Goal: Information Seeking & Learning: Find specific fact

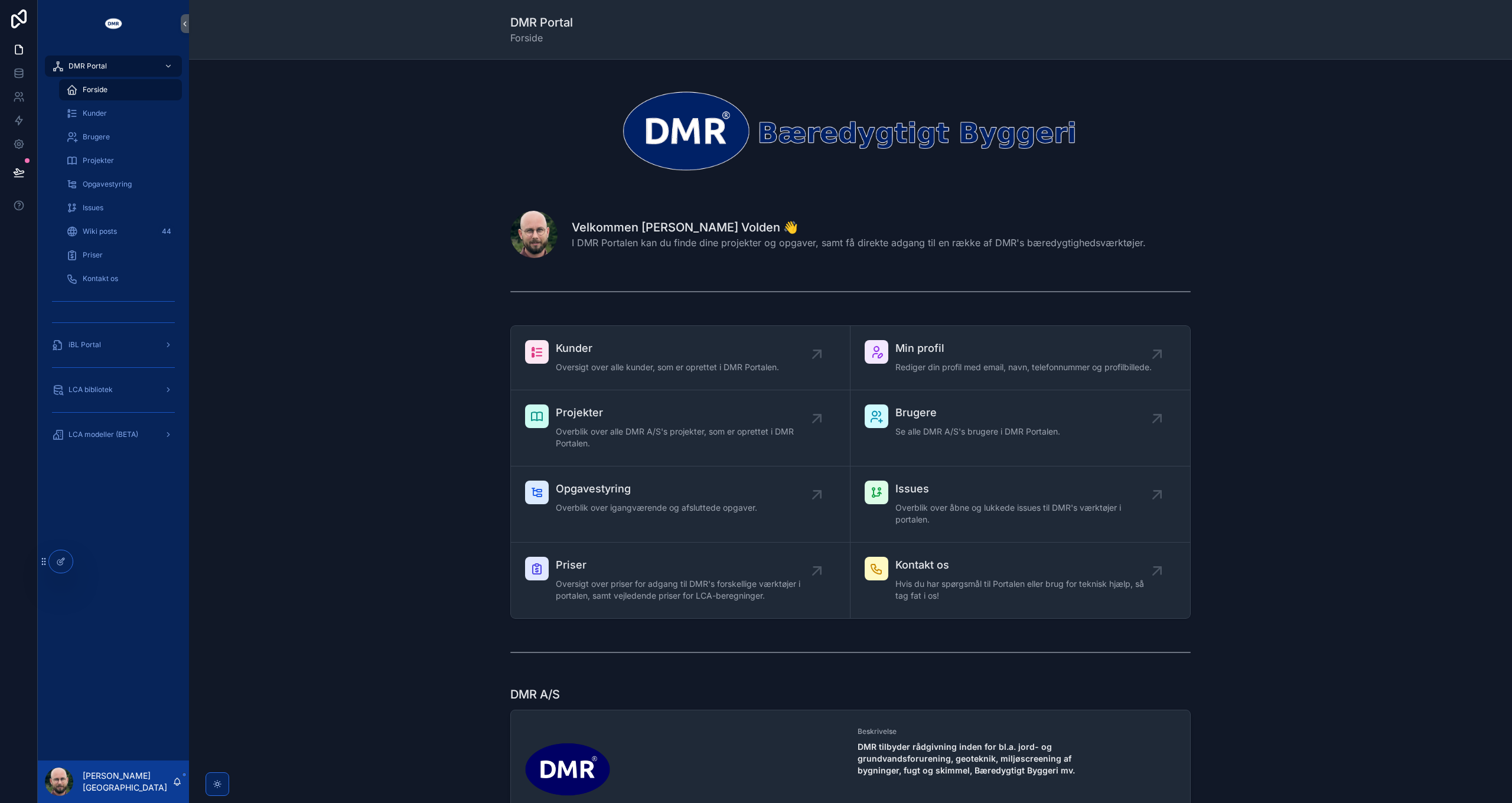
click at [369, 373] on div "Kunder Oversigt over alle kunder, som er oprettet i DMR Portalen. Min profil Re…" at bounding box center [850, 471] width 1304 height 303
click at [115, 439] on span "LCA modeller (BETA)" at bounding box center [103, 434] width 70 height 9
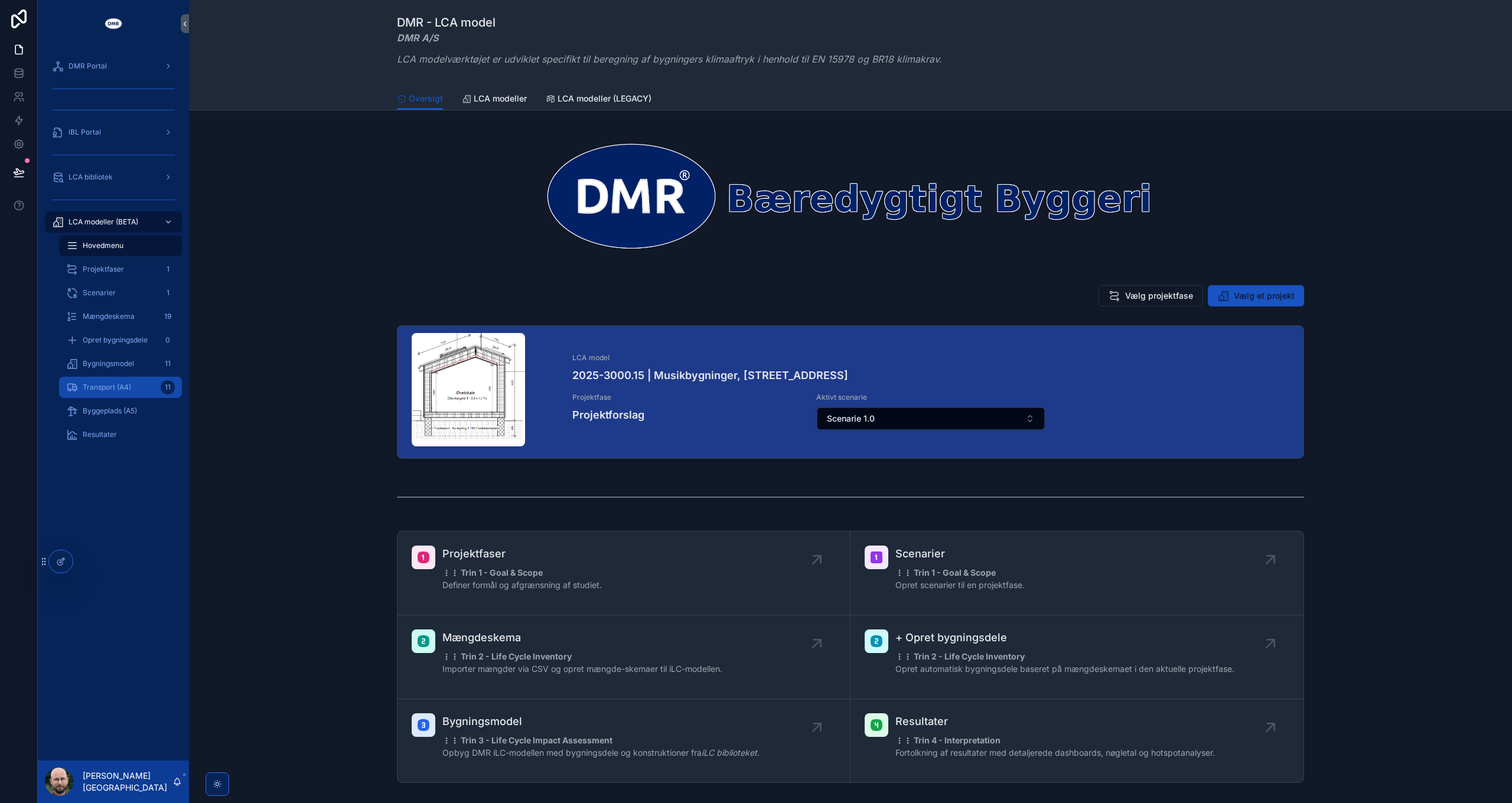
click at [112, 387] on span "Transport (A4)" at bounding box center [107, 387] width 49 height 9
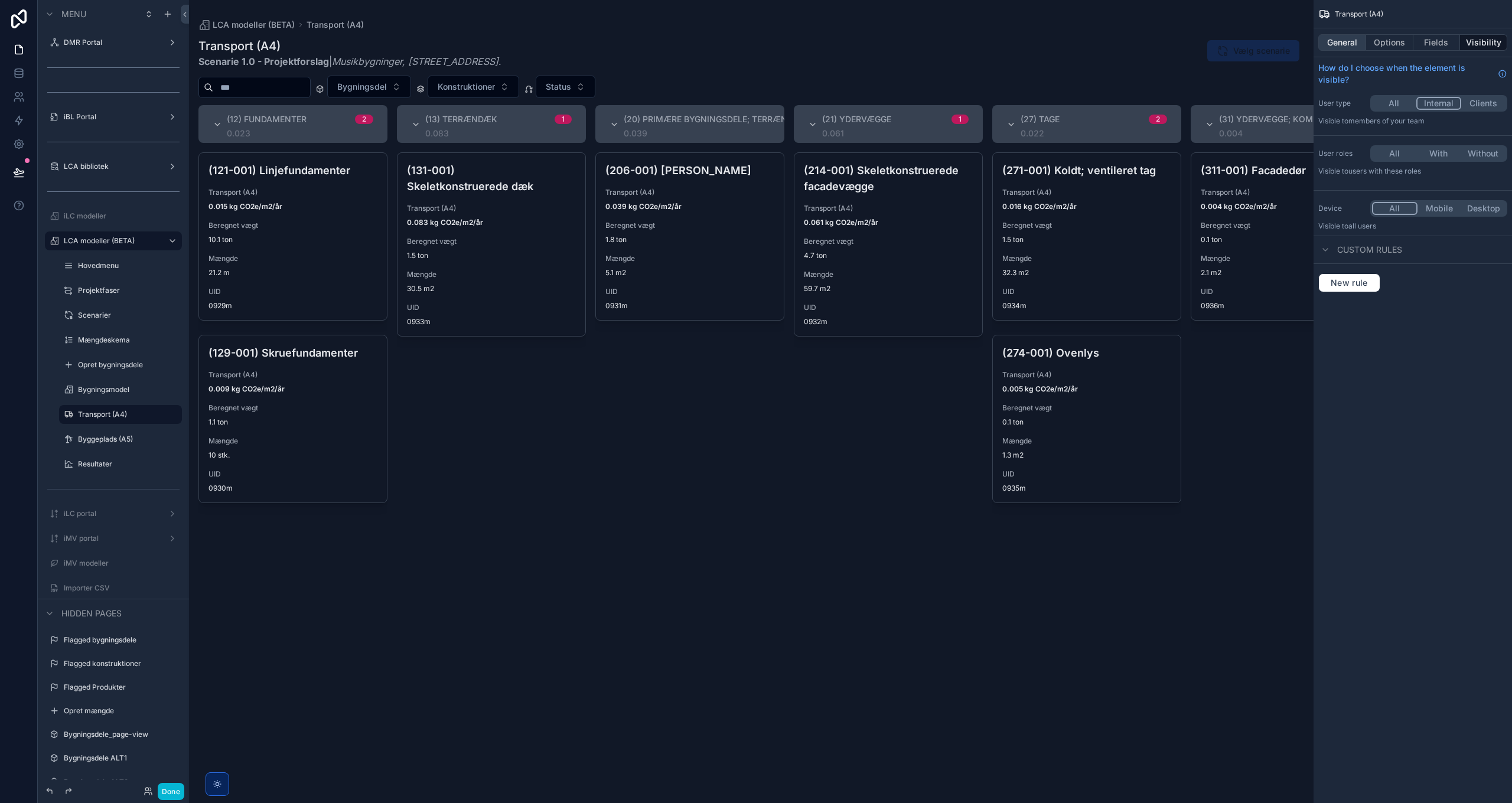
click at [1341, 44] on button "General" at bounding box center [1342, 43] width 48 height 17
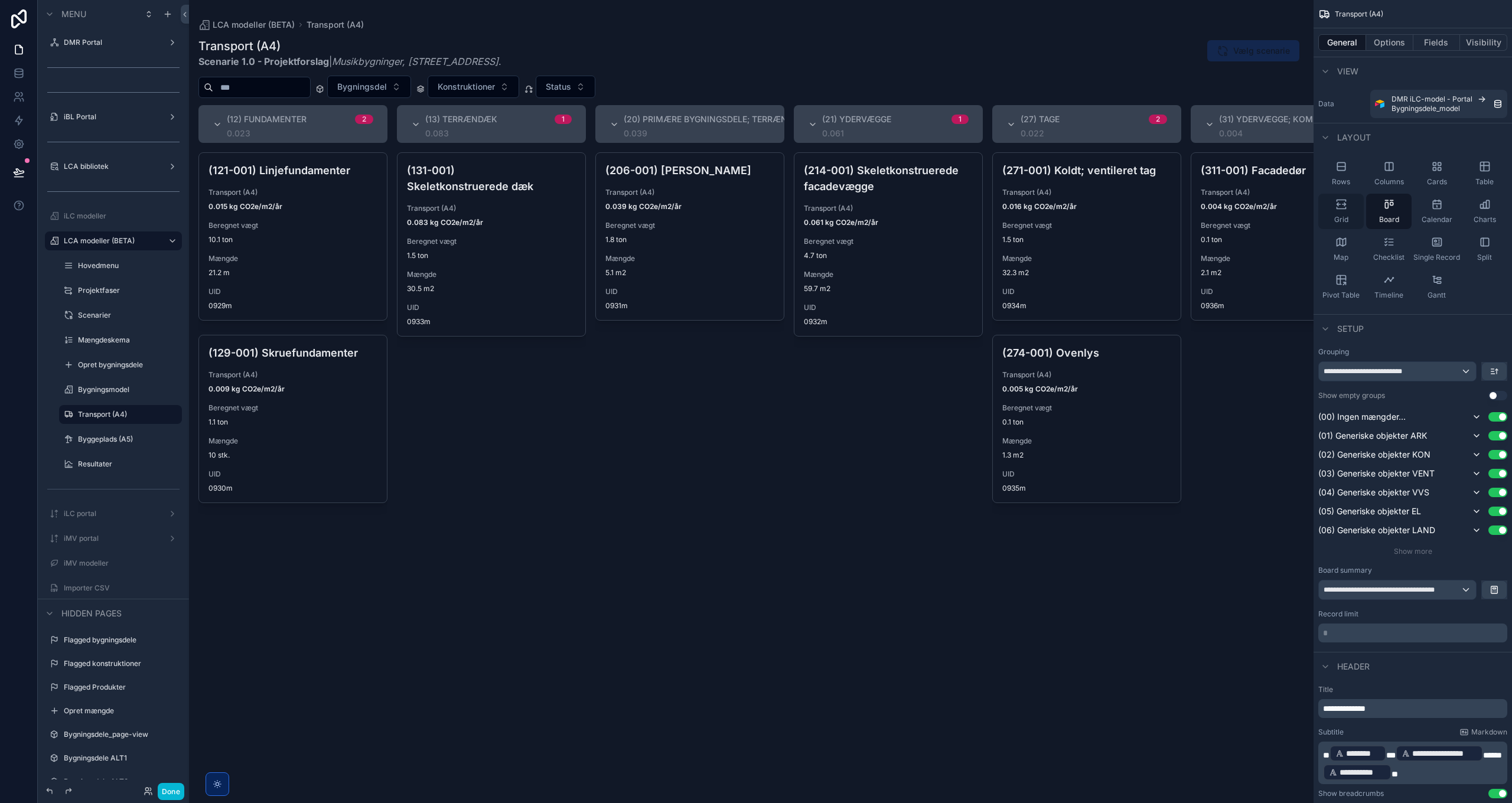
click at [1338, 207] on icon "scrollable content" at bounding box center [1341, 204] width 12 height 12
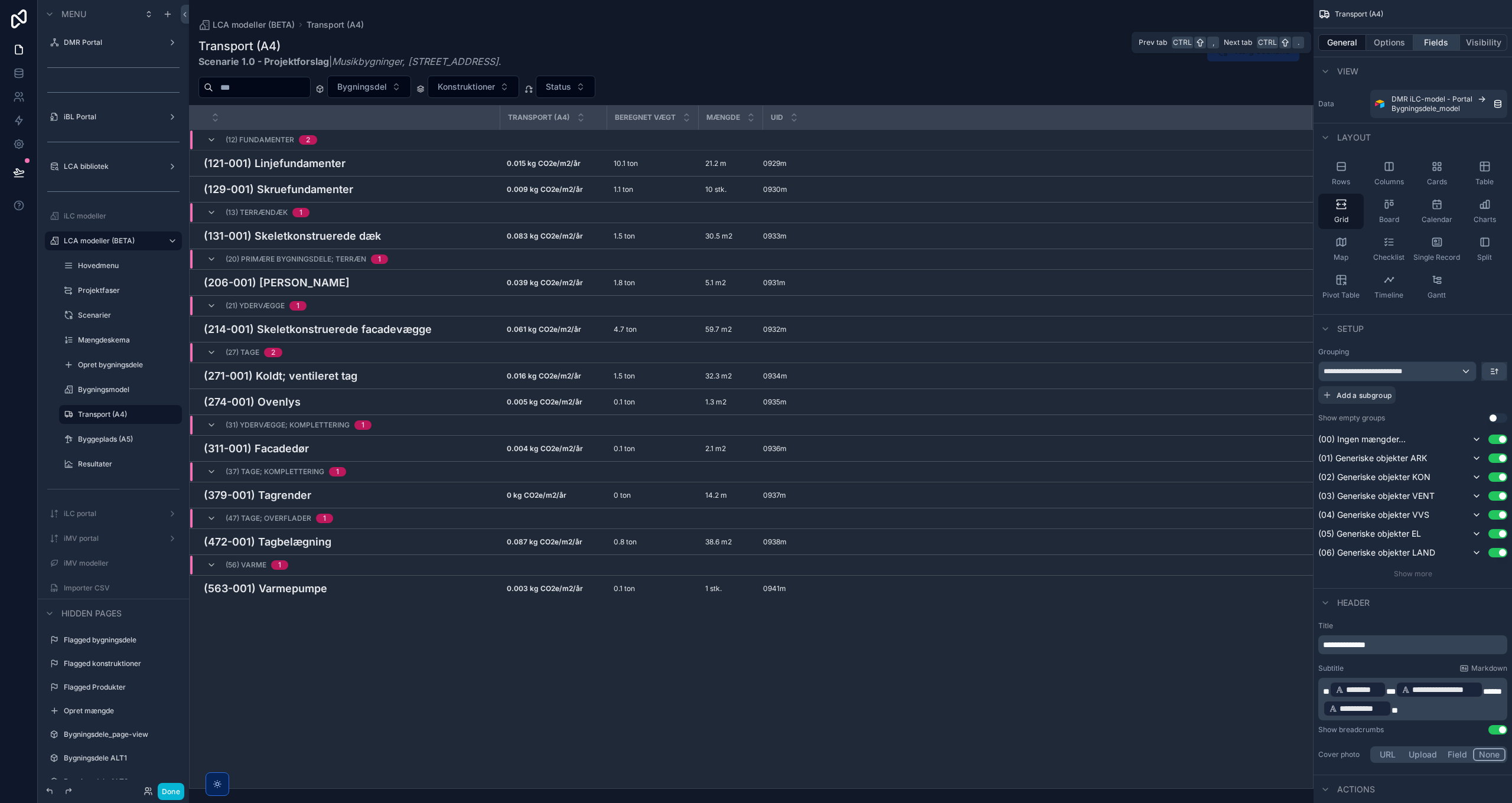
click at [1432, 44] on button "Fields" at bounding box center [1437, 43] width 47 height 17
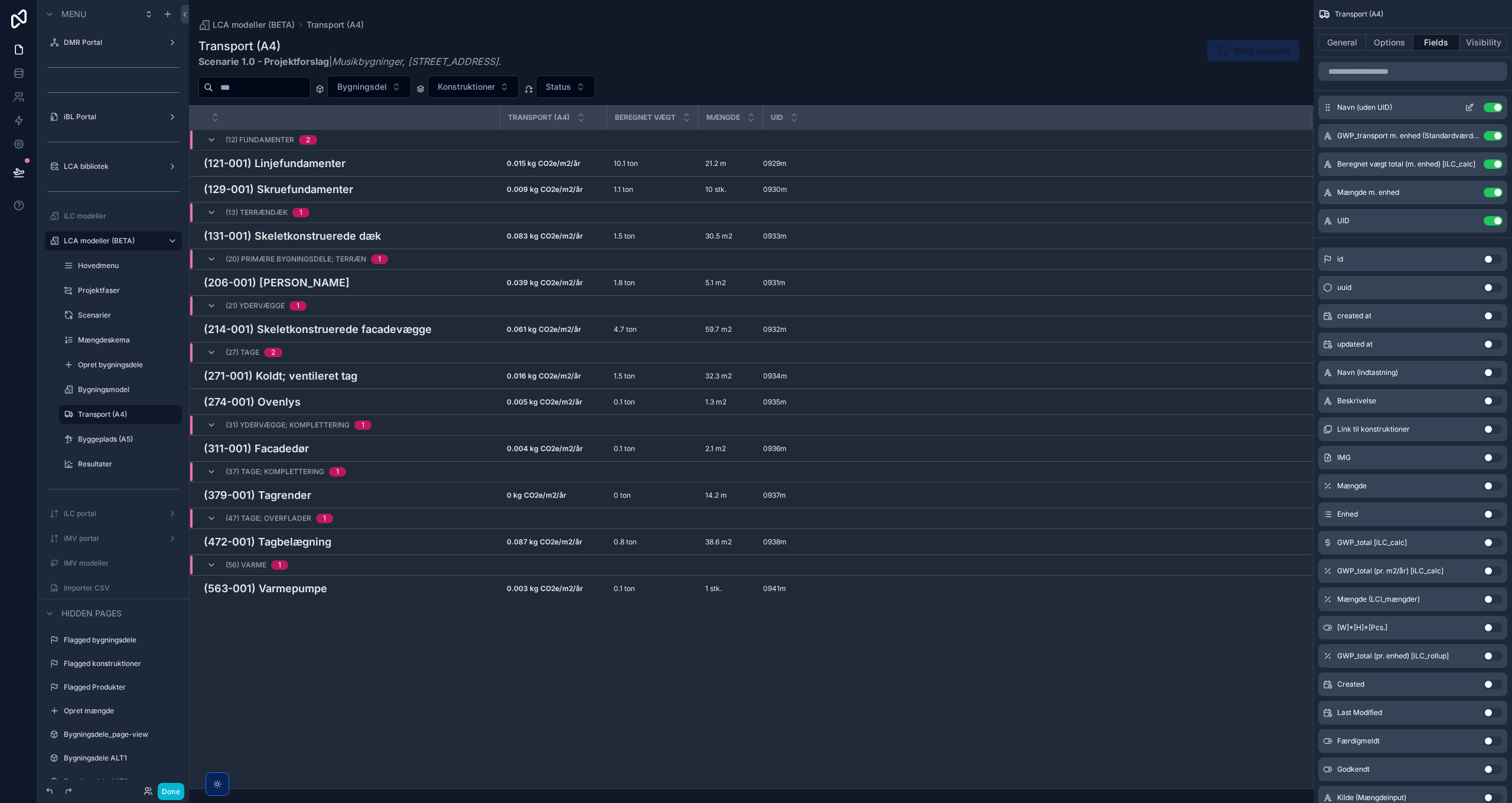
click at [1465, 107] on icon "scrollable content" at bounding box center [1469, 107] width 9 height 9
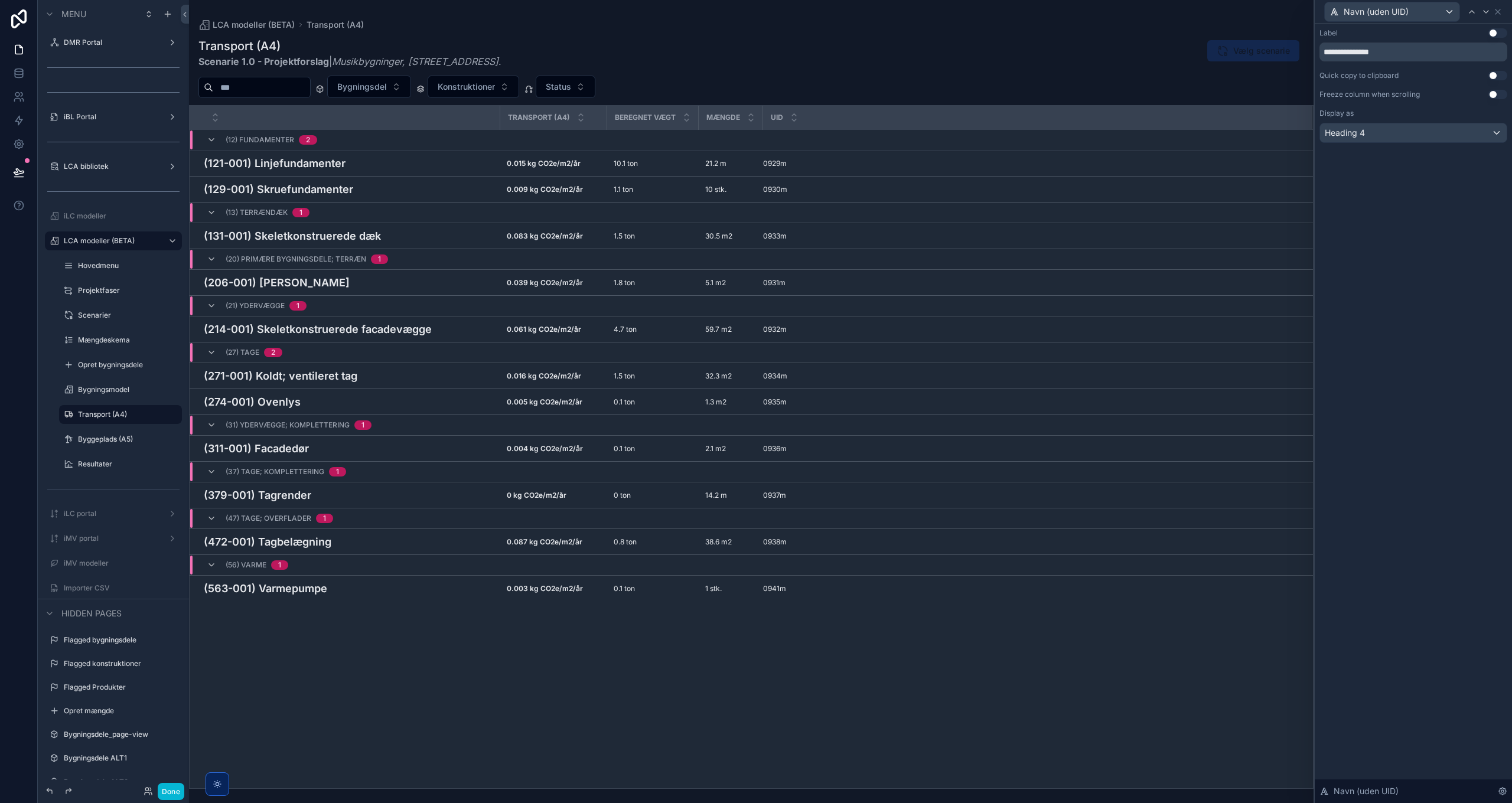
click at [1497, 35] on button "Use setting" at bounding box center [1497, 33] width 19 height 9
drag, startPoint x: 1418, startPoint y: 56, endPoint x: 1247, endPoint y: 44, distance: 171.4
click at [1247, 44] on div "**********" at bounding box center [756, 401] width 1512 height 803
type input "**********"
click at [414, 88] on div "scrollable content" at bounding box center [751, 401] width 1124 height 803
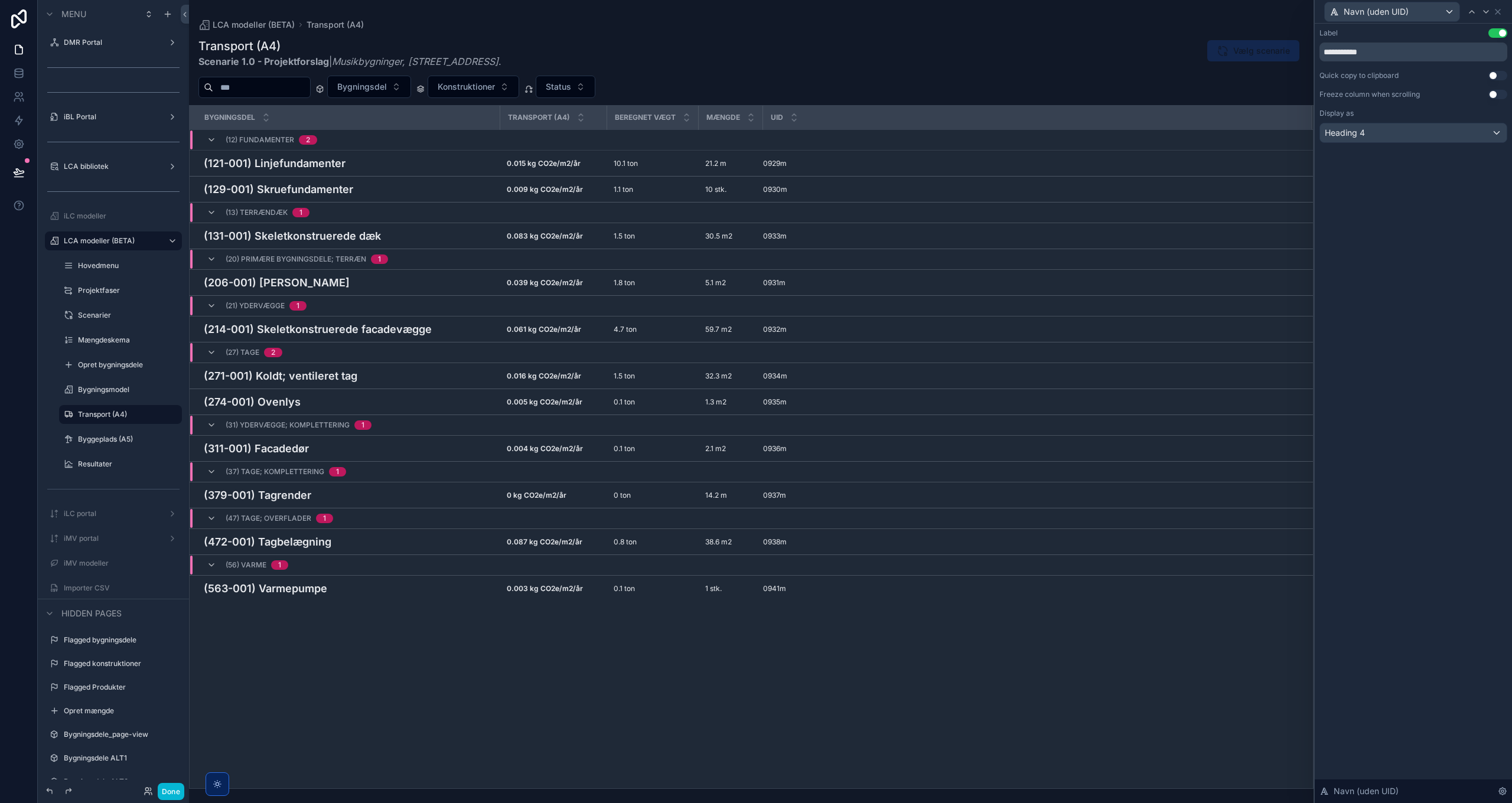
click at [387, 89] on span "Bygningsdel" at bounding box center [362, 86] width 49 height 12
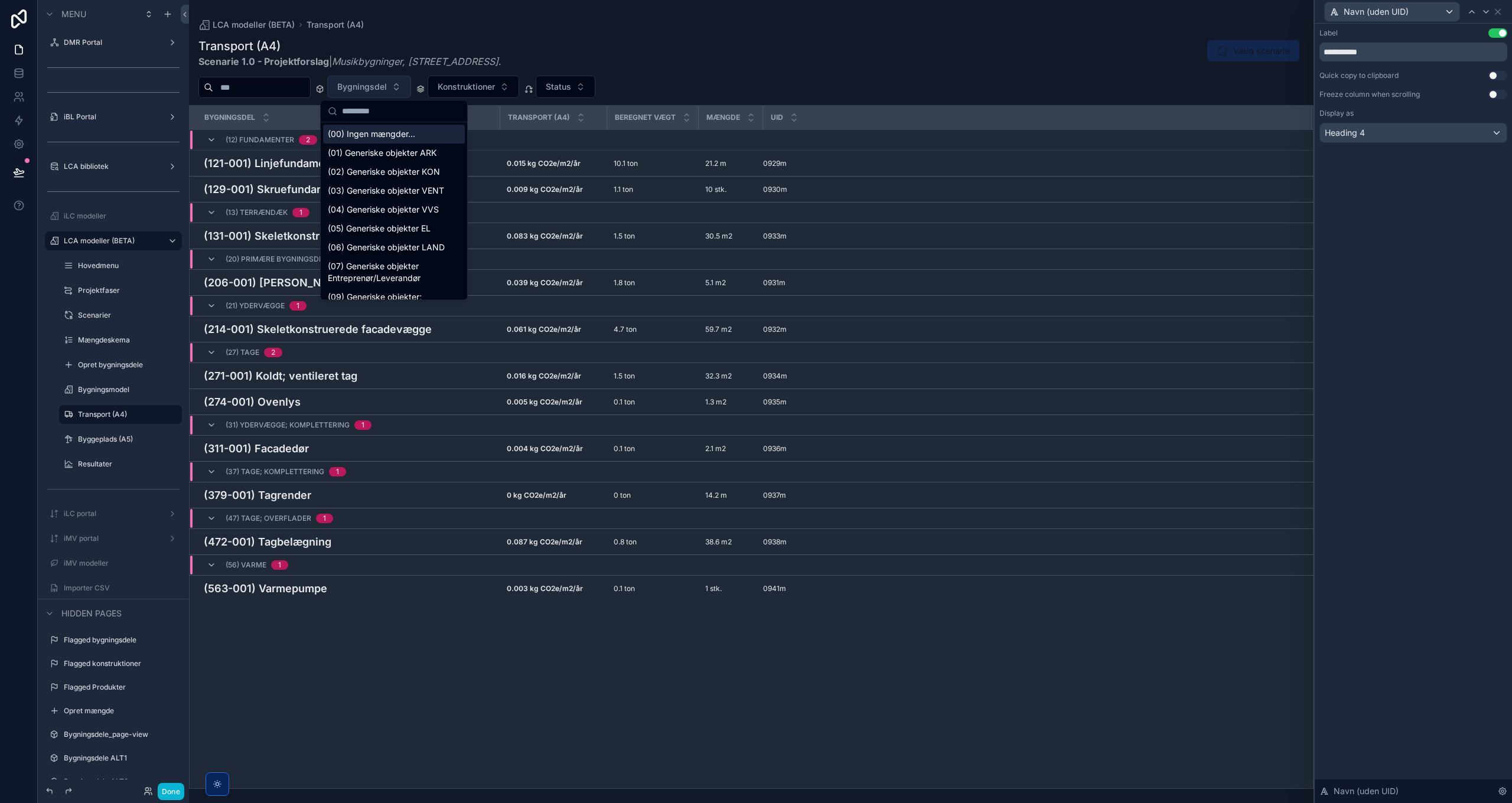
click at [387, 89] on span "Bygningsdel" at bounding box center [362, 86] width 49 height 12
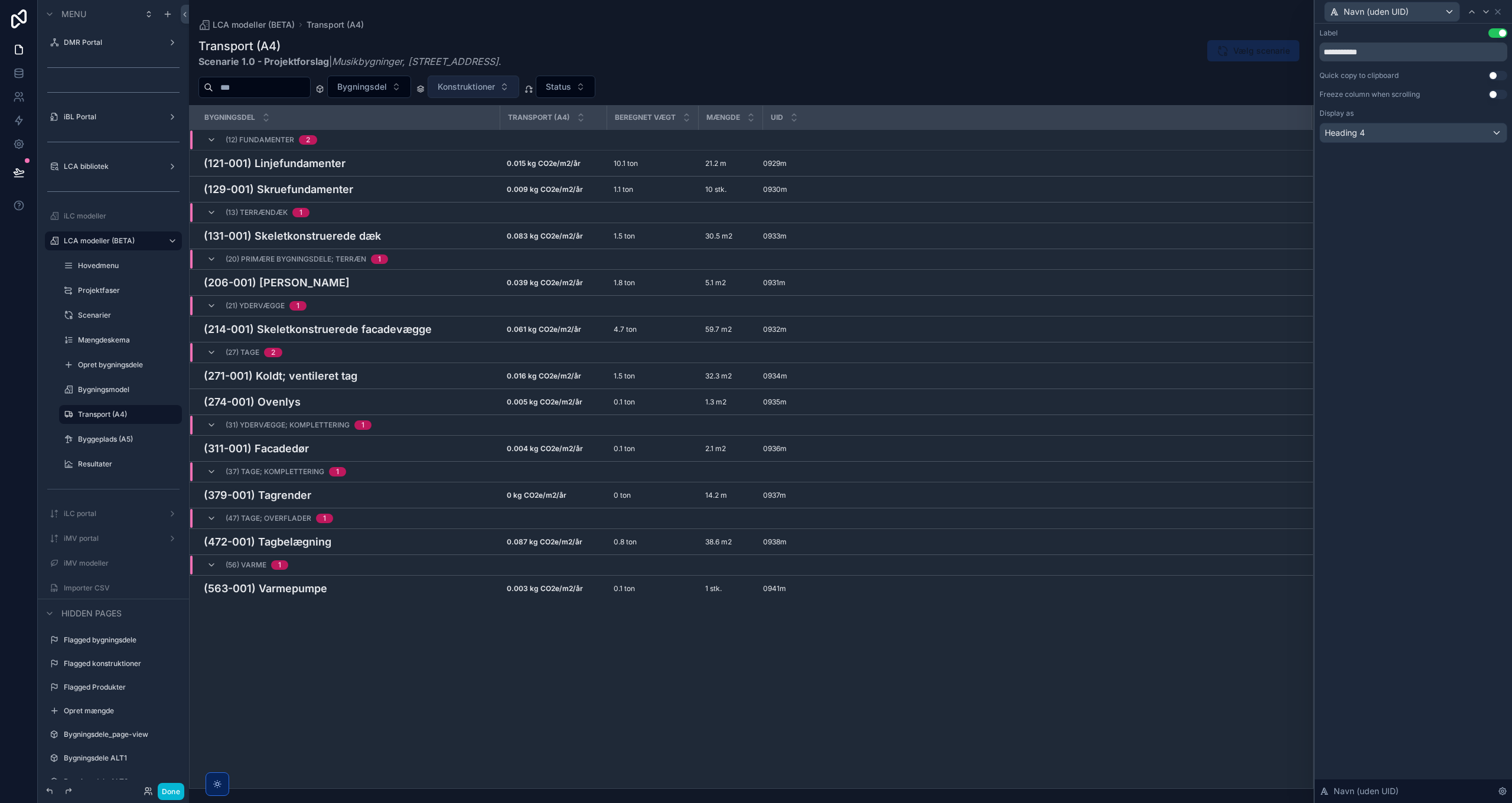
click at [519, 86] on button "Konstruktioner" at bounding box center [473, 87] width 91 height 22
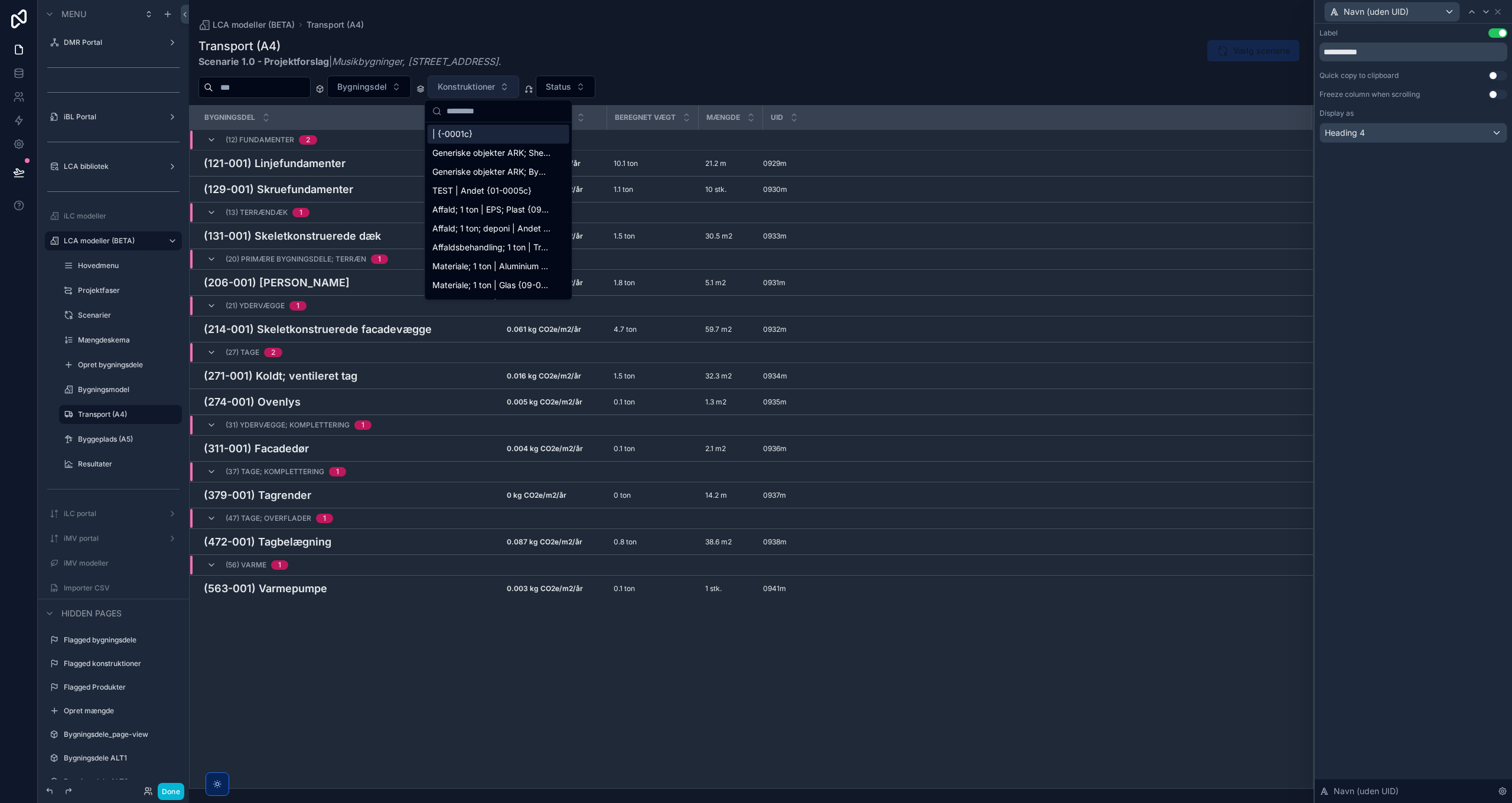
click at [495, 86] on span "Konstruktioner" at bounding box center [466, 86] width 57 height 12
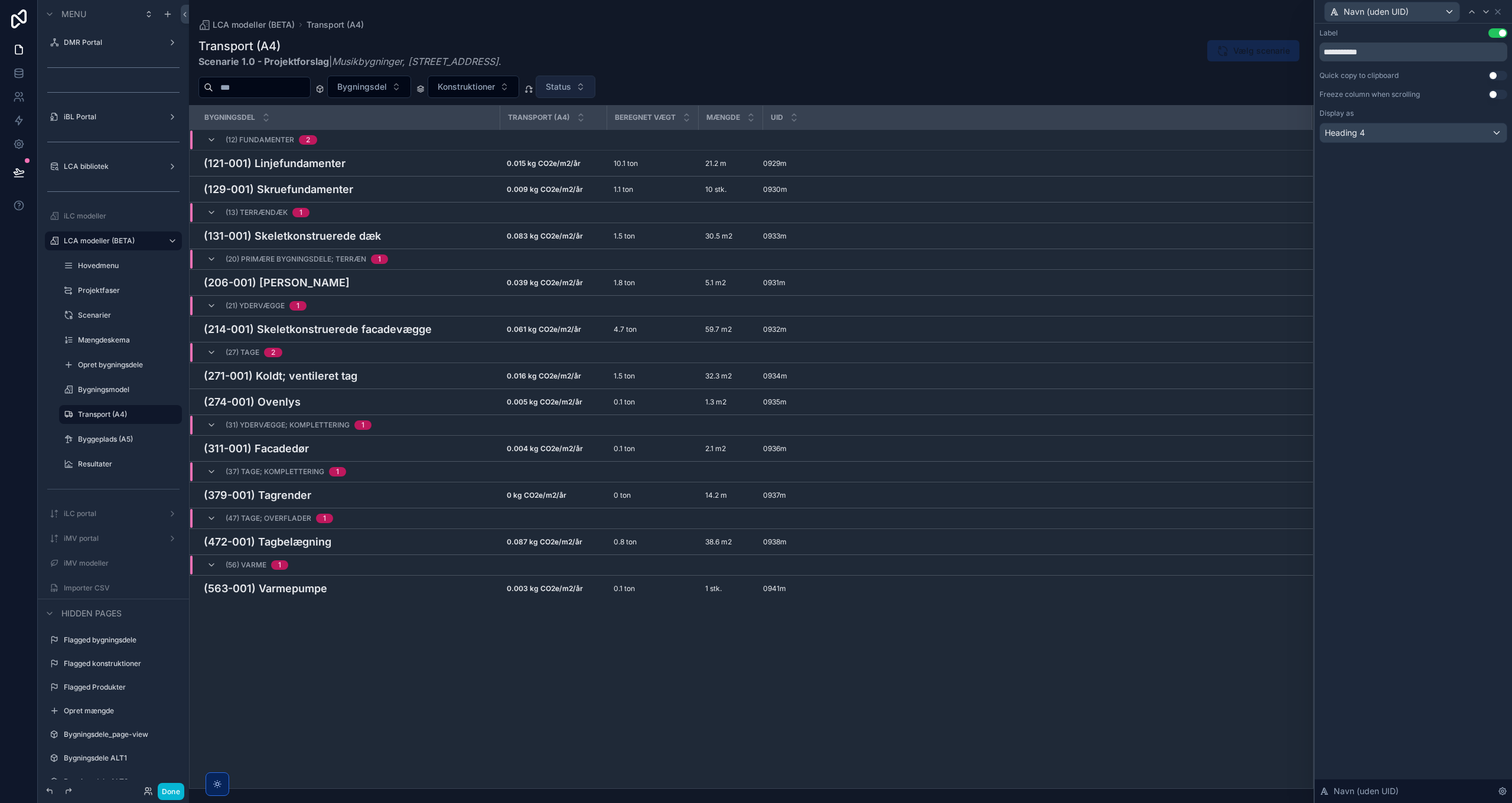
click at [595, 87] on button "Status" at bounding box center [565, 87] width 60 height 22
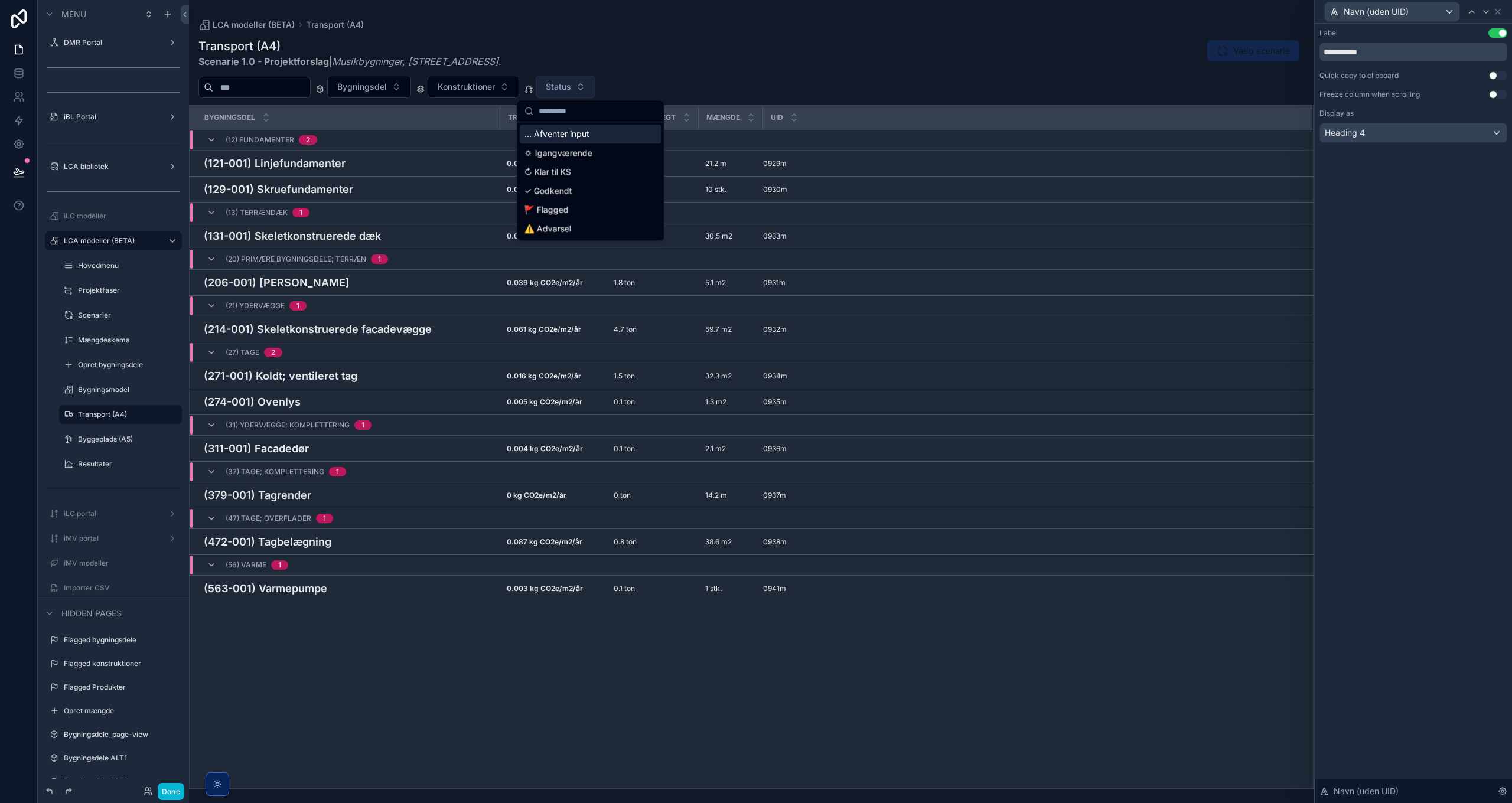
click at [595, 87] on button "Status" at bounding box center [565, 87] width 60 height 22
click at [715, 77] on div "Bygningsdel Konstruktioner Status" at bounding box center [751, 87] width 1124 height 22
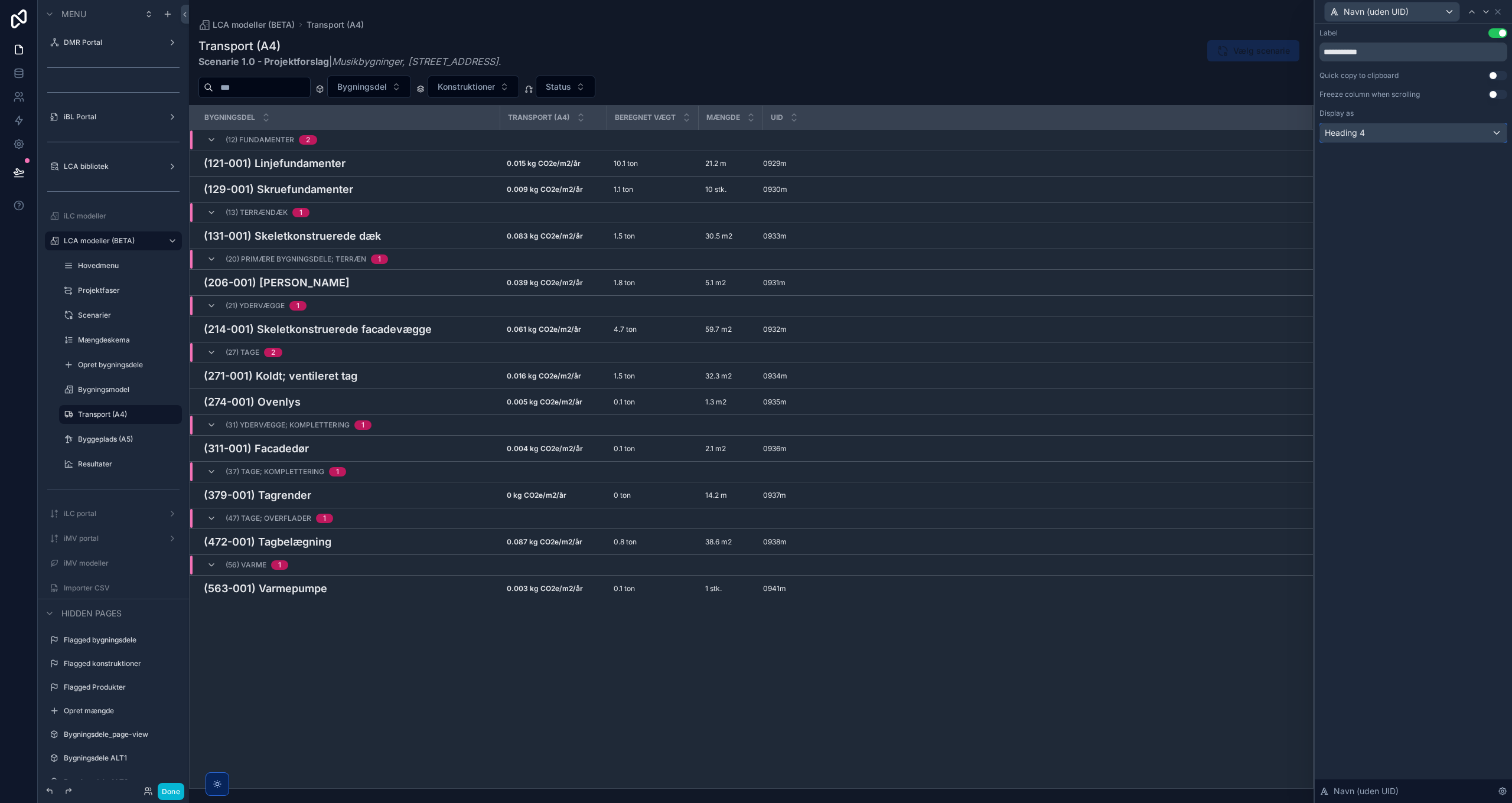
click at [1406, 129] on div "Heading 4" at bounding box center [1413, 132] width 187 height 19
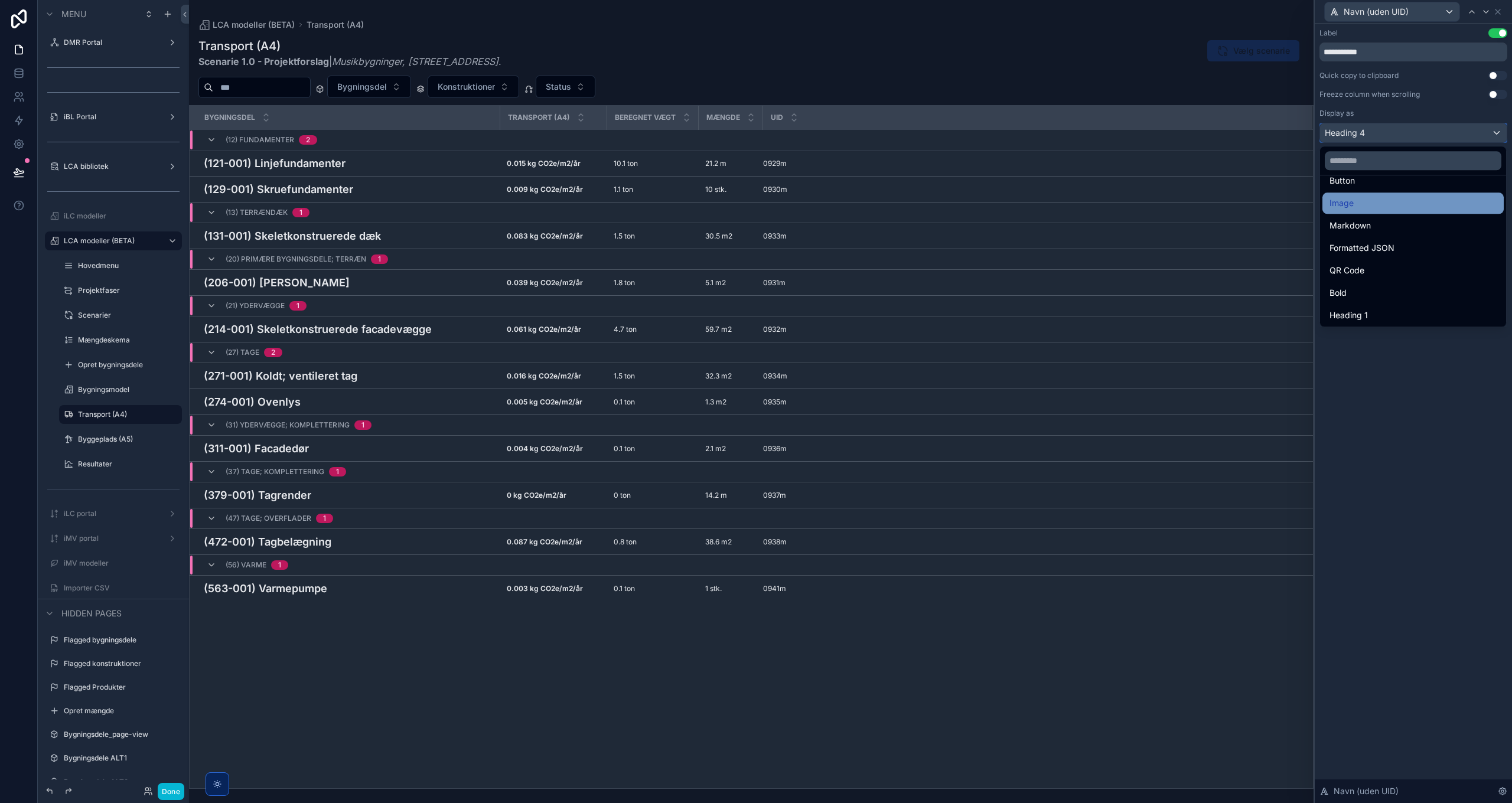
scroll to position [118, 0]
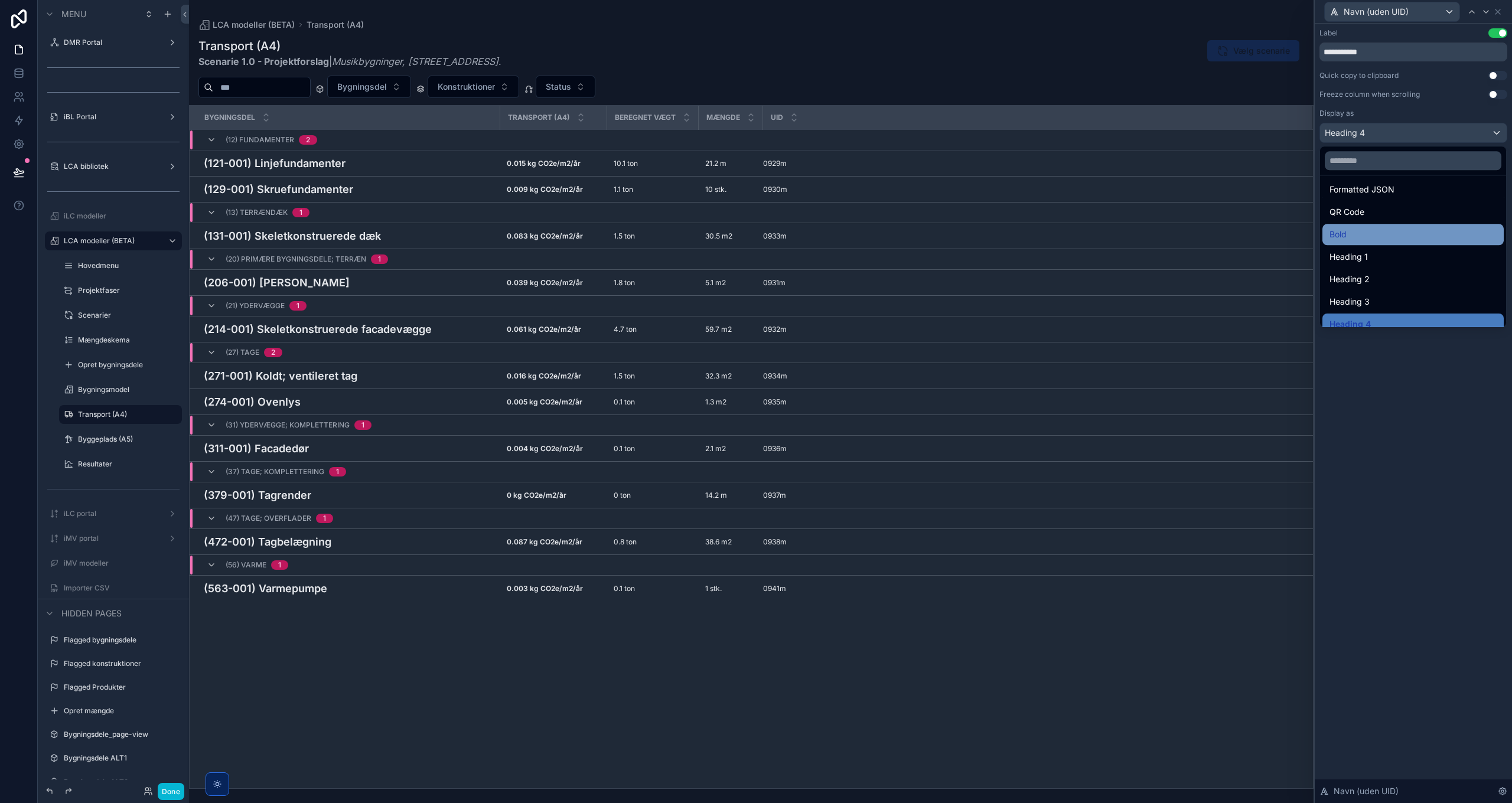
click at [1371, 240] on div "Bold" at bounding box center [1413, 234] width 167 height 14
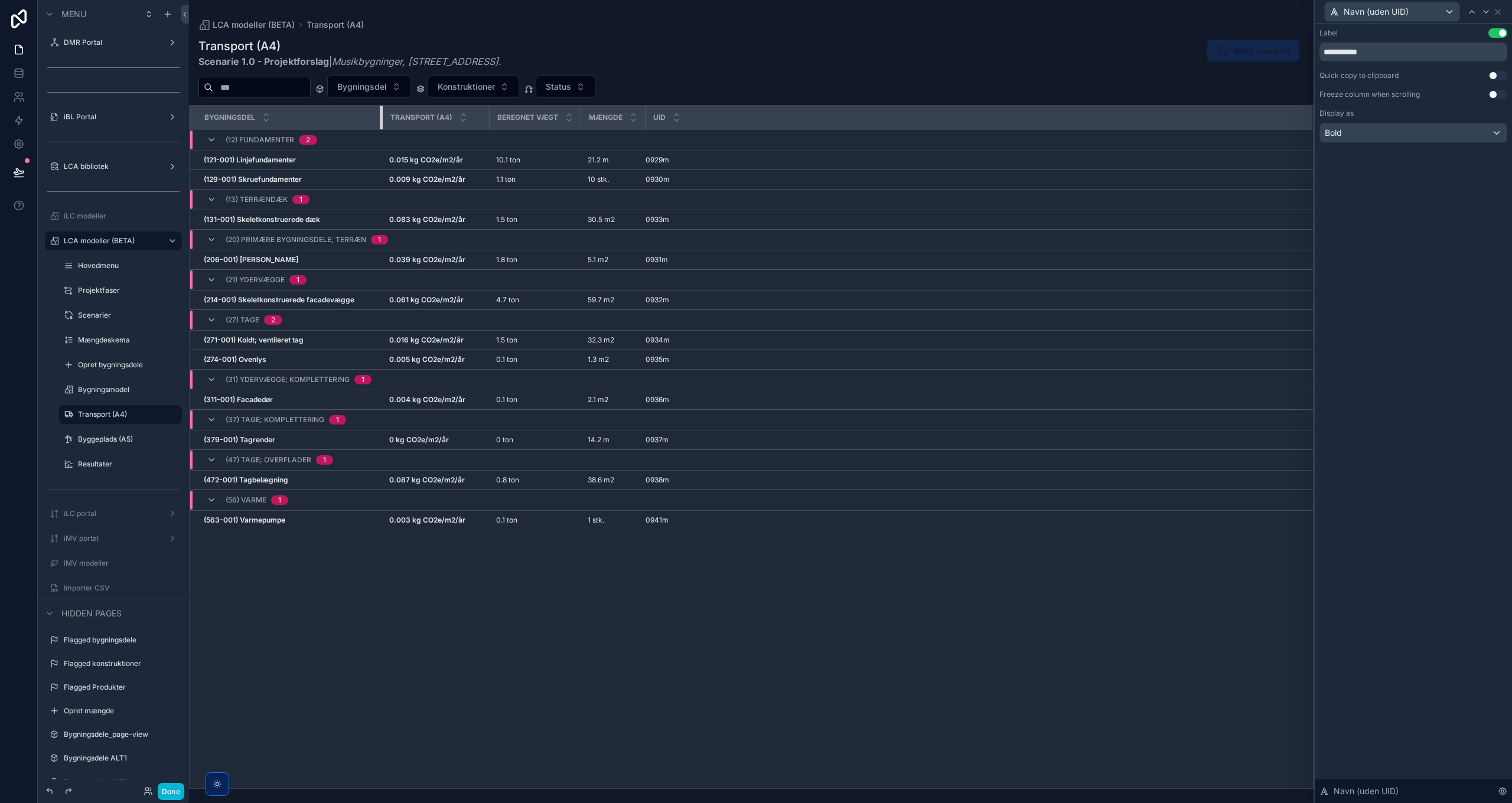
drag, startPoint x: 497, startPoint y: 117, endPoint x: 380, endPoint y: 107, distance: 117.4
click at [380, 107] on div "scrollable content" at bounding box center [382, 117] width 5 height 23
click at [561, 603] on div "Bygningsdel Transport (A4) Beregnet vægt Mængde UID (12) Fundamenter 2 (121-001…" at bounding box center [751, 447] width 1123 height 683
click at [1495, 10] on icon at bounding box center [1497, 11] width 9 height 9
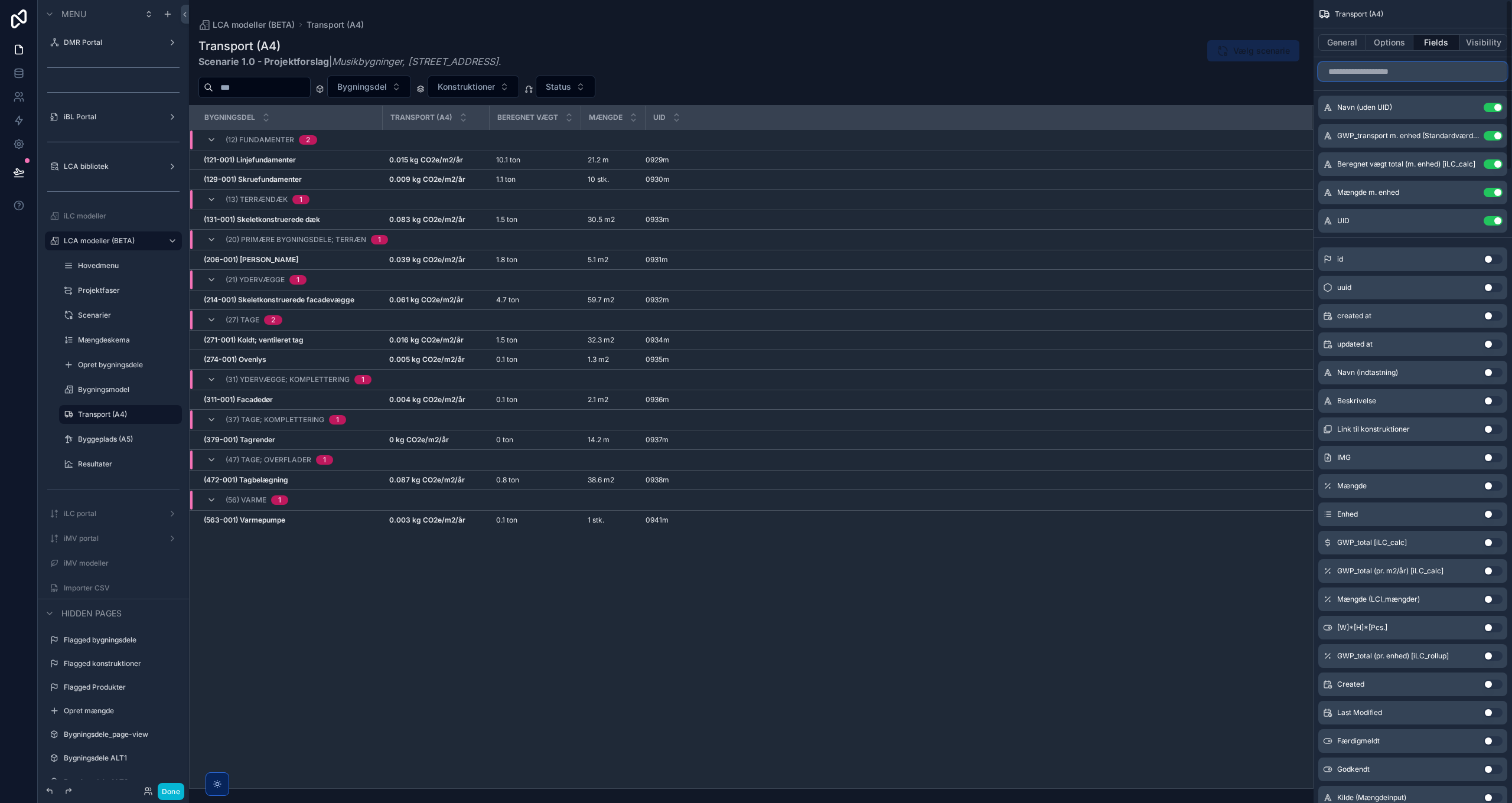
click at [1387, 67] on input "scrollable content" at bounding box center [1412, 71] width 189 height 19
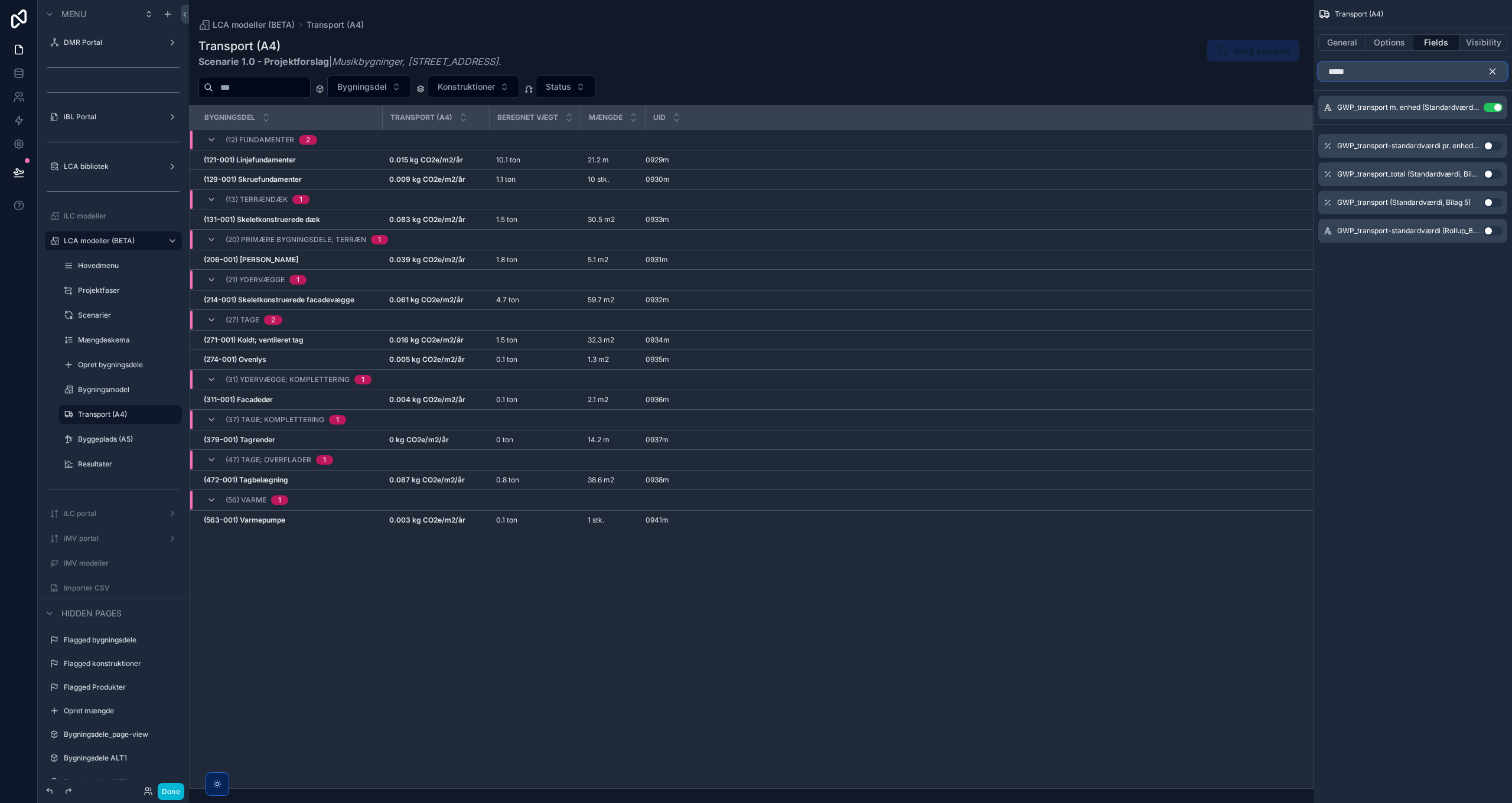
type input "*****"
click at [1495, 204] on button "Use setting" at bounding box center [1493, 202] width 19 height 9
click at [1468, 134] on icon "scrollable content" at bounding box center [1471, 135] width 5 height 5
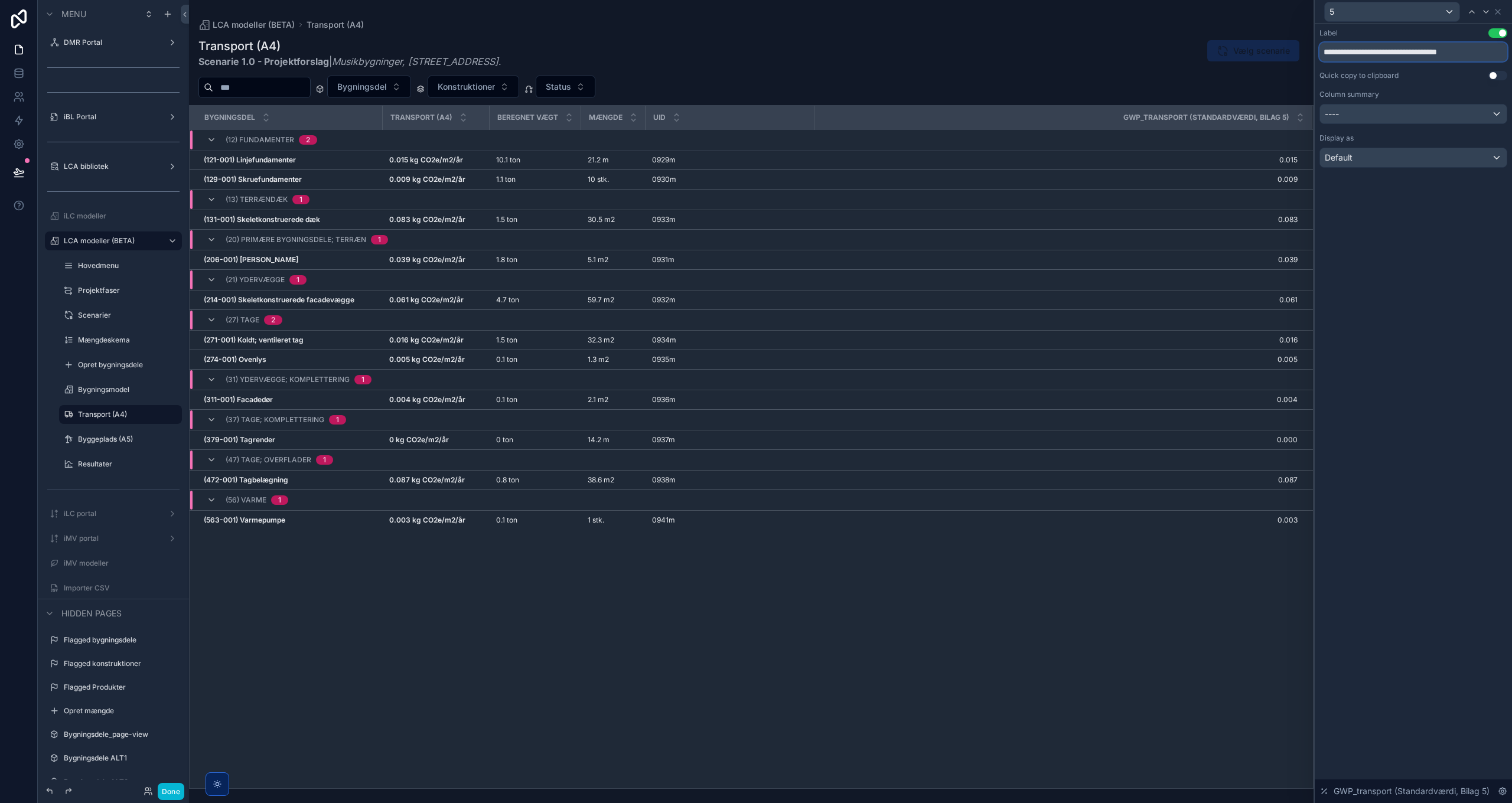
click at [1359, 53] on input "**********" at bounding box center [1413, 52] width 188 height 19
type input "**********"
click at [1413, 111] on div "----" at bounding box center [1413, 114] width 187 height 19
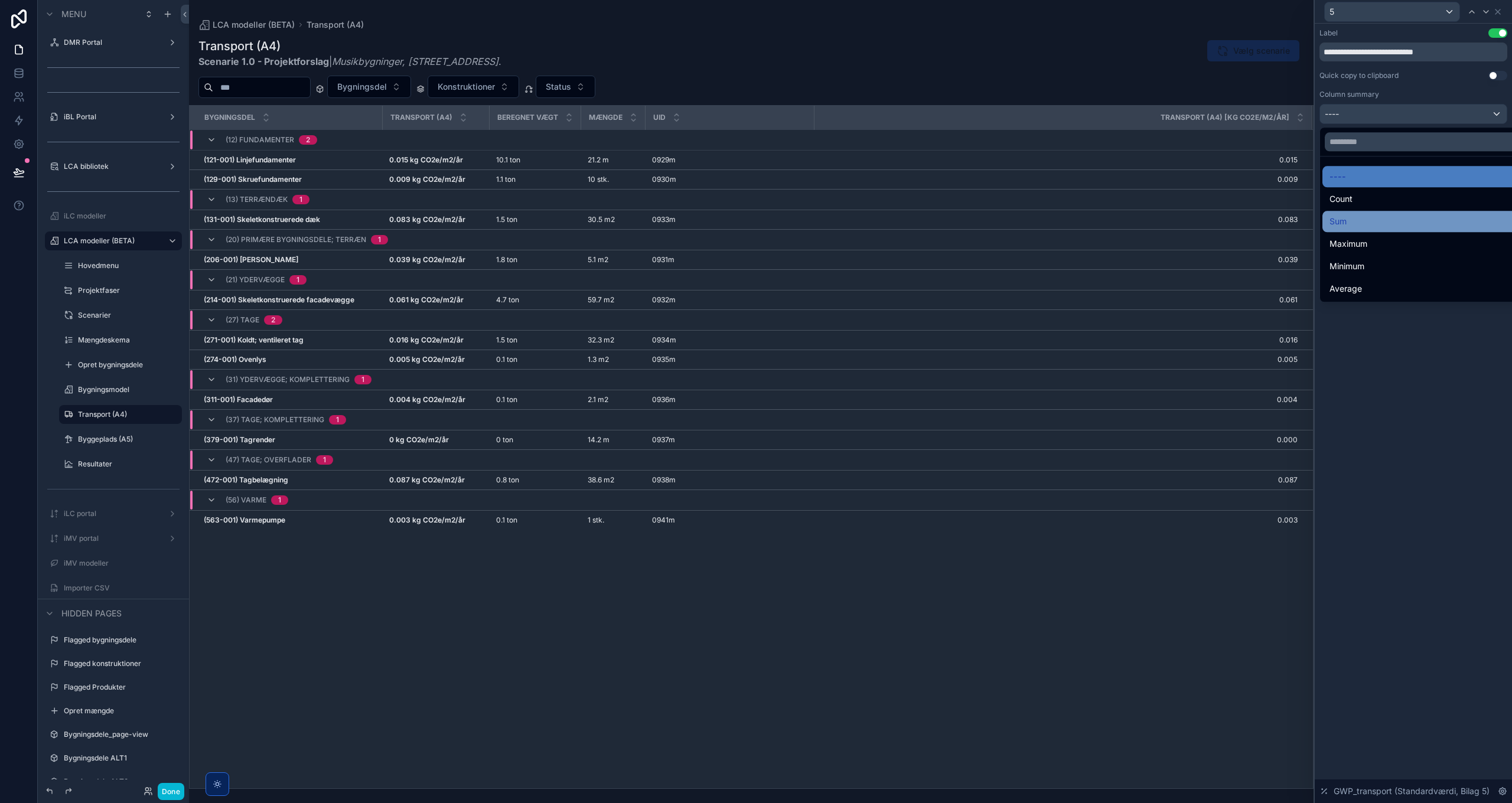
click at [1360, 225] on div "Sum" at bounding box center [1427, 221] width 195 height 14
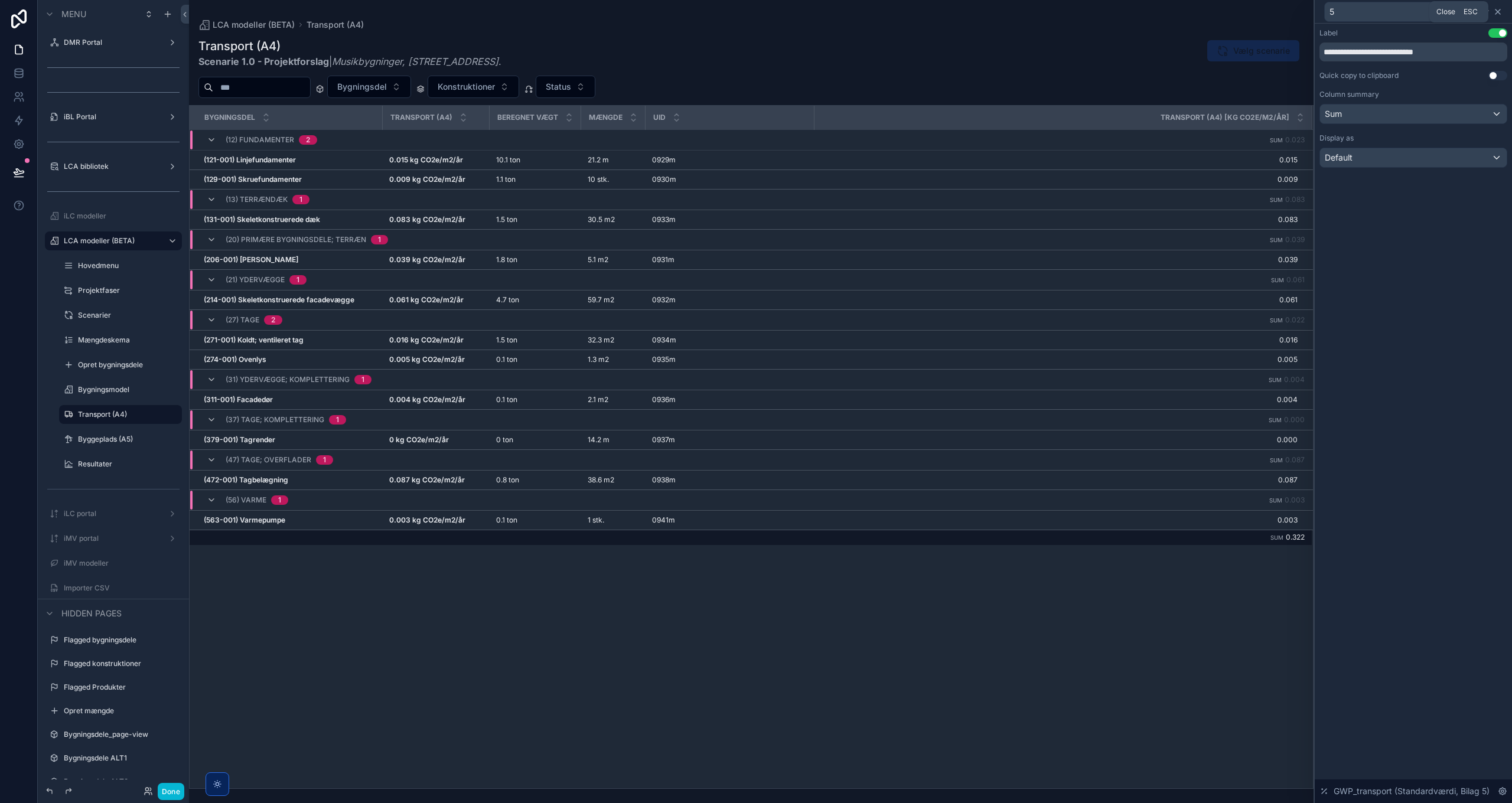
click at [1499, 13] on icon at bounding box center [1498, 12] width 5 height 5
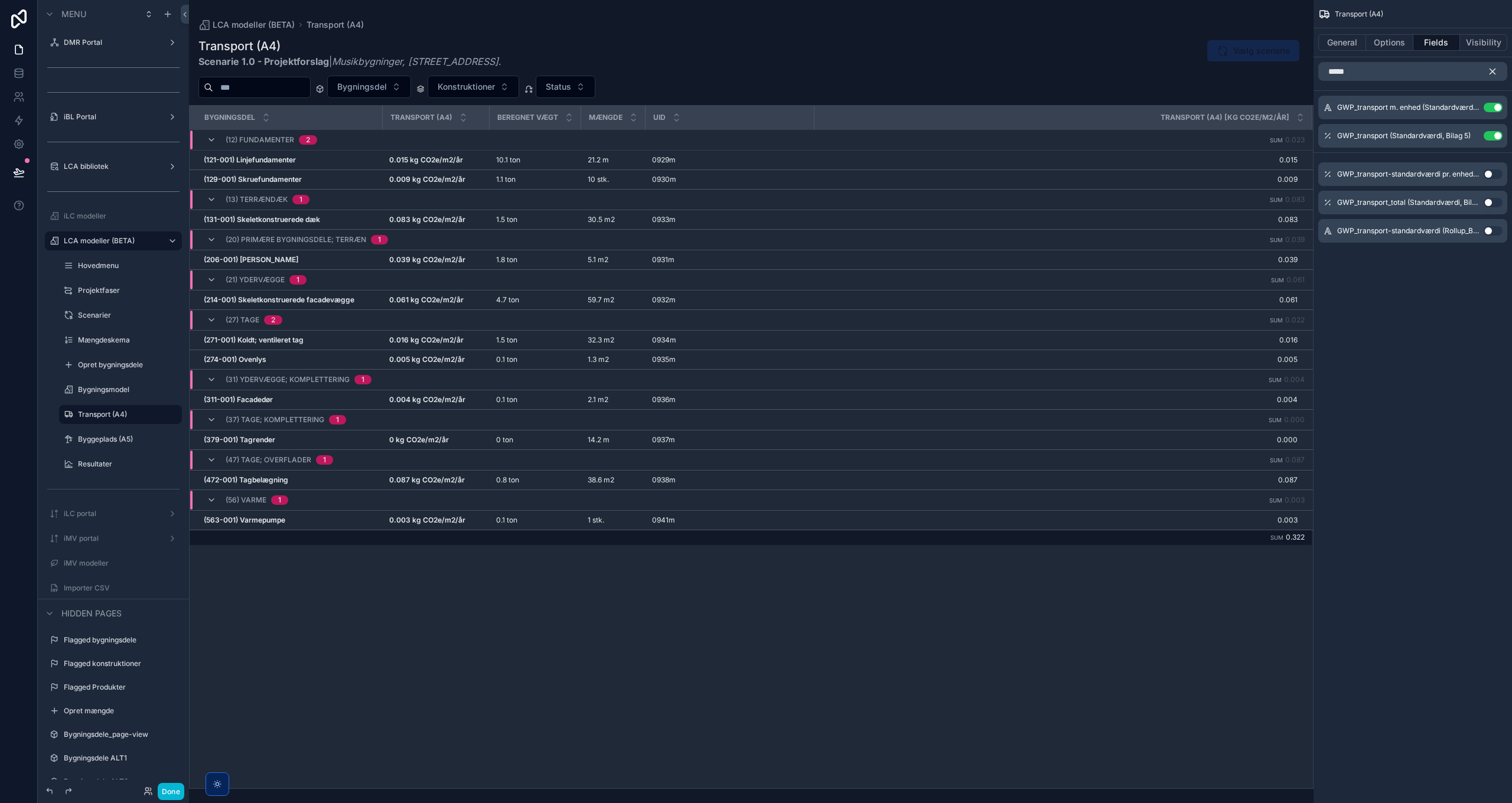
click at [1492, 70] on icon "scrollable content" at bounding box center [1492, 71] width 6 height 6
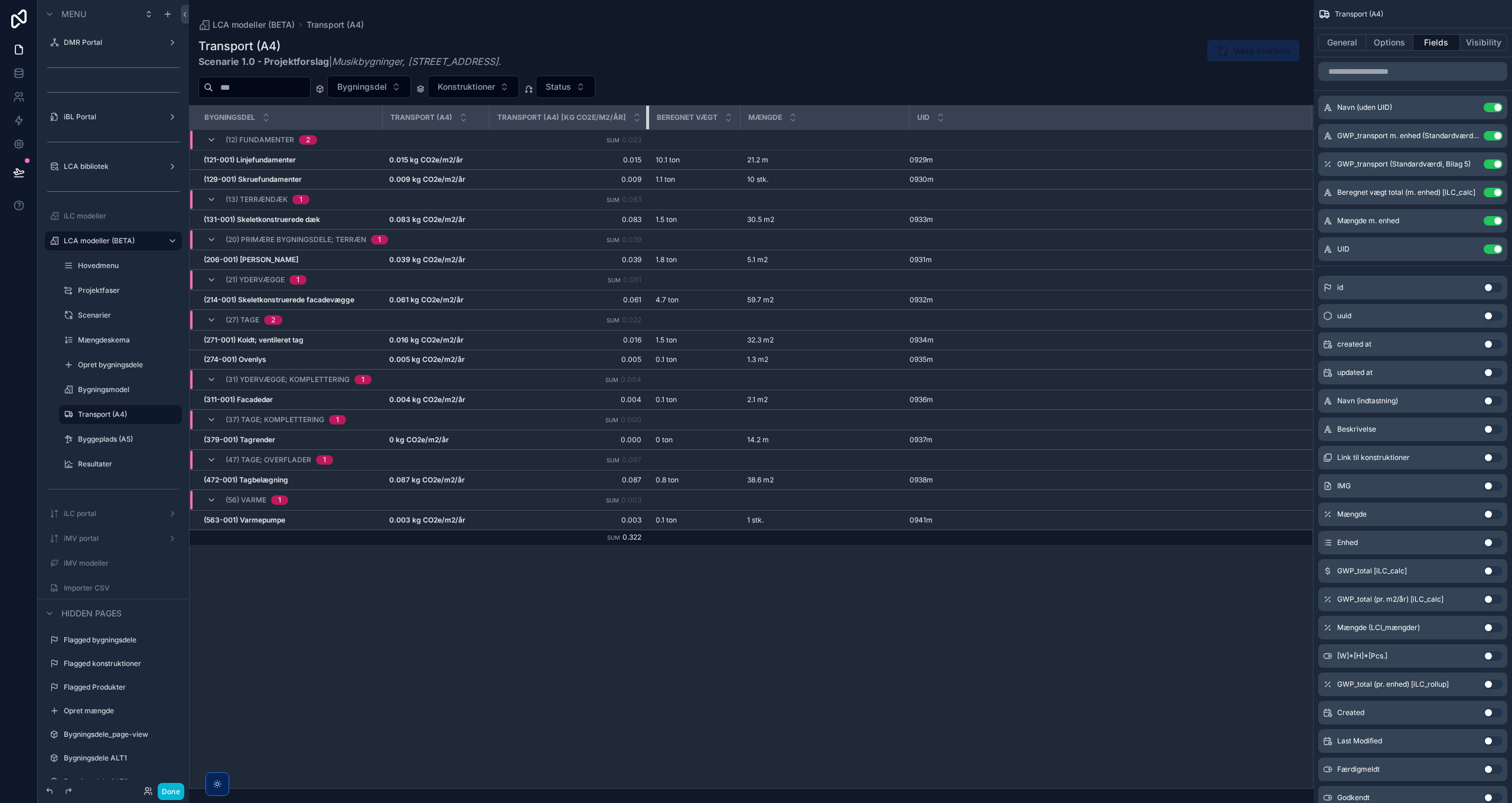
drag, startPoint x: 644, startPoint y: 113, endPoint x: 605, endPoint y: 111, distance: 39.1
click at [605, 111] on th "Transport (A4) [kg CO2e/m2/år]" at bounding box center [568, 117] width 160 height 24
click at [1491, 134] on button "Use setting" at bounding box center [1493, 136] width 19 height 9
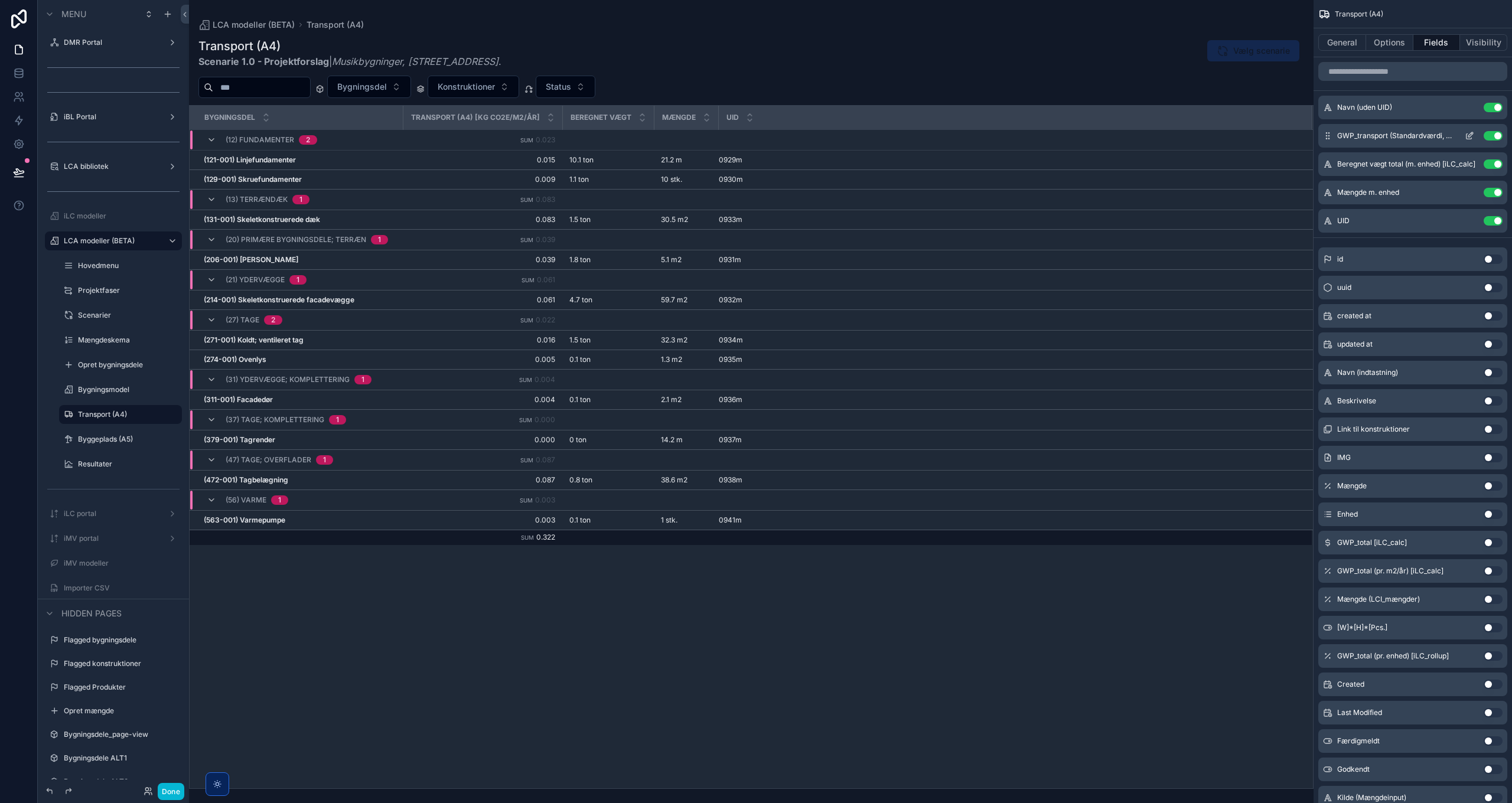
click at [1471, 134] on icon "scrollable content" at bounding box center [1471, 135] width 5 height 5
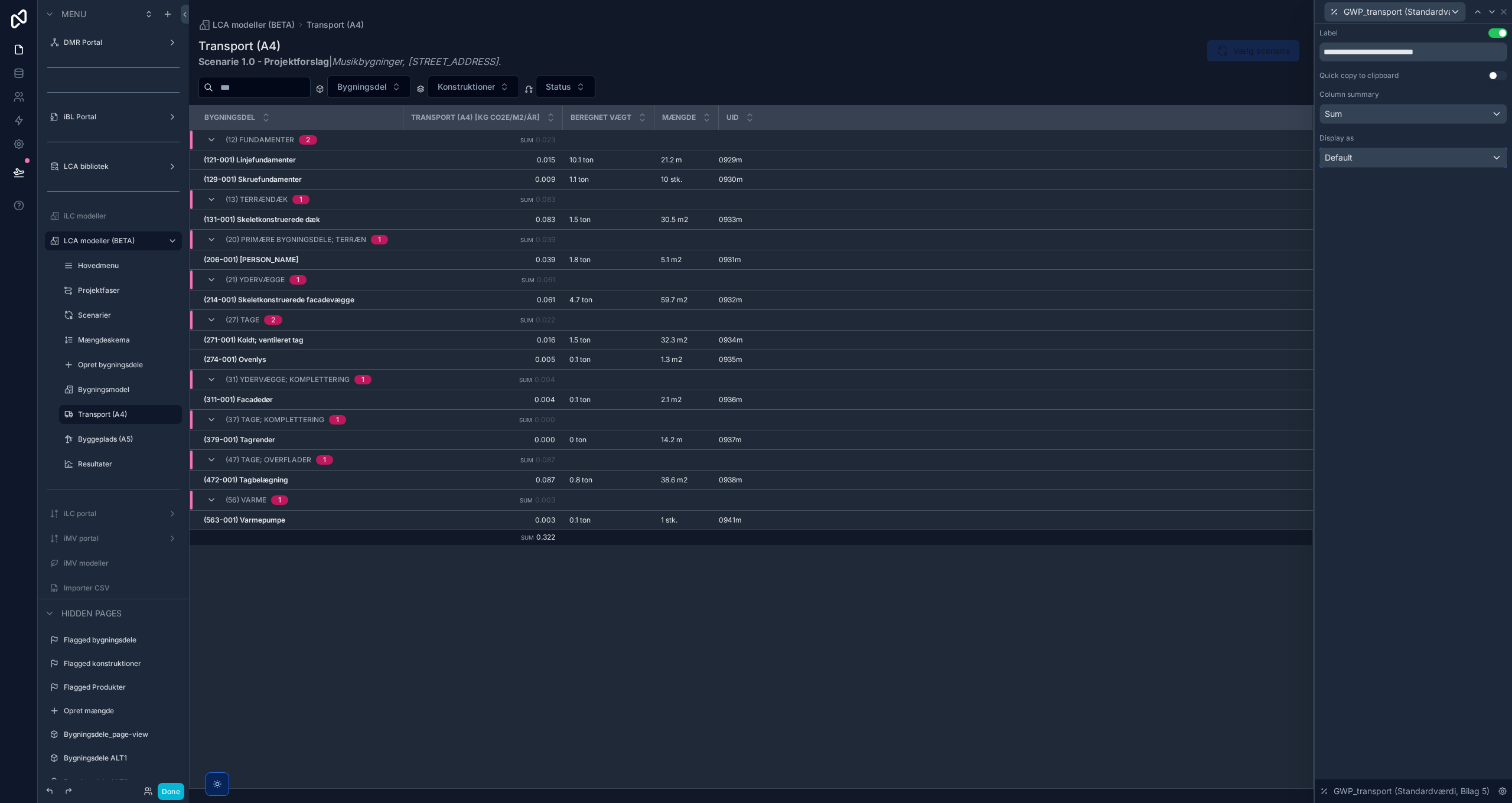
click at [1383, 157] on div "Default" at bounding box center [1413, 157] width 187 height 19
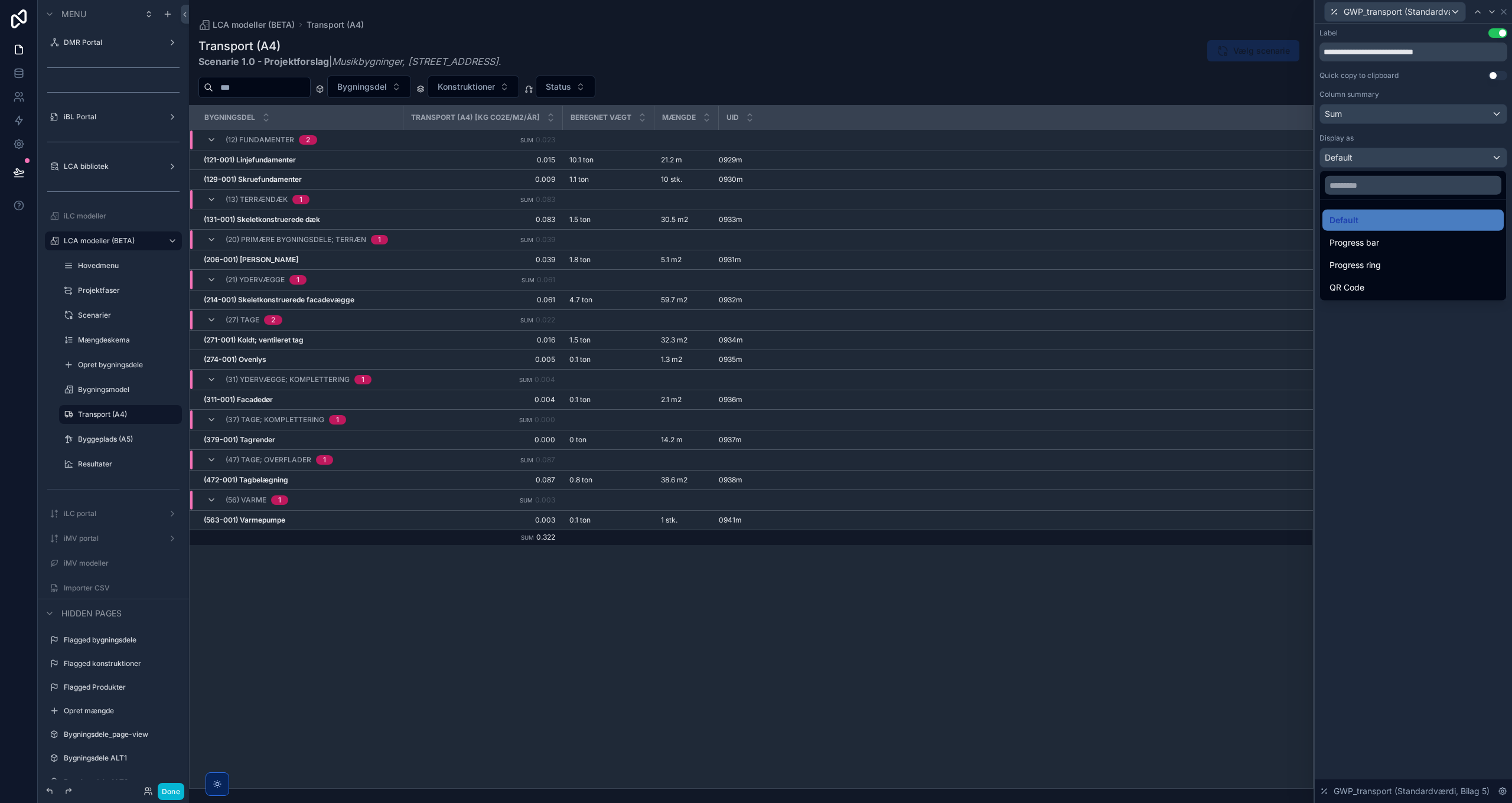
click at [1383, 157] on div at bounding box center [1413, 401] width 197 height 803
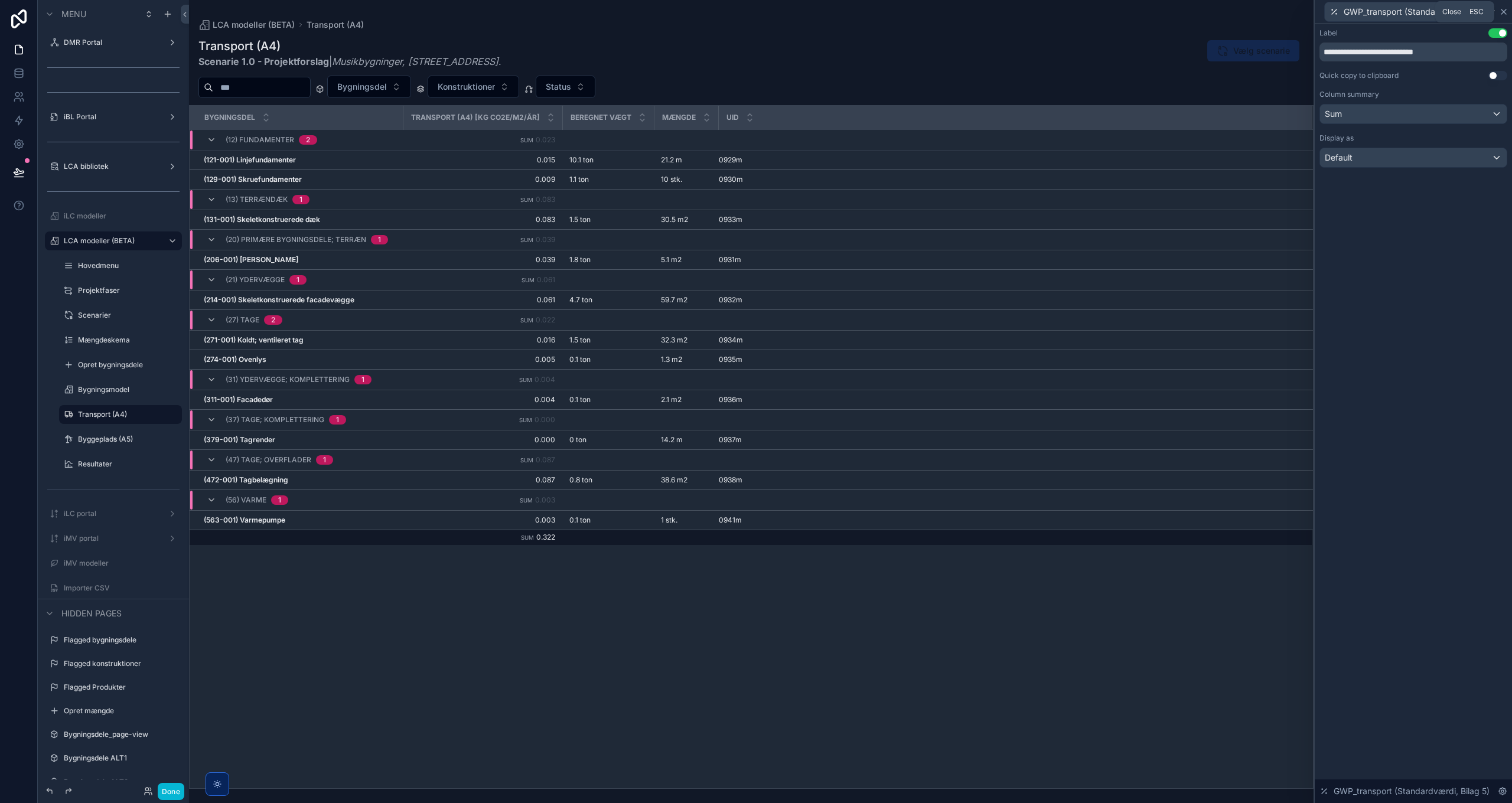
click at [1505, 12] on icon at bounding box center [1503, 11] width 9 height 9
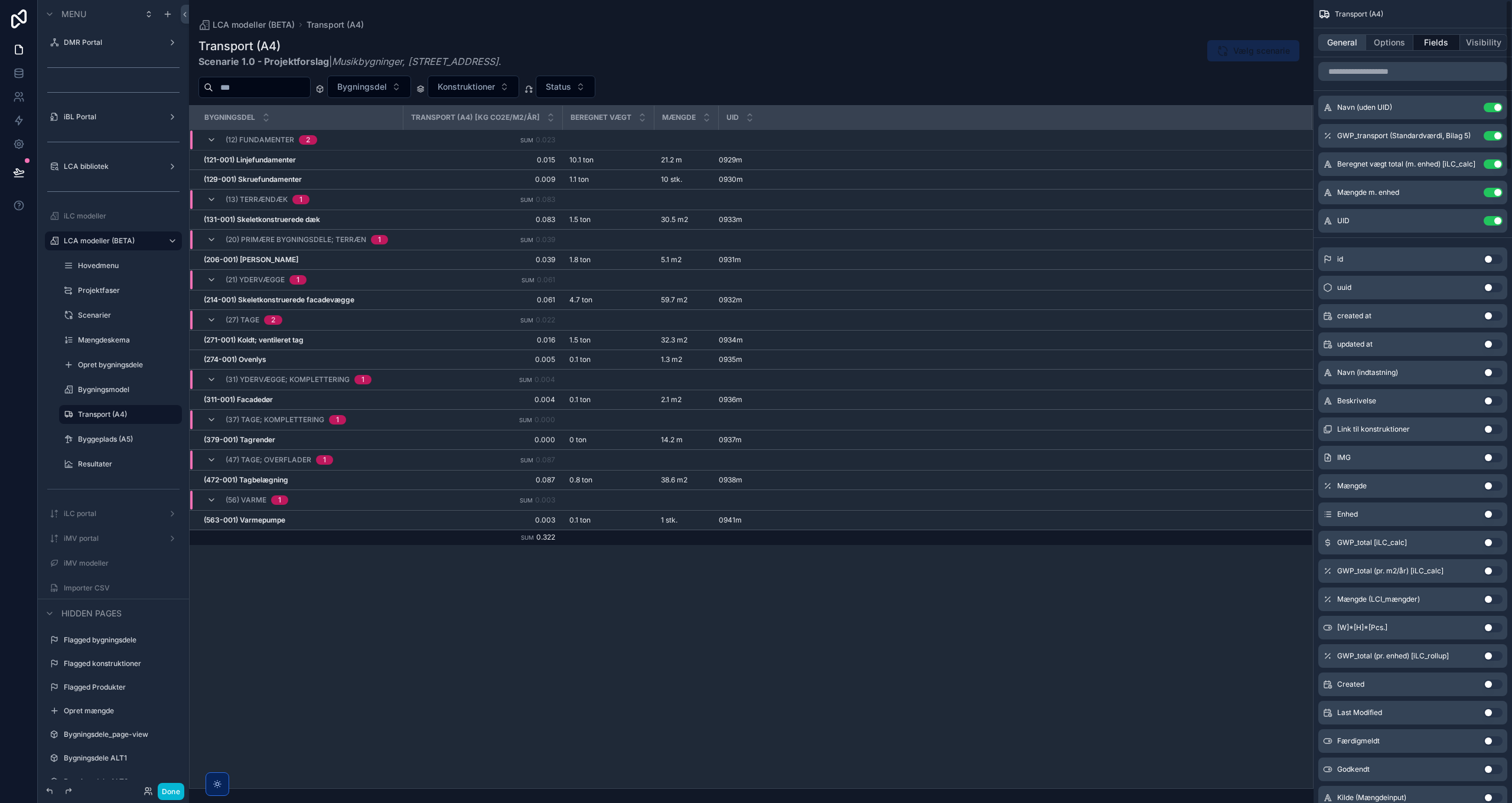
click at [1339, 47] on button "General" at bounding box center [1342, 43] width 48 height 17
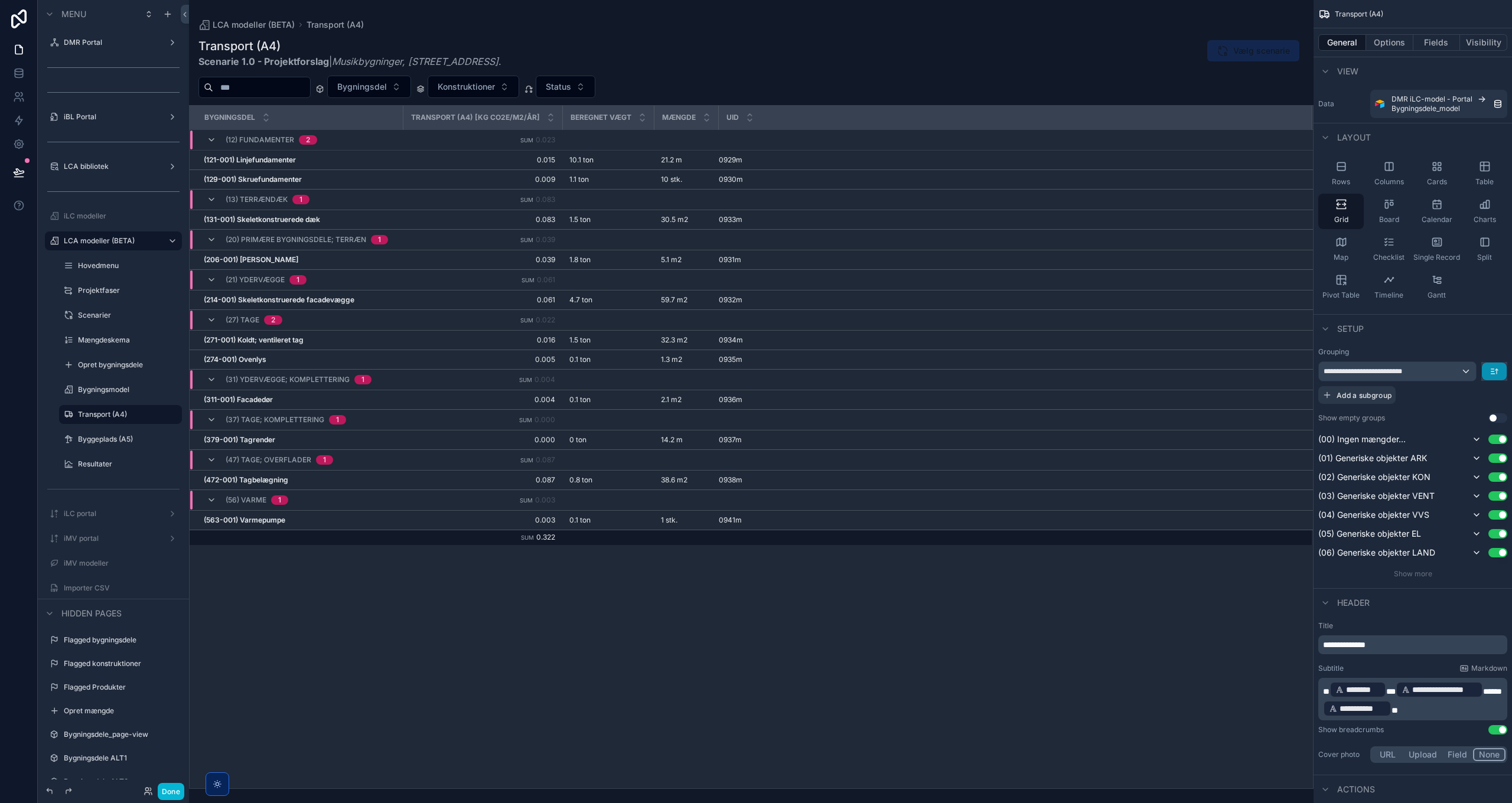
click at [1491, 370] on icon "scrollable content" at bounding box center [1494, 371] width 9 height 9
click at [1469, 397] on span "First -> Last" at bounding box center [1473, 397] width 48 height 14
click at [258, 160] on strong "(121-001) Linjefundamenter" at bounding box center [250, 160] width 92 height 9
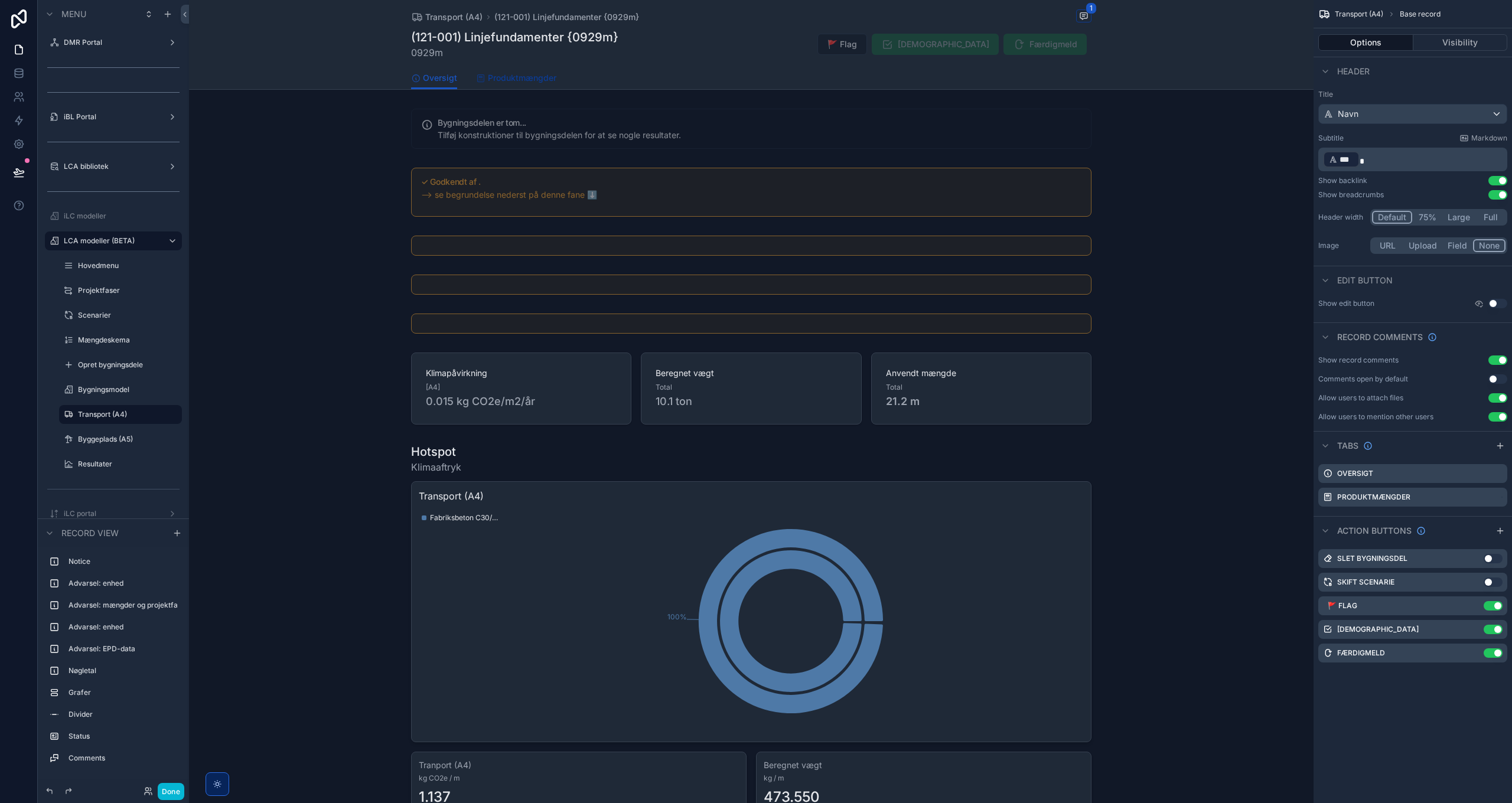
click at [512, 81] on span "Produktmængder" at bounding box center [521, 78] width 68 height 12
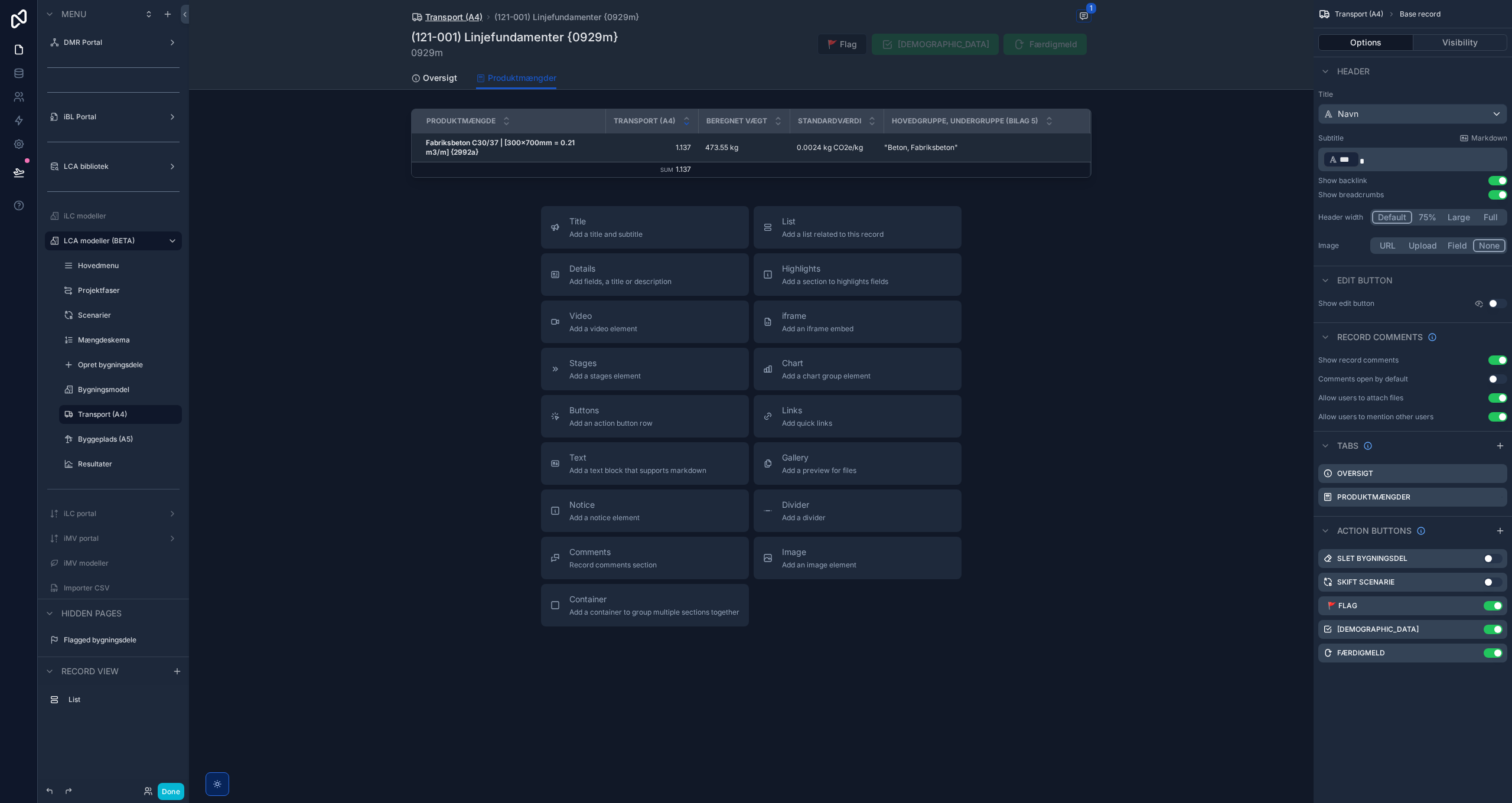
click at [441, 12] on span "Transport (A4)" at bounding box center [454, 17] width 57 height 12
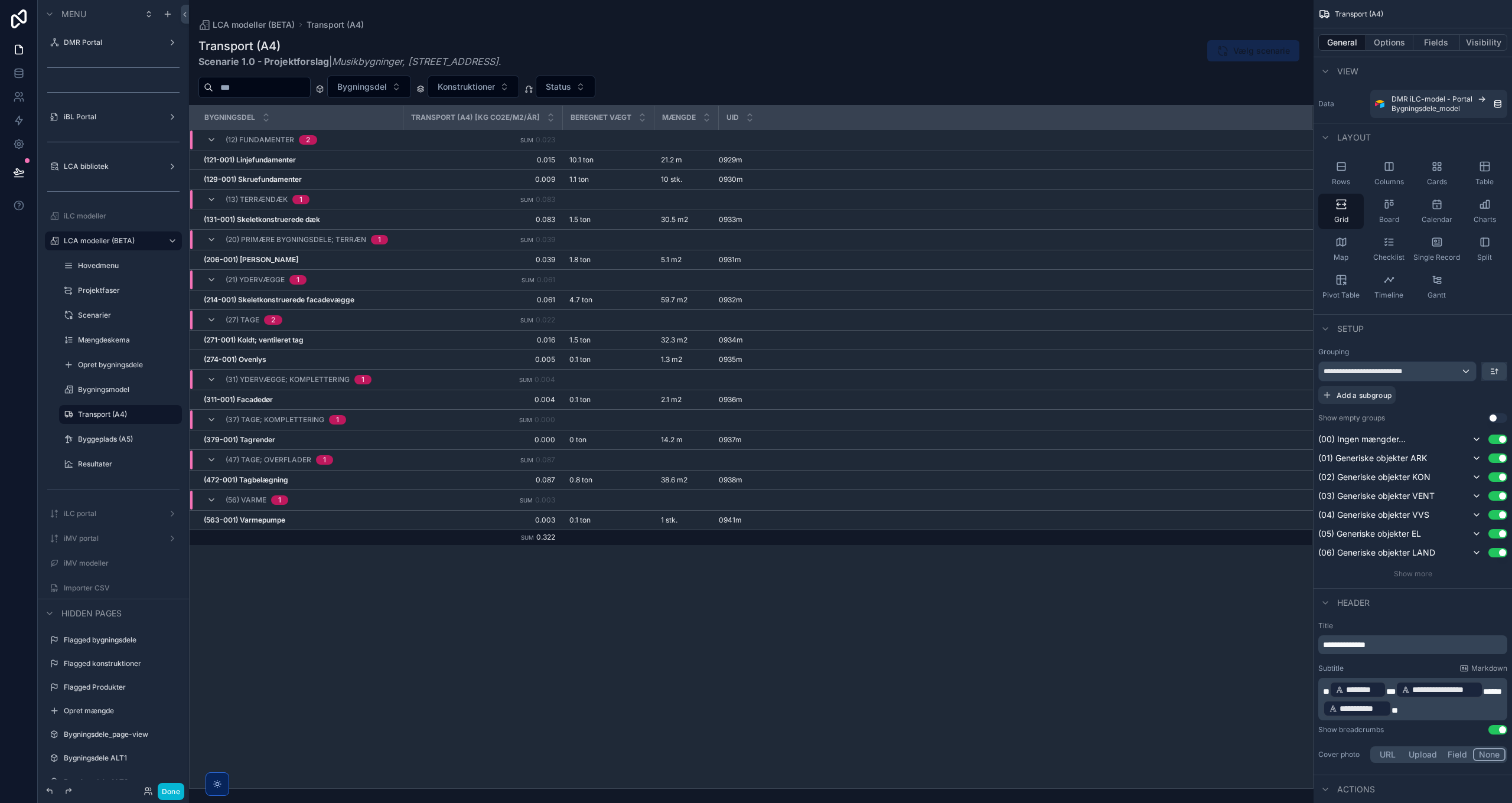
click at [490, 601] on div "Bygningsdel Transport (A4) [kg CO2e/m2/år] Beregnet vægt Mængde UID (12) Fundam…" at bounding box center [751, 447] width 1123 height 683
click at [173, 789] on button "Done" at bounding box center [171, 791] width 27 height 17
click at [1474, 175] on div "Table" at bounding box center [1484, 173] width 46 height 35
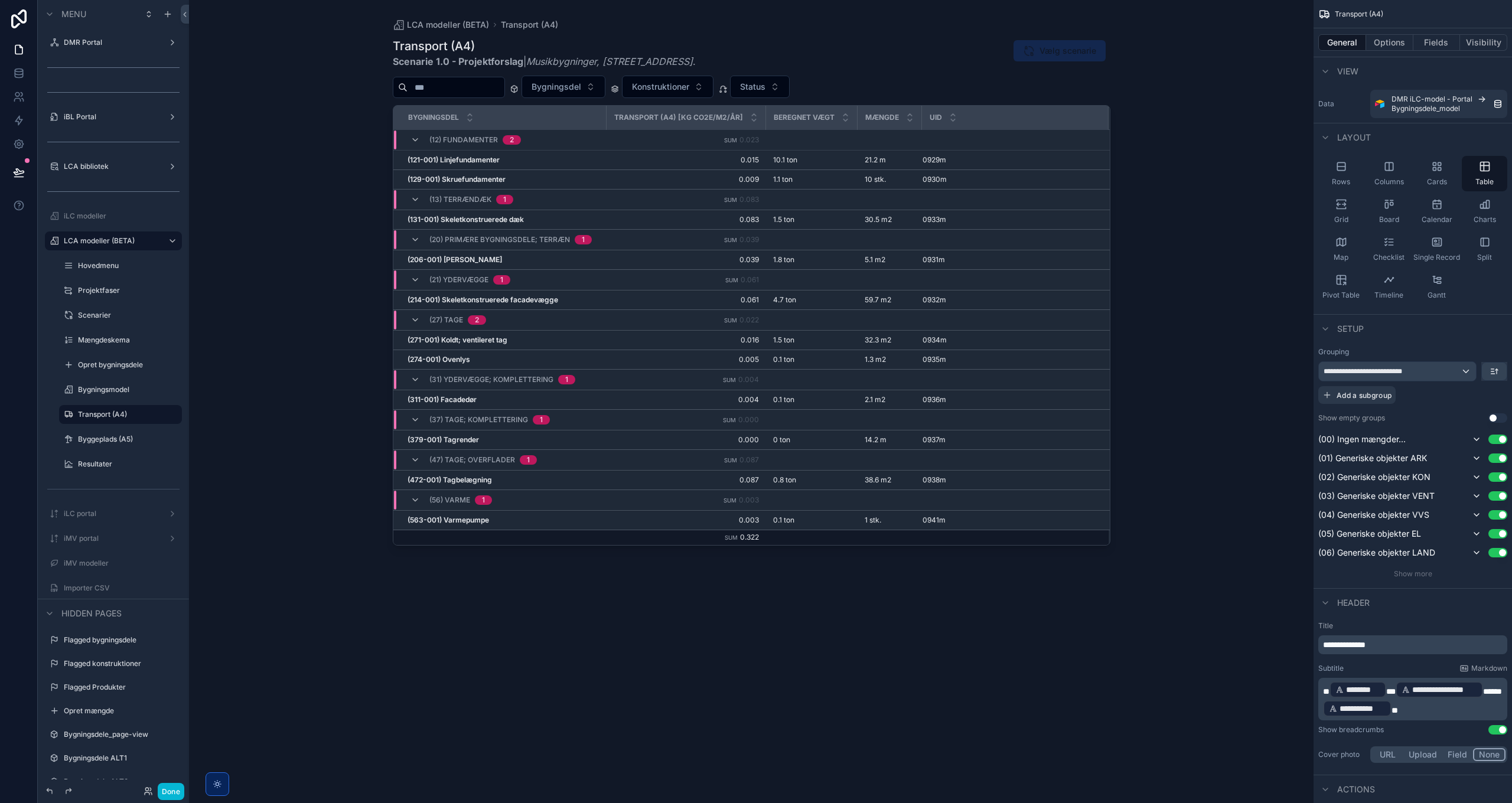
click at [865, 169] on div "scrollable content" at bounding box center [751, 394] width 755 height 789
drag, startPoint x: 854, startPoint y: 118, endPoint x: 836, endPoint y: 117, distance: 18.0
click at [836, 117] on tr "Bygningsdel Transport (A4) [kg CO2e/m2/år] Beregnet vægt Mængde UID" at bounding box center [751, 117] width 716 height 24
click at [1447, 43] on button "Fields" at bounding box center [1437, 43] width 47 height 17
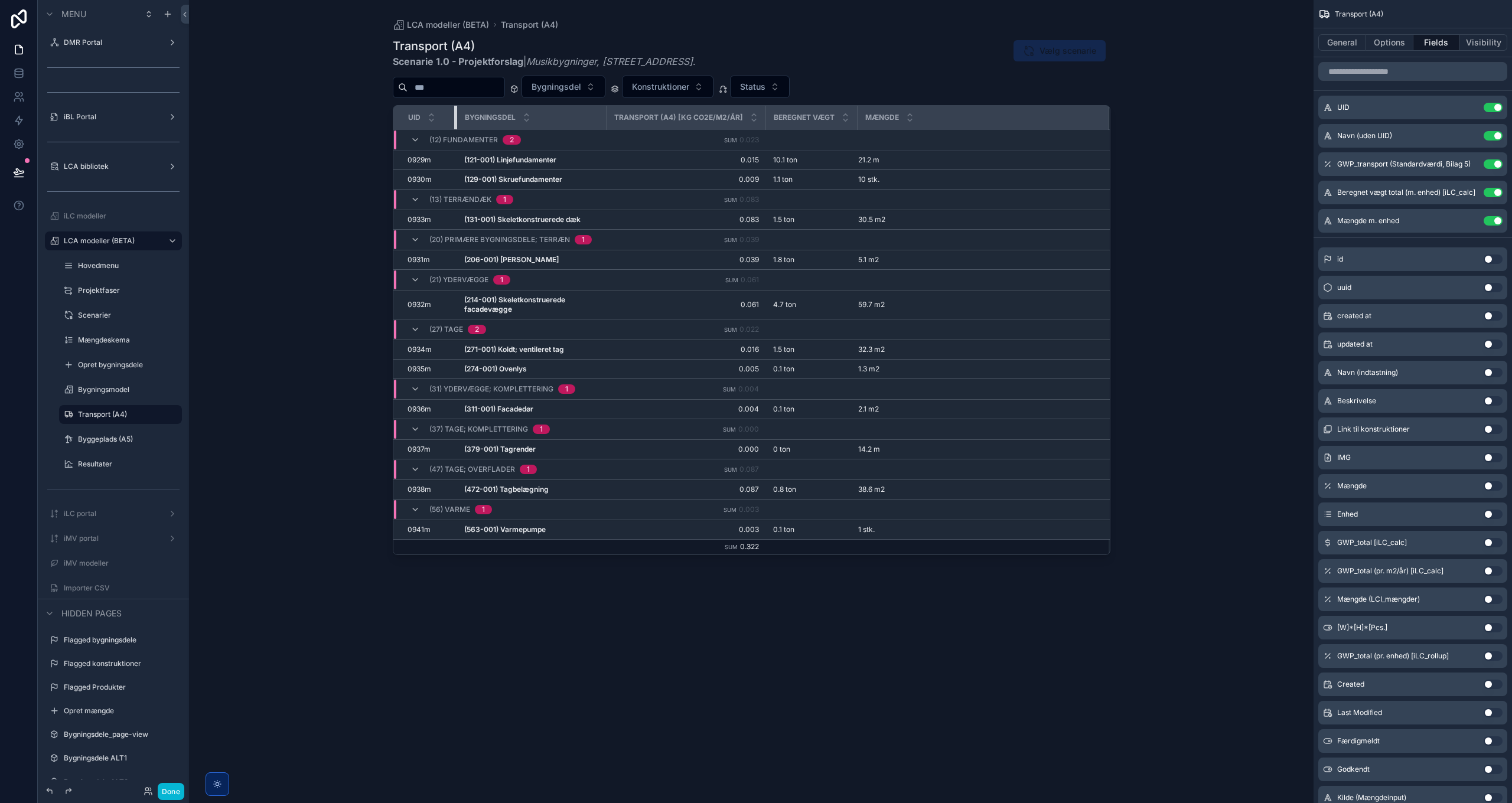
drag, startPoint x: 584, startPoint y: 116, endPoint x: 411, endPoint y: 116, distance: 173.0
click at [411, 116] on th "UID" at bounding box center [425, 117] width 63 height 24
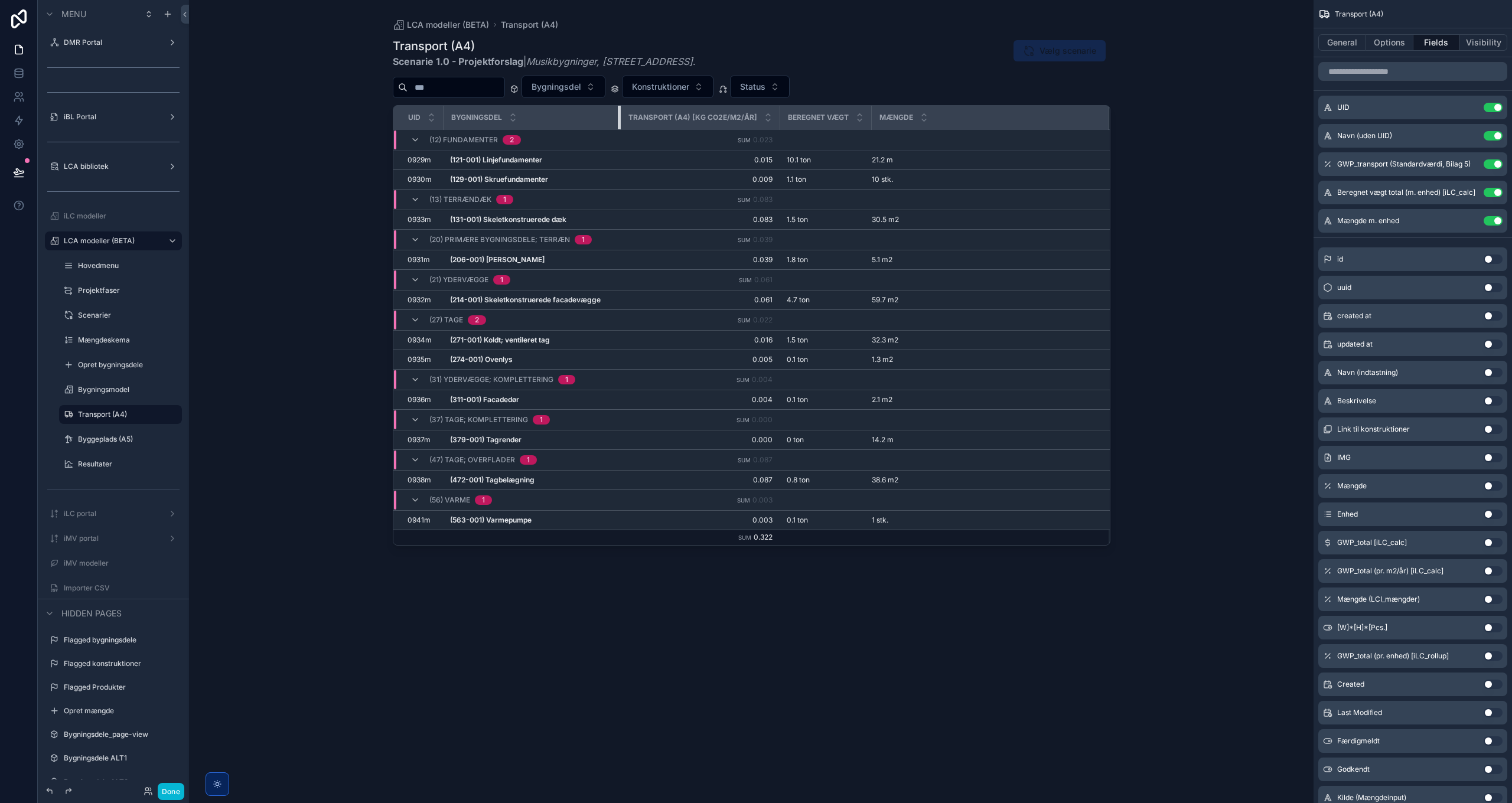
drag, startPoint x: 605, startPoint y: 115, endPoint x: 676, endPoint y: 118, distance: 71.1
click at [676, 118] on tr "UID Bygningsdel Transport (A4) [kg CO2e/m2/år] Beregnet vægt Mængde" at bounding box center [751, 117] width 716 height 24
drag, startPoint x: 774, startPoint y: 114, endPoint x: 743, endPoint y: 115, distance: 31.0
click at [751, 115] on th "Transport (A4) [kg CO2e/m2/år]" at bounding box center [700, 117] width 160 height 24
click at [621, 116] on div "scrollable content" at bounding box center [624, 117] width 5 height 23
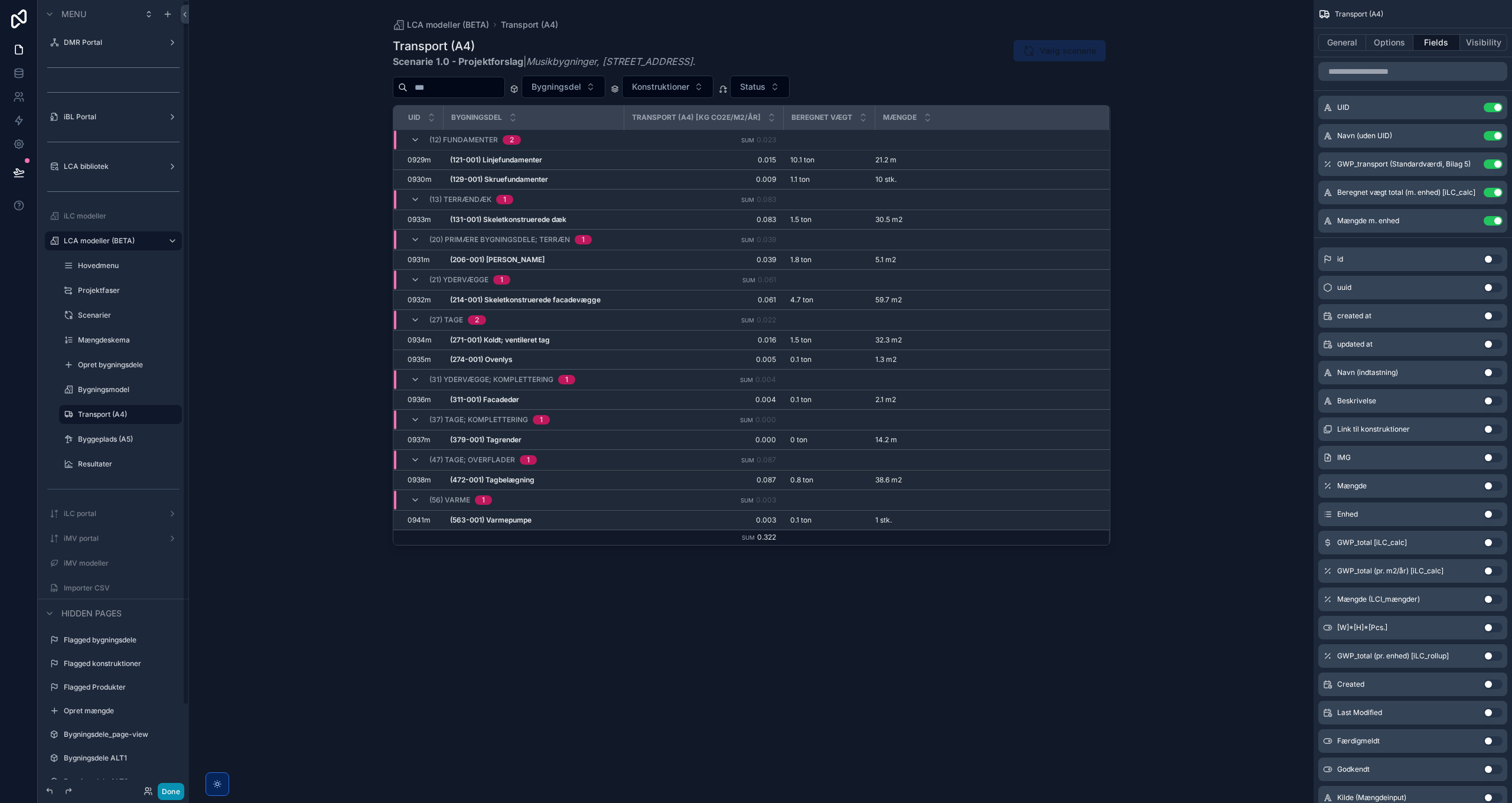
click at [171, 789] on button "Done" at bounding box center [171, 791] width 27 height 17
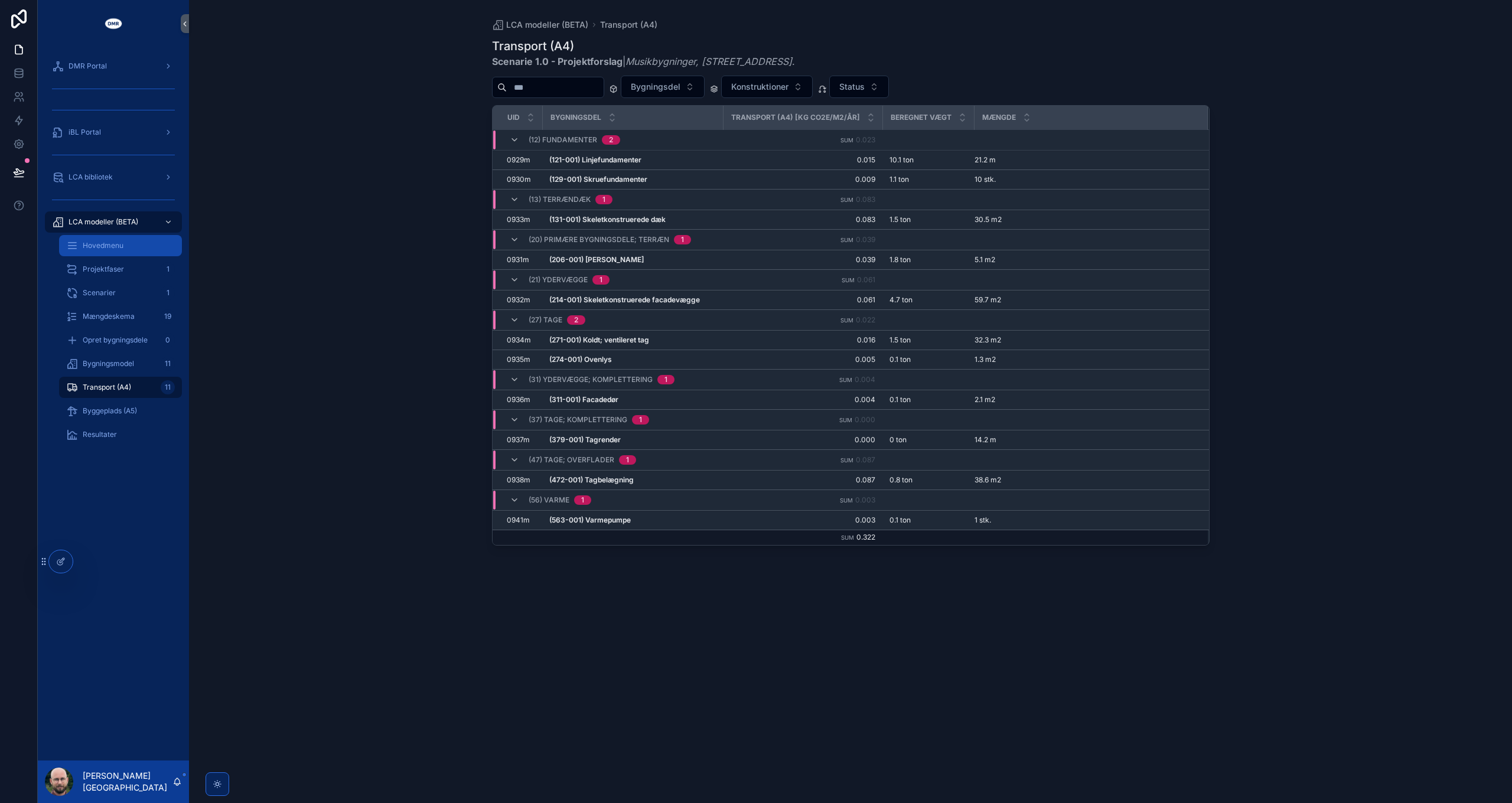
click at [116, 248] on span "Hovedmenu" at bounding box center [103, 245] width 41 height 9
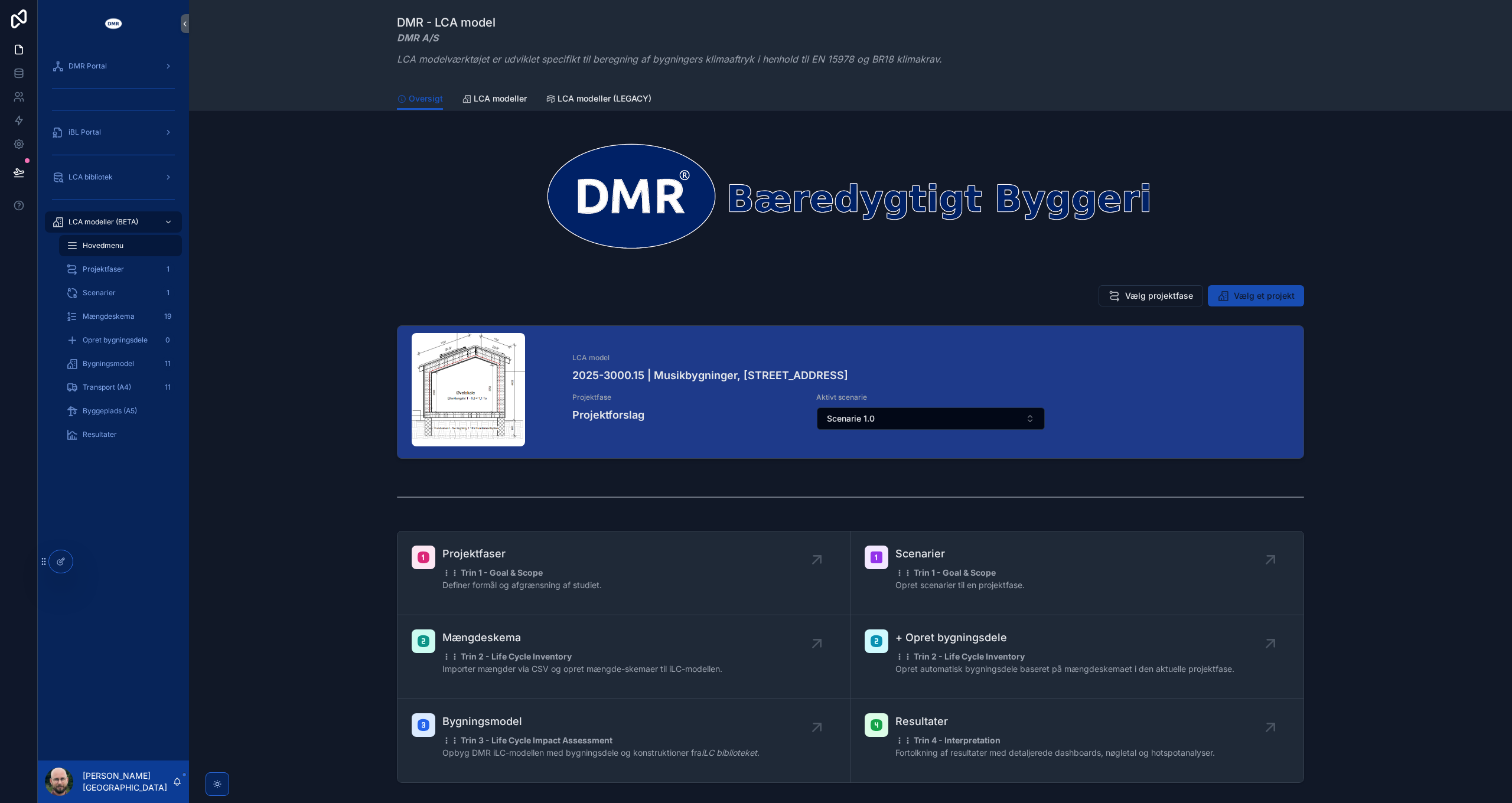
click at [1256, 294] on span "Vælg et projekt" at bounding box center [1264, 295] width 61 height 12
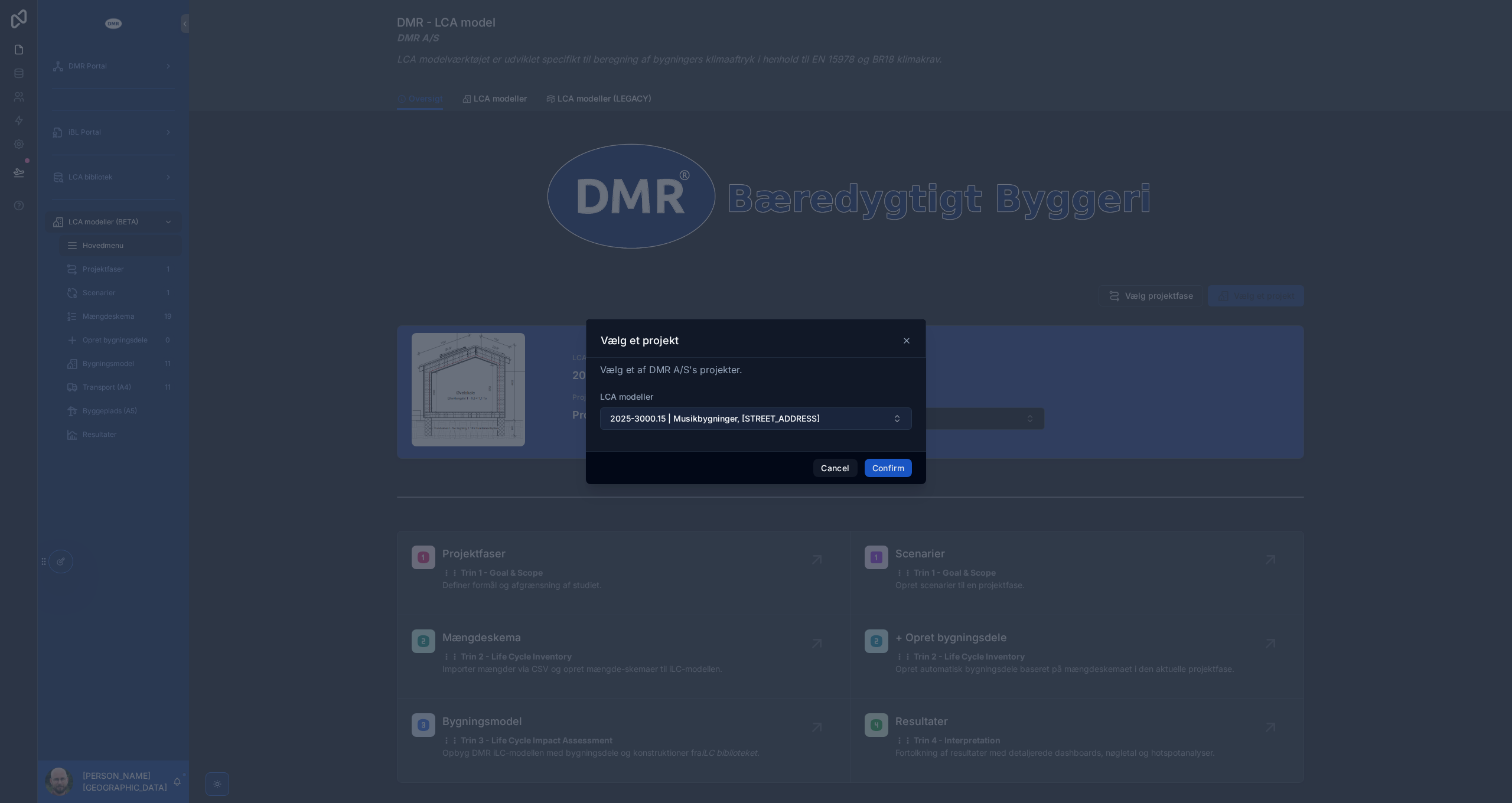
click at [761, 416] on span "2025-3000.15 | Musikbygninger, Skolevænget 33" at bounding box center [715, 418] width 210 height 12
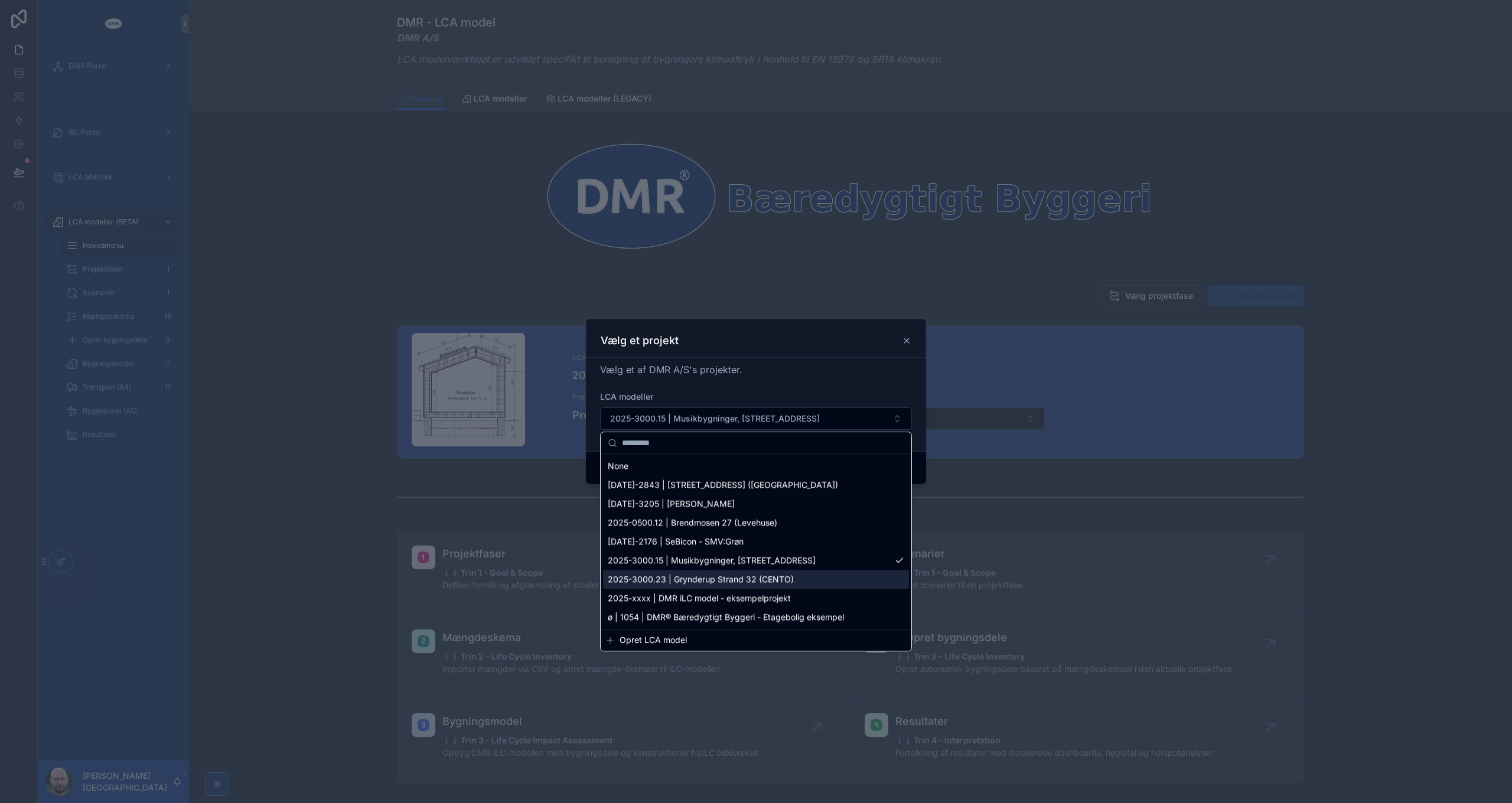
click at [733, 579] on span "2025-3000.23 | Grynderup Strand 32 (CENTO)" at bounding box center [701, 579] width 186 height 12
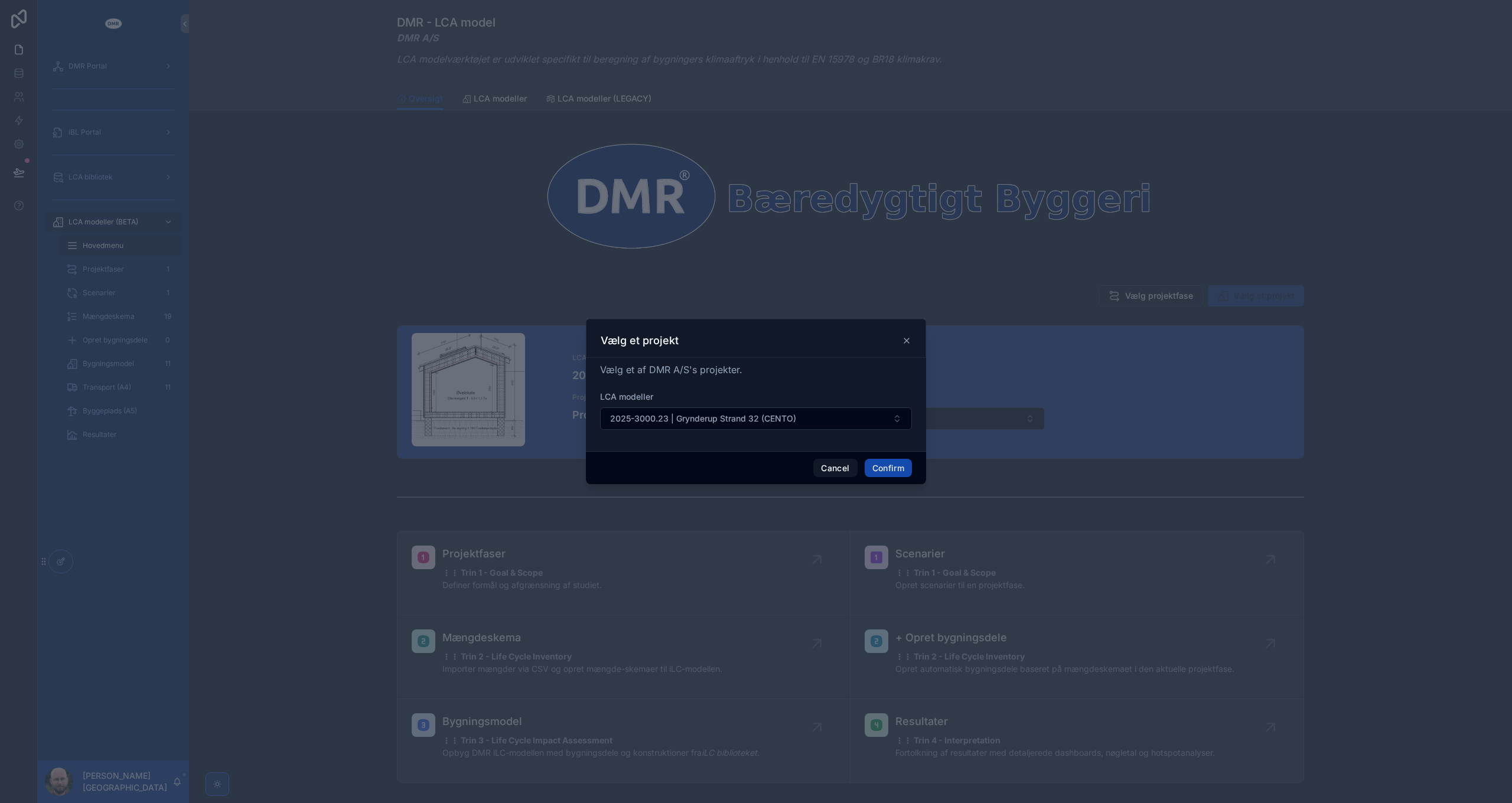
click at [889, 473] on button "Confirm" at bounding box center [888, 468] width 47 height 19
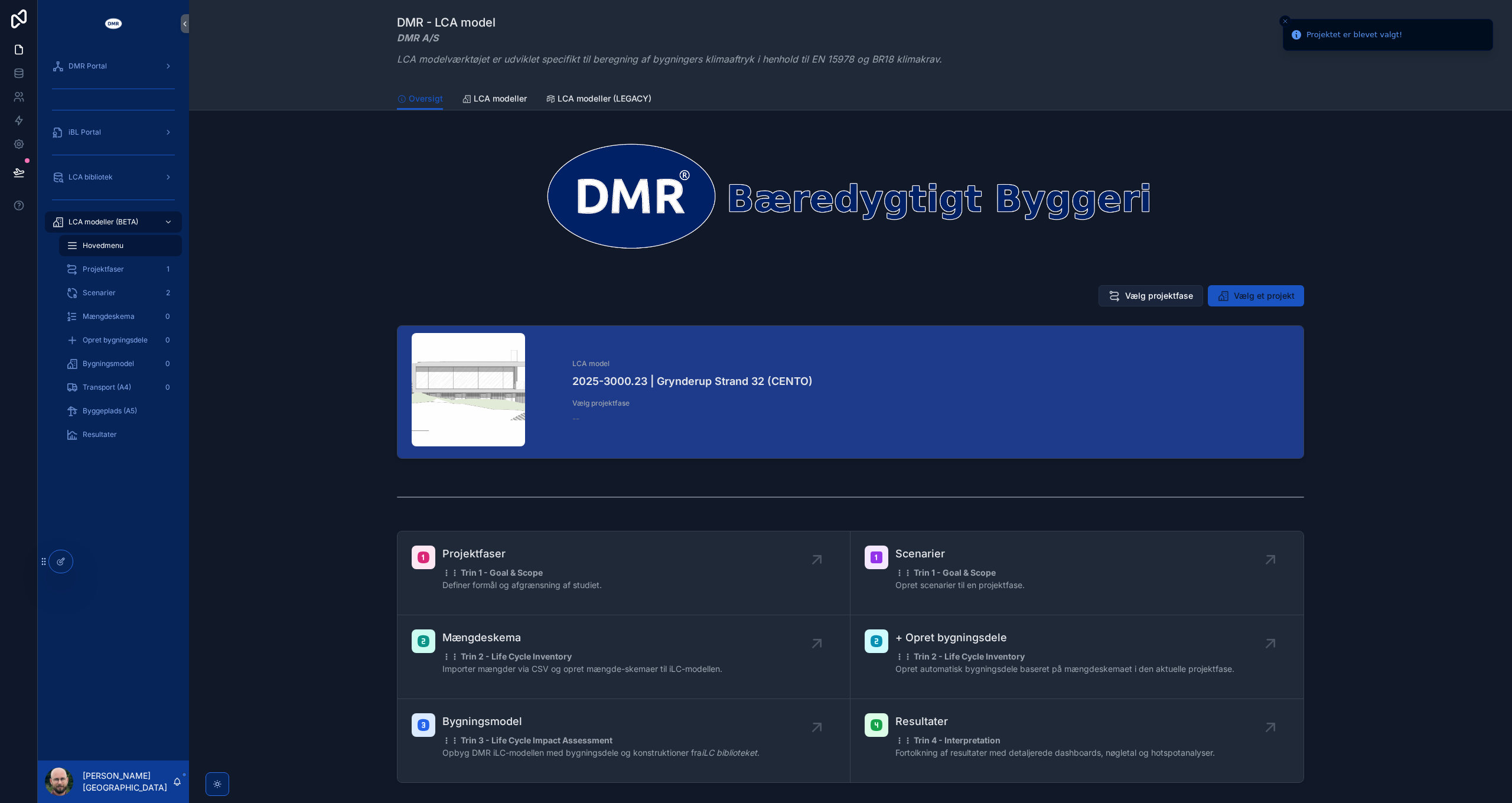
click at [1141, 295] on span "Vælg projektfase" at bounding box center [1159, 295] width 68 height 12
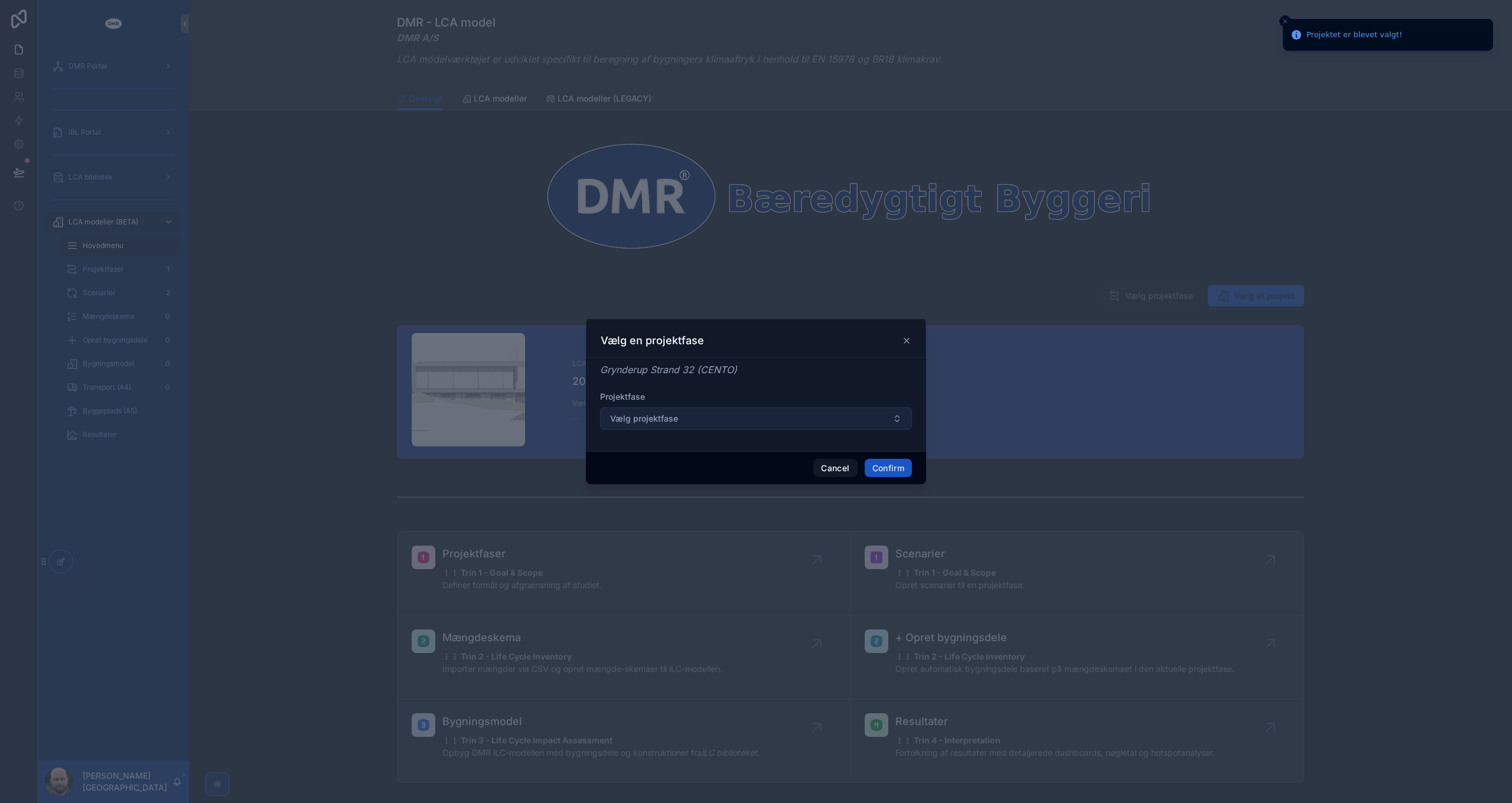
click at [683, 417] on button "Vælg projektfase" at bounding box center [756, 418] width 312 height 22
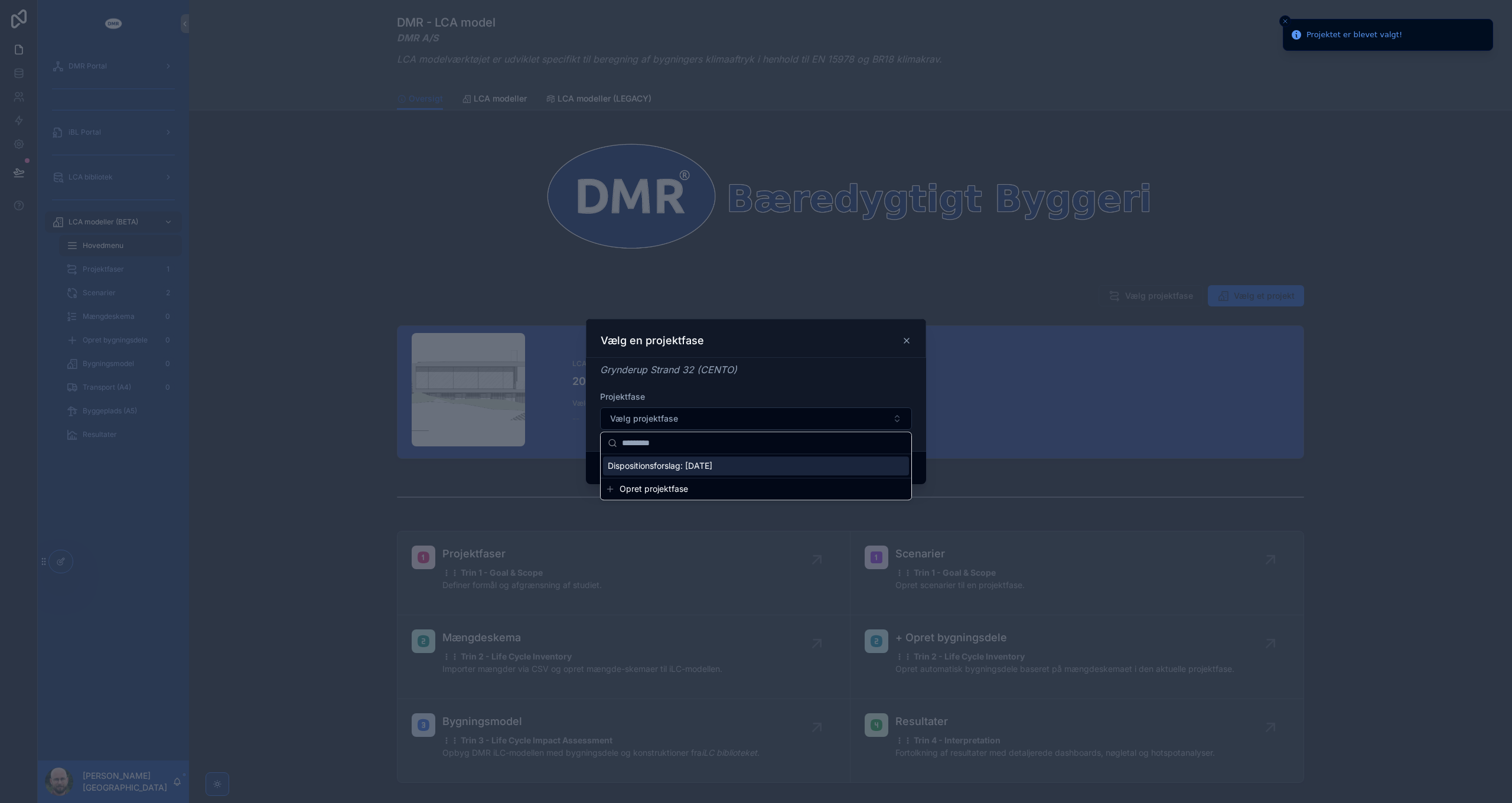
click at [673, 464] on span "Dispositionsforslag: 31/10/2025" at bounding box center [660, 465] width 105 height 12
click at [892, 460] on button "Confirm" at bounding box center [888, 468] width 47 height 19
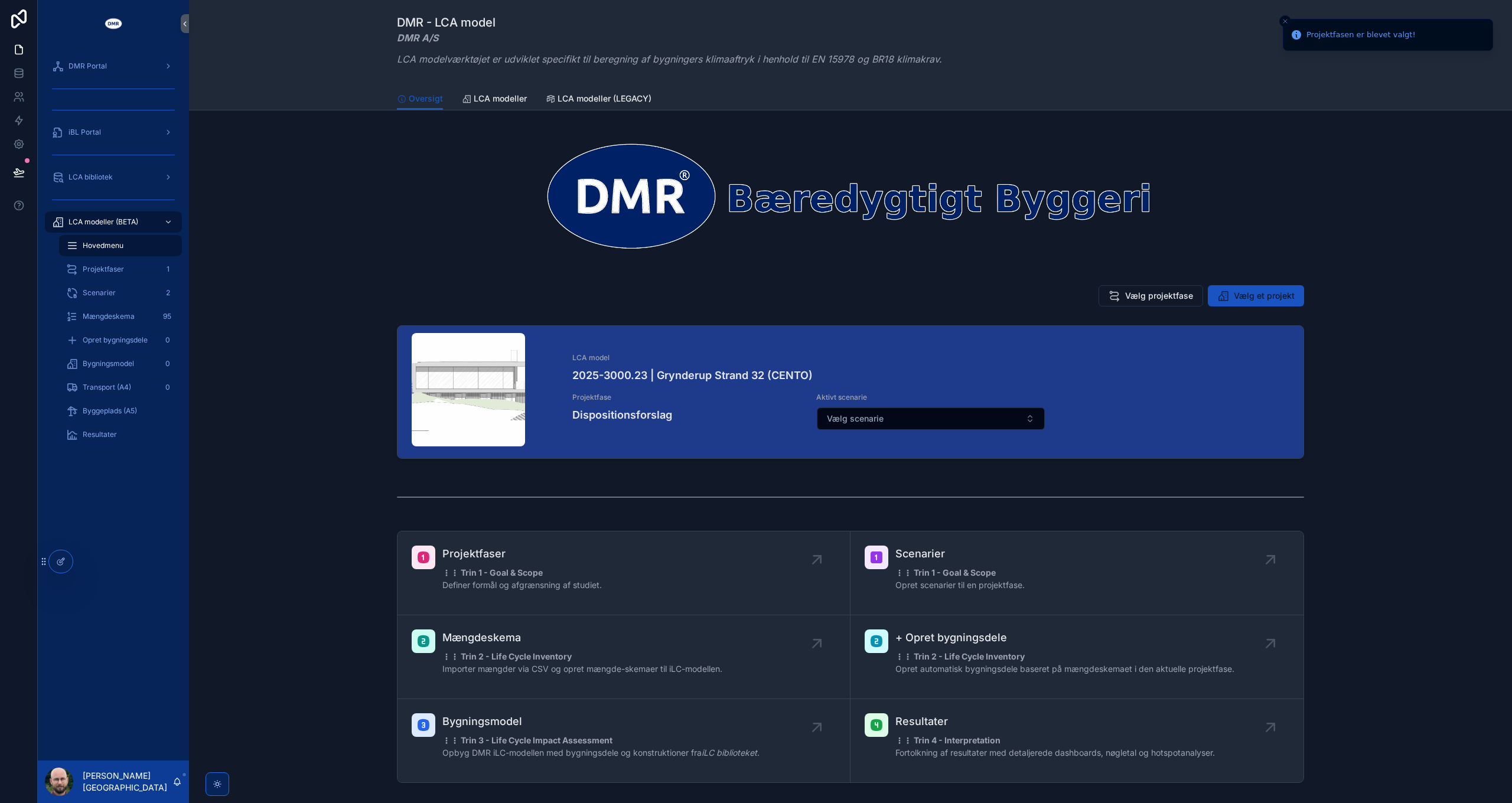
click at [897, 418] on button "Vælg scenarie" at bounding box center [931, 418] width 229 height 22
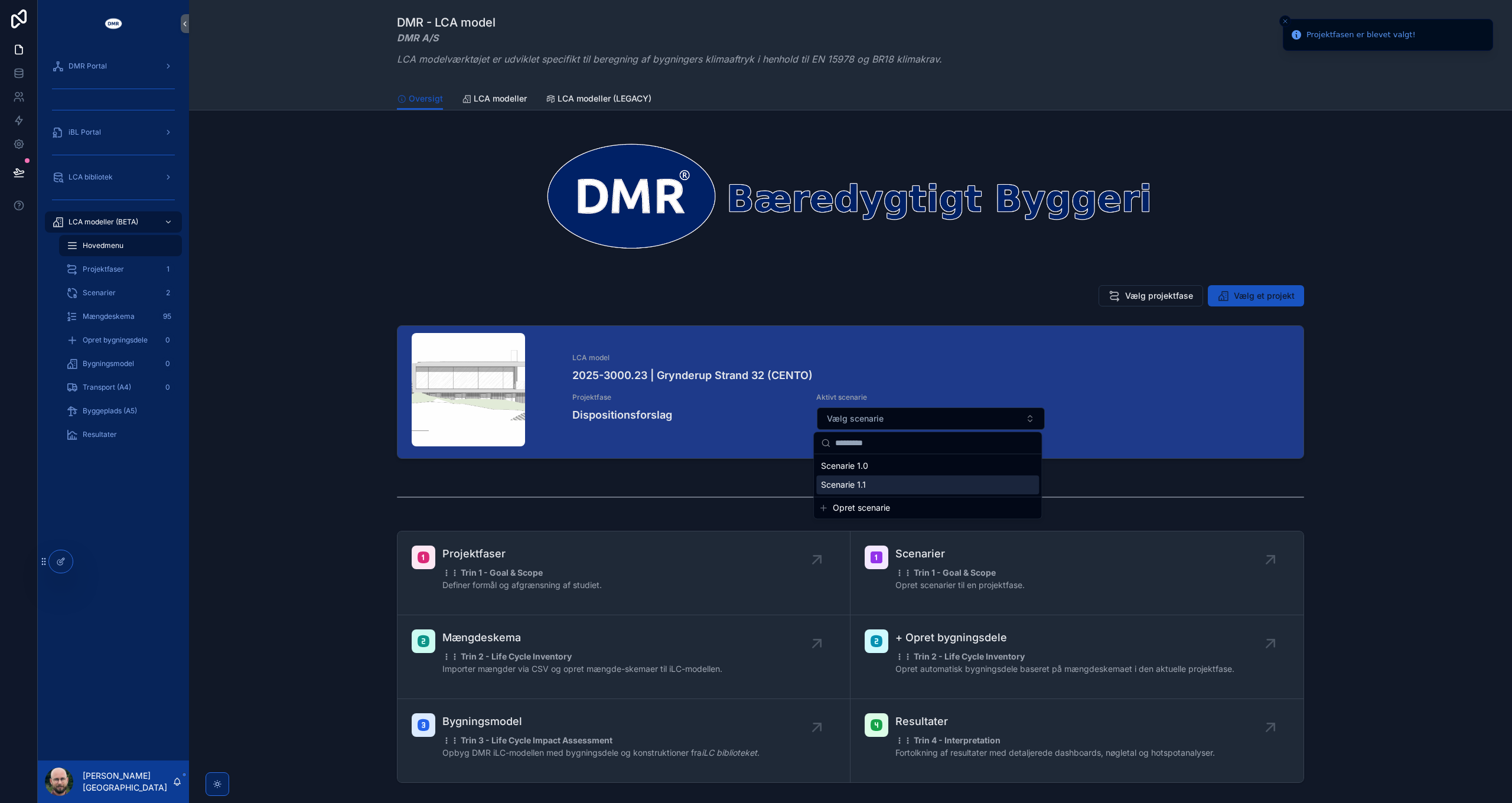
click at [860, 484] on span "Scenarie 1.1" at bounding box center [843, 484] width 45 height 12
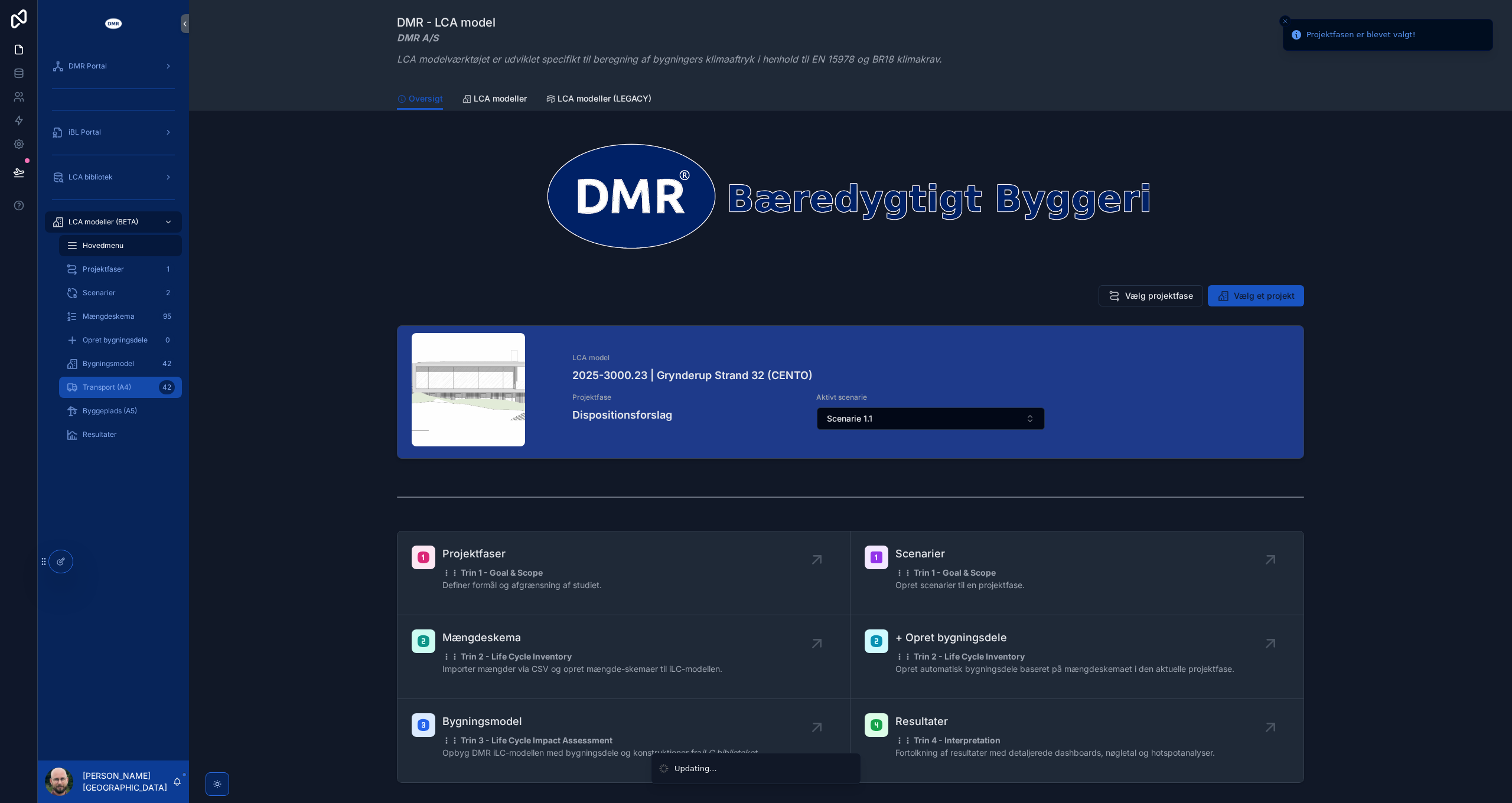
click at [116, 389] on span "Transport (A4)" at bounding box center [107, 387] width 49 height 9
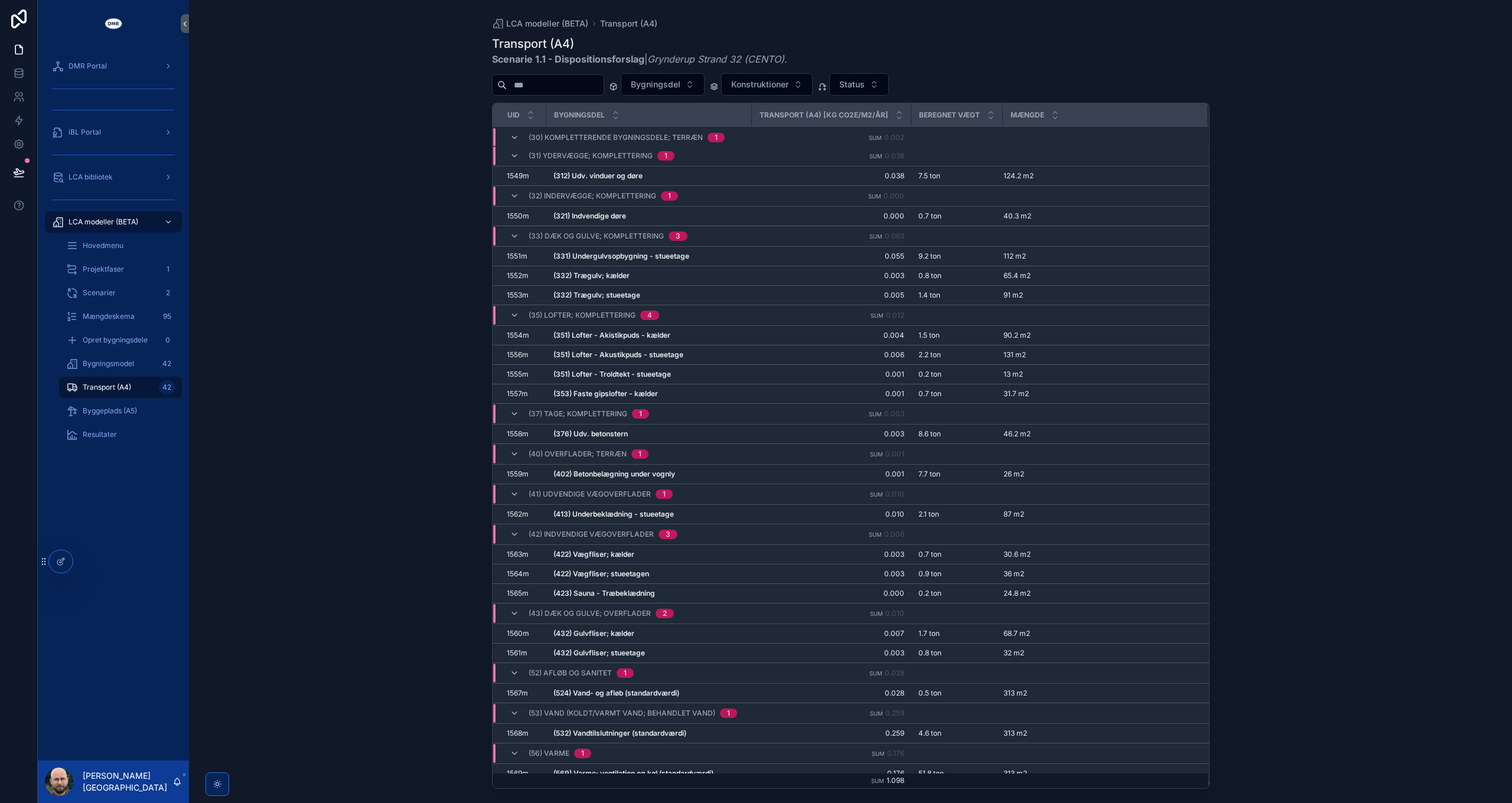
scroll to position [580, 0]
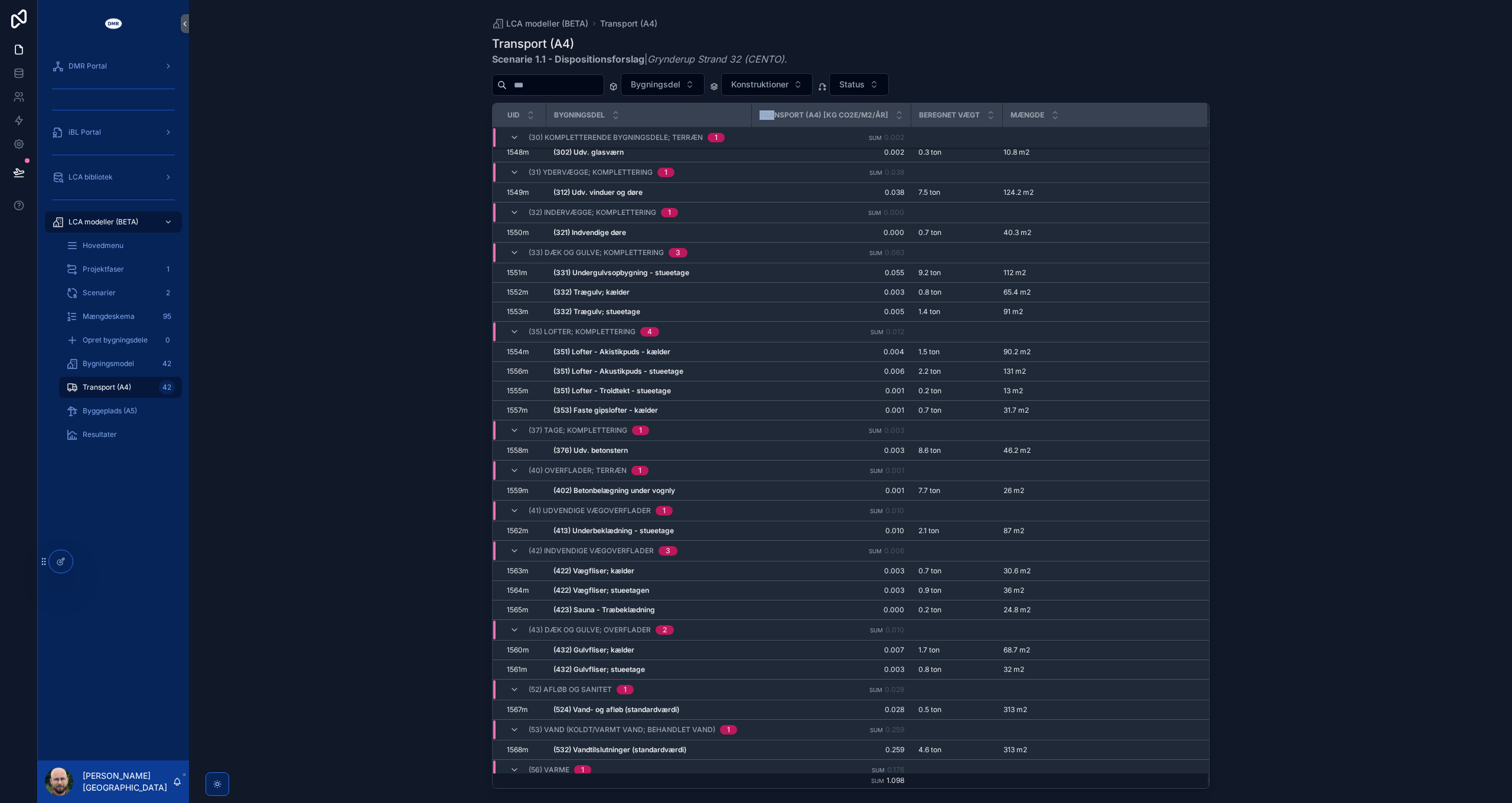
drag, startPoint x: 746, startPoint y: 116, endPoint x: 772, endPoint y: 115, distance: 26.0
click at [772, 115] on tr "UID Bygningsdel Transport (A4) [kg CO2e/m2/år] Beregnet vægt Mængde" at bounding box center [851, 115] width 716 height 24
drag, startPoint x: 772, startPoint y: 115, endPoint x: 396, endPoint y: 176, distance: 380.9
click at [396, 176] on div "LCA modeller (BETA) Transport (A4) Transport (A4) Scenarie 1.1 - Dispositionsfo…" at bounding box center [851, 401] width 1323 height 803
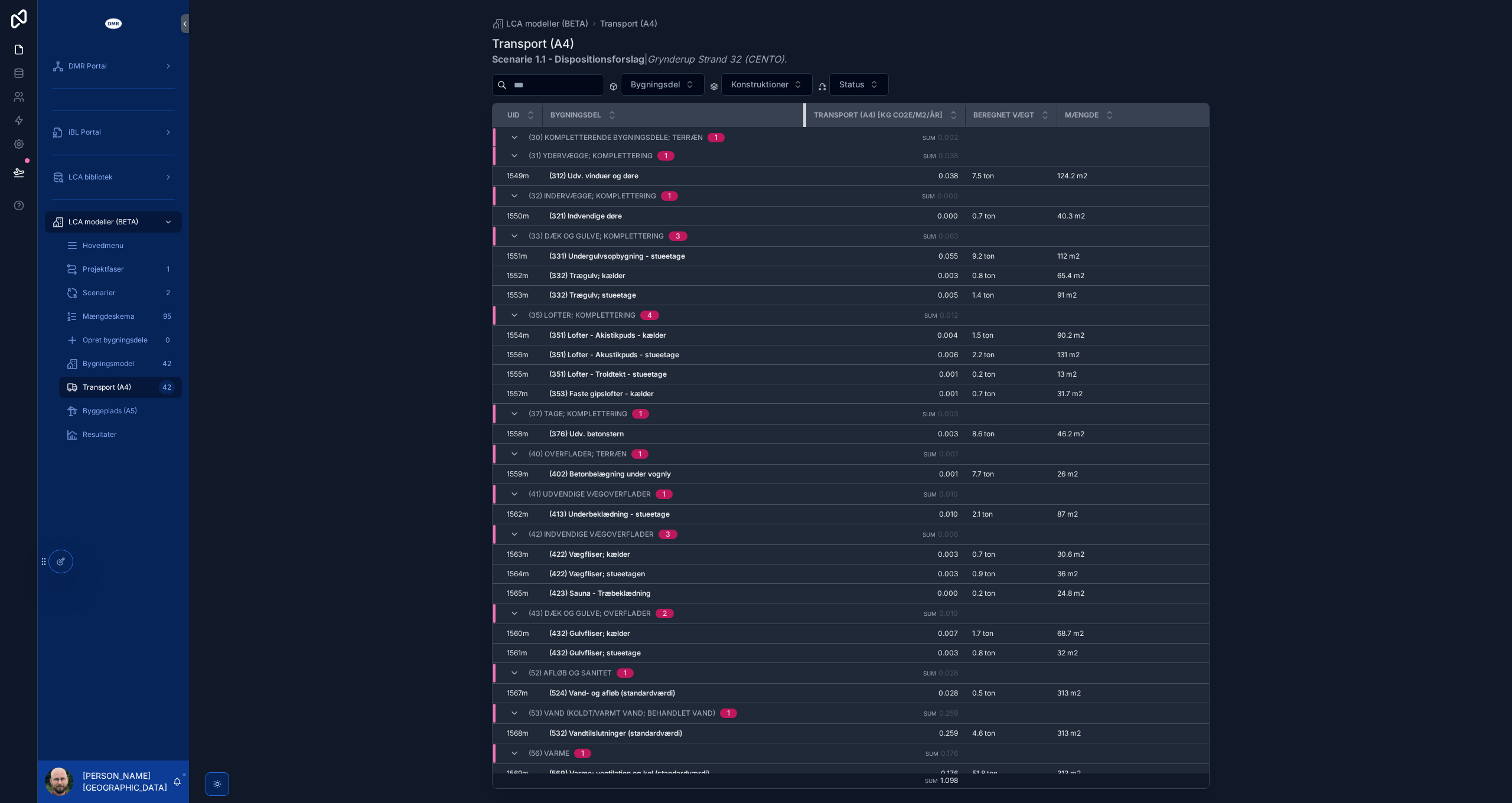
drag, startPoint x: 746, startPoint y: 116, endPoint x: 823, endPoint y: 128, distance: 77.9
click at [832, 119] on tr "UID Bygningsdel Transport (A4) [kg CO2e/m2/år] Beregnet vægt Mængde" at bounding box center [860, 115] width 735 height 24
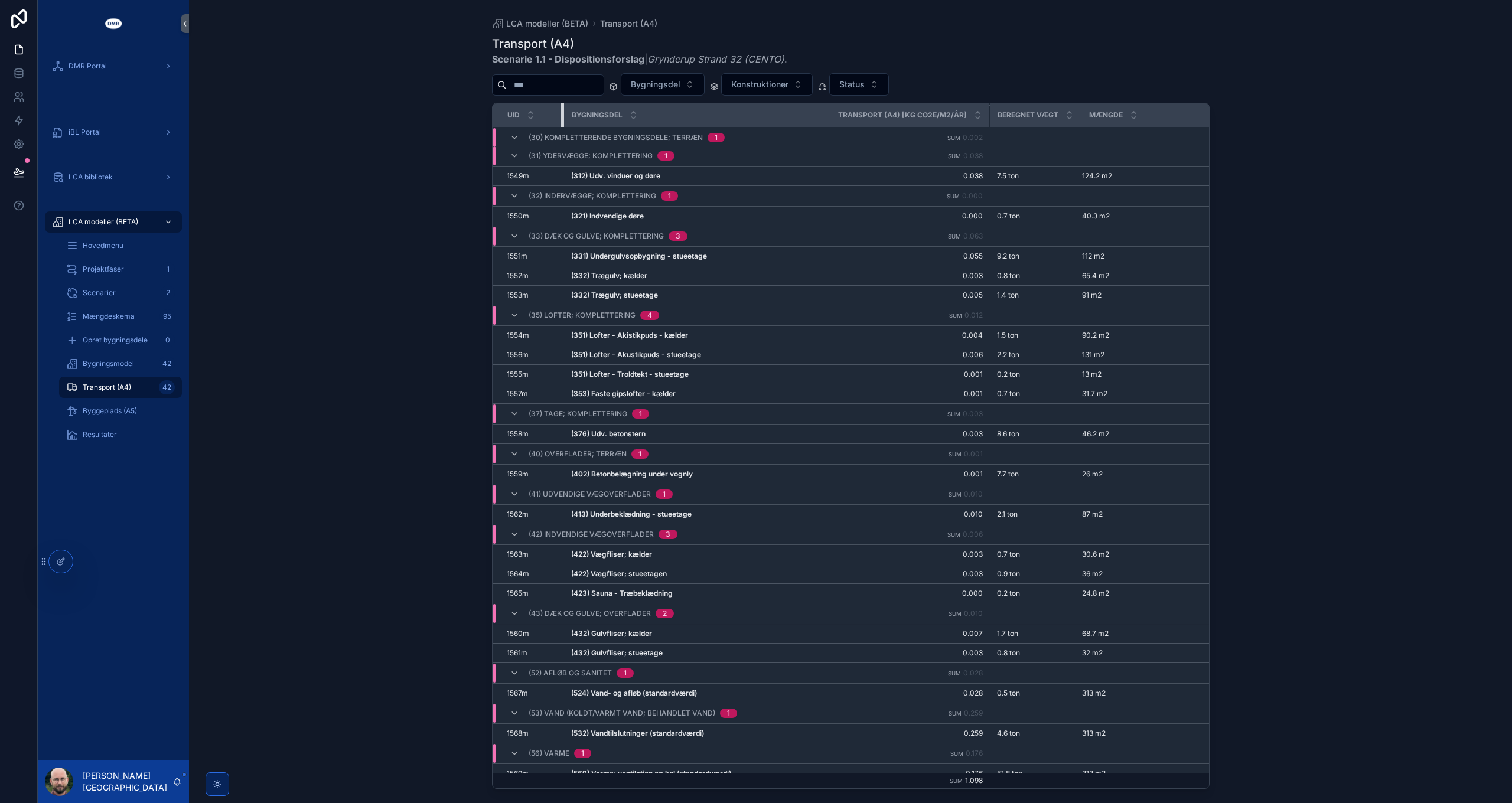
drag, startPoint x: 569, startPoint y: 113, endPoint x: 600, endPoint y: 114, distance: 31.0
click at [600, 114] on tr "UID Bygningsdel Transport (A4) [kg CO2e/m2/år] Beregnet vægt Mængde" at bounding box center [872, 115] width 759 height 24
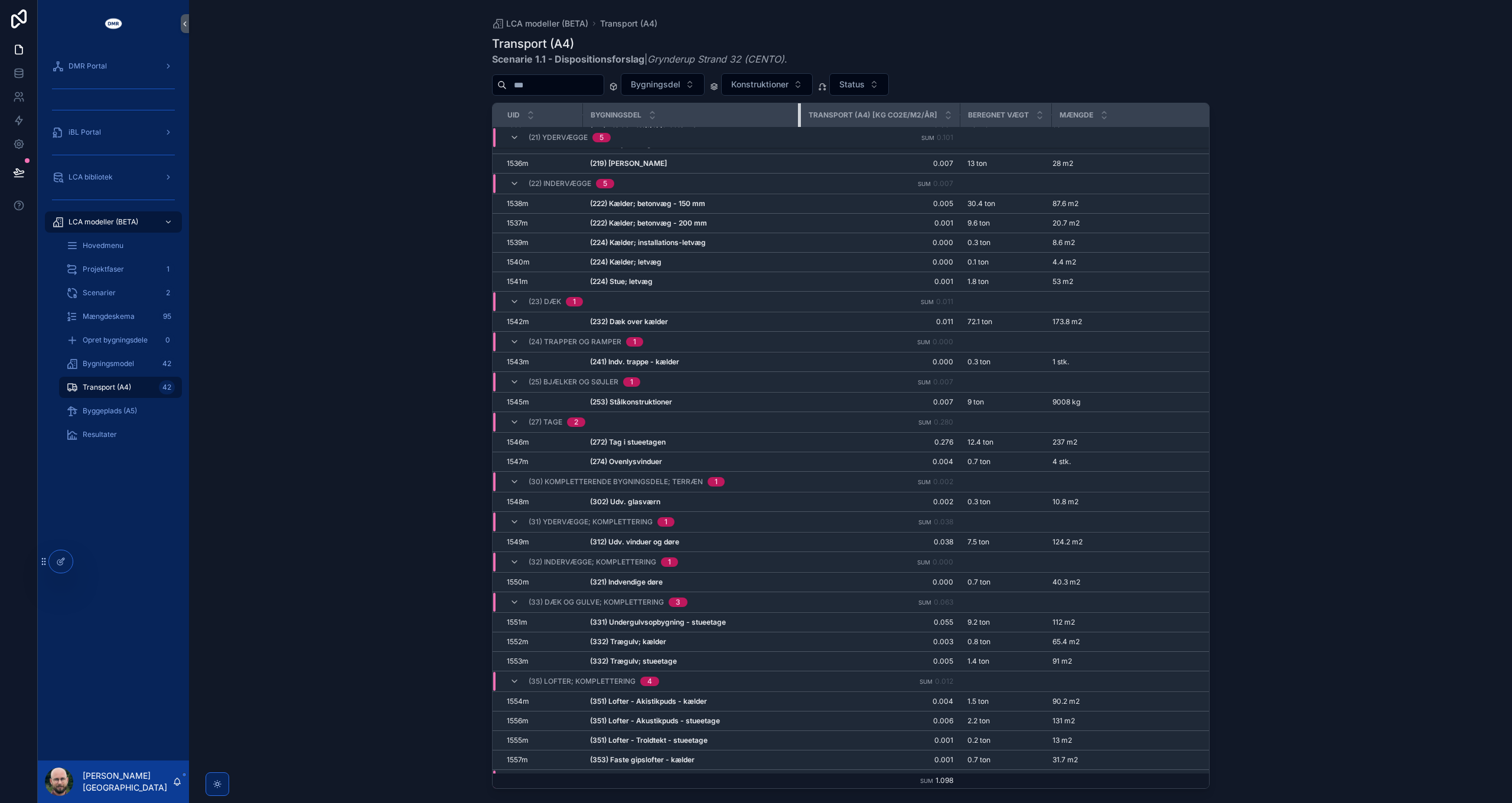
scroll to position [247, 0]
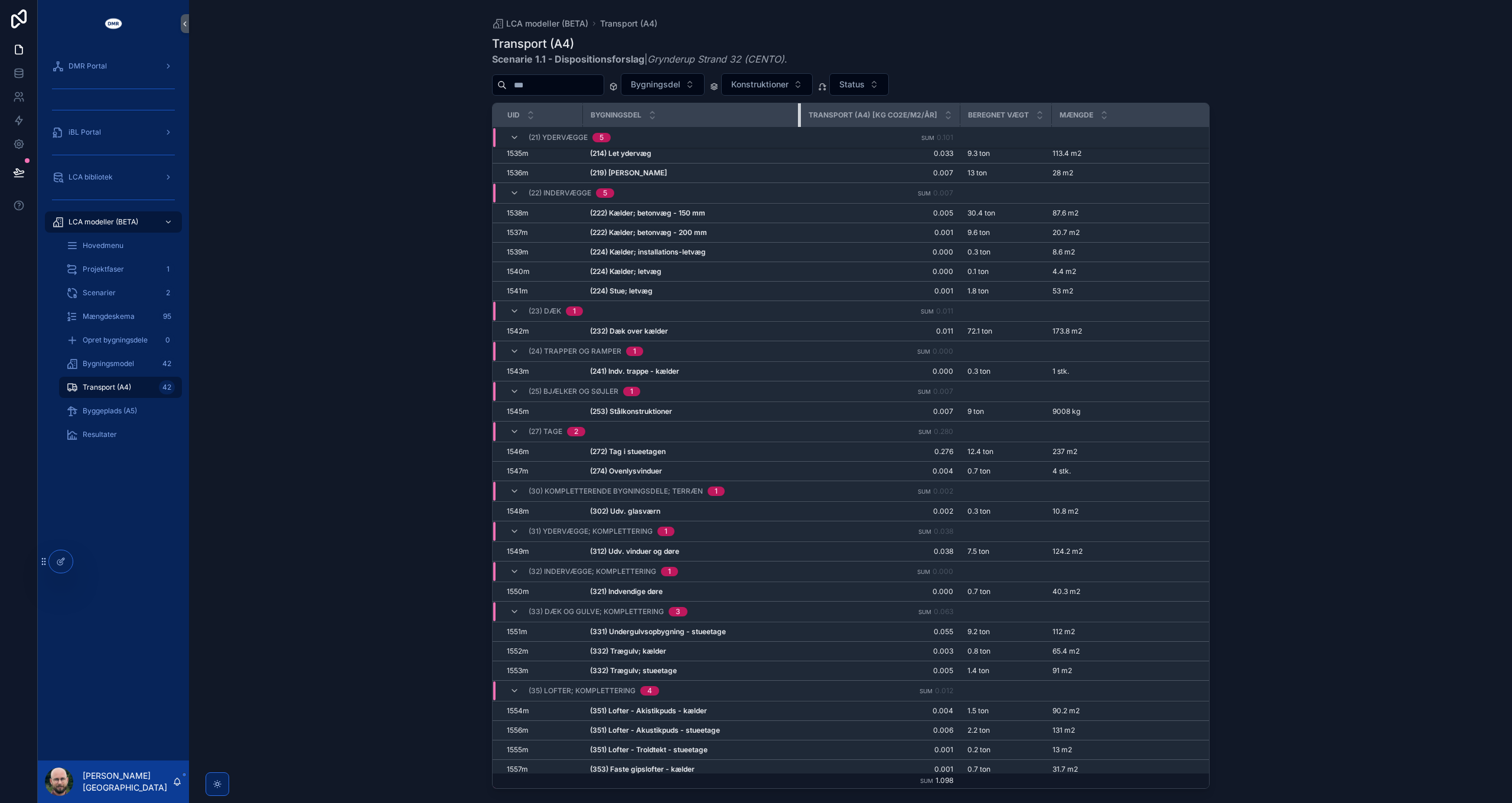
drag, startPoint x: 847, startPoint y: 112, endPoint x: 798, endPoint y: 120, distance: 49.6
click at [798, 120] on div "scrollable content" at bounding box center [800, 115] width 5 height 23
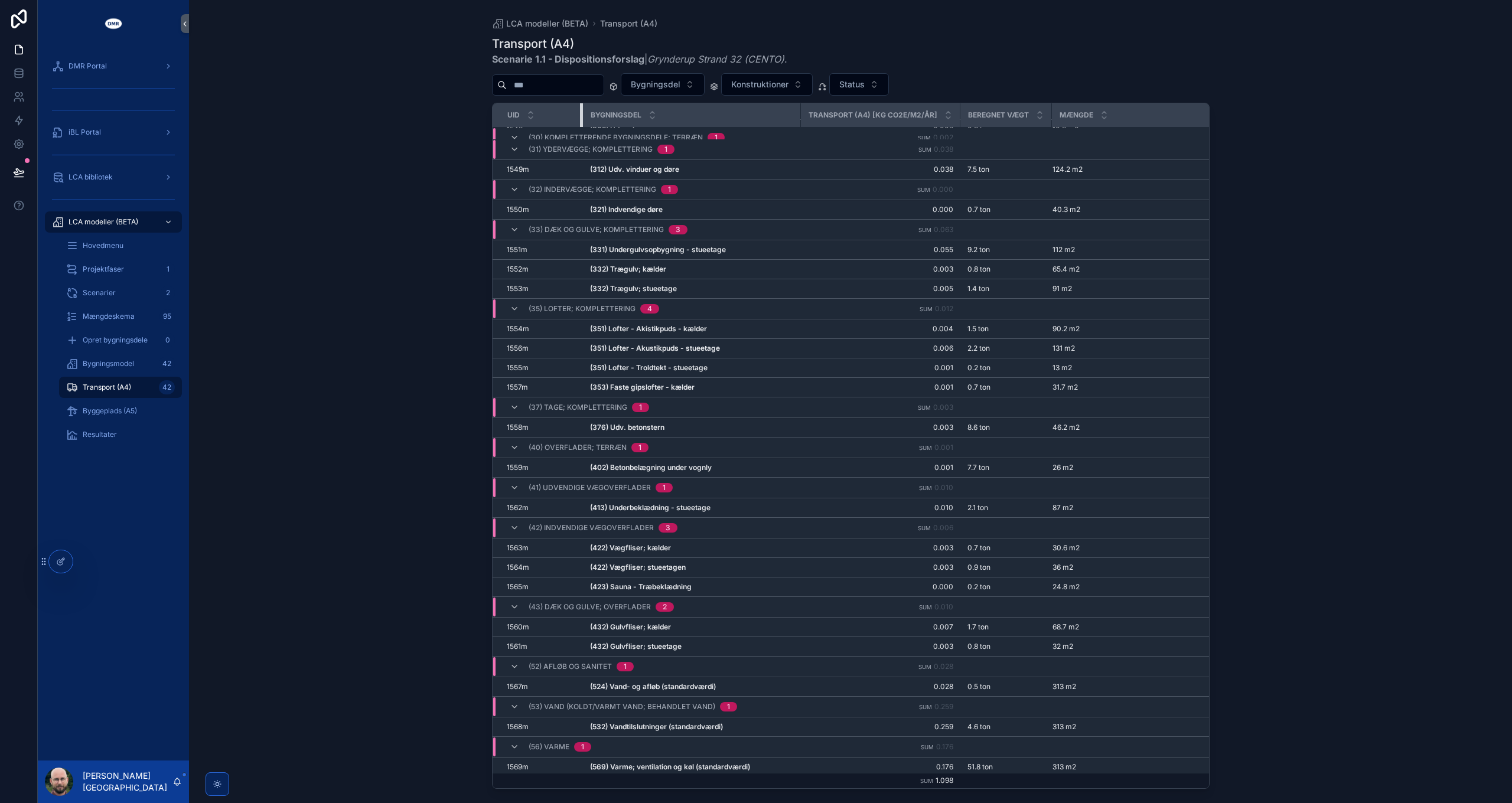
scroll to position [592, 0]
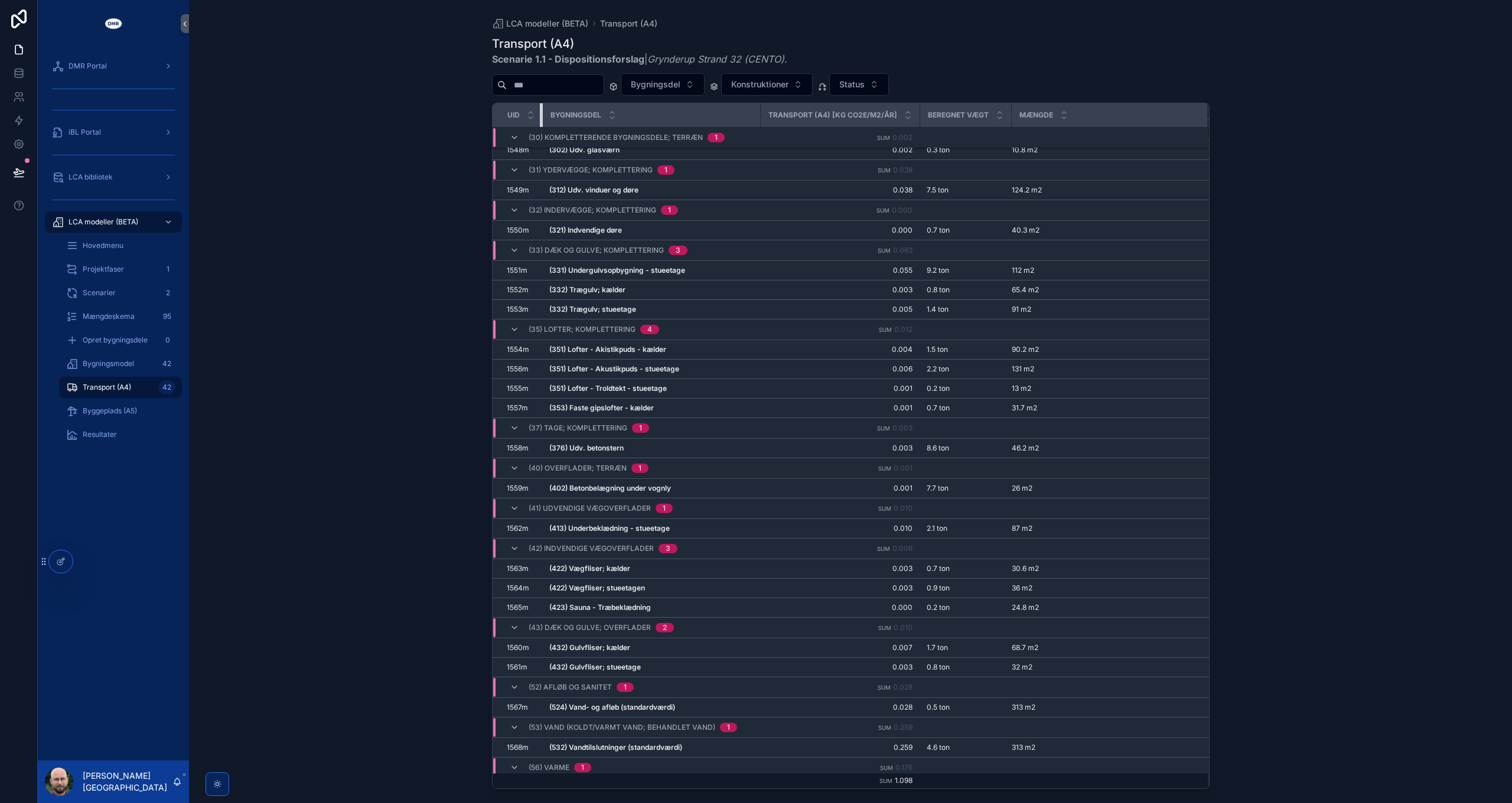
drag, startPoint x: 581, startPoint y: 112, endPoint x: 518, endPoint y: 109, distance: 63.1
click at [518, 109] on th "UID" at bounding box center [517, 115] width 50 height 24
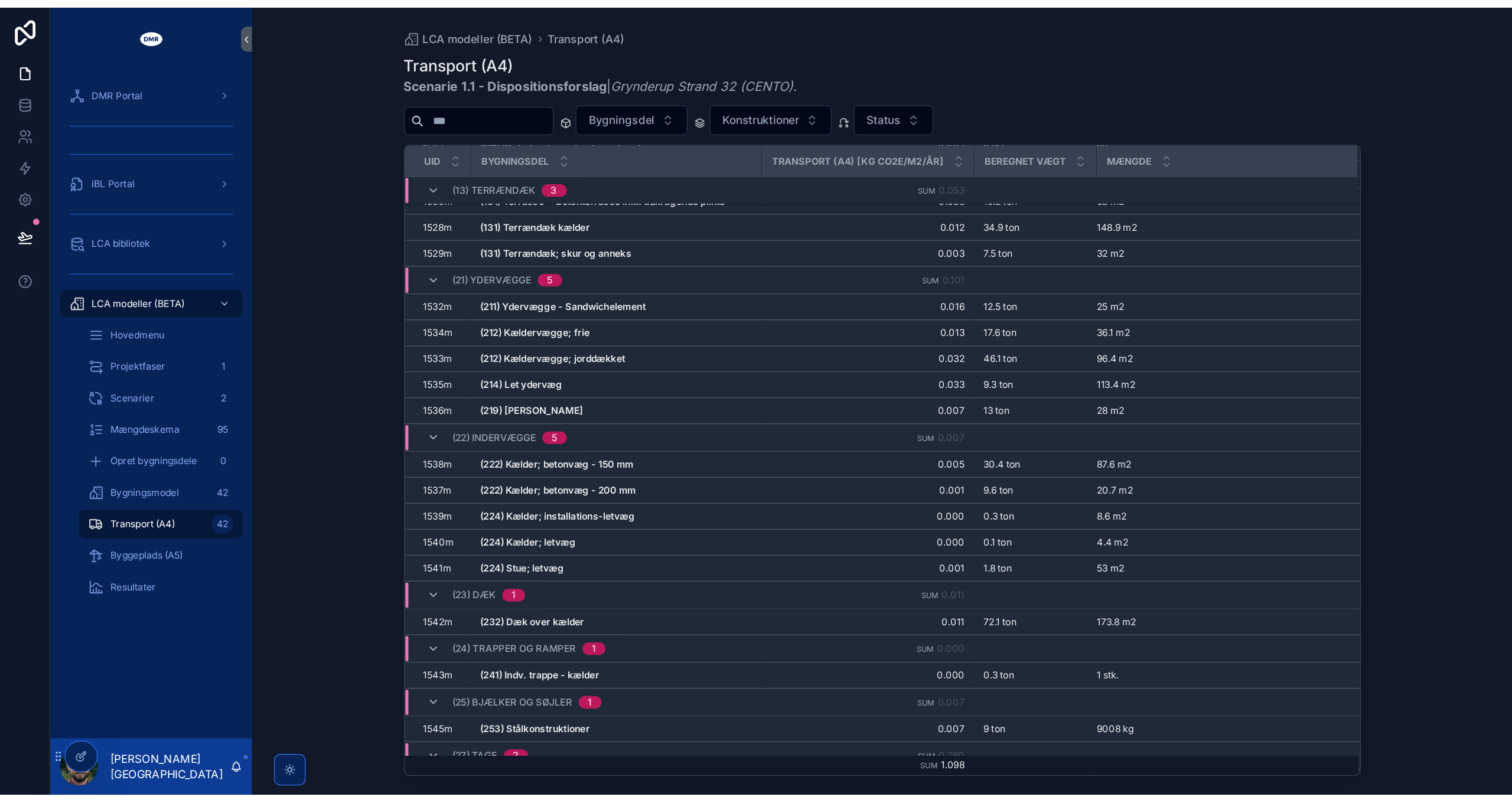
scroll to position [0, 0]
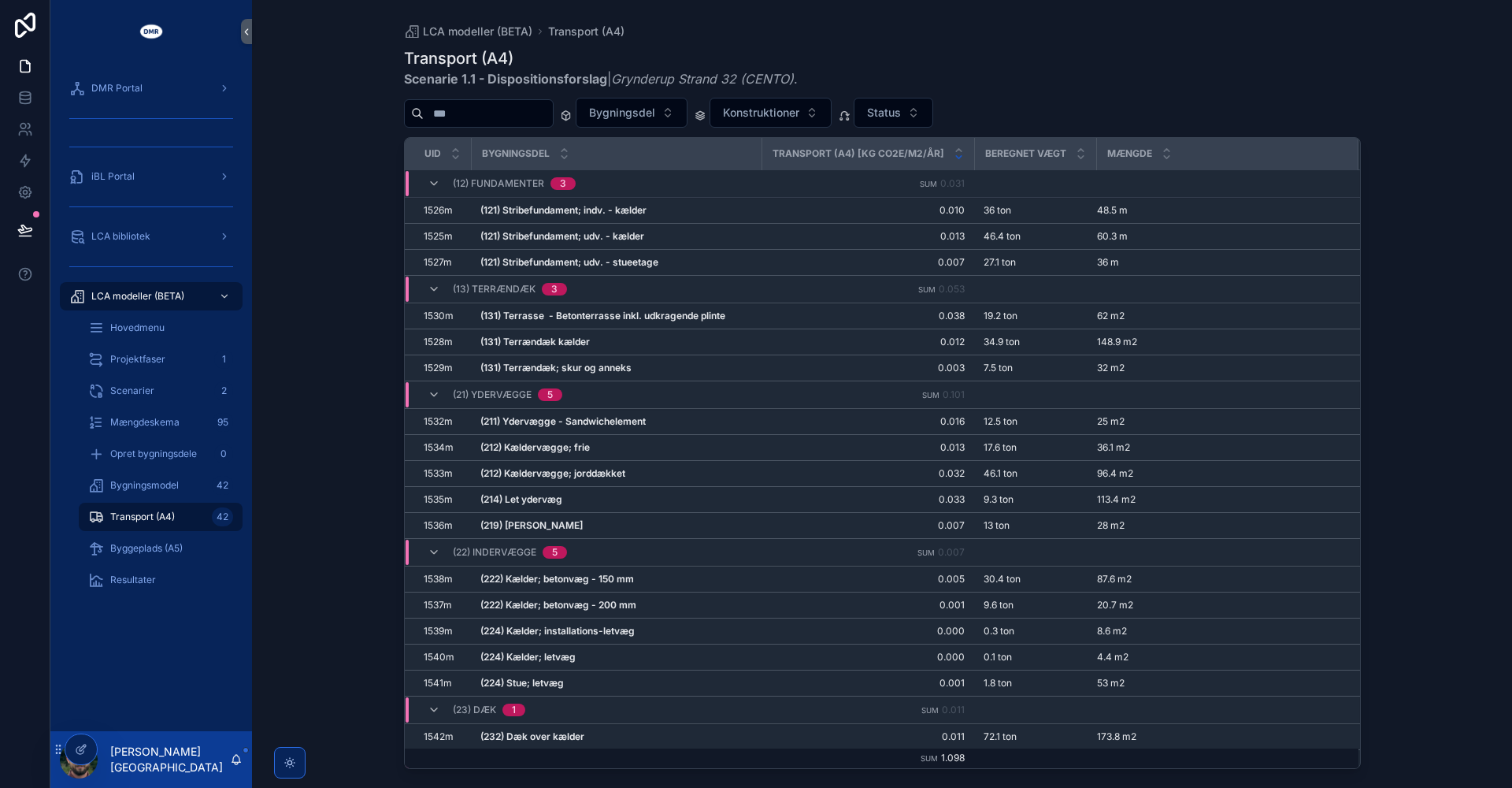
click at [955, 160] on icon "scrollable content" at bounding box center [959, 157] width 10 height 10
click at [955, 146] on icon "scrollable content" at bounding box center [959, 150] width 10 height 10
click at [956, 157] on icon "scrollable content" at bounding box center [959, 157] width 6 height 2
click at [955, 156] on icon "scrollable content" at bounding box center [959, 157] width 10 height 10
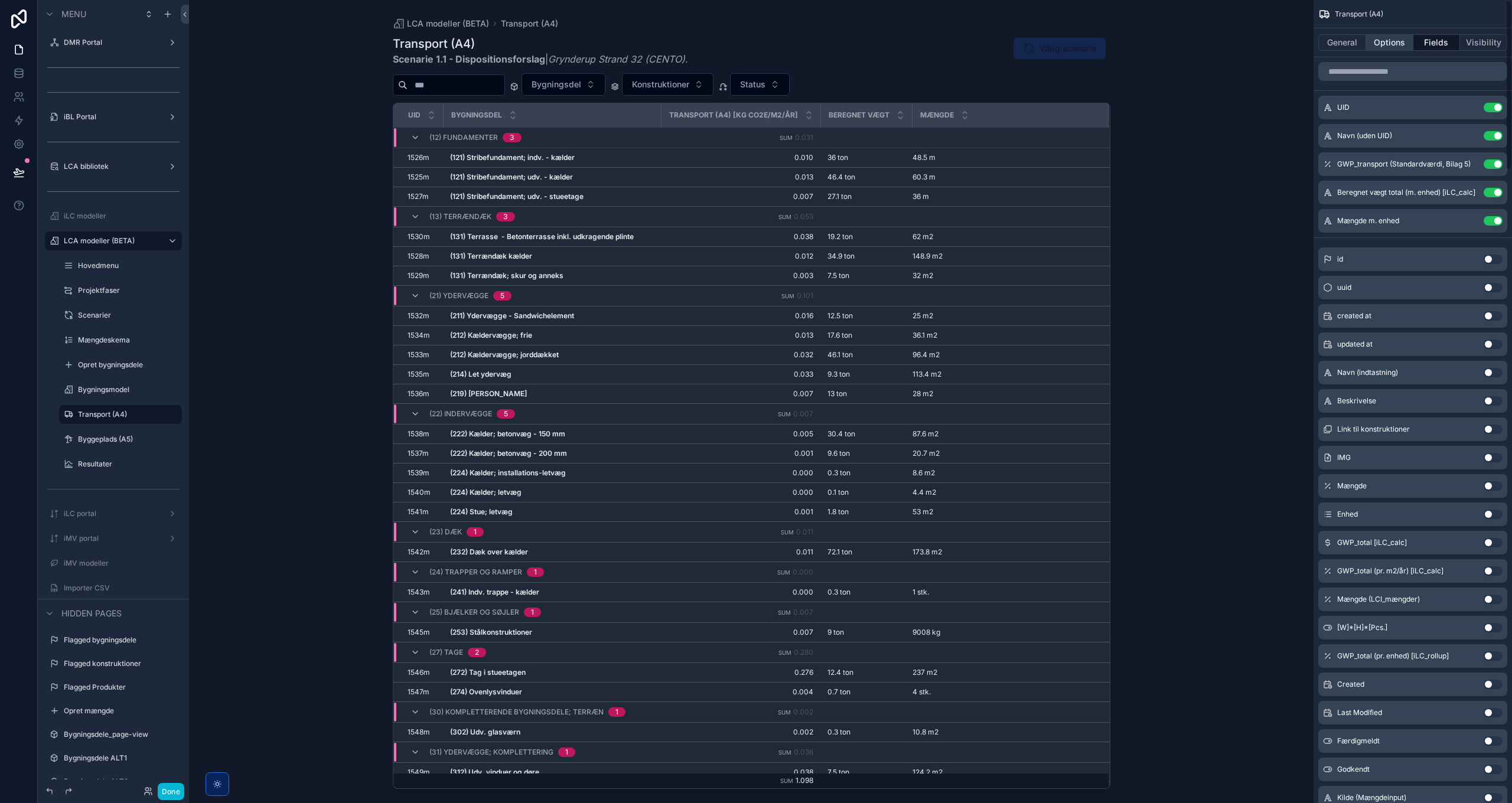
click at [1392, 43] on button "Options" at bounding box center [1389, 43] width 47 height 17
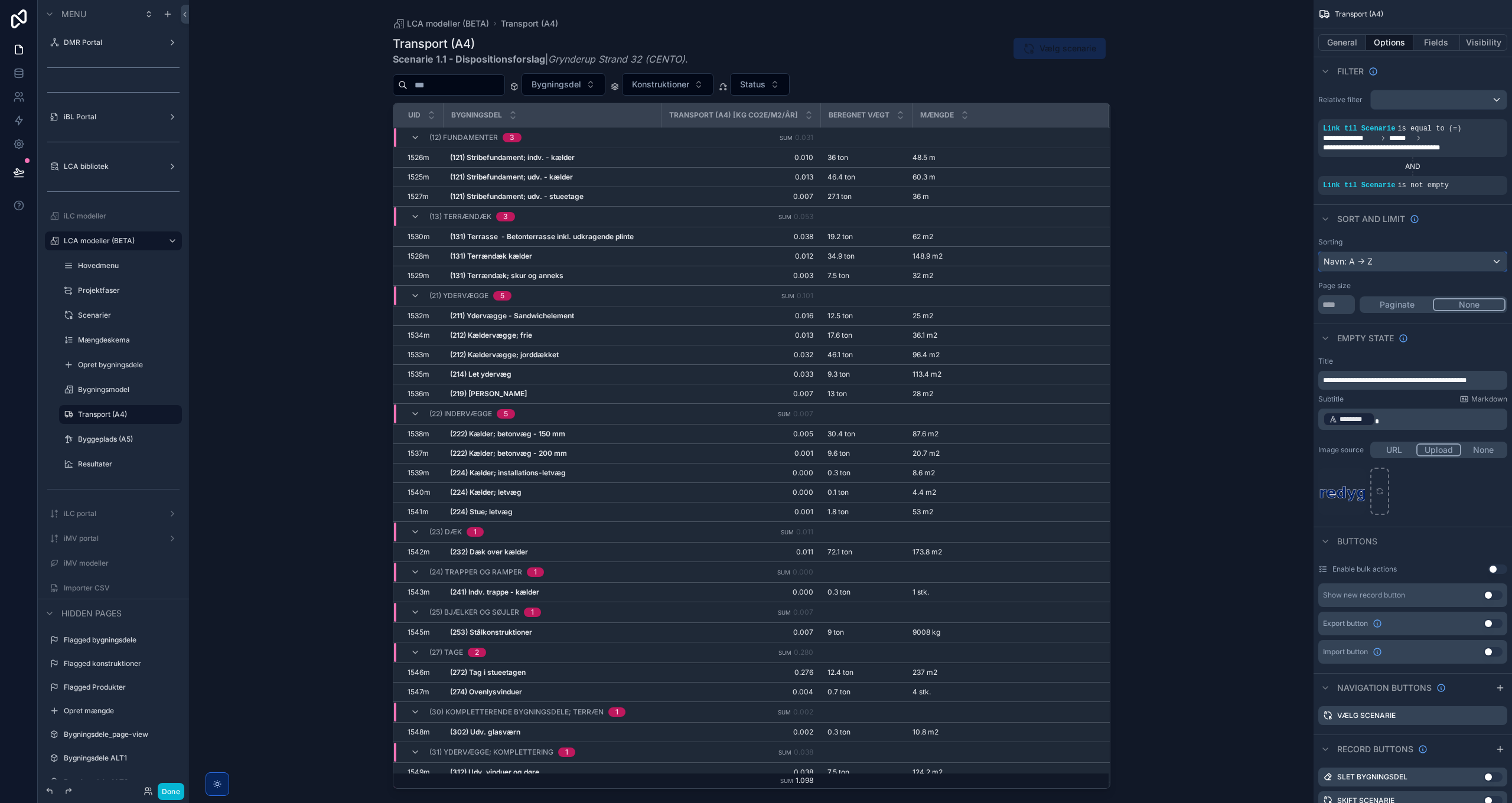
click at [1394, 264] on div "Navn: A -> Z" at bounding box center [1412, 261] width 188 height 19
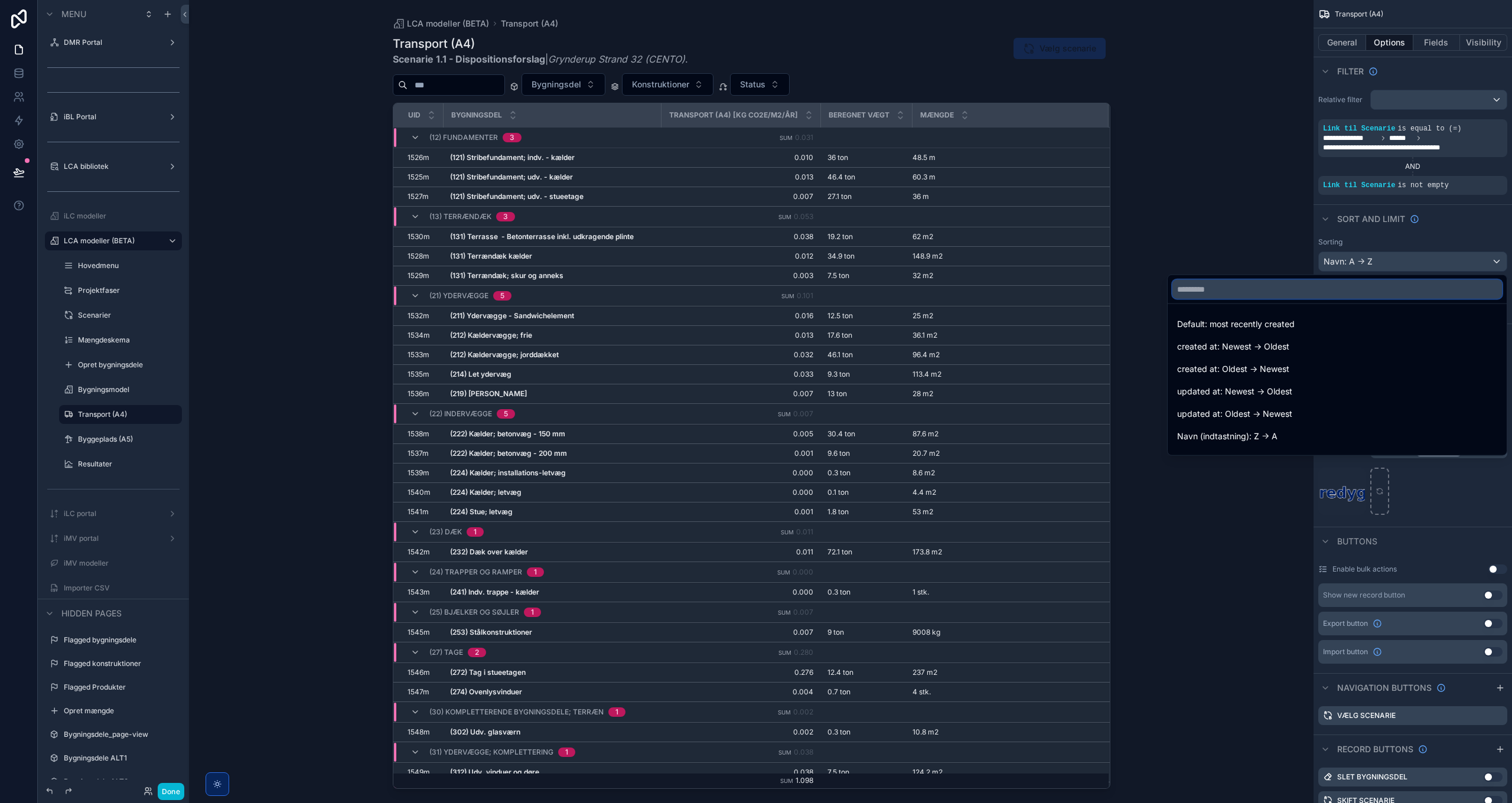
click at [1258, 291] on input "text" at bounding box center [1337, 289] width 330 height 19
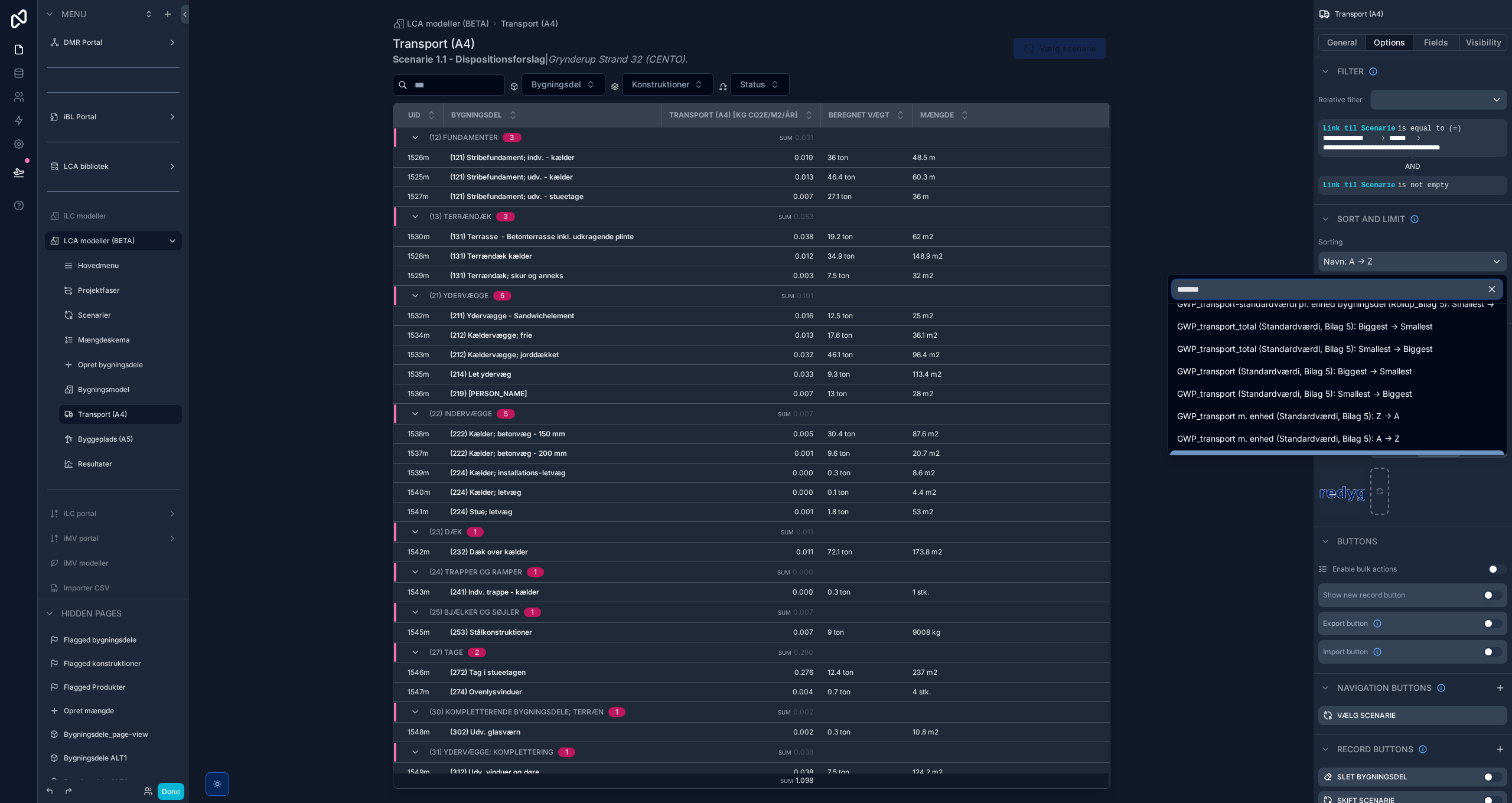
scroll to position [25, 0]
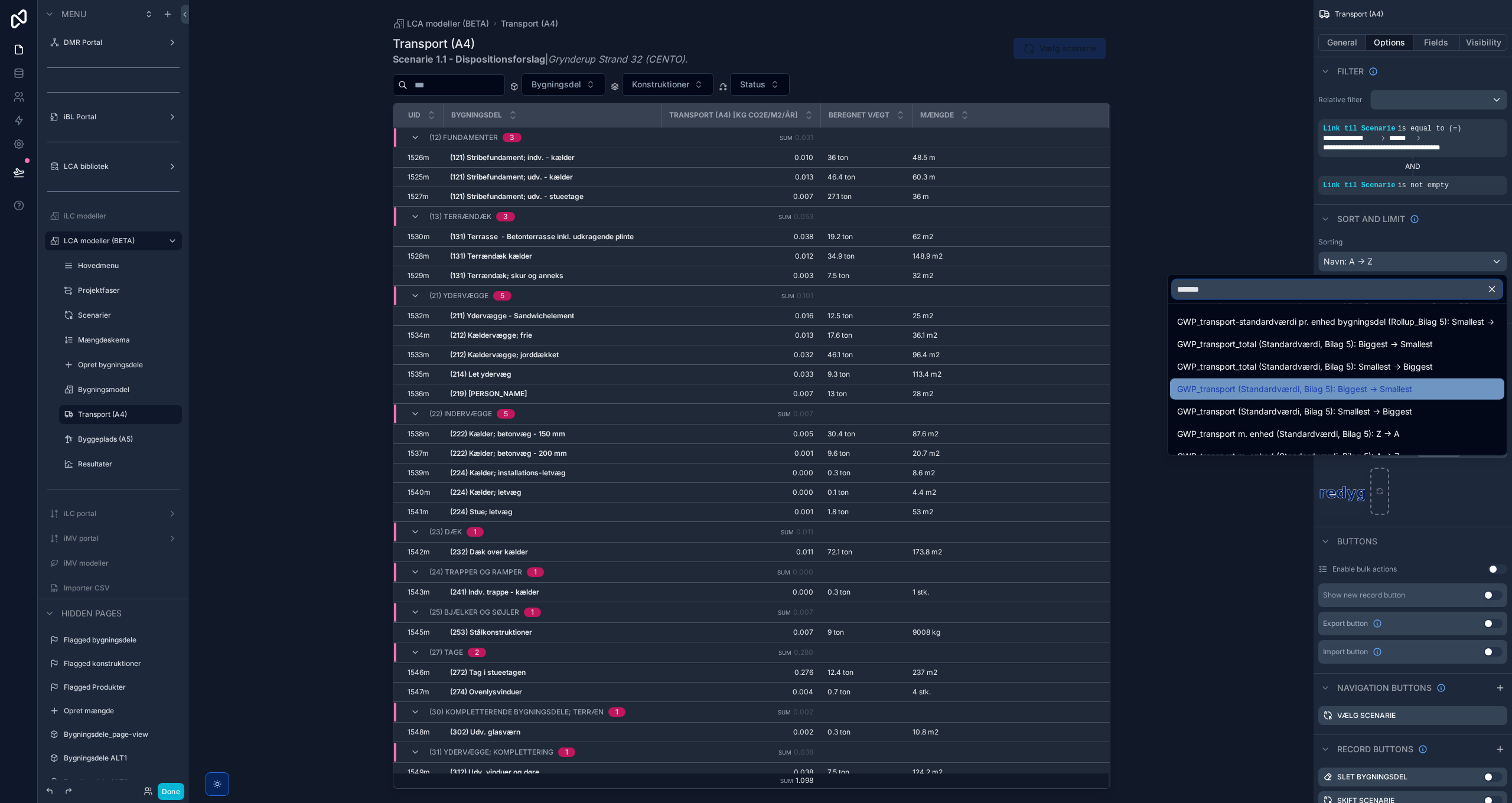
type input "*******"
click at [1373, 391] on span "GWP_transport (Standardværdi, Bilag 5): Biggest -> Smallest" at bounding box center [1294, 389] width 235 height 14
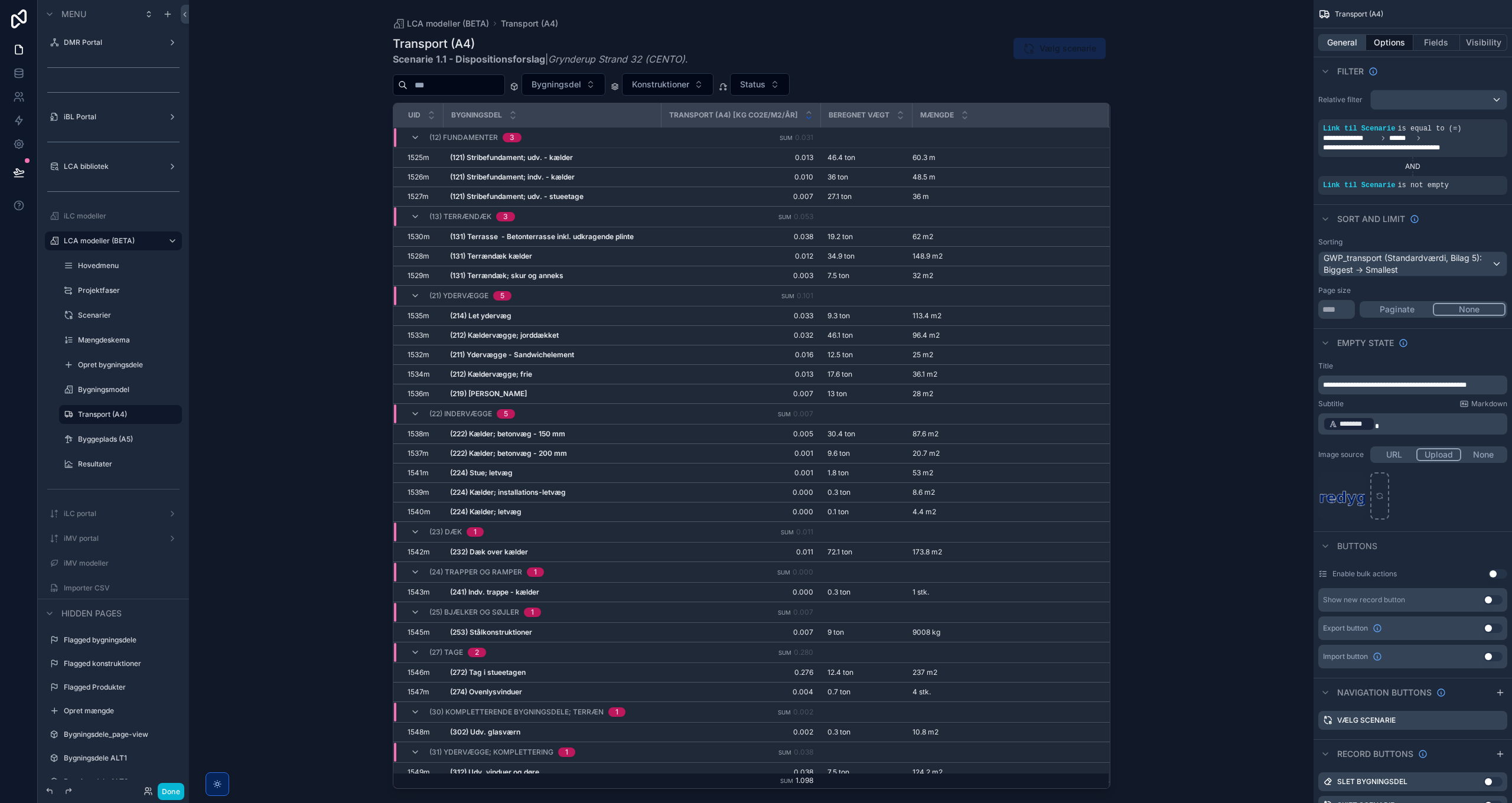
click at [1344, 40] on button "General" at bounding box center [1342, 43] width 48 height 17
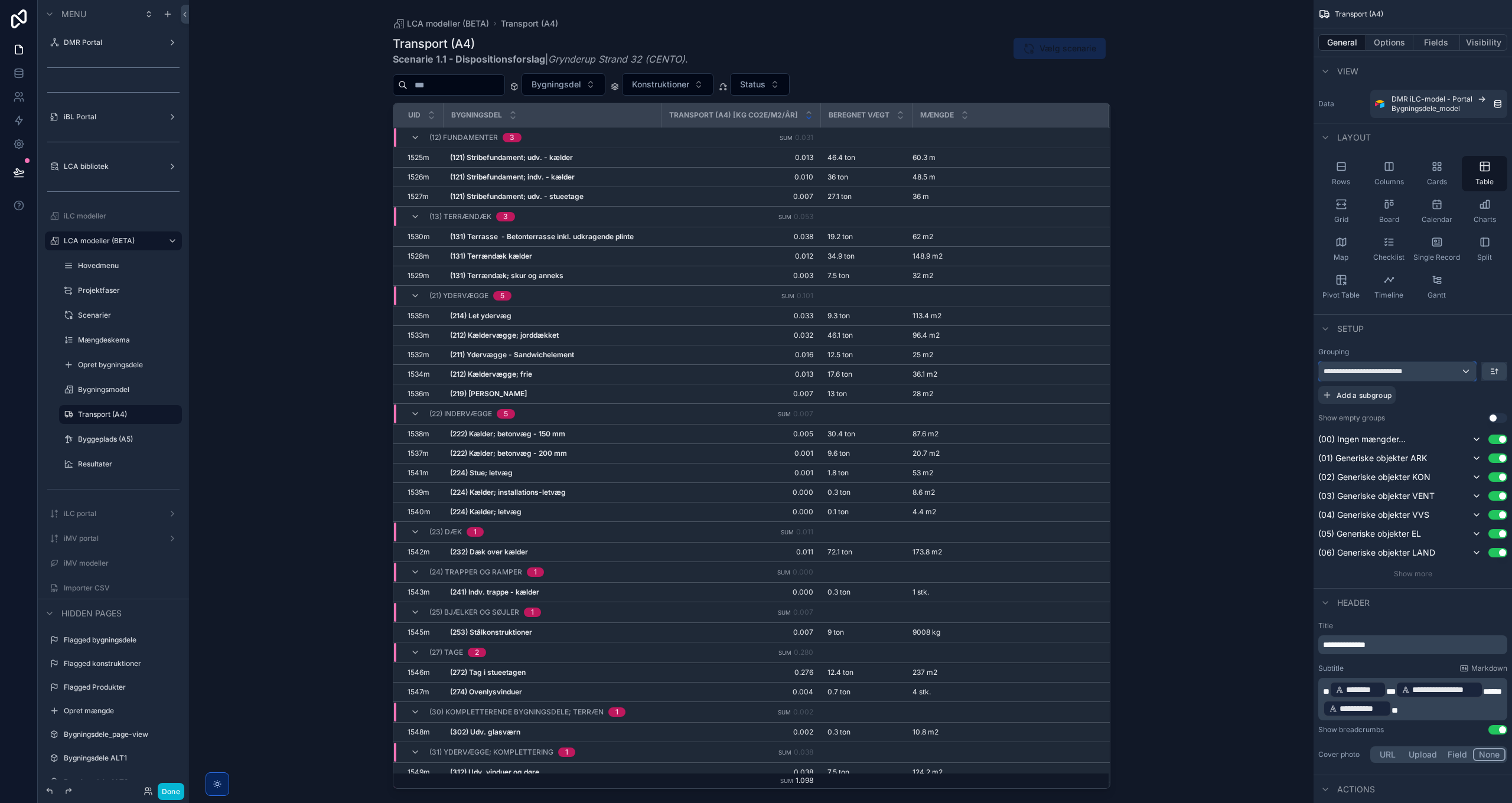
click at [1448, 372] on div "**********" at bounding box center [1397, 371] width 157 height 19
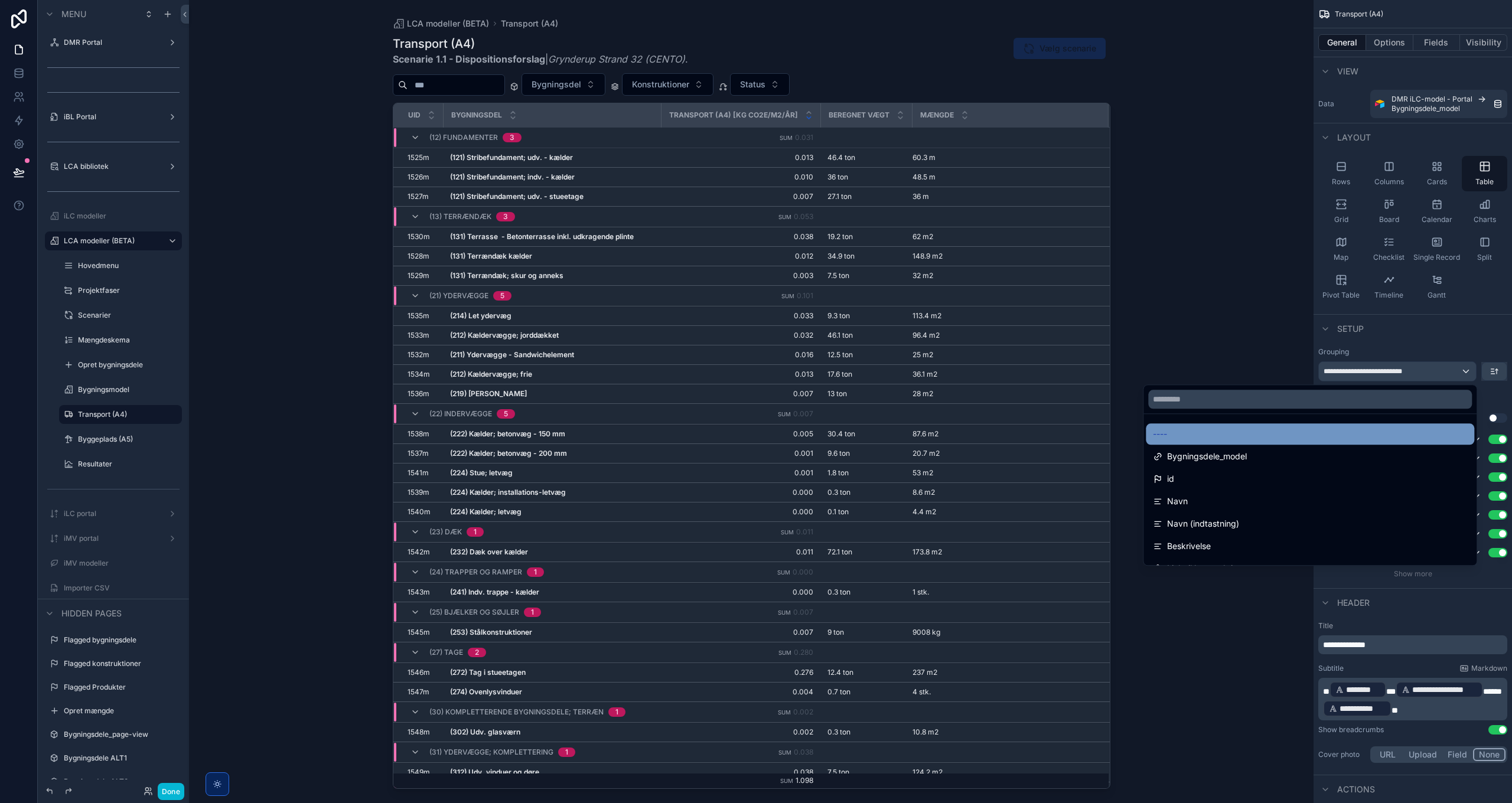
click at [1203, 429] on div "----" at bounding box center [1310, 434] width 314 height 14
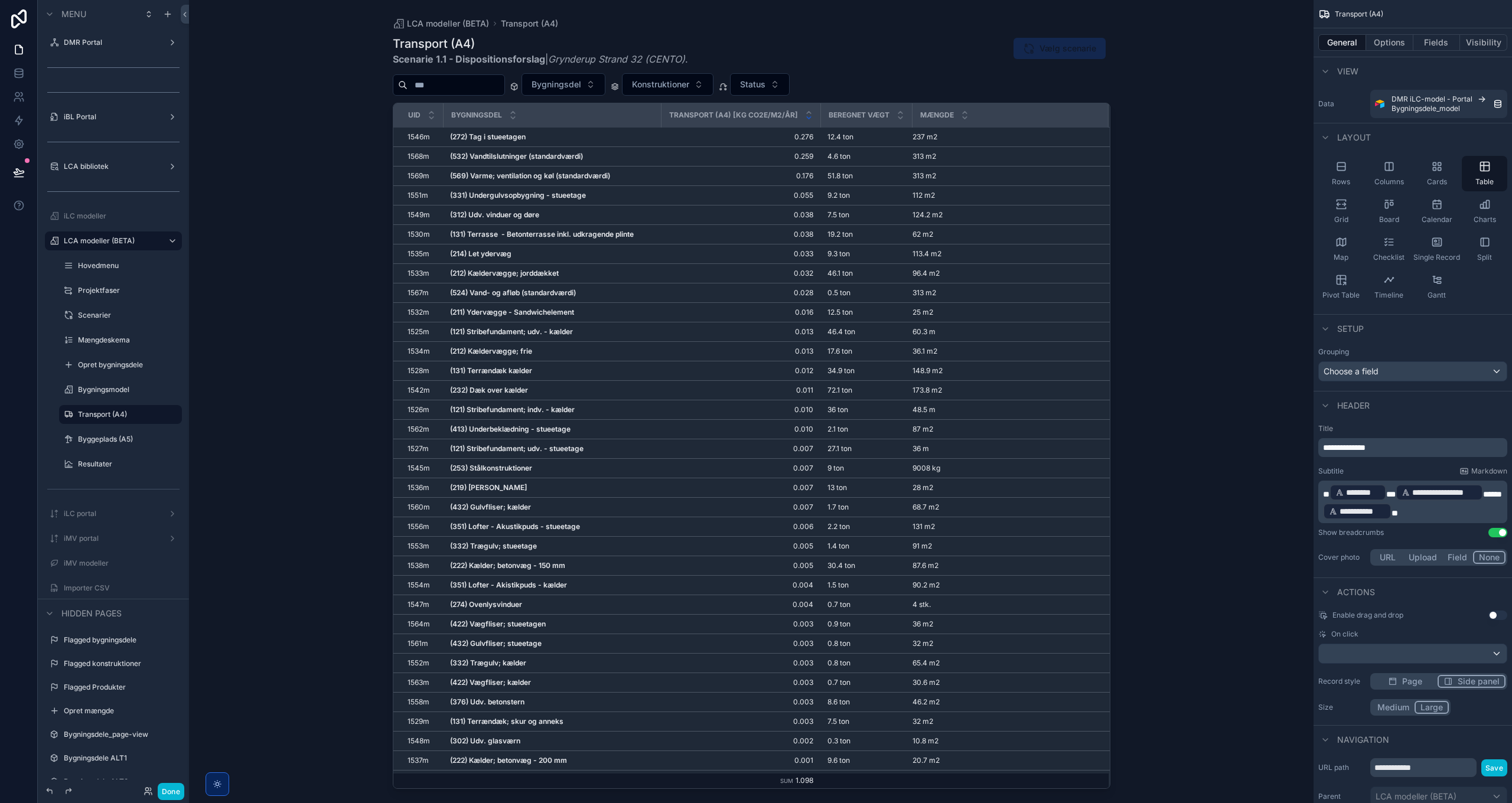
click at [676, 397] on div "scrollable content" at bounding box center [751, 394] width 755 height 789
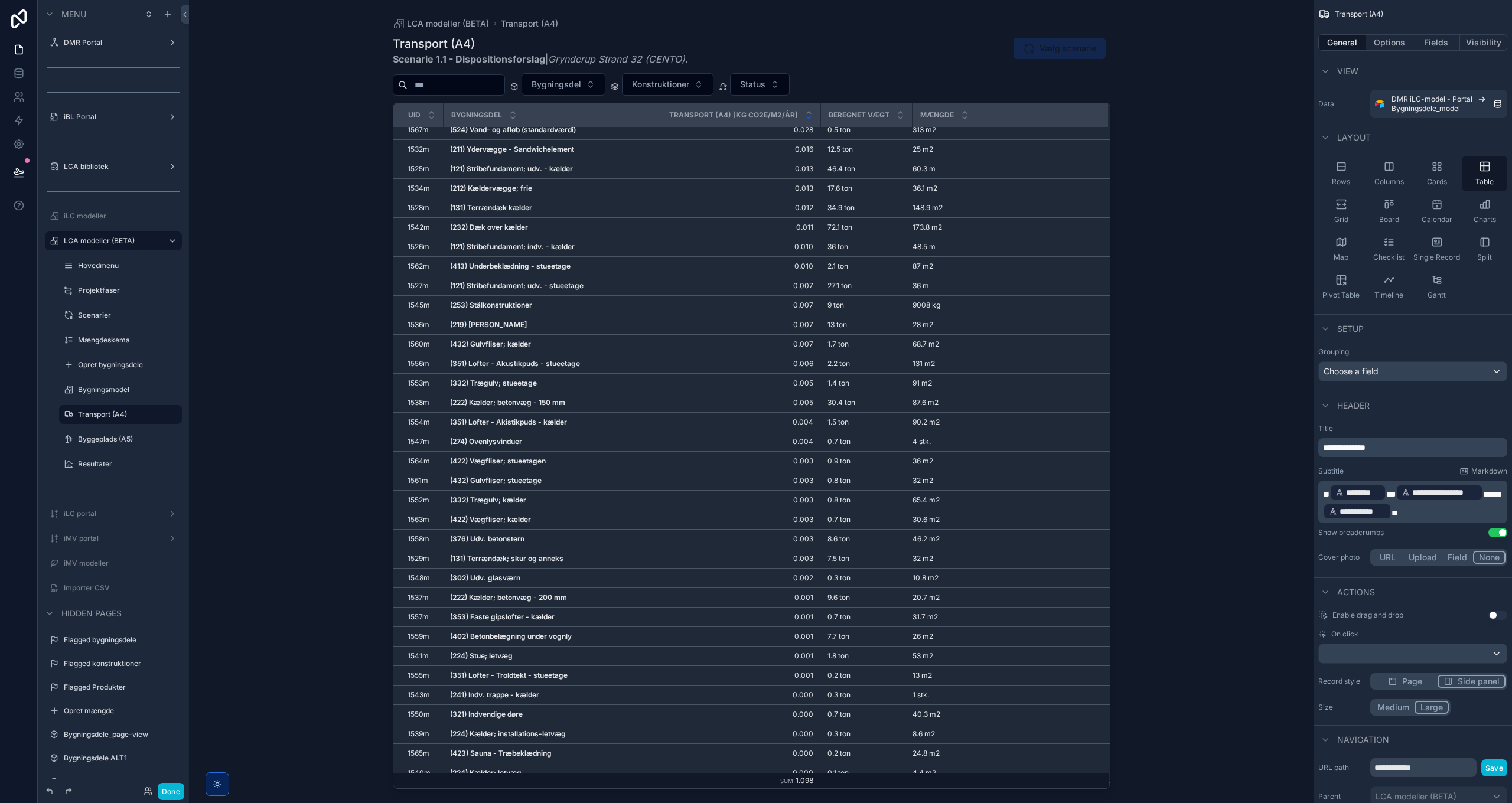
scroll to position [0, 0]
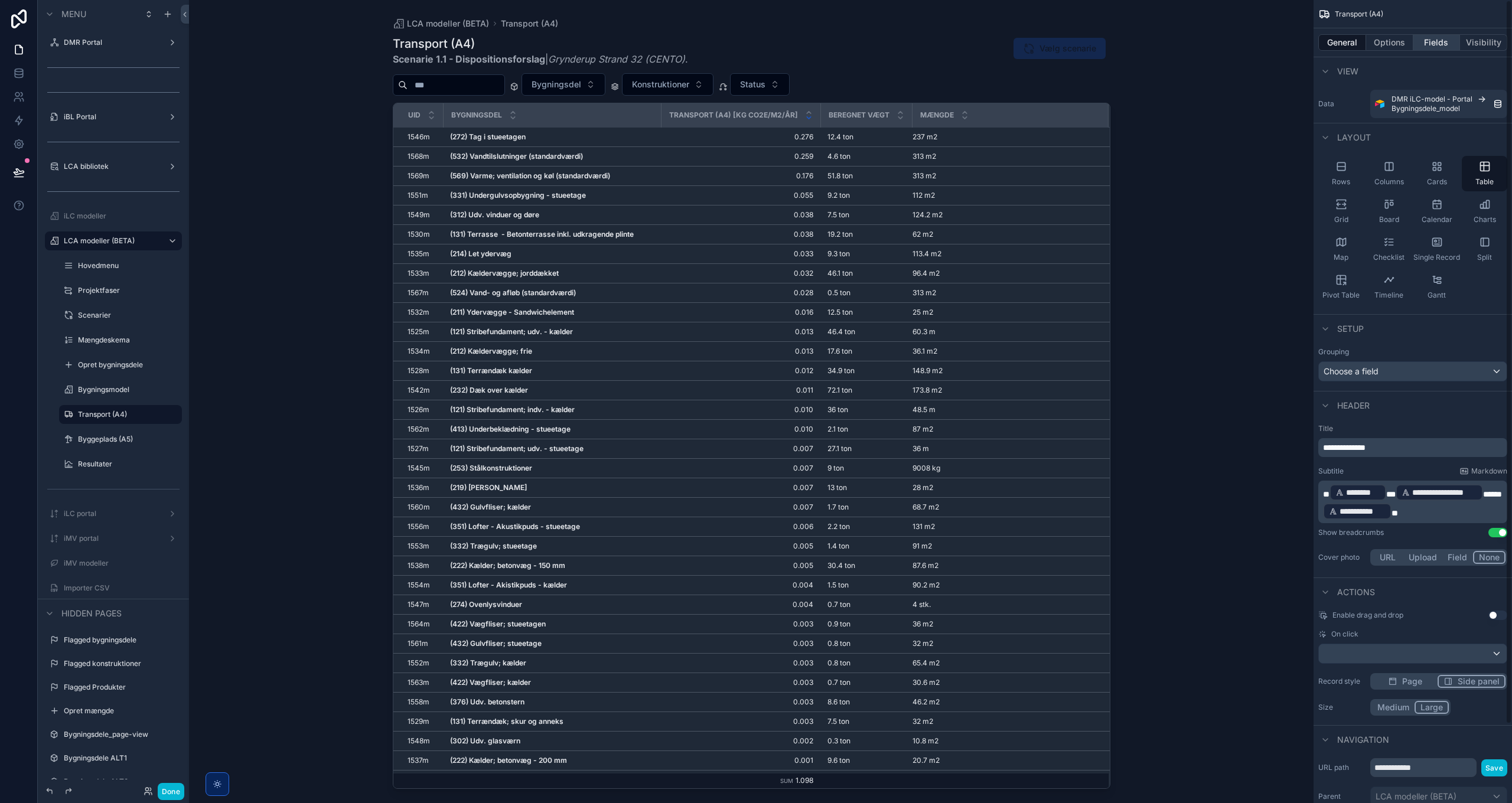
click at [1424, 39] on button "Fields" at bounding box center [1437, 43] width 47 height 17
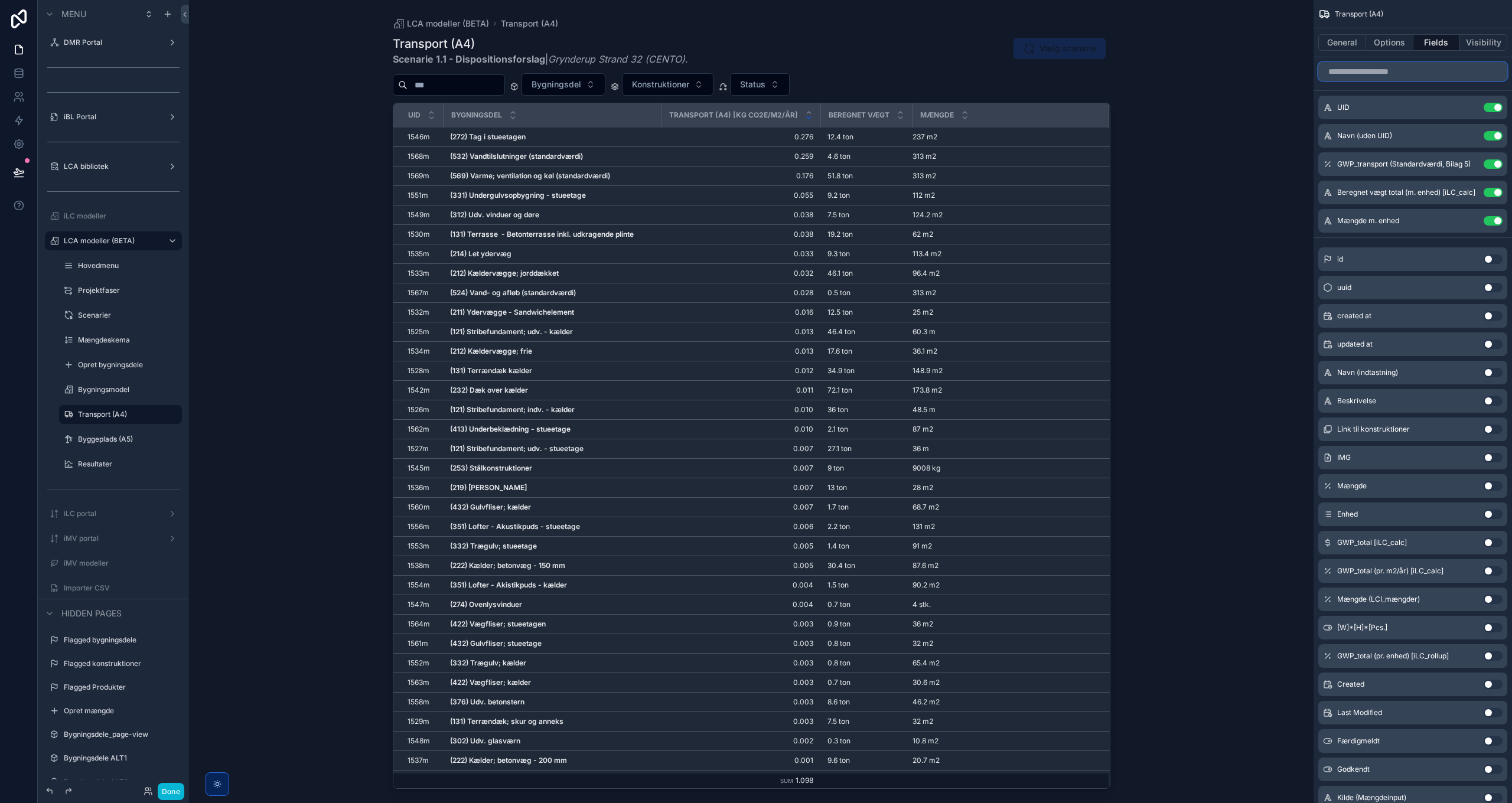
click at [1379, 75] on input "scrollable content" at bounding box center [1412, 71] width 189 height 19
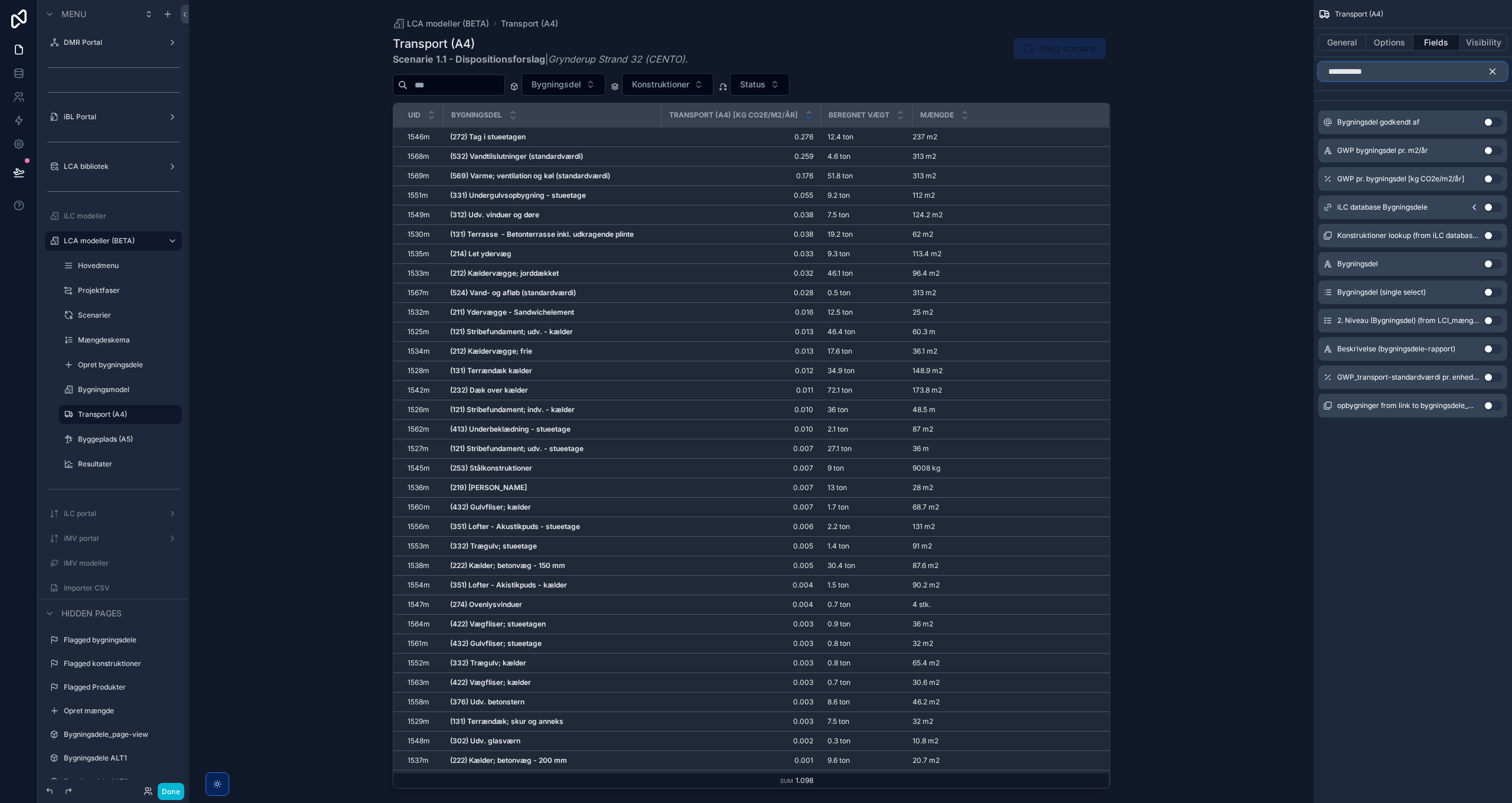
type input "**********"
click at [1488, 290] on button "Use setting" at bounding box center [1493, 292] width 19 height 9
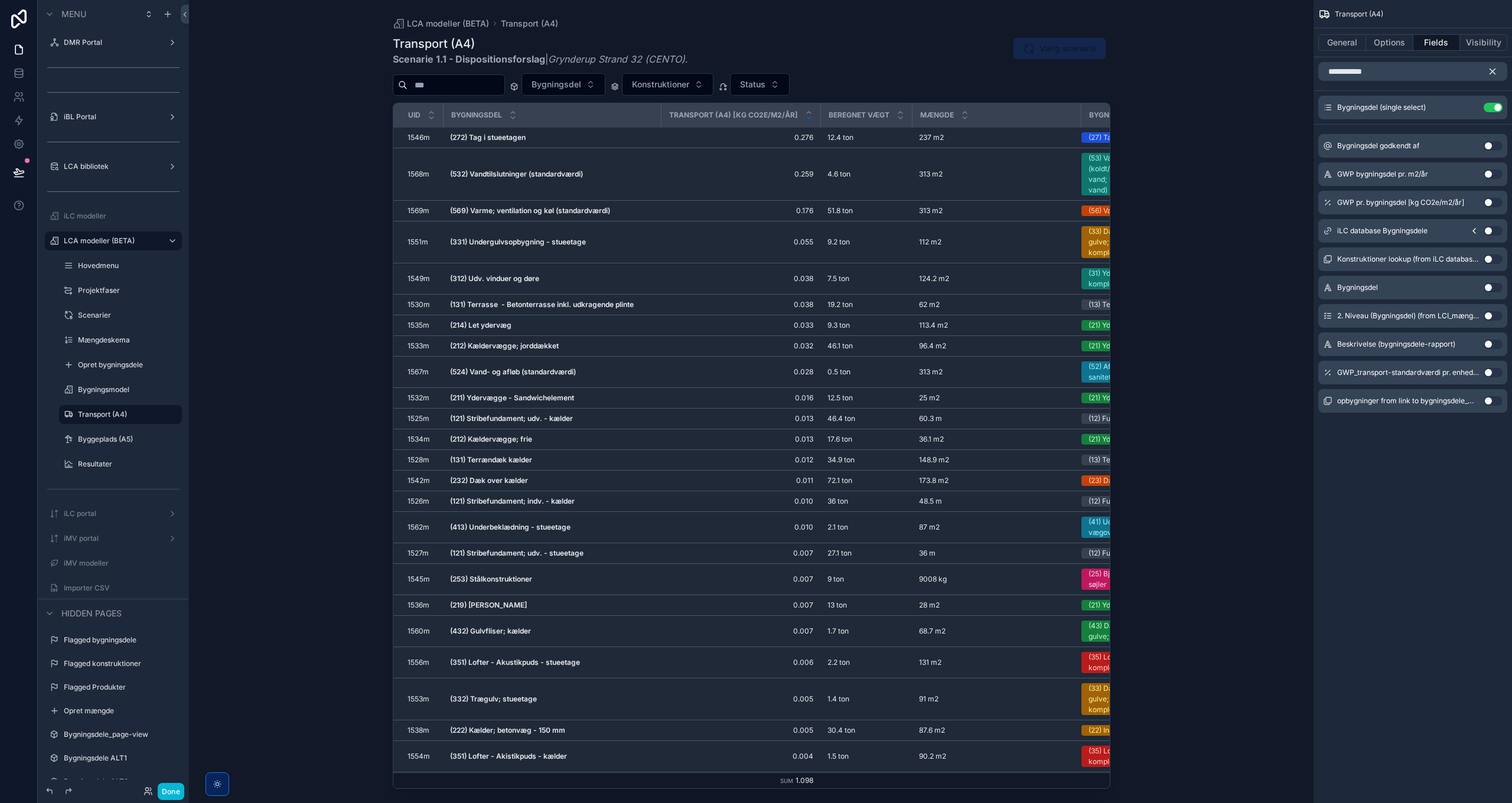
click at [1494, 67] on icon "scrollable content" at bounding box center [1492, 71] width 10 height 10
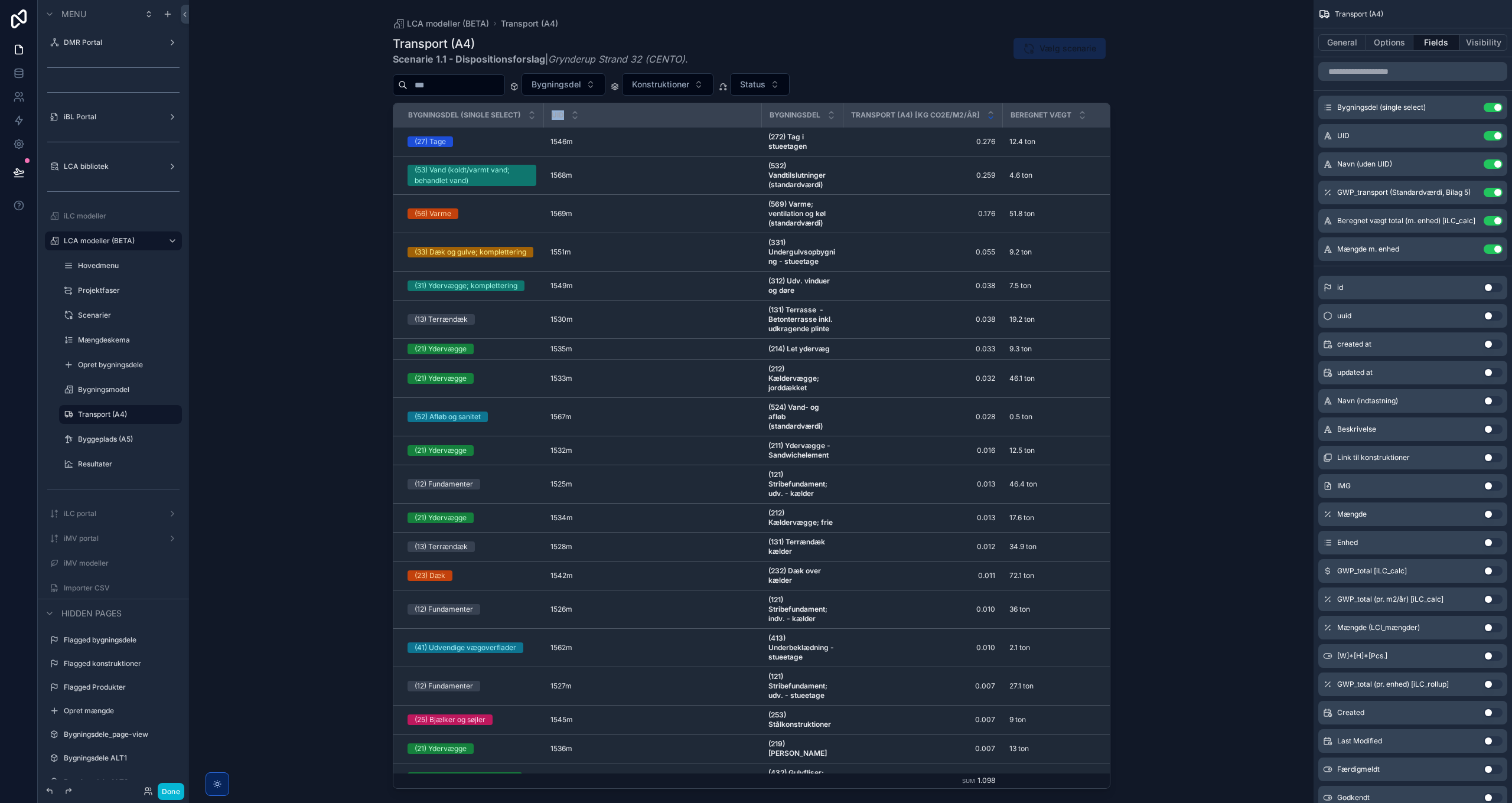
drag, startPoint x: 540, startPoint y: 110, endPoint x: 566, endPoint y: 110, distance: 26.0
click at [566, 110] on tr "Bygningsdel (single select) UID Bygningsdel Transport (A4) [kg CO2e/m2/år] Bere…" at bounding box center [827, 115] width 868 height 24
drag, startPoint x: 566, startPoint y: 110, endPoint x: 330, endPoint y: 143, distance: 238.3
click at [322, 146] on div "LCA modeller (BETA) Transport (A4) Transport (A4) Scenarie 1.1 - Dispositionsfo…" at bounding box center [751, 401] width 1124 height 803
drag, startPoint x: 542, startPoint y: 113, endPoint x: 566, endPoint y: 112, distance: 24.0
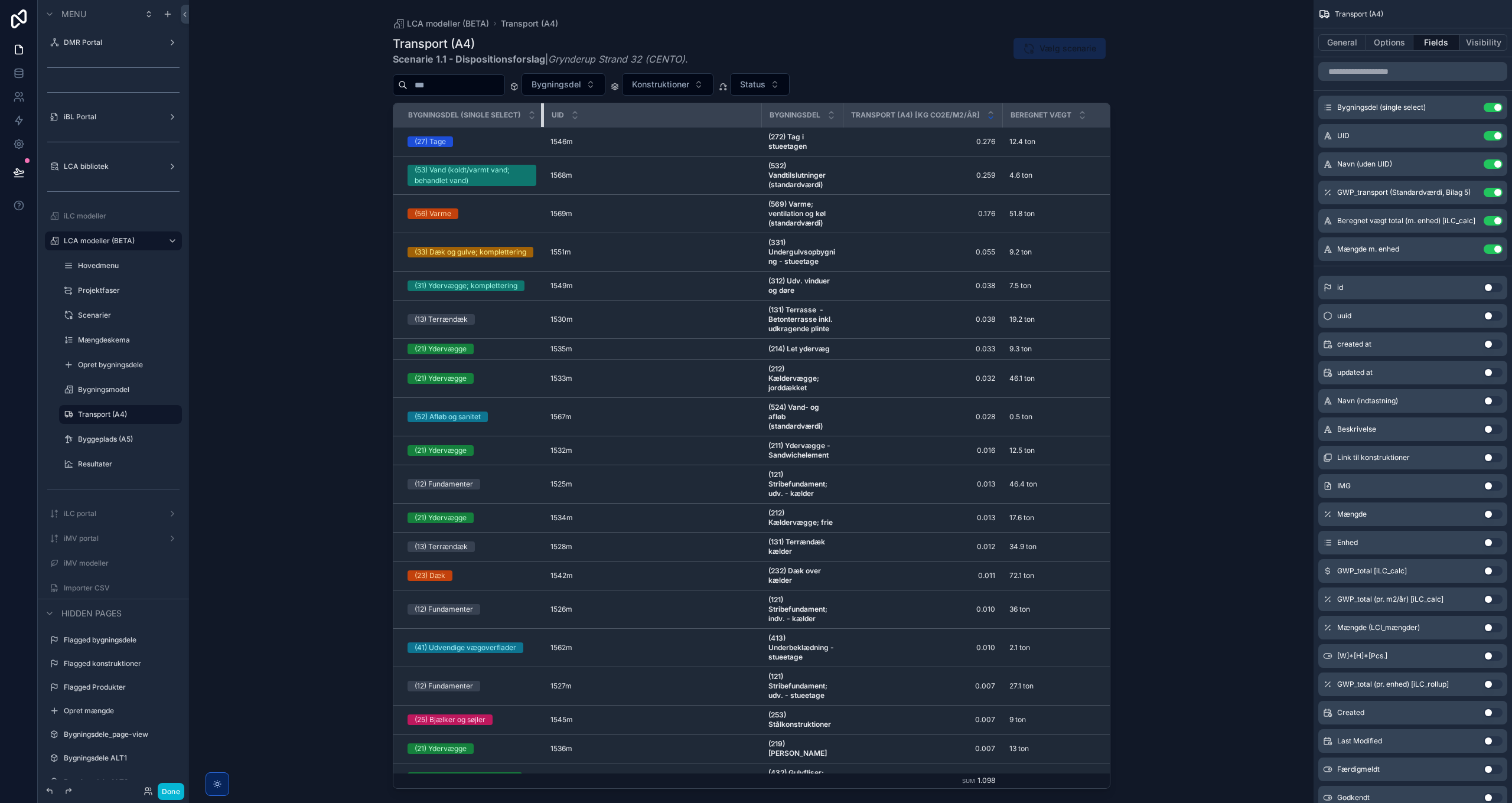
click at [566, 112] on tr "Bygningsdel (single select) UID Bygningsdel Transport (A4) [kg CO2e/m2/år] Bere…" at bounding box center [827, 115] width 868 height 24
drag, startPoint x: 540, startPoint y: 112, endPoint x: 574, endPoint y: 112, distance: 34.0
click at [574, 112] on tr "Bygningsdel (single select) UID Bygningsdel Transport (A4) [kg CO2e/m2/år] Bere…" at bounding box center [827, 115] width 868 height 24
drag, startPoint x: 574, startPoint y: 112, endPoint x: 338, endPoint y: 219, distance: 259.1
click at [338, 219] on div "LCA modeller (BETA) Transport (A4) Transport (A4) Scenarie 1.1 - Dispositionsfo…" at bounding box center [751, 401] width 1124 height 803
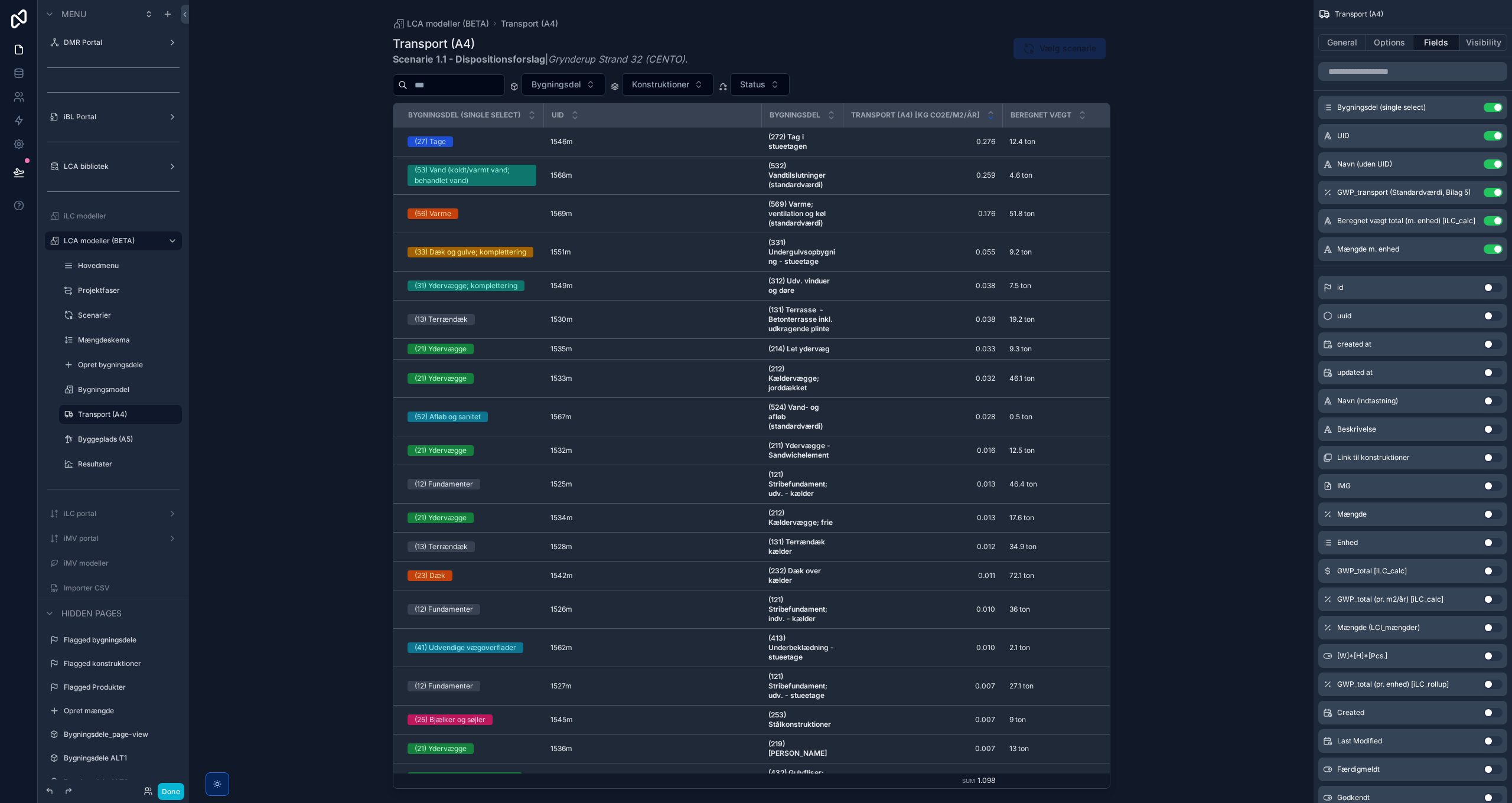
click at [761, 115] on th "Bygningsdel" at bounding box center [802, 115] width 81 height 24
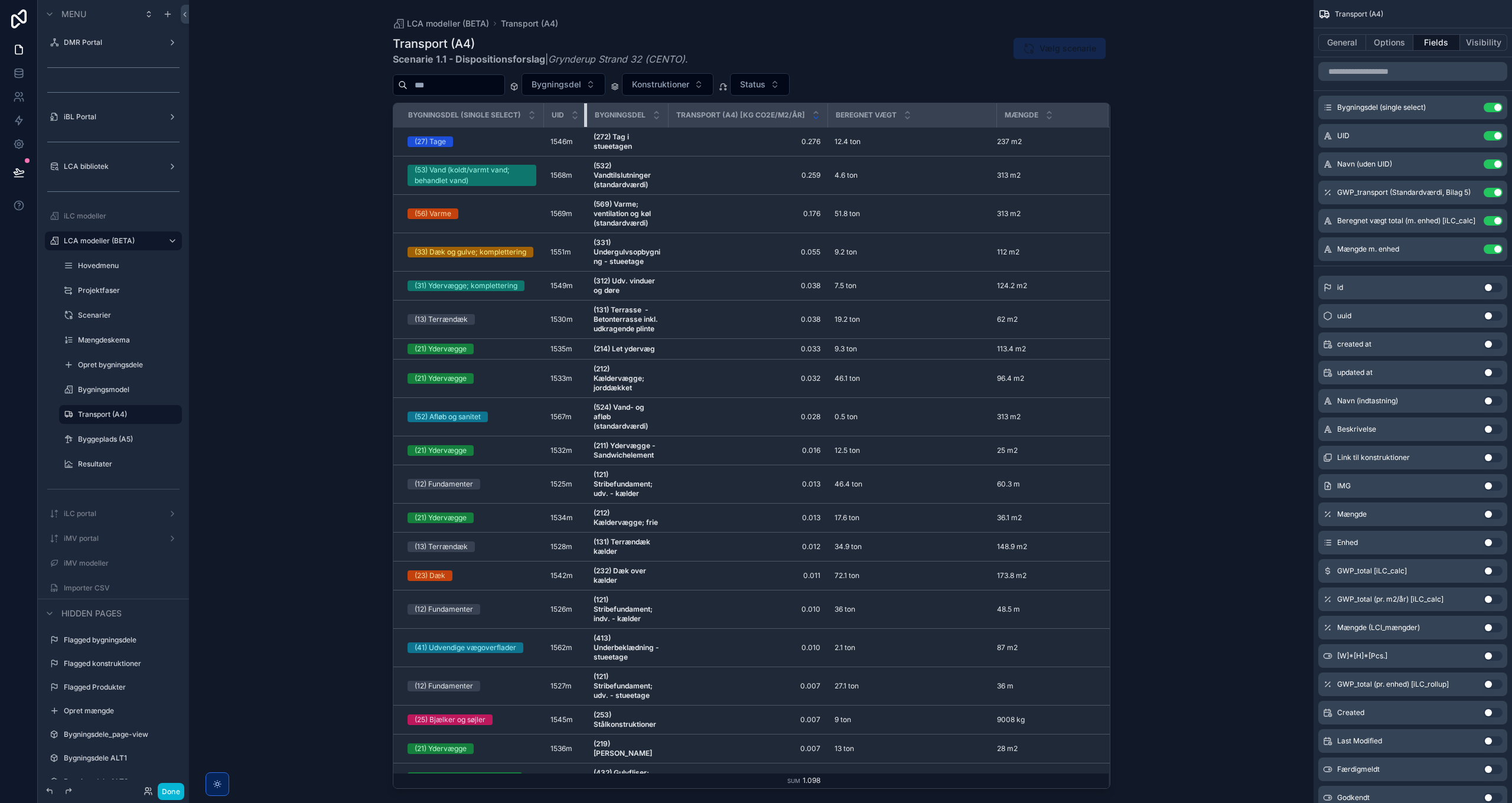
drag, startPoint x: 760, startPoint y: 115, endPoint x: 551, endPoint y: 115, distance: 209.0
click at [552, 116] on th "UID" at bounding box center [565, 115] width 43 height 24
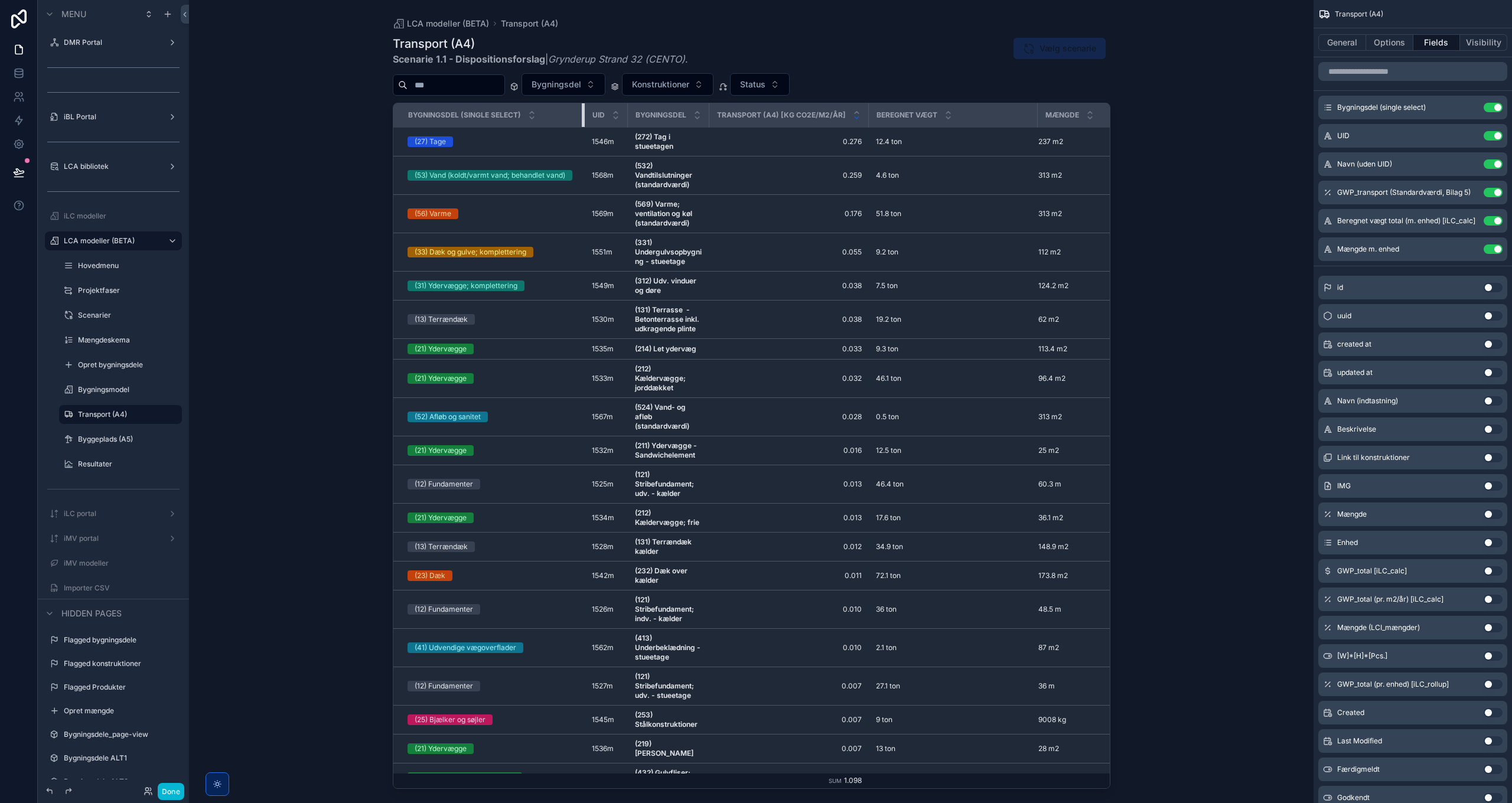
drag, startPoint x: 541, startPoint y: 113, endPoint x: 678, endPoint y: 120, distance: 137.2
click at [678, 120] on tr "Bygningsdel (single select) UID Bygningsdel Transport (A4) [kg CO2e/m2/år] Bere…" at bounding box center [760, 115] width 734 height 24
click at [1471, 108] on icon "scrollable content" at bounding box center [1469, 108] width 6 height 6
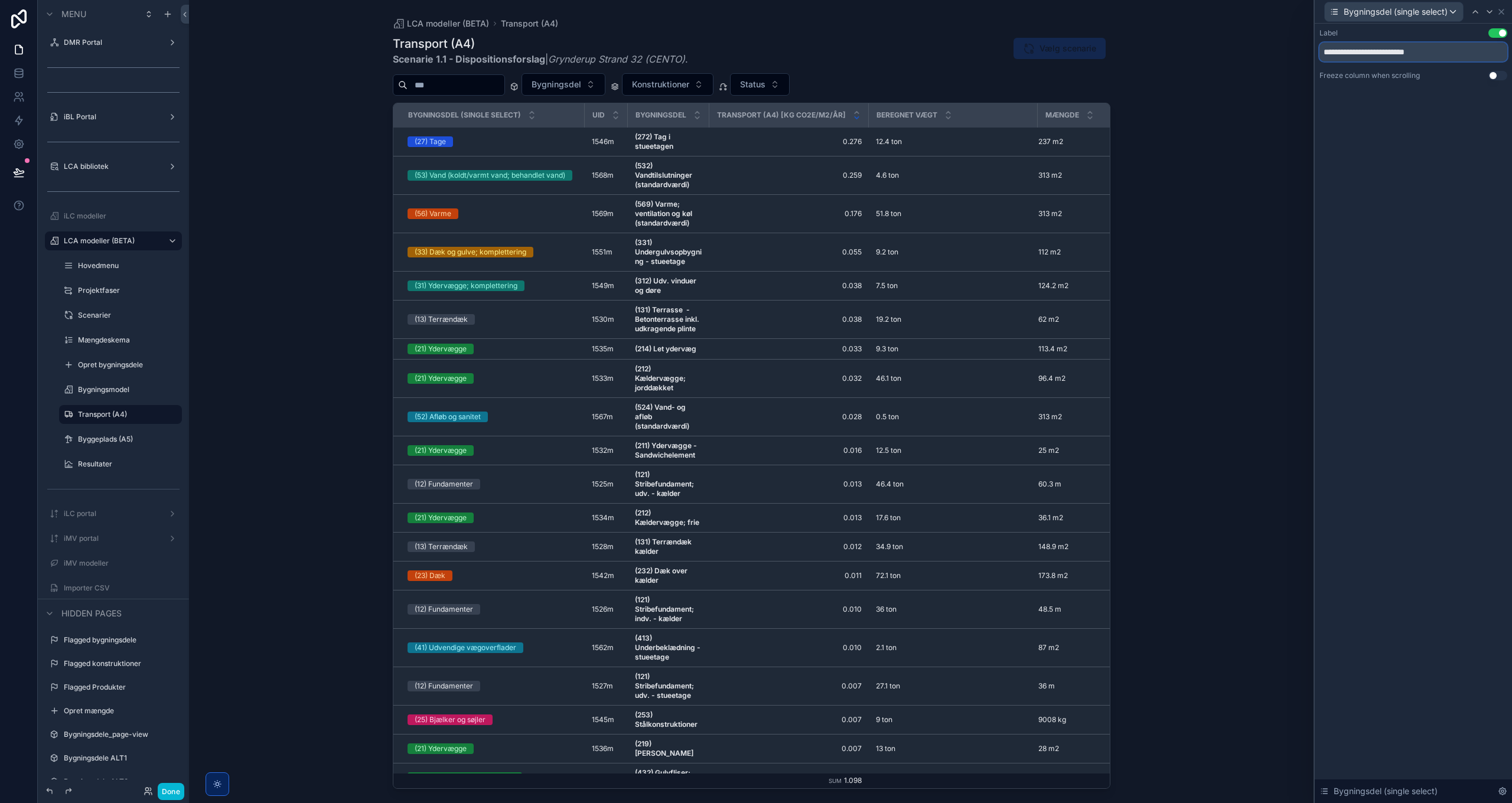
drag, startPoint x: 1373, startPoint y: 52, endPoint x: 1502, endPoint y: 55, distance: 129.0
click at [1502, 55] on input "**********" at bounding box center [1413, 52] width 188 height 19
type input "**********"
click at [93, 393] on label "Bygningsmodel" at bounding box center [118, 389] width 80 height 9
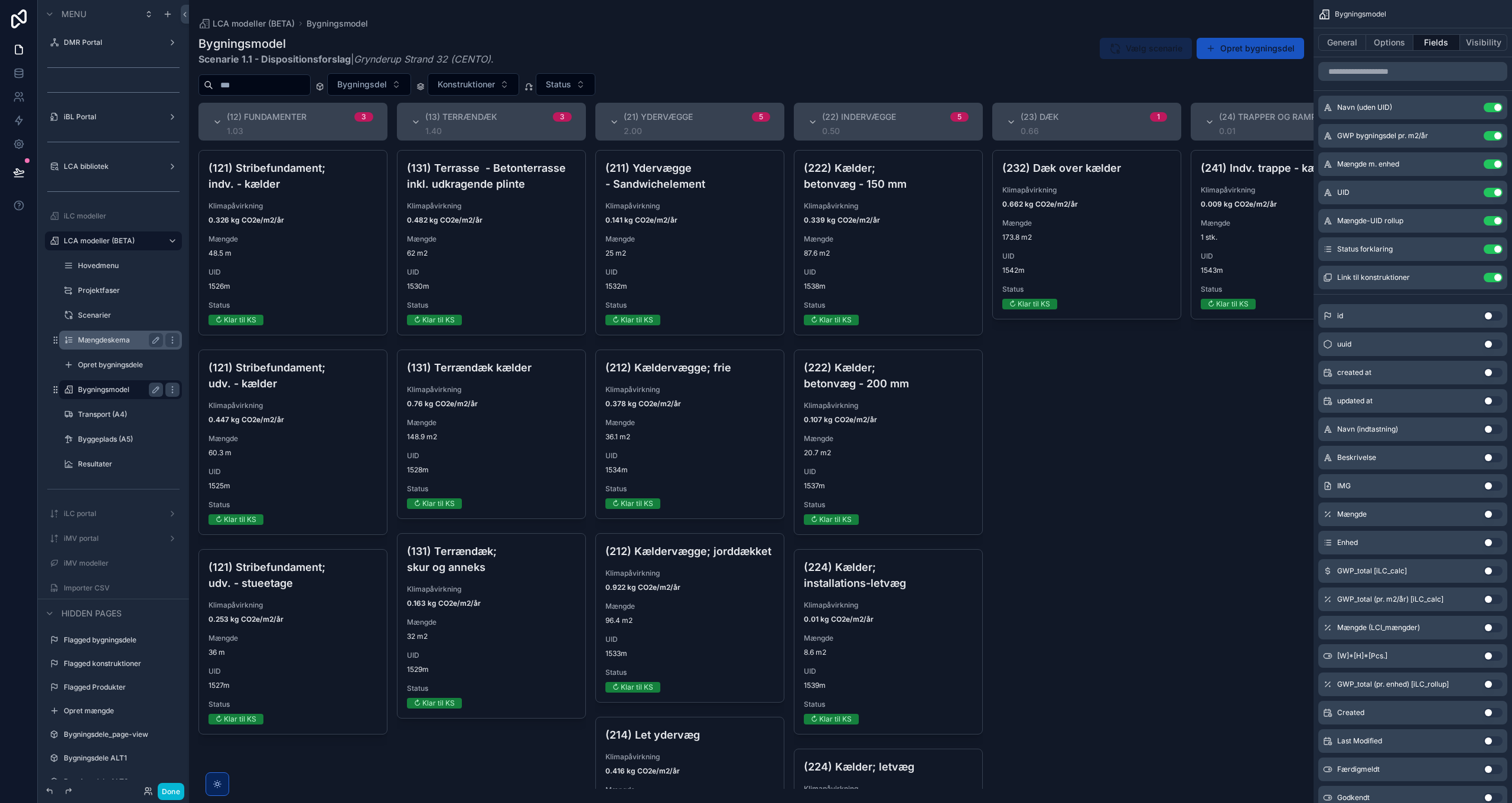
click at [101, 340] on label "Mængdeskema" at bounding box center [118, 340] width 80 height 9
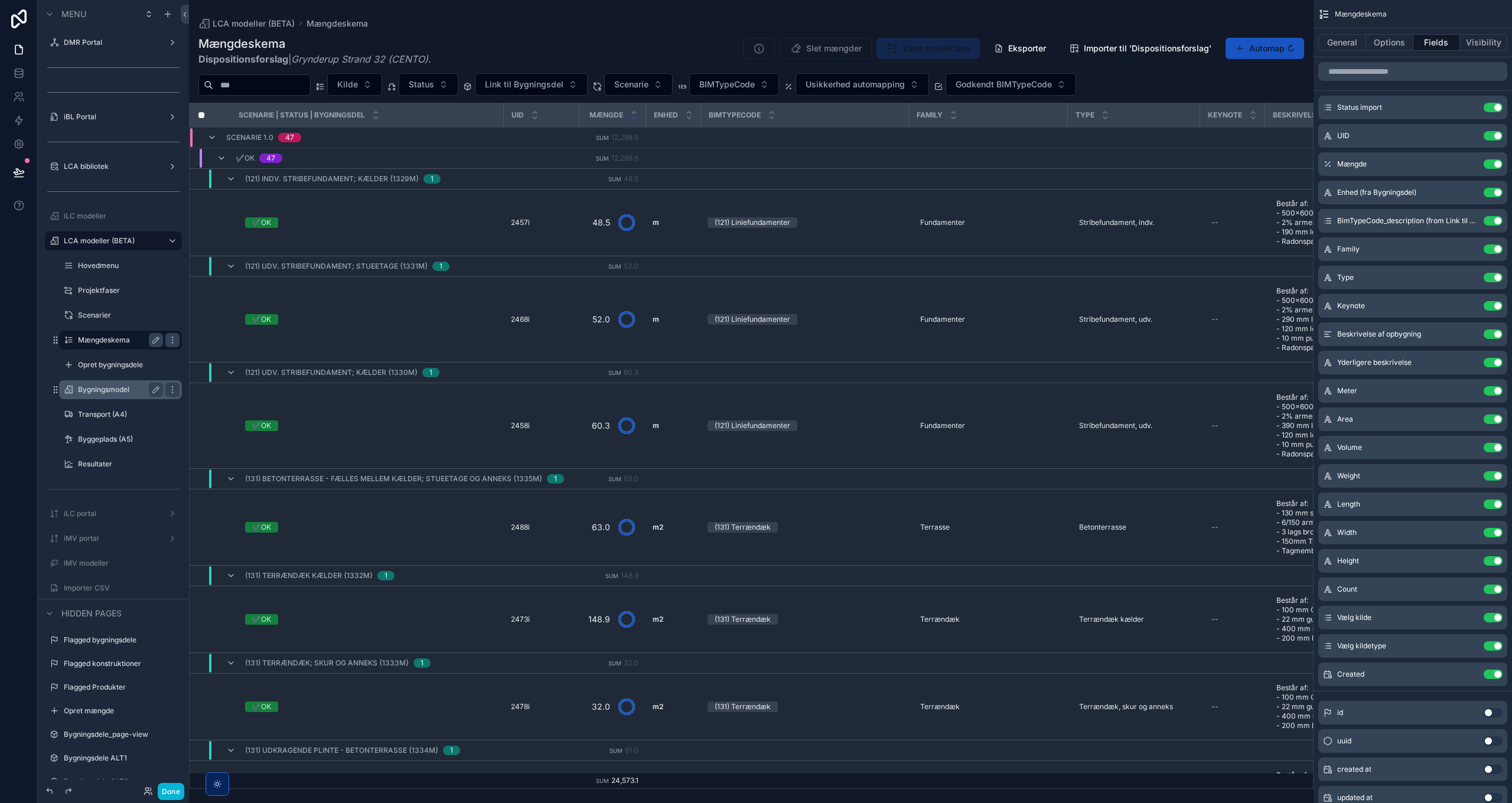
click at [590, 381] on div "scrollable content" at bounding box center [751, 401] width 1124 height 803
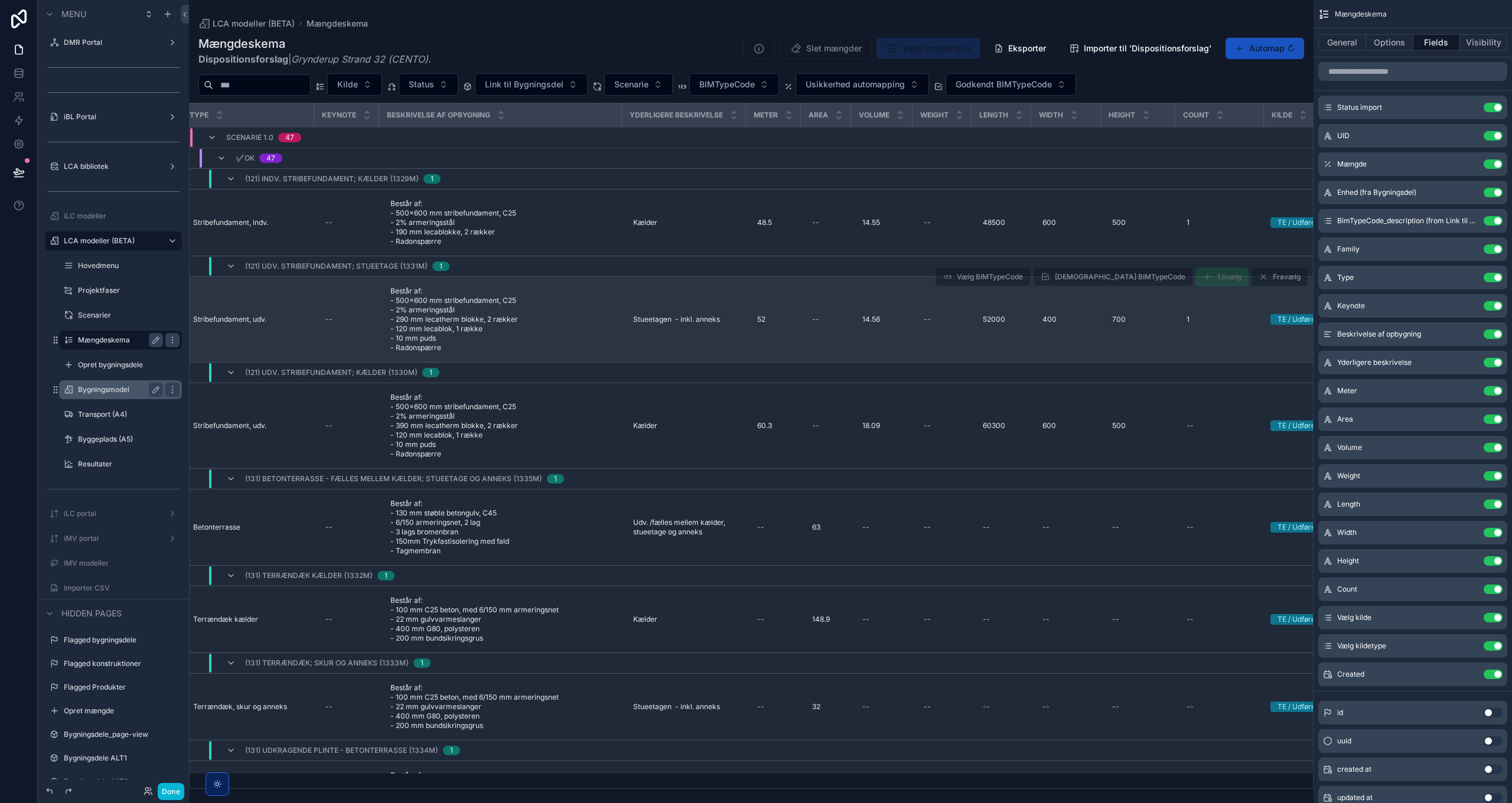
scroll to position [0, 1106]
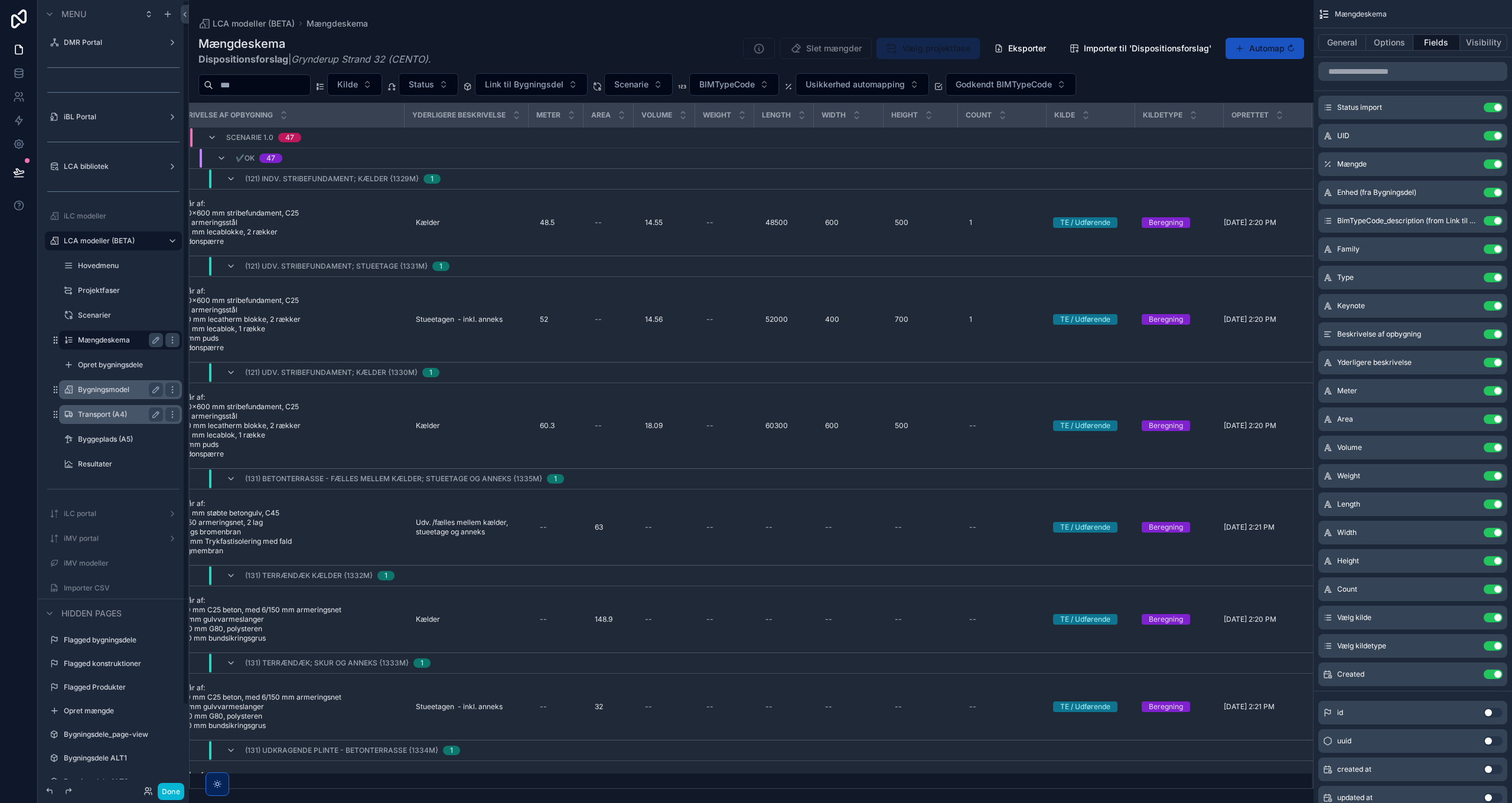
click at [103, 415] on label "Transport (A4)" at bounding box center [118, 414] width 80 height 9
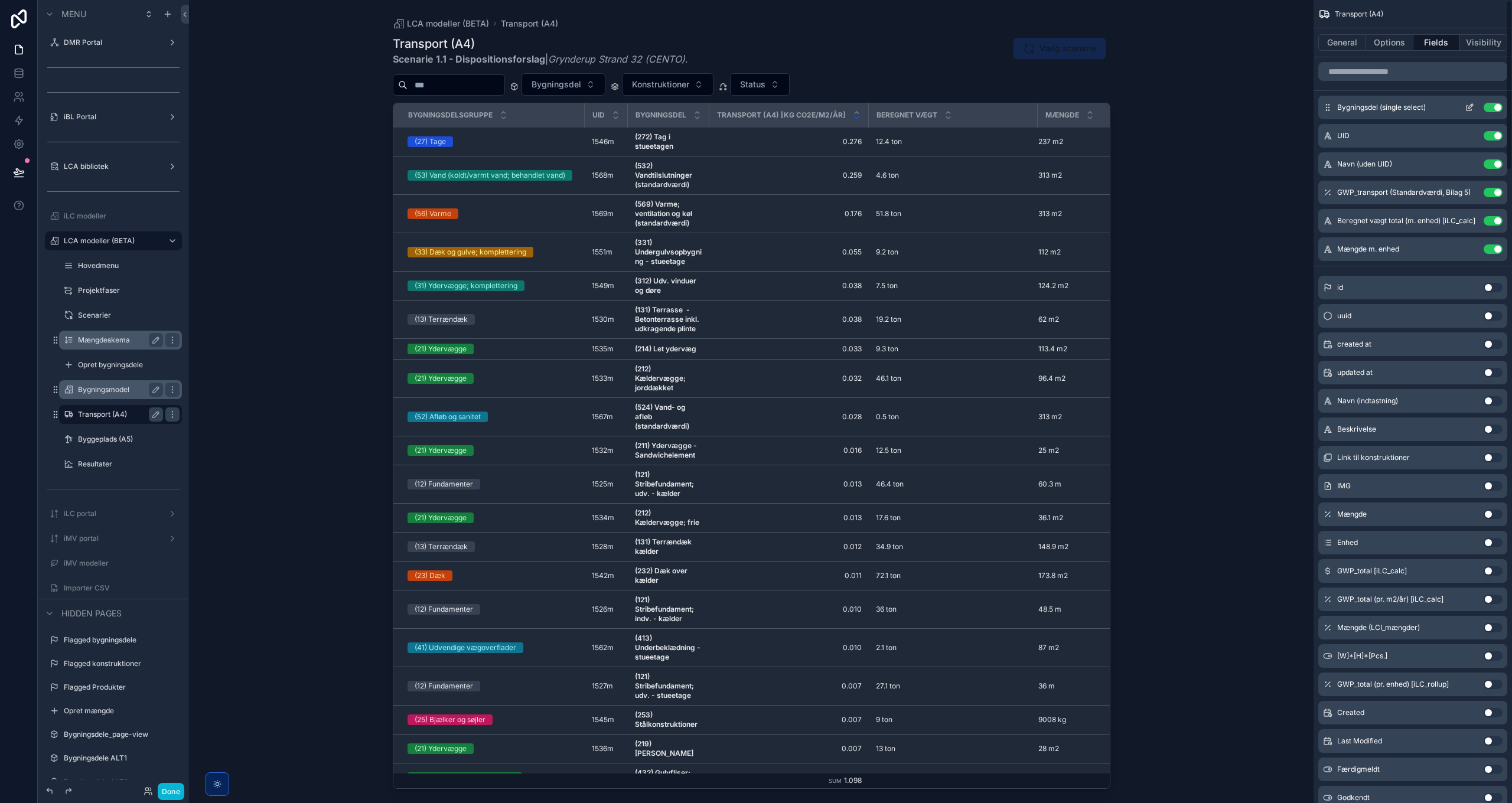
click at [1471, 106] on icon "scrollable content" at bounding box center [1469, 107] width 9 height 9
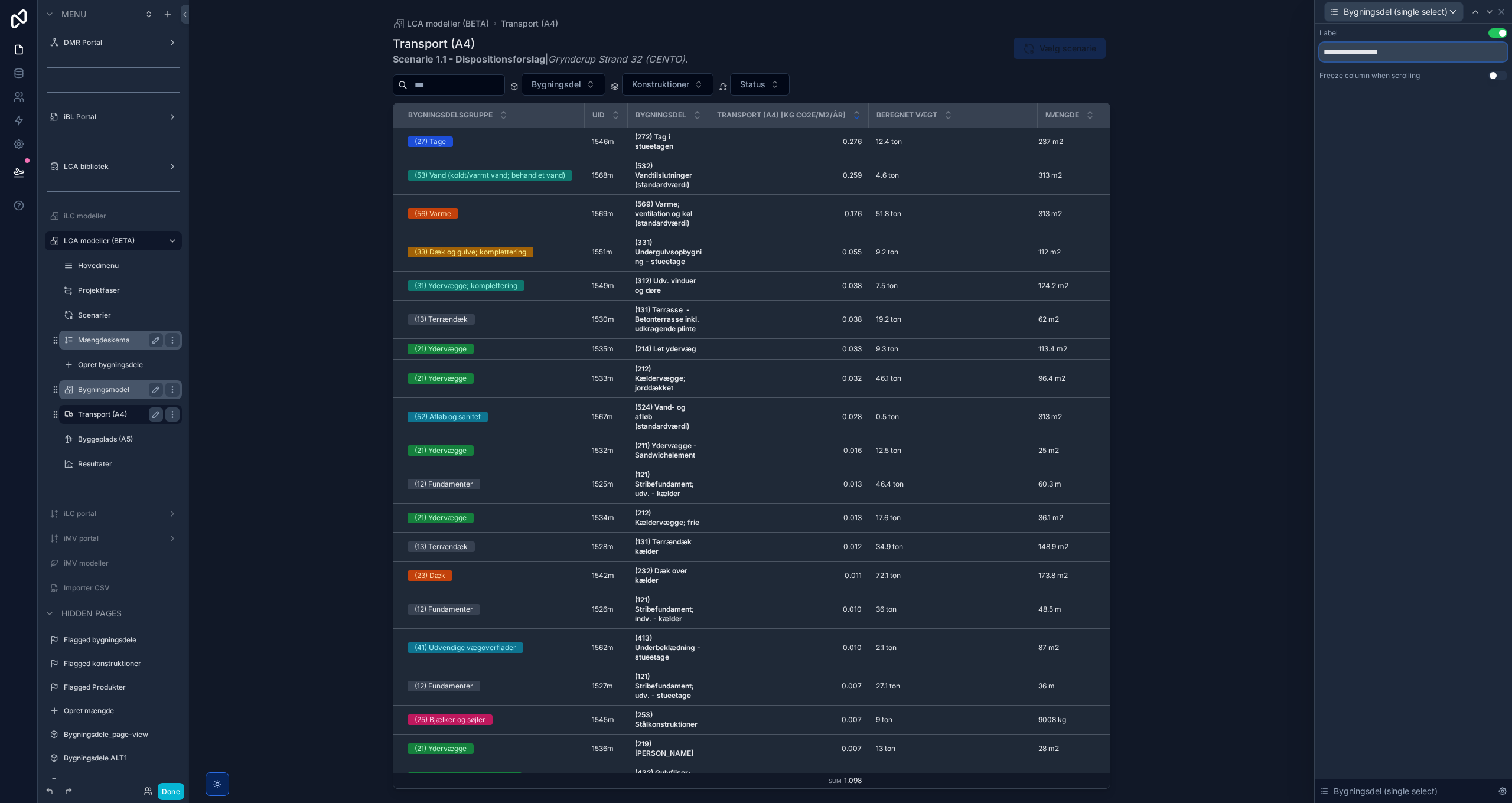
drag, startPoint x: 1379, startPoint y: 52, endPoint x: 1201, endPoint y: 46, distance: 178.1
click at [1201, 46] on div "**********" at bounding box center [756, 401] width 1512 height 803
type input "******"
click at [322, 142] on div "LCA modeller (BETA) Transport (A4) Transport (A4) Scenarie 1.1 - Dispositionsfo…" at bounding box center [751, 401] width 1124 height 803
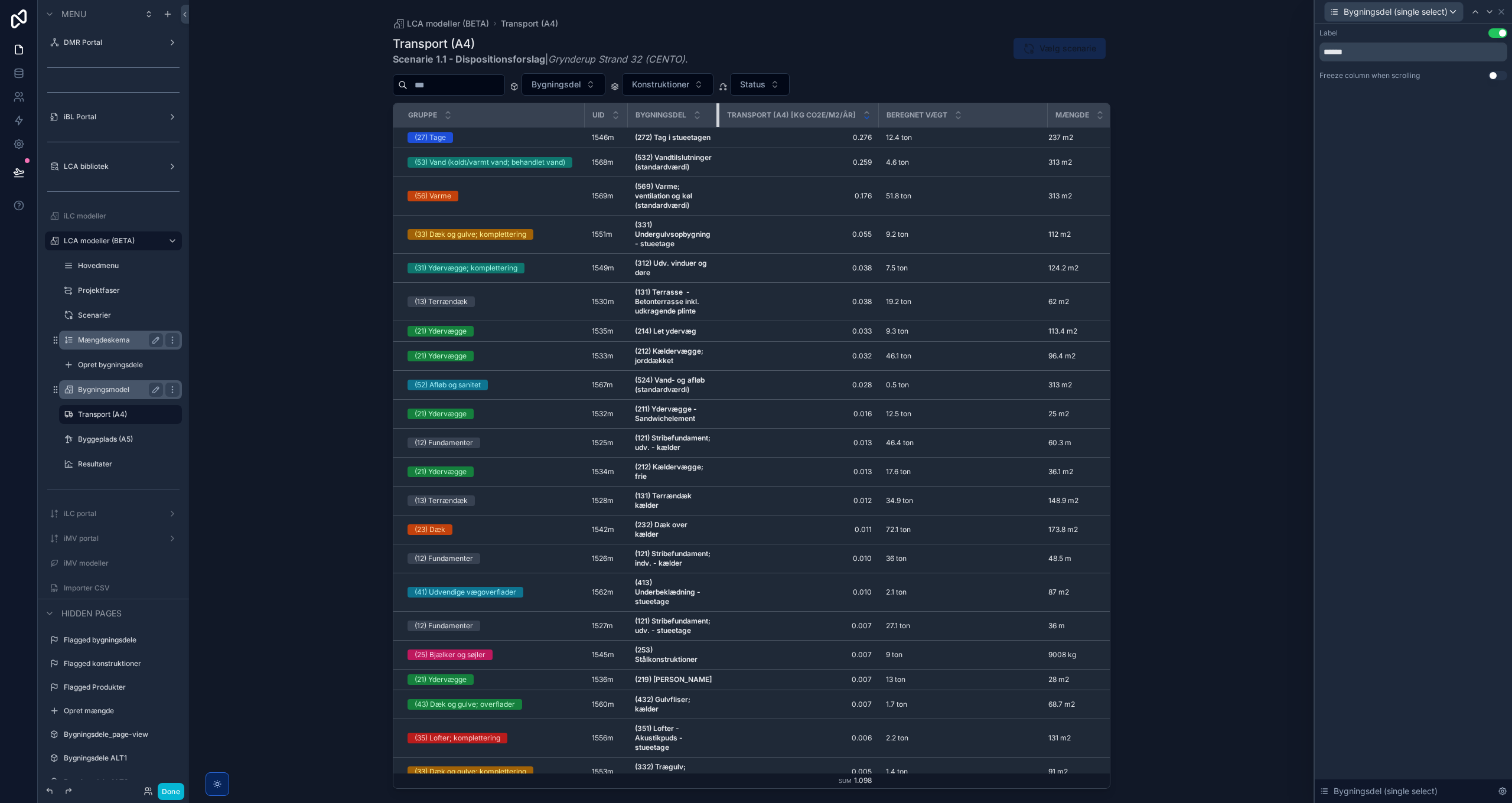
drag, startPoint x: 708, startPoint y: 113, endPoint x: 759, endPoint y: 115, distance: 51.0
click at [759, 115] on tr "Gruppe UID Bygningsdel Transport (A4) [kg CO2e/m2/år] Beregnet vægt Mængde" at bounding box center [765, 115] width 744 height 24
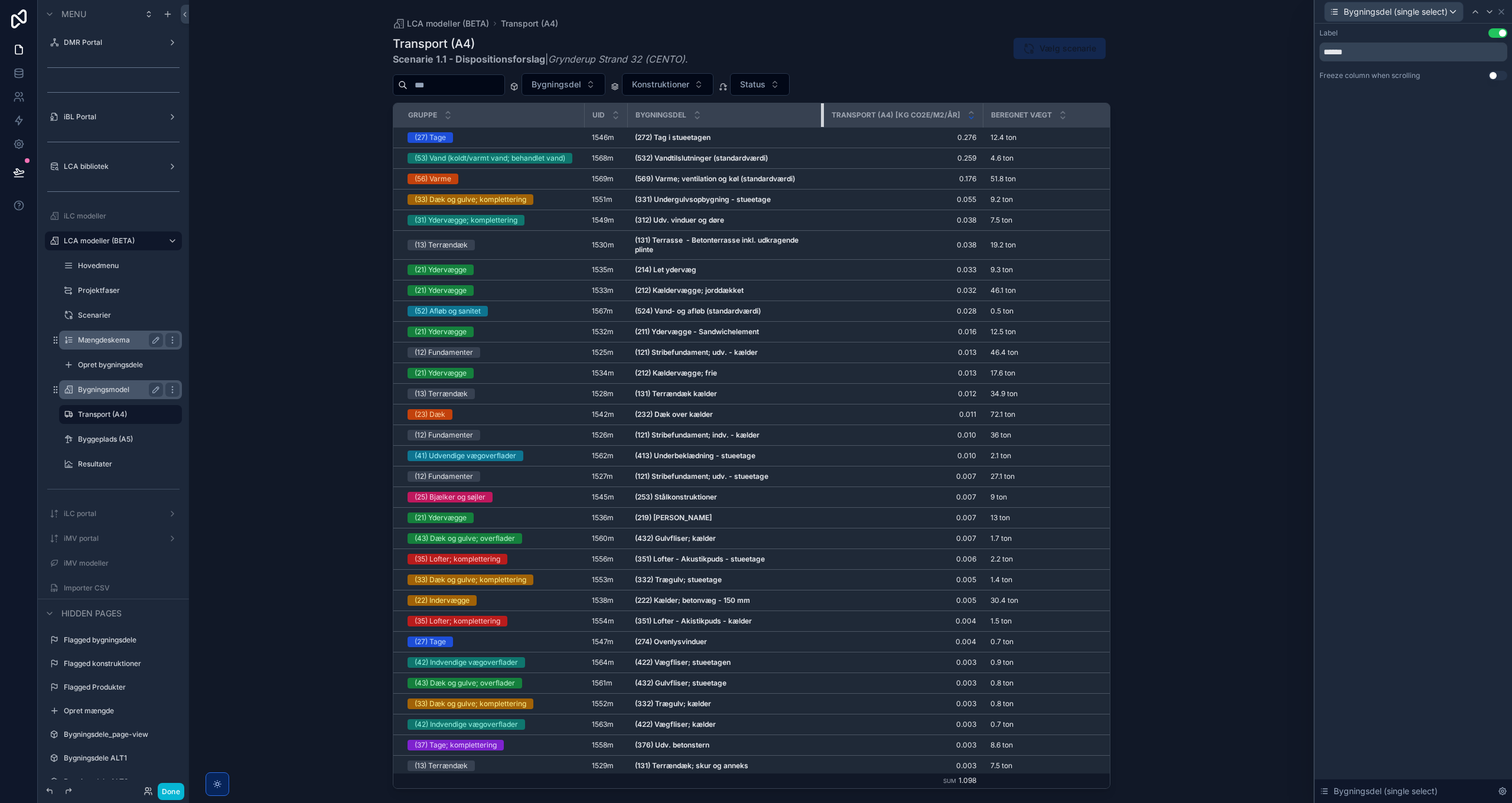
drag, startPoint x: 717, startPoint y: 113, endPoint x: 823, endPoint y: 115, distance: 106.0
click at [823, 115] on div "scrollable content" at bounding box center [823, 115] width 5 height 23
drag, startPoint x: 979, startPoint y: 111, endPoint x: 938, endPoint y: 114, distance: 41.1
click at [938, 114] on th "Transport (A4) [kg CO2e/m2/år]" at bounding box center [903, 115] width 160 height 24
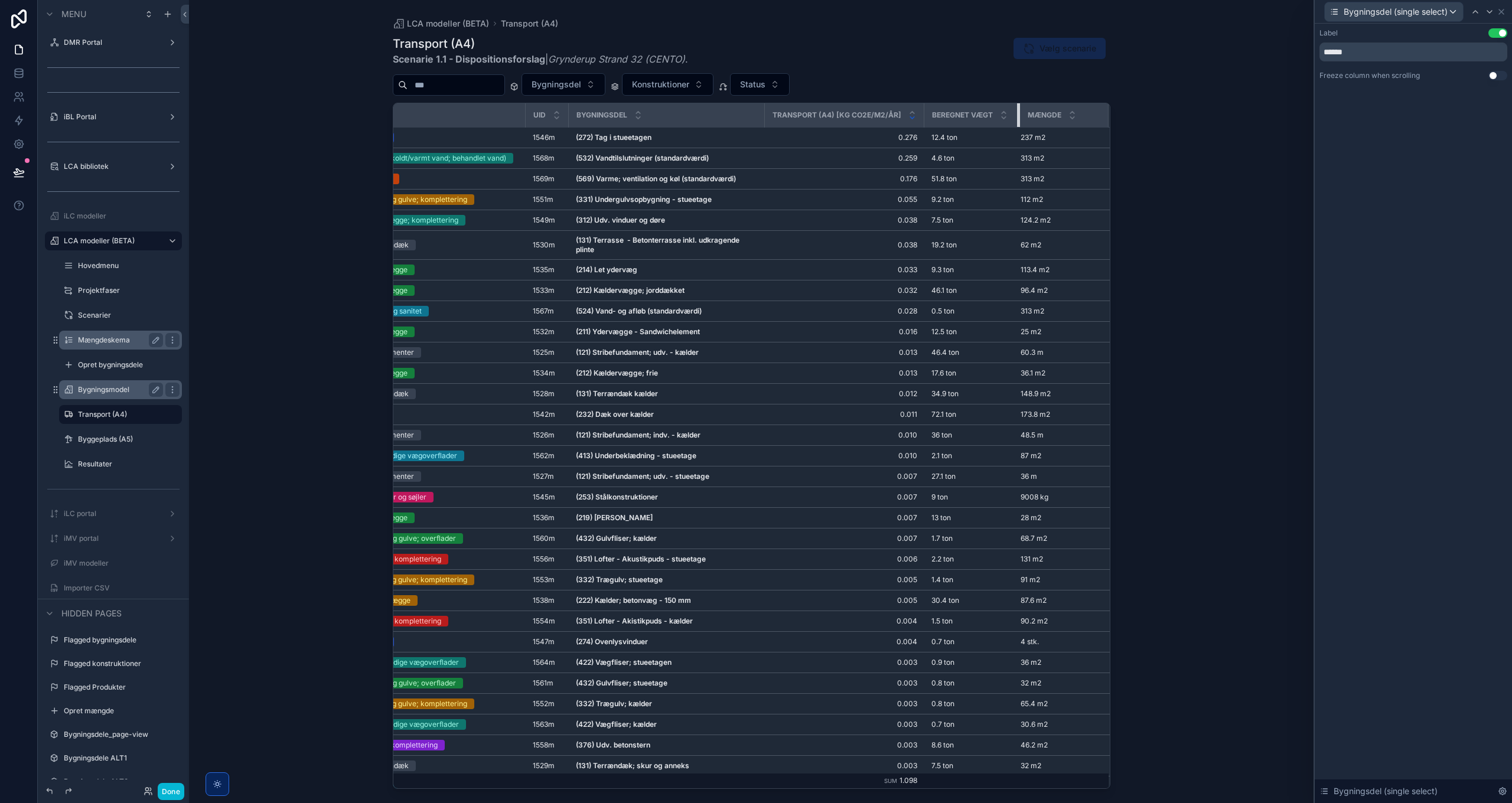
scroll to position [0, 58]
drag, startPoint x: 1013, startPoint y: 115, endPoint x: 887, endPoint y: 128, distance: 126.7
click at [886, 117] on tr "Gruppe UID Bygningsdel Transport (A4) [kg CO2e/m2/år] Beregnet vægt Mængde" at bounding box center [724, 115] width 771 height 24
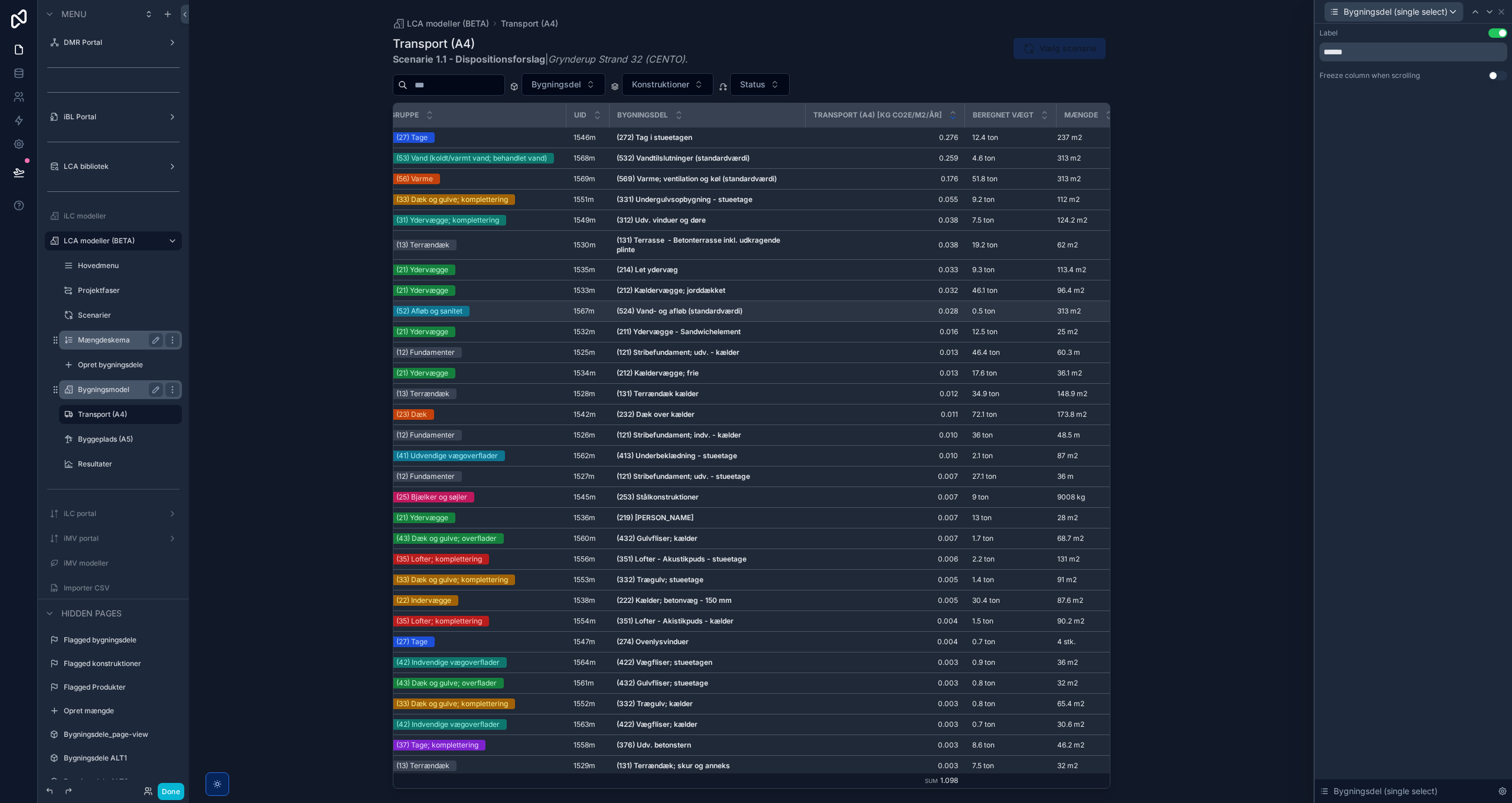
scroll to position [0, 0]
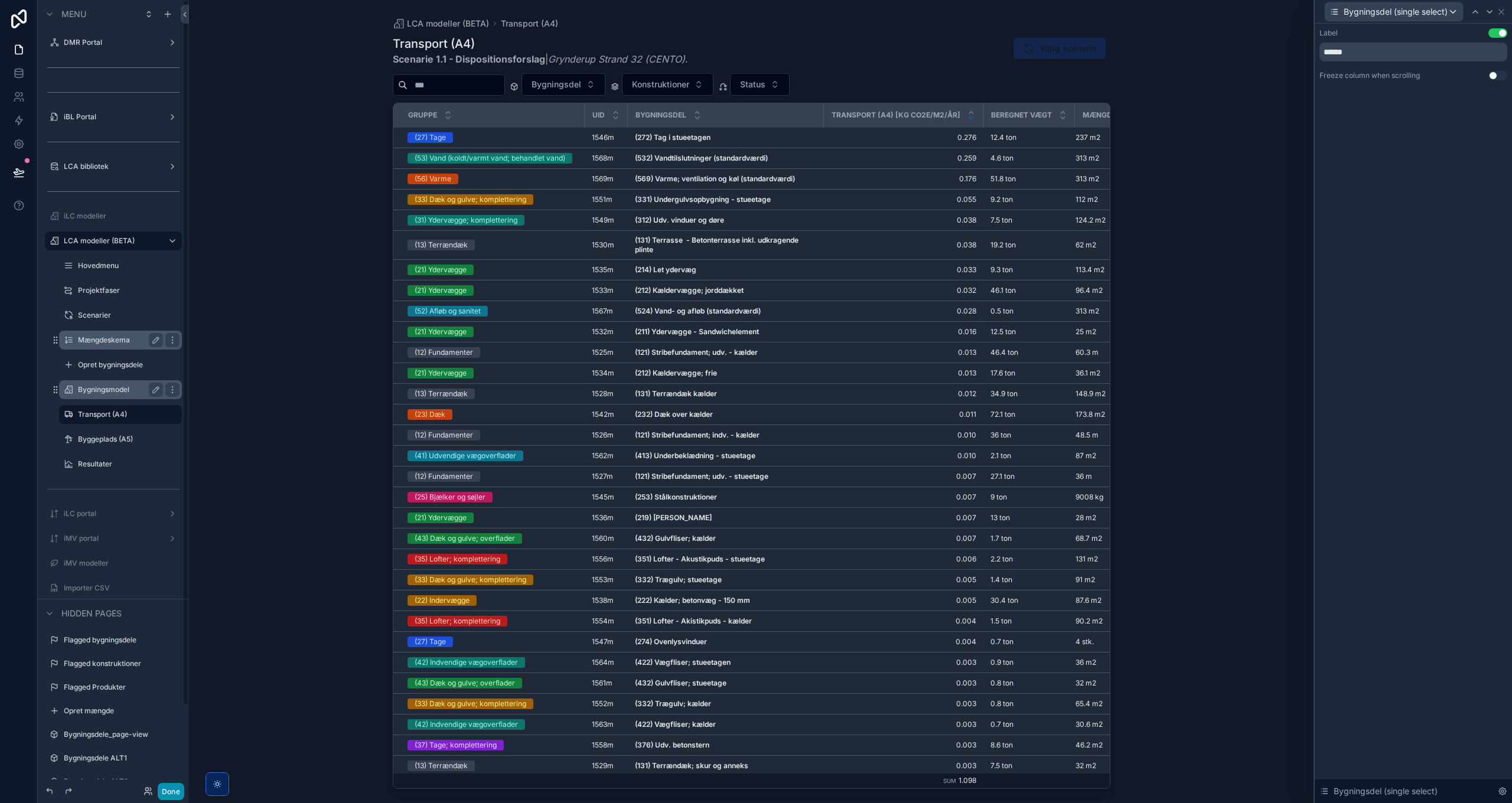
click at [173, 788] on button "Done" at bounding box center [171, 791] width 27 height 17
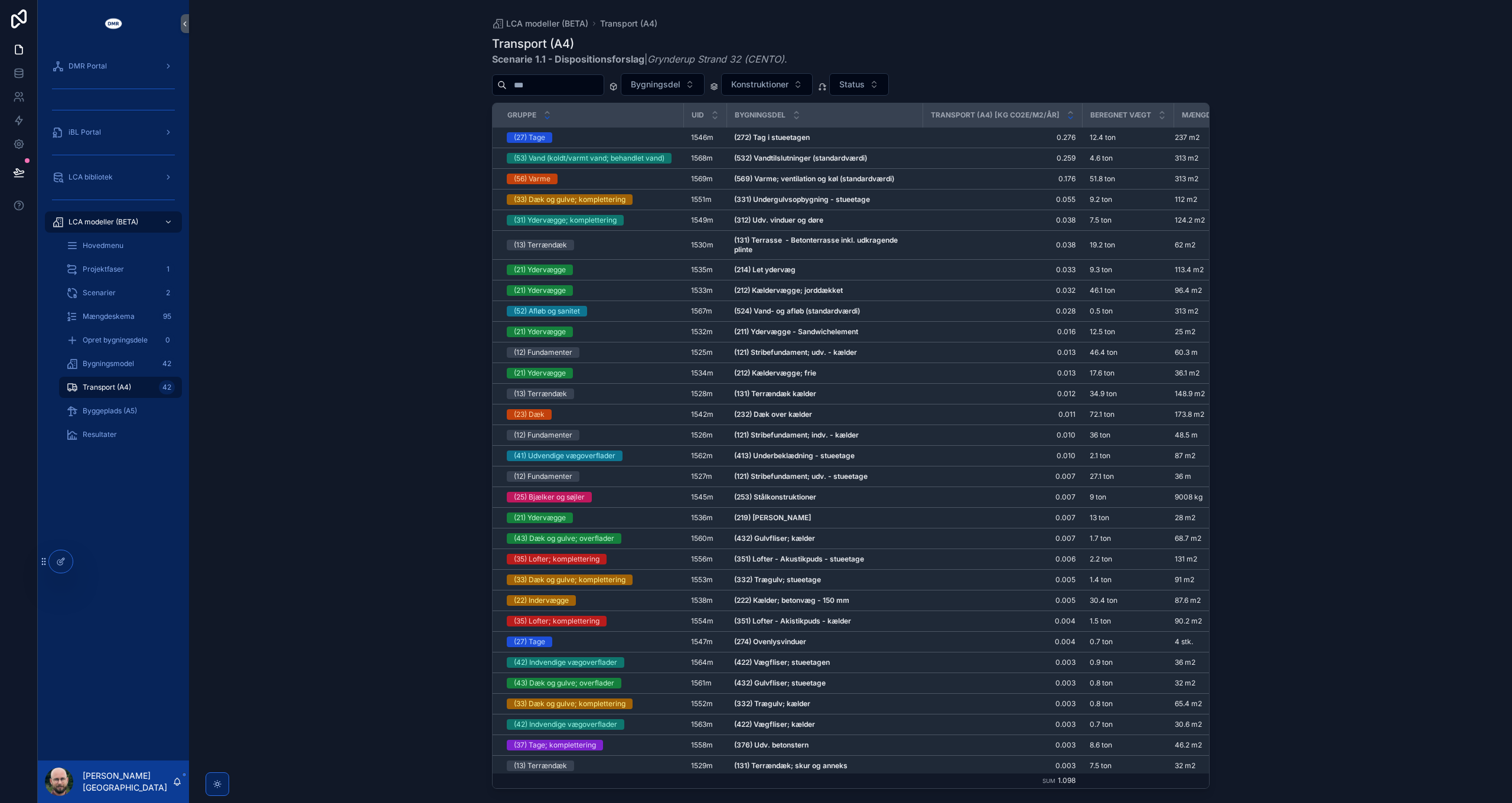
click at [547, 119] on icon "scrollable content" at bounding box center [547, 118] width 7 height 7
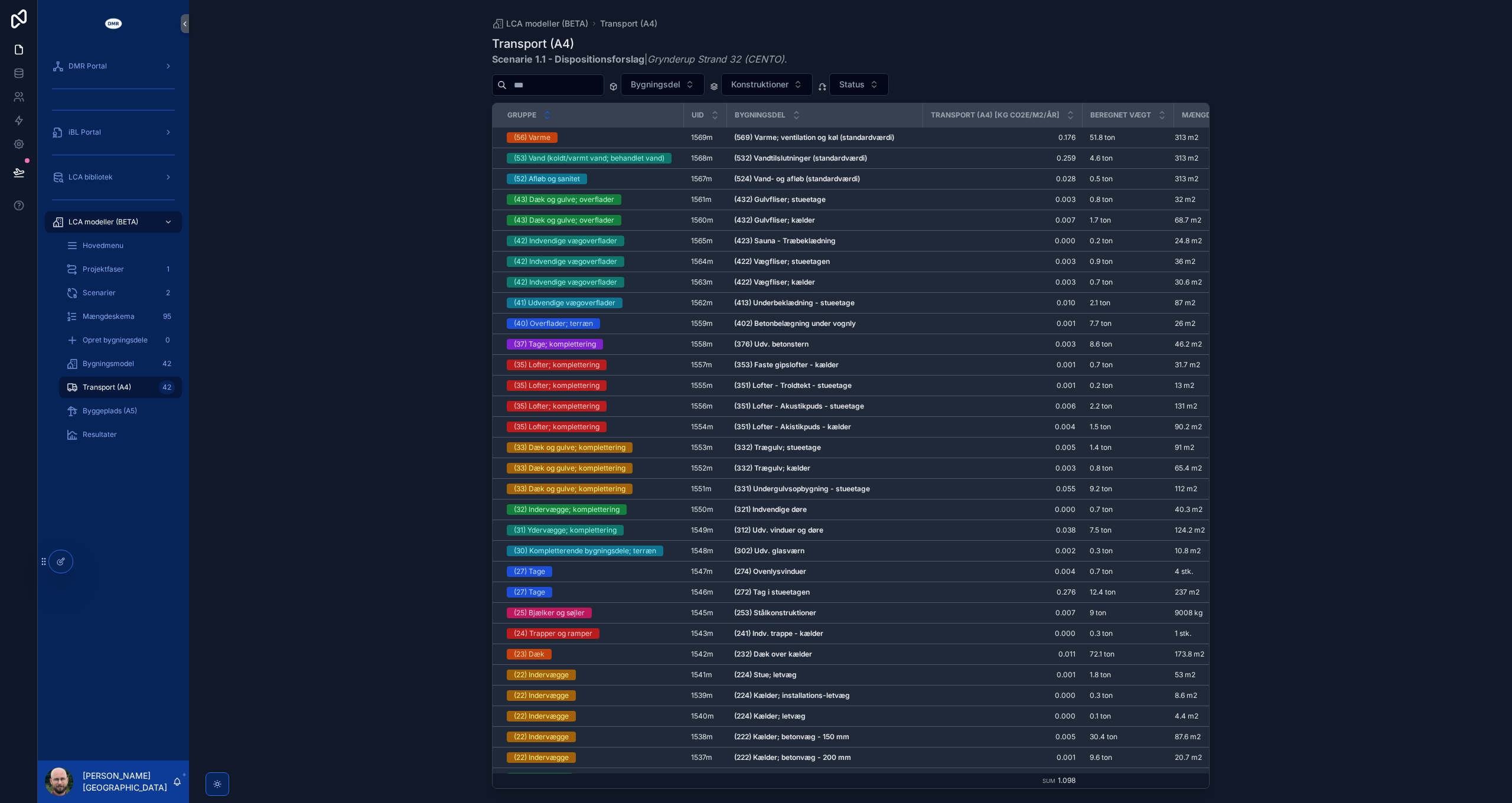
click at [548, 112] on icon "scrollable content" at bounding box center [547, 112] width 4 height 2
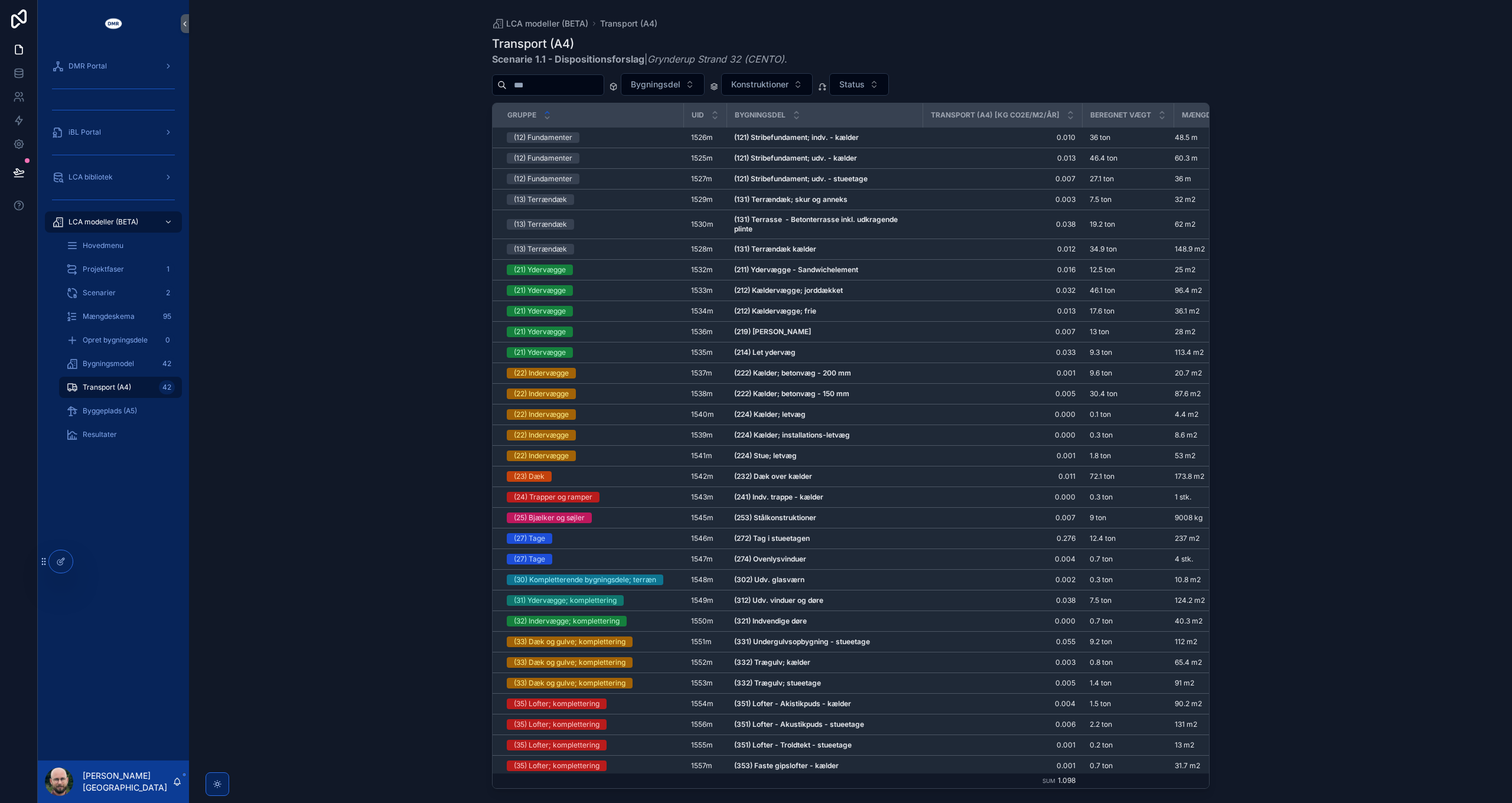
click at [545, 111] on icon "scrollable content" at bounding box center [547, 112] width 7 height 7
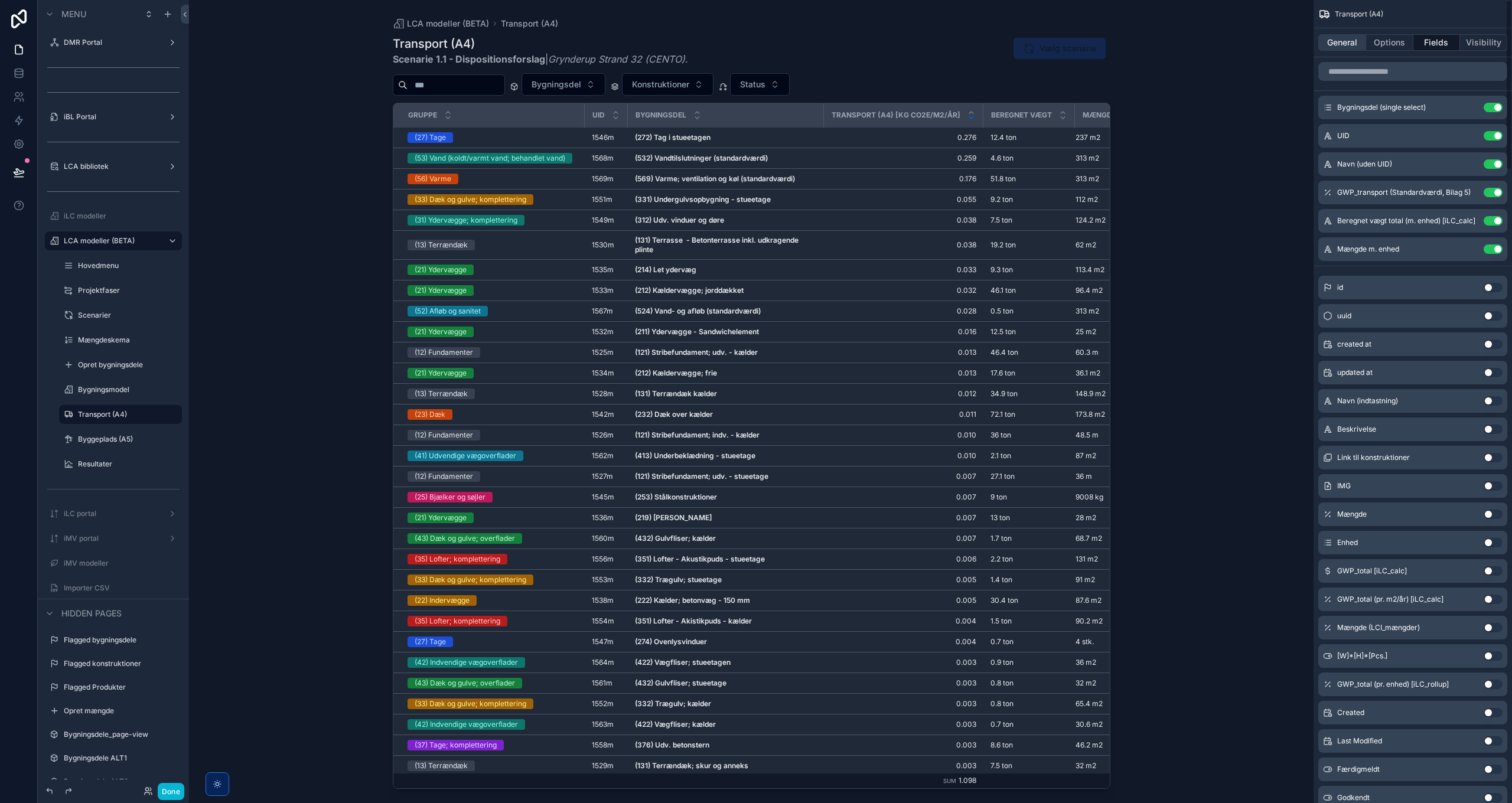
click at [1336, 43] on button "General" at bounding box center [1342, 43] width 48 height 17
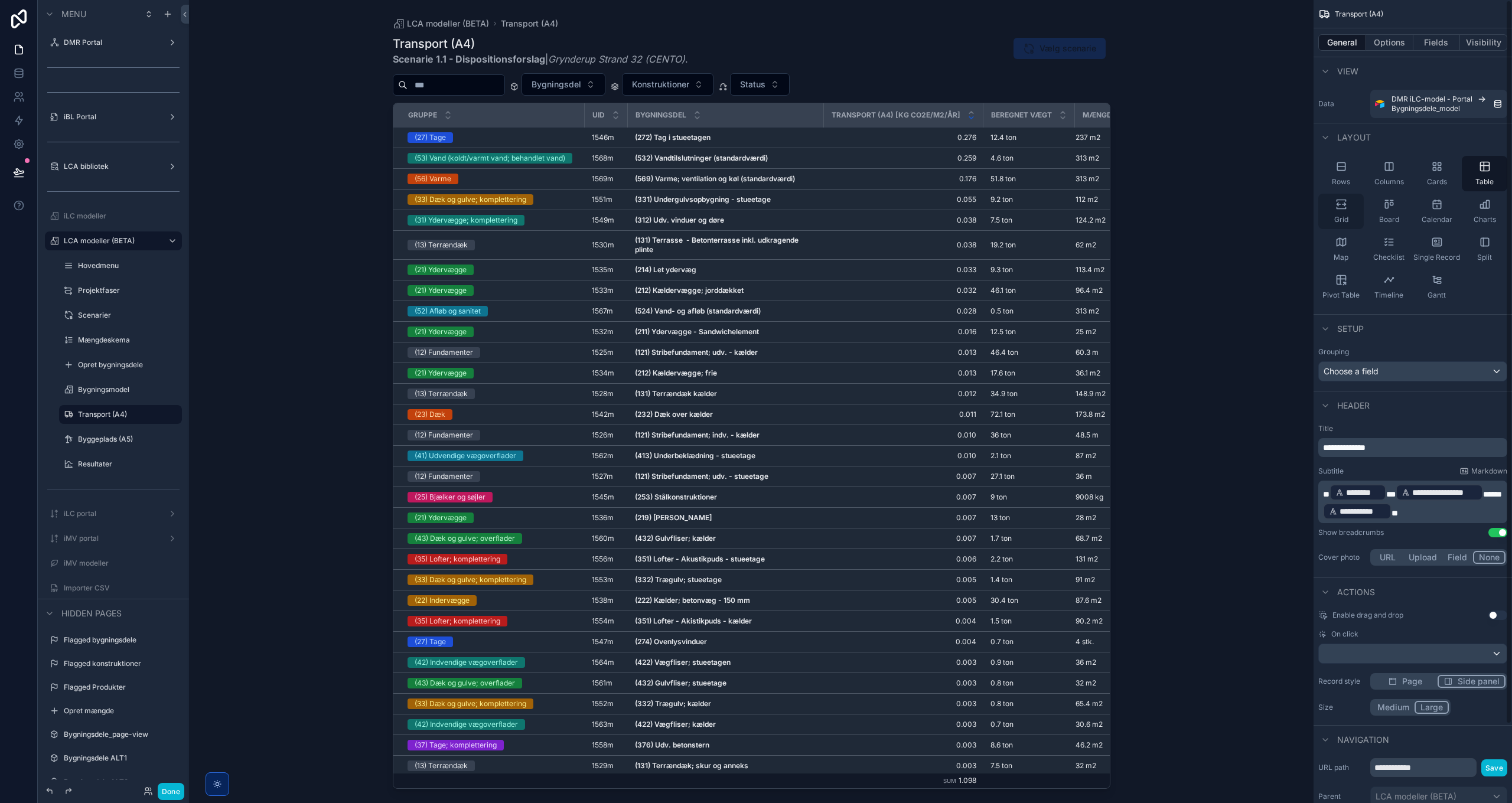
click at [1350, 211] on div "Grid" at bounding box center [1341, 211] width 46 height 35
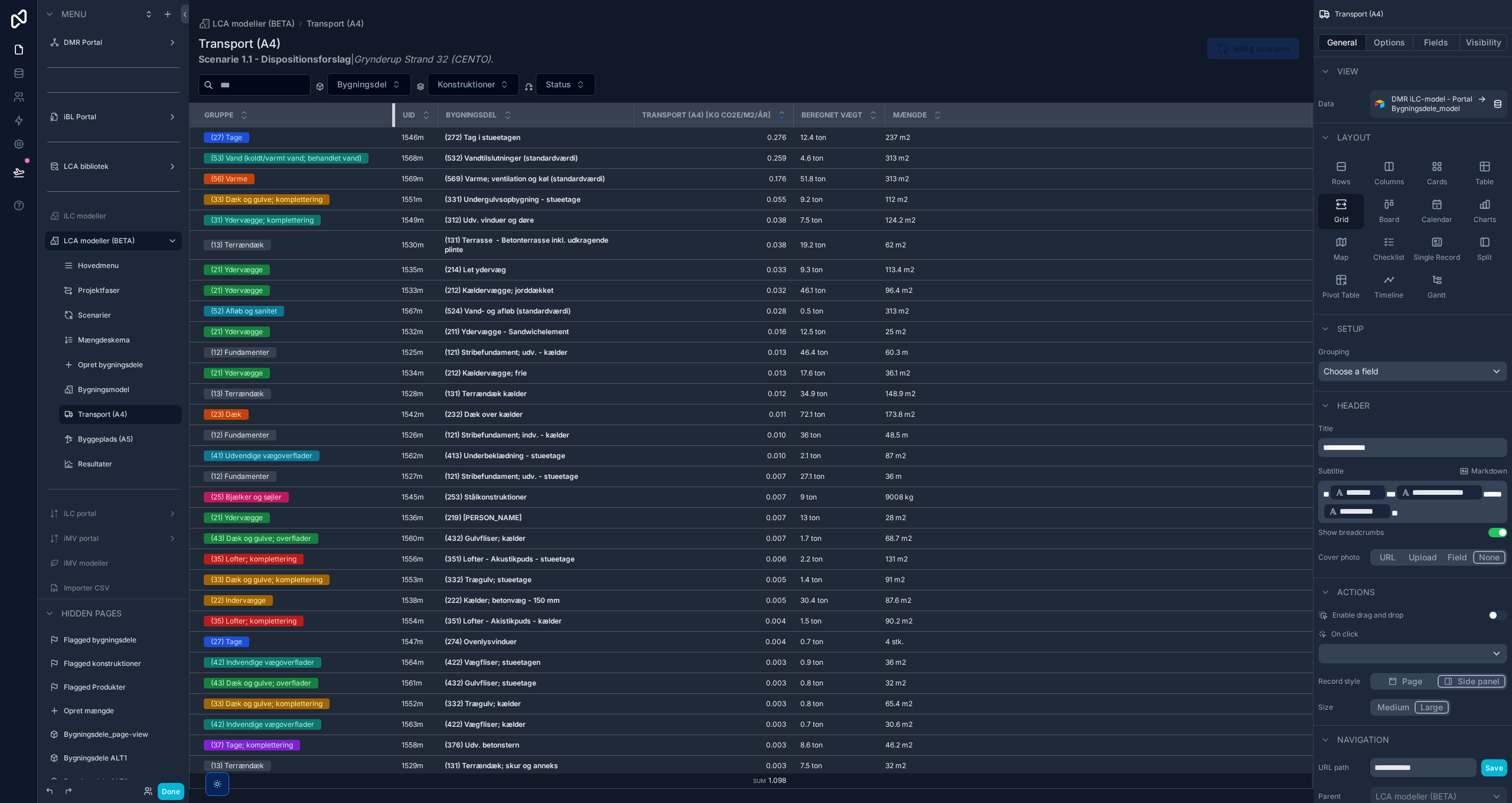
drag, startPoint x: 378, startPoint y: 115, endPoint x: 392, endPoint y: 114, distance: 14.0
click at [392, 114] on div "scrollable content" at bounding box center [394, 115] width 5 height 23
drag, startPoint x: 879, startPoint y: 114, endPoint x: 843, endPoint y: 113, distance: 36.0
click at [843, 113] on th "Beregnet vægt" at bounding box center [839, 115] width 91 height 24
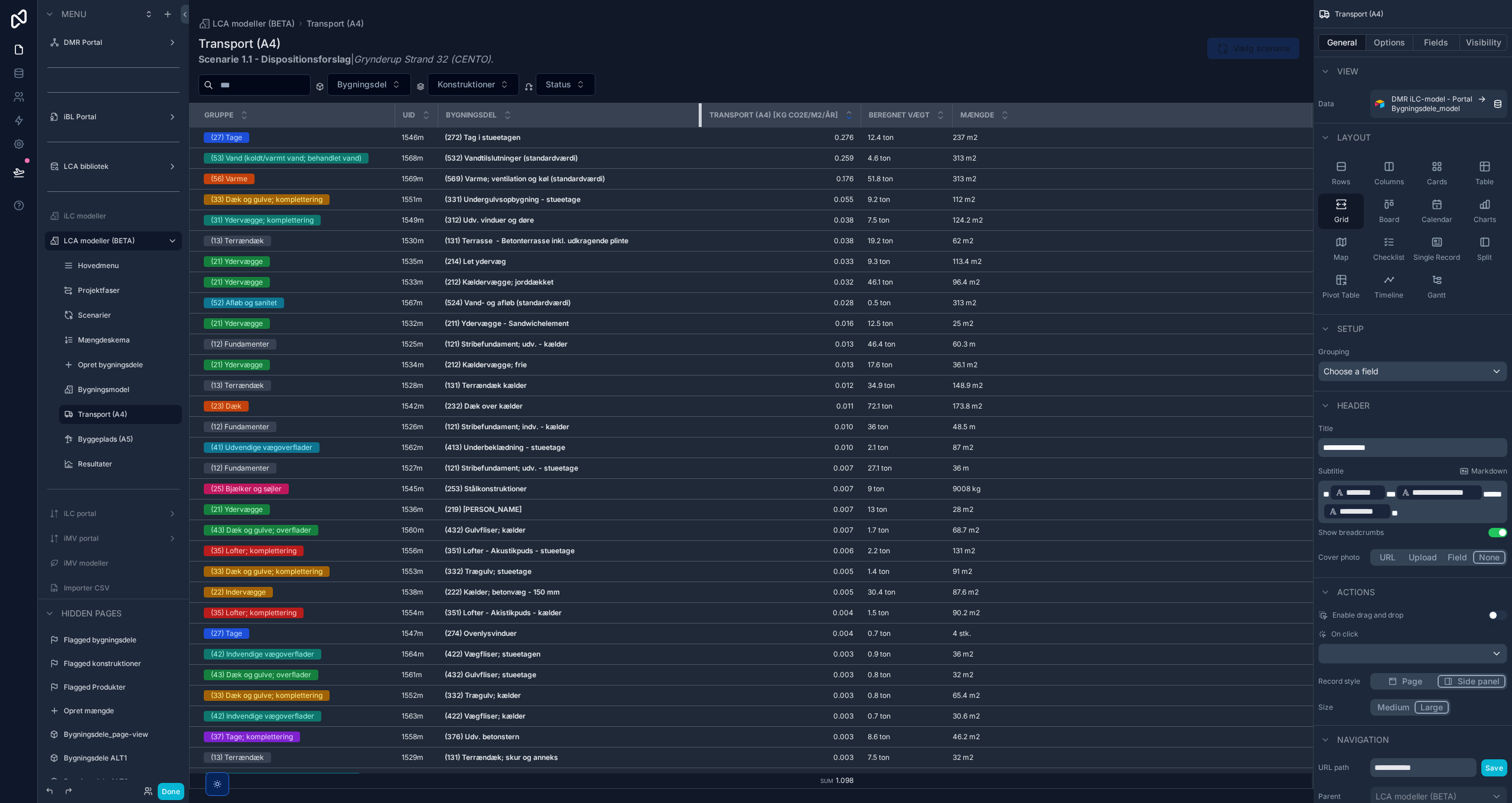
drag, startPoint x: 631, startPoint y: 117, endPoint x: 706, endPoint y: 116, distance: 75.0
click at [706, 116] on tr "Gruppe UID Bygningsdel Transport (A4) [kg CO2e/m2/år] Beregnet vægt Mængde" at bounding box center [751, 115] width 1123 height 24
click at [175, 798] on button "Done" at bounding box center [171, 791] width 27 height 17
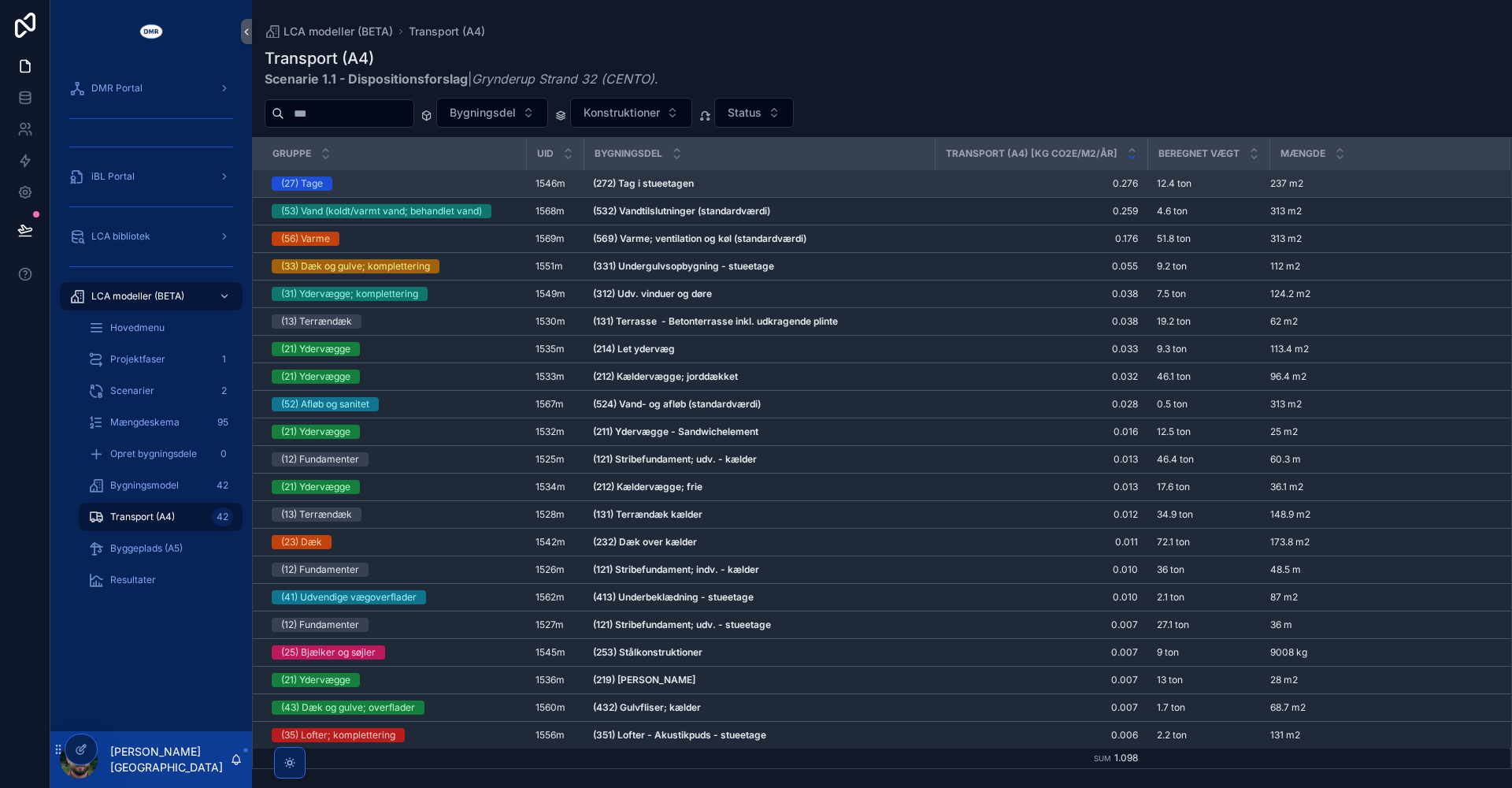
click at [627, 184] on strong "(272) Tag i stueetagen" at bounding box center [643, 183] width 101 height 12
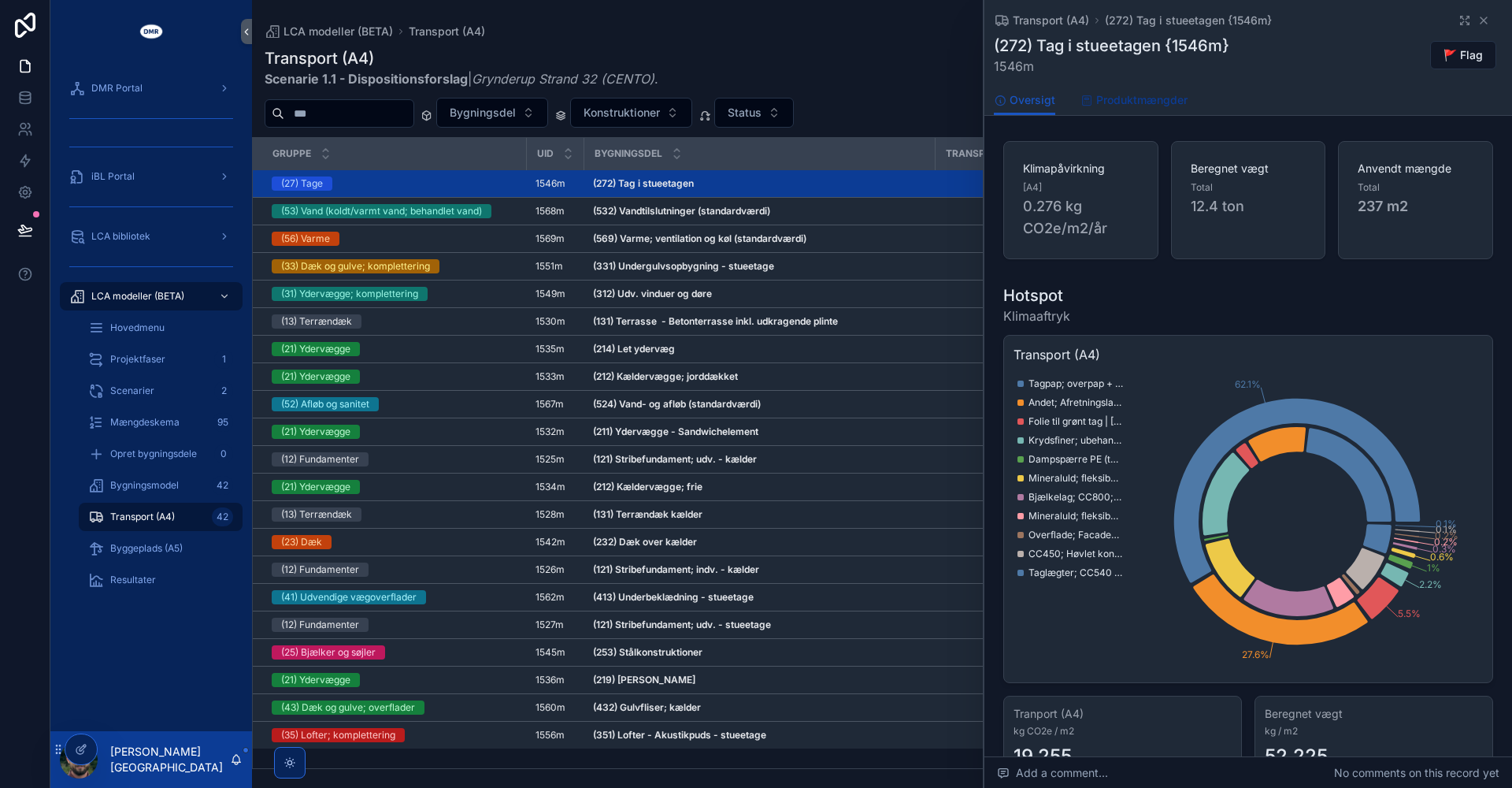
click at [1150, 106] on span "Produktmængder" at bounding box center [1142, 100] width 91 height 16
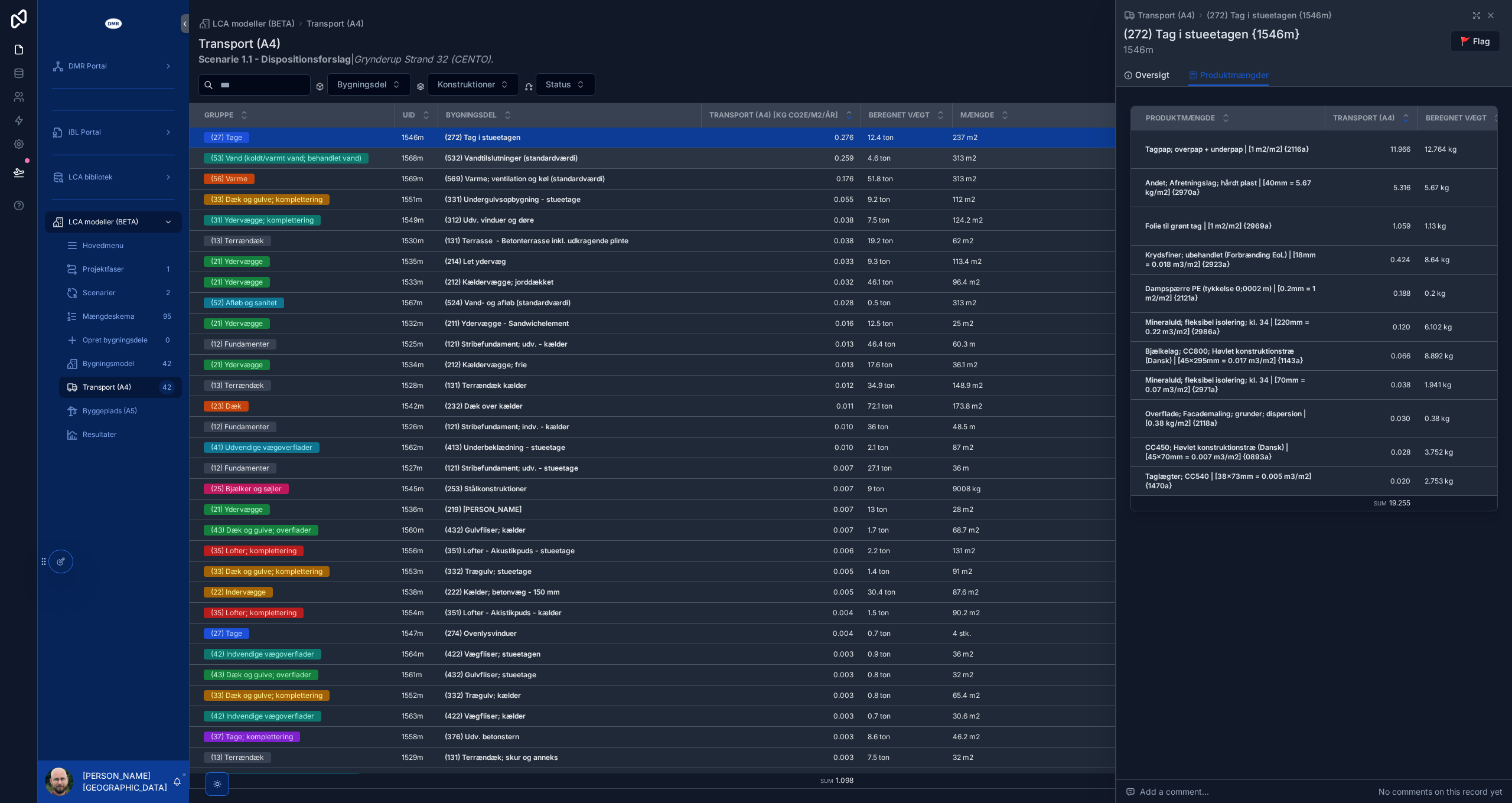
click at [531, 155] on strong "(532) Vandtilslutninger (standardværdi)" at bounding box center [511, 158] width 133 height 9
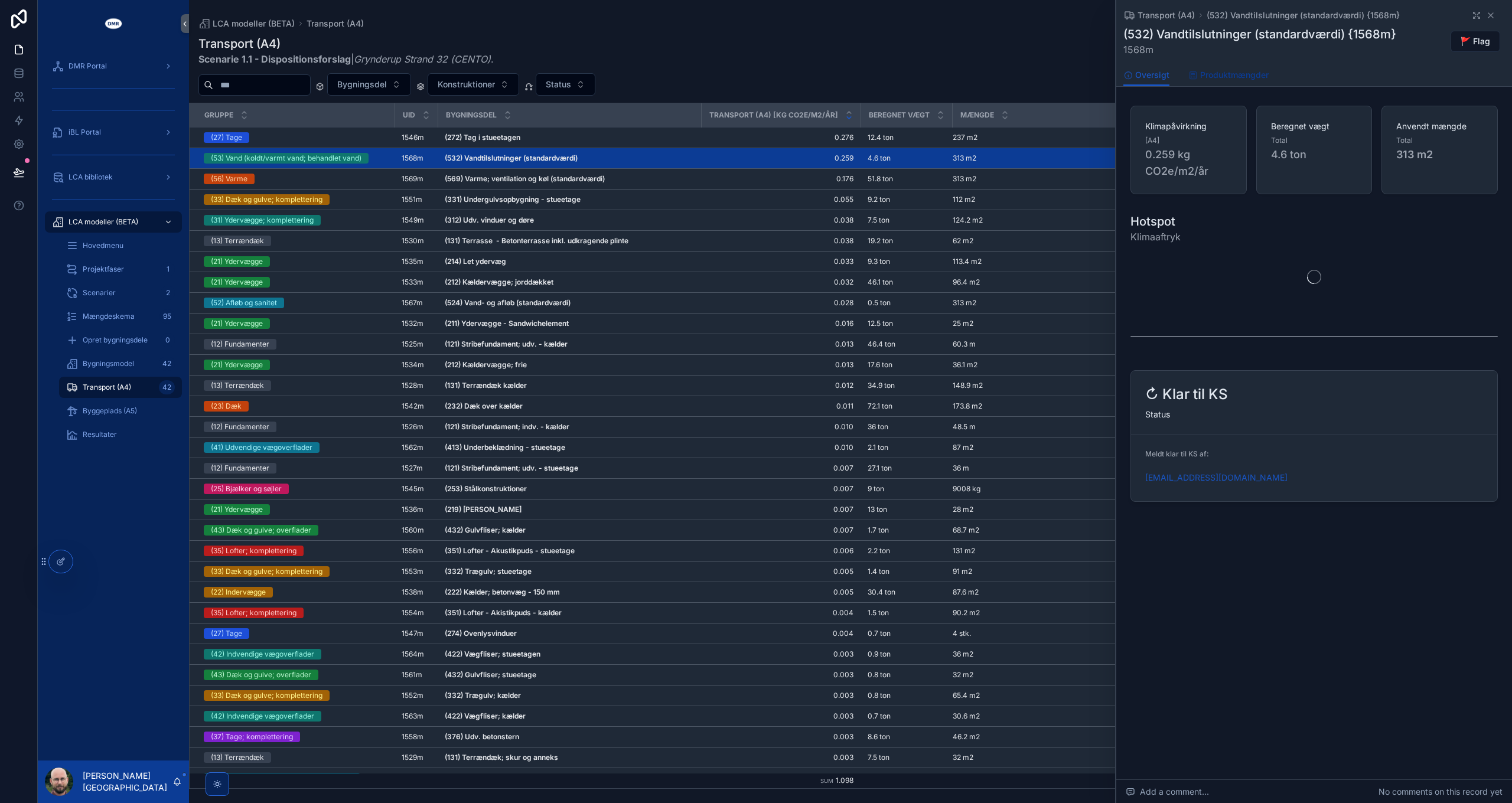
click at [1228, 77] on span "Produktmængder" at bounding box center [1234, 75] width 68 height 12
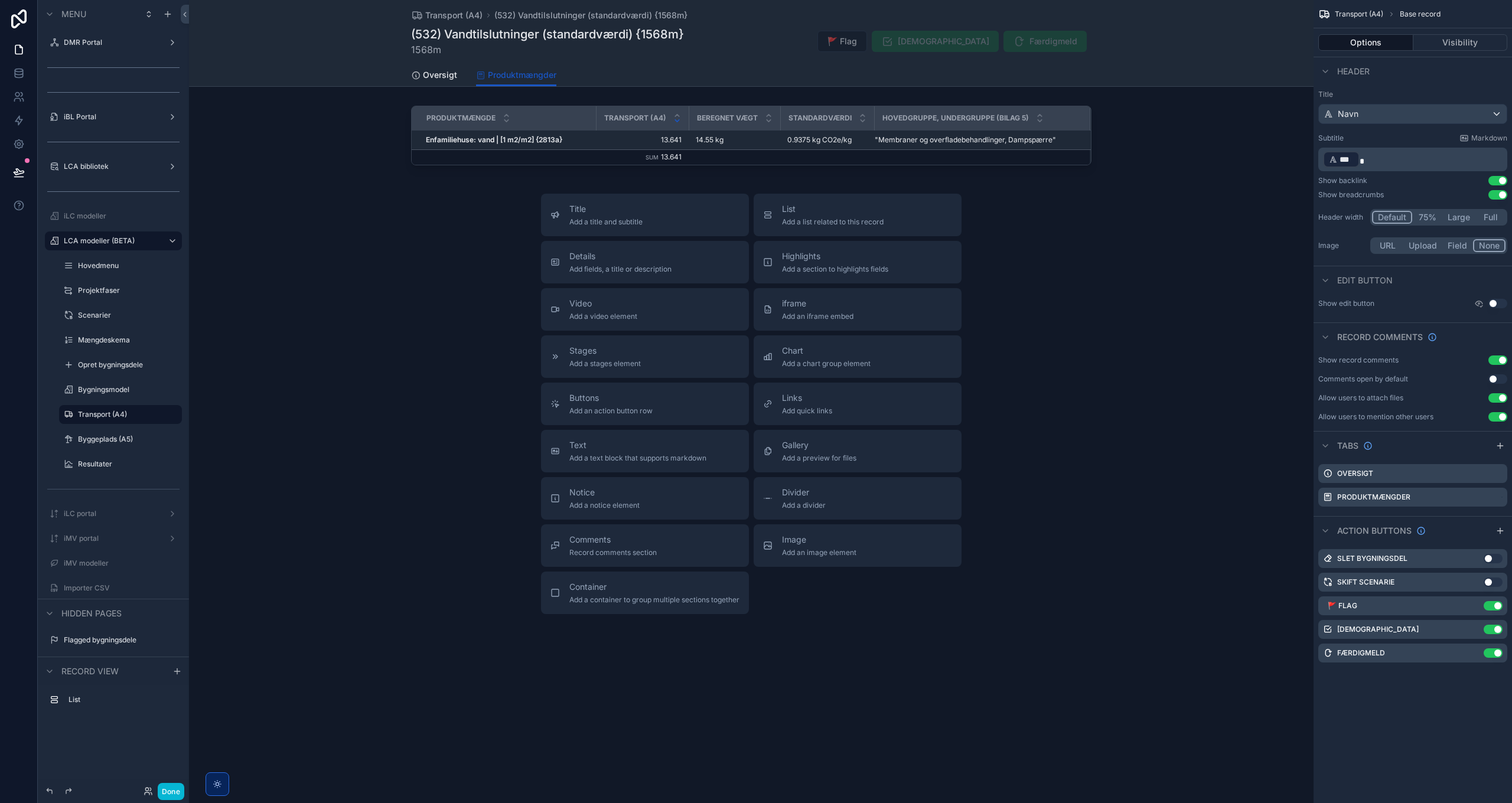
click at [1113, 241] on div "Title Add a title and subtitle List Add a list related to this record Details A…" at bounding box center [751, 404] width 1124 height 420
click at [441, 75] on span "Oversigt" at bounding box center [440, 75] width 35 height 12
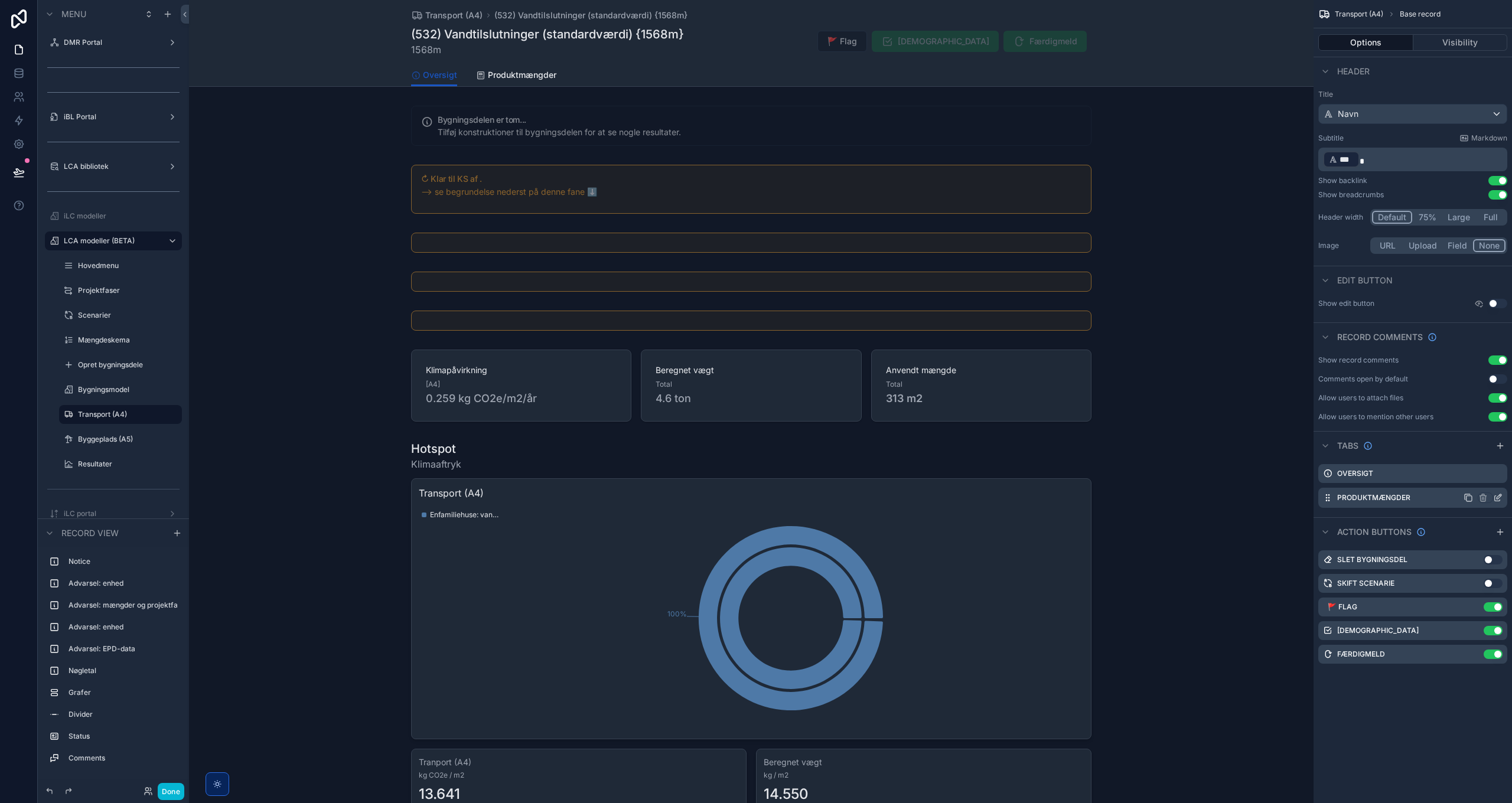
click at [1497, 496] on icon "scrollable content" at bounding box center [1497, 497] width 9 height 9
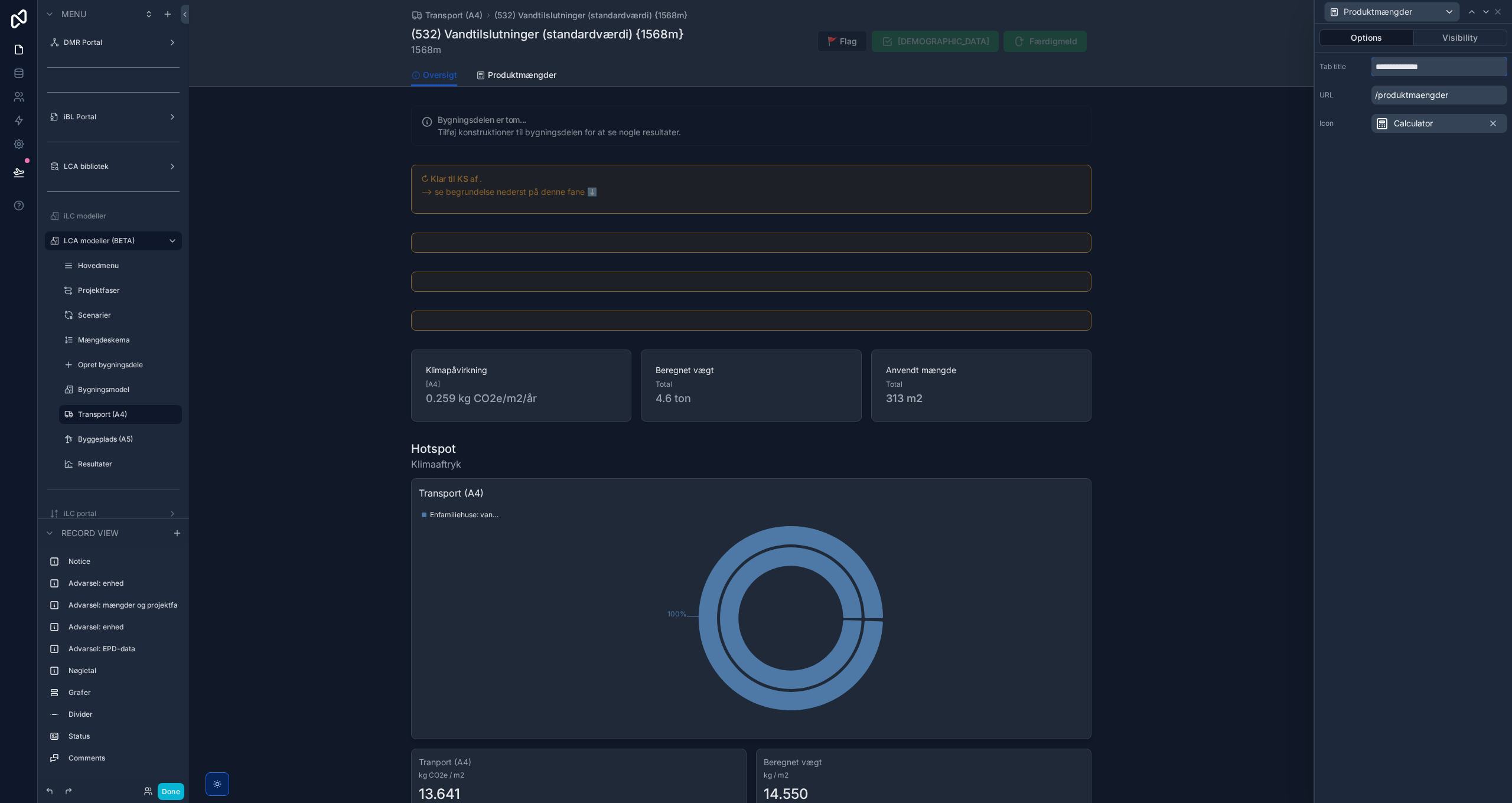
click at [1407, 65] on input "**********" at bounding box center [1439, 67] width 136 height 19
type input "********"
click at [1414, 126] on span "Calculator" at bounding box center [1413, 123] width 39 height 12
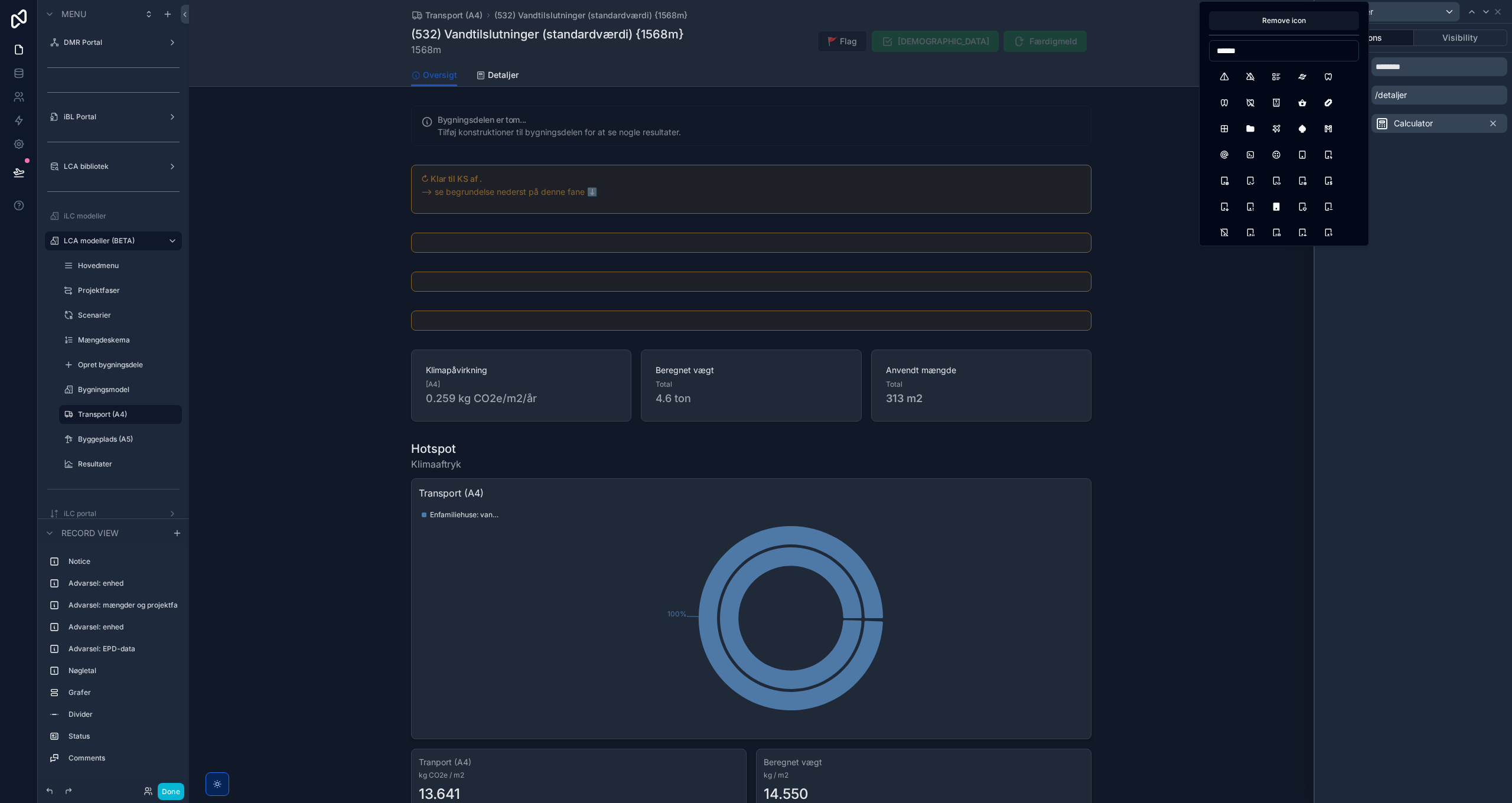
click at [1267, 54] on input "******" at bounding box center [1283, 51] width 149 height 17
type input "****"
click at [1224, 78] on button "List" at bounding box center [1224, 76] width 21 height 21
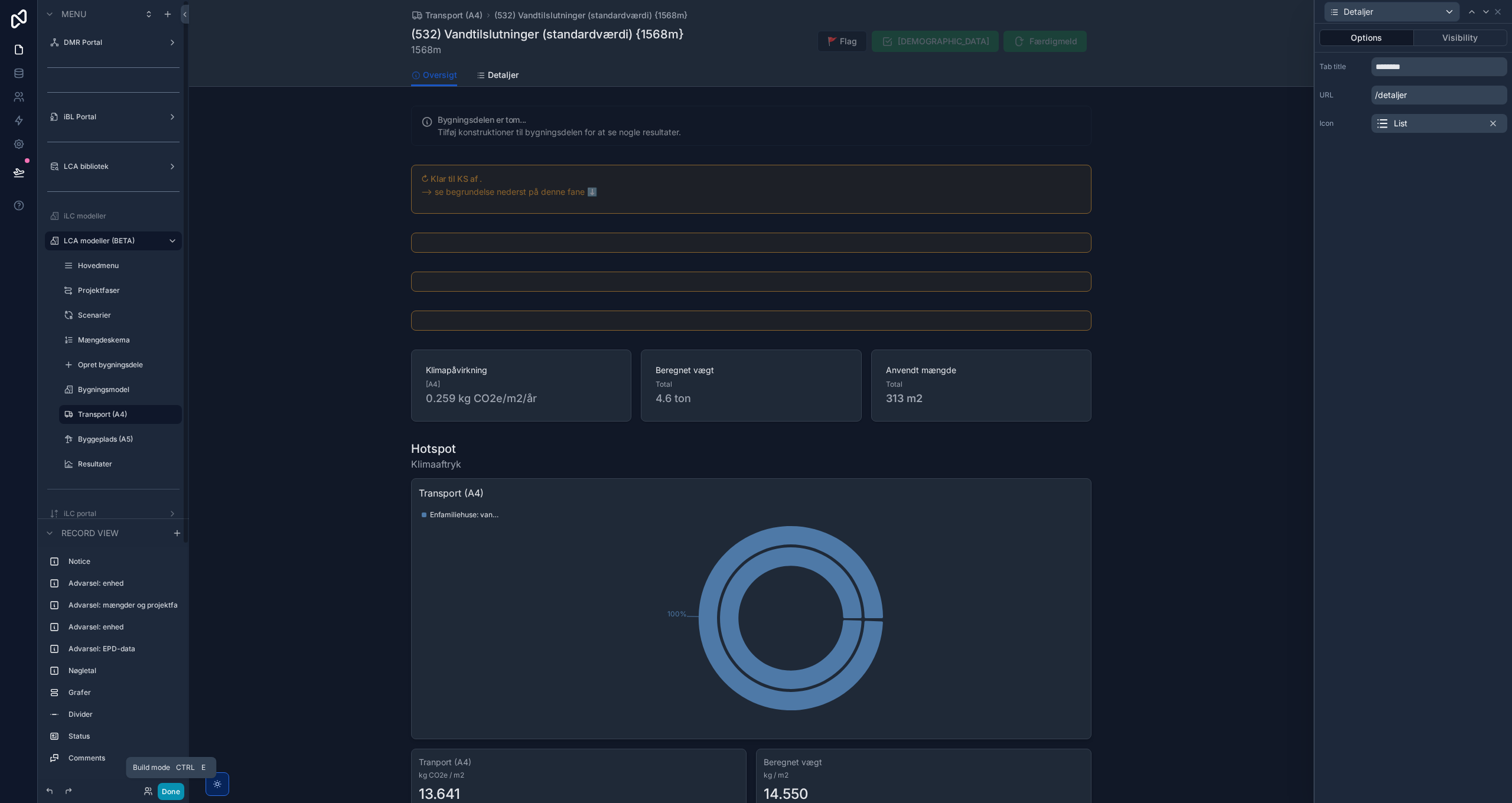
click at [167, 789] on button "Done" at bounding box center [171, 791] width 27 height 17
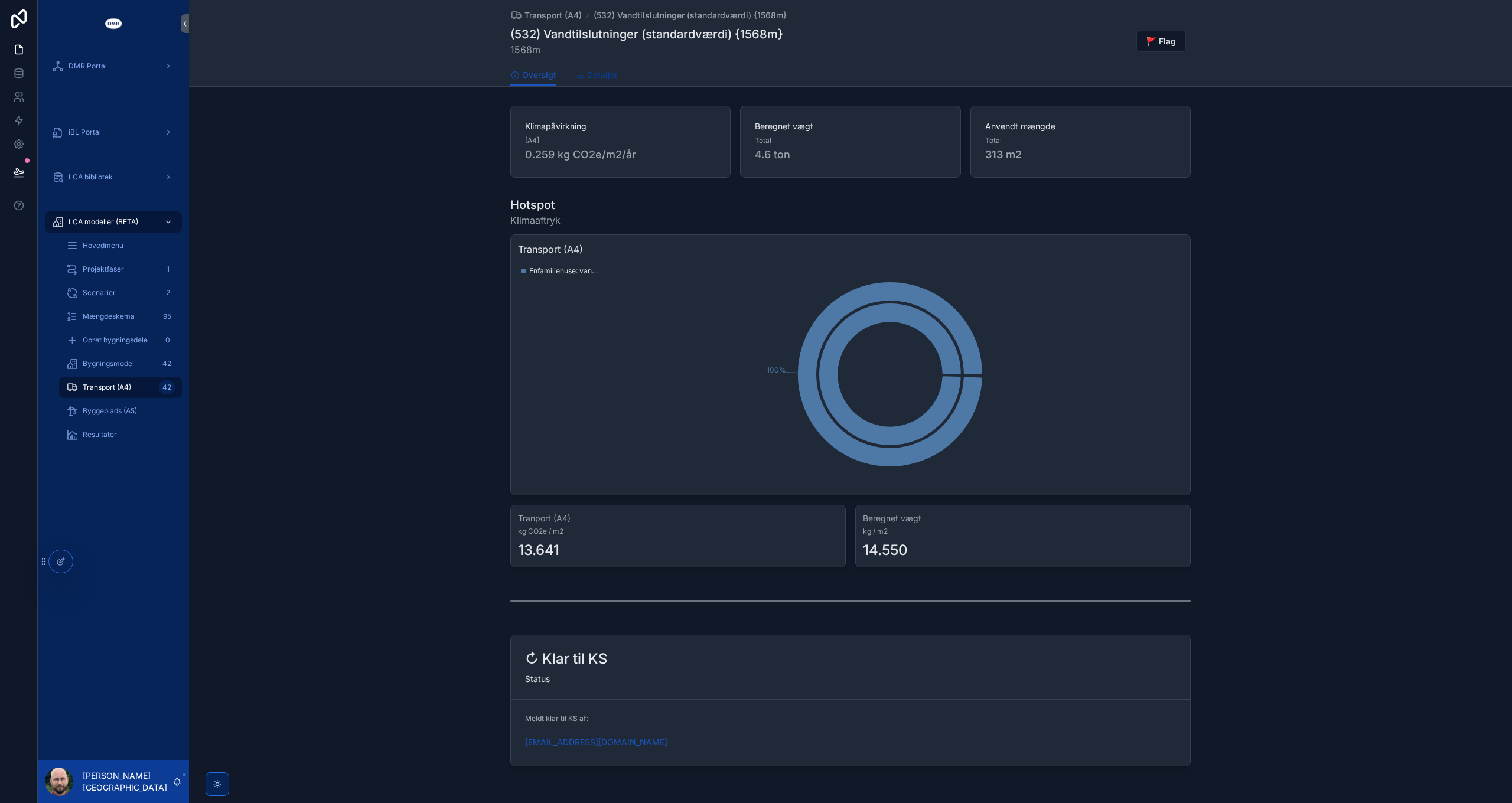
click at [597, 73] on span "Detaljer" at bounding box center [602, 75] width 31 height 12
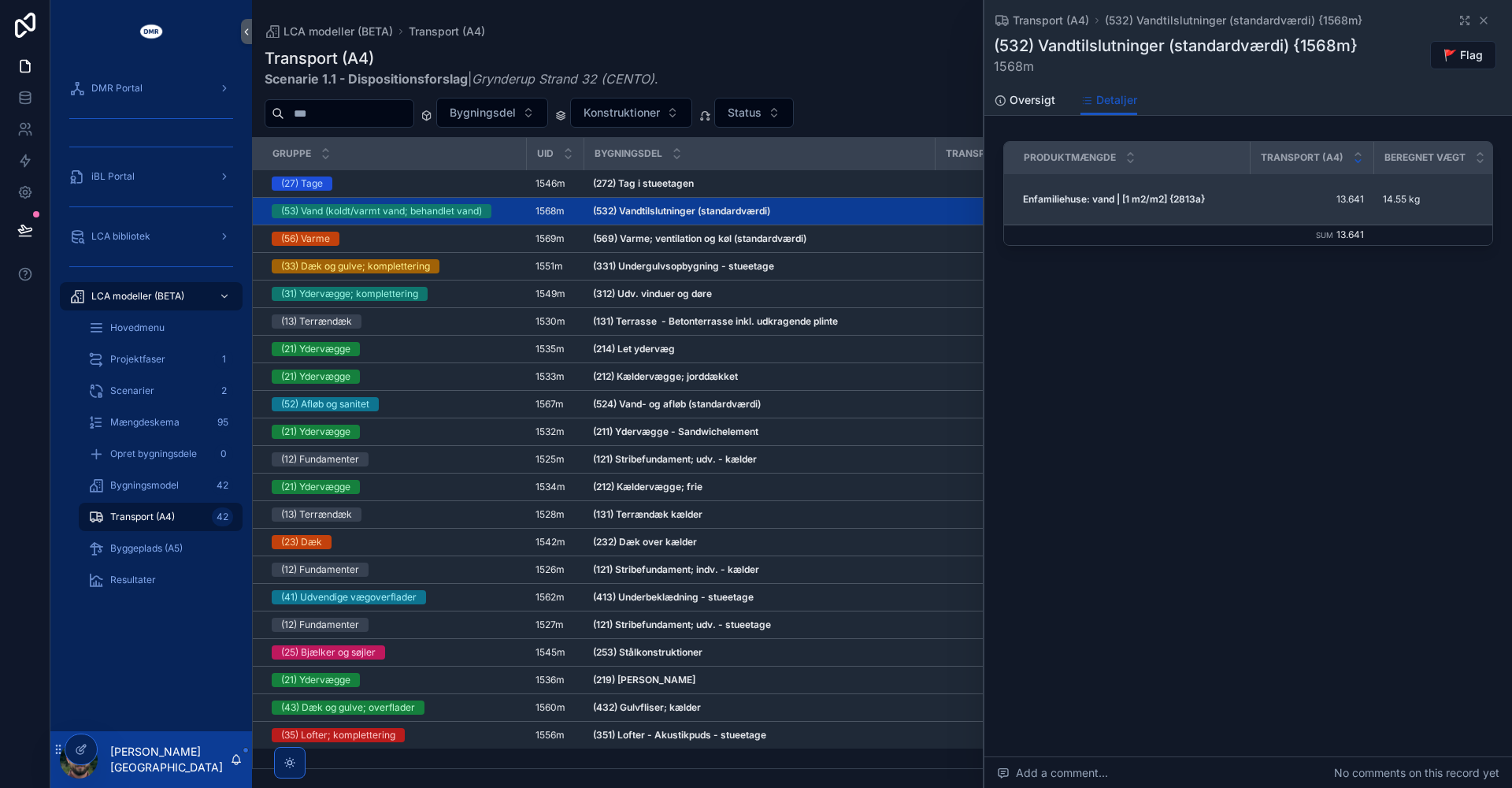
click at [1185, 197] on strong "Enfamiliehuse: vand | [1 m2/m2] {2813a}" at bounding box center [1114, 199] width 182 height 12
copy strong "2813a"
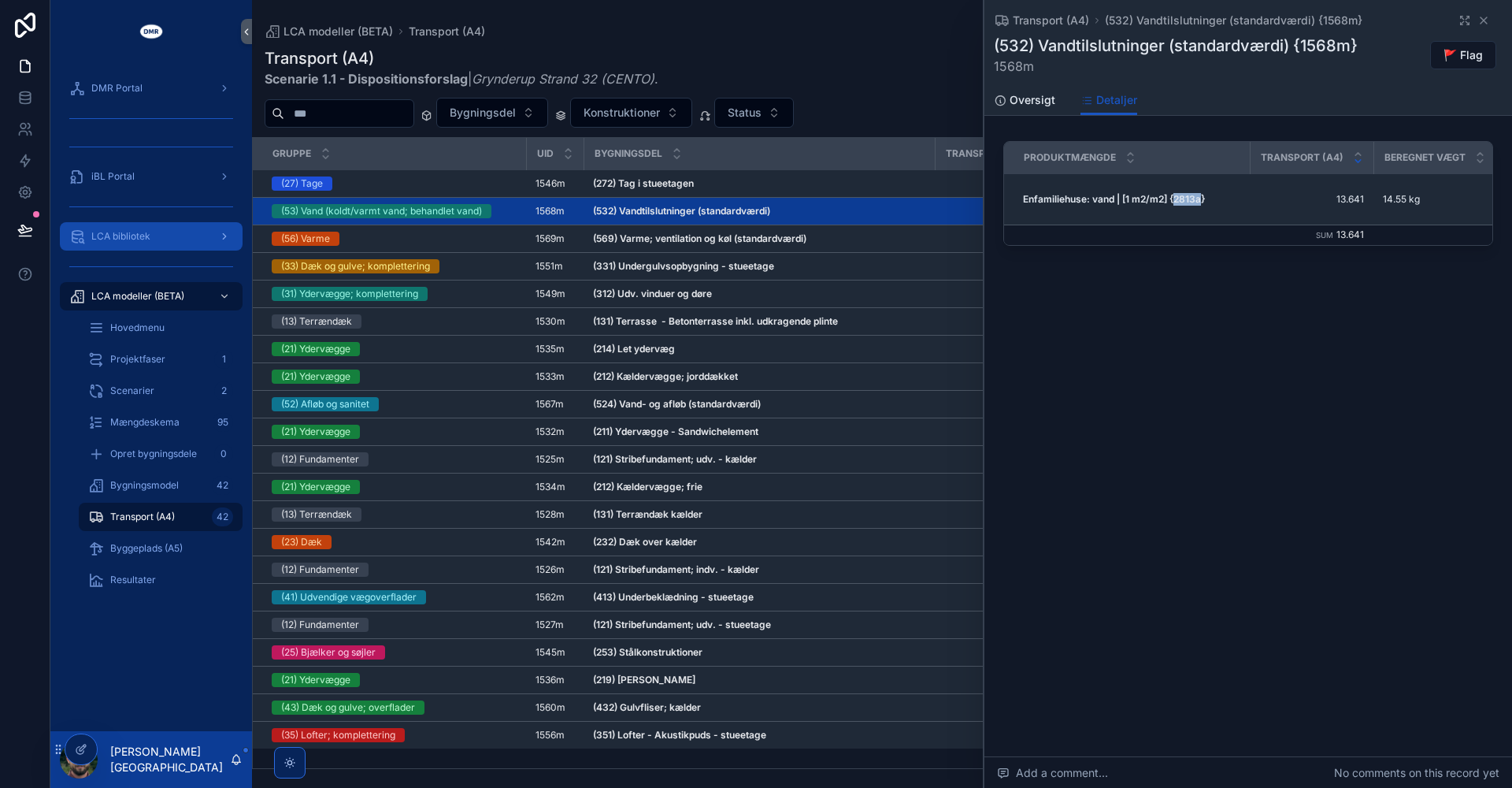
click at [115, 225] on div "LCA bibliotek" at bounding box center [150, 236] width 164 height 25
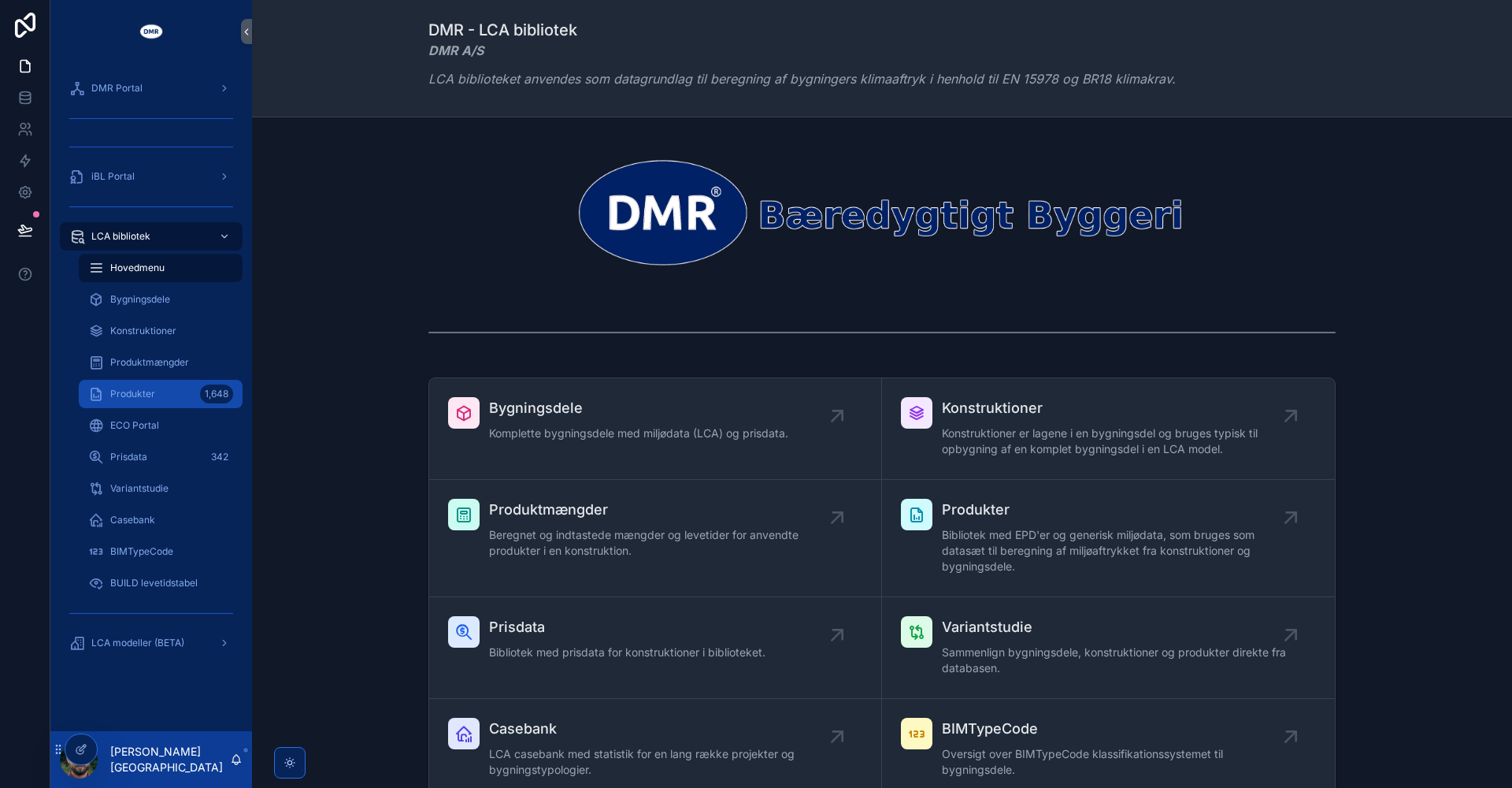
click at [170, 398] on div "Produkter 1,648" at bounding box center [160, 394] width 145 height 25
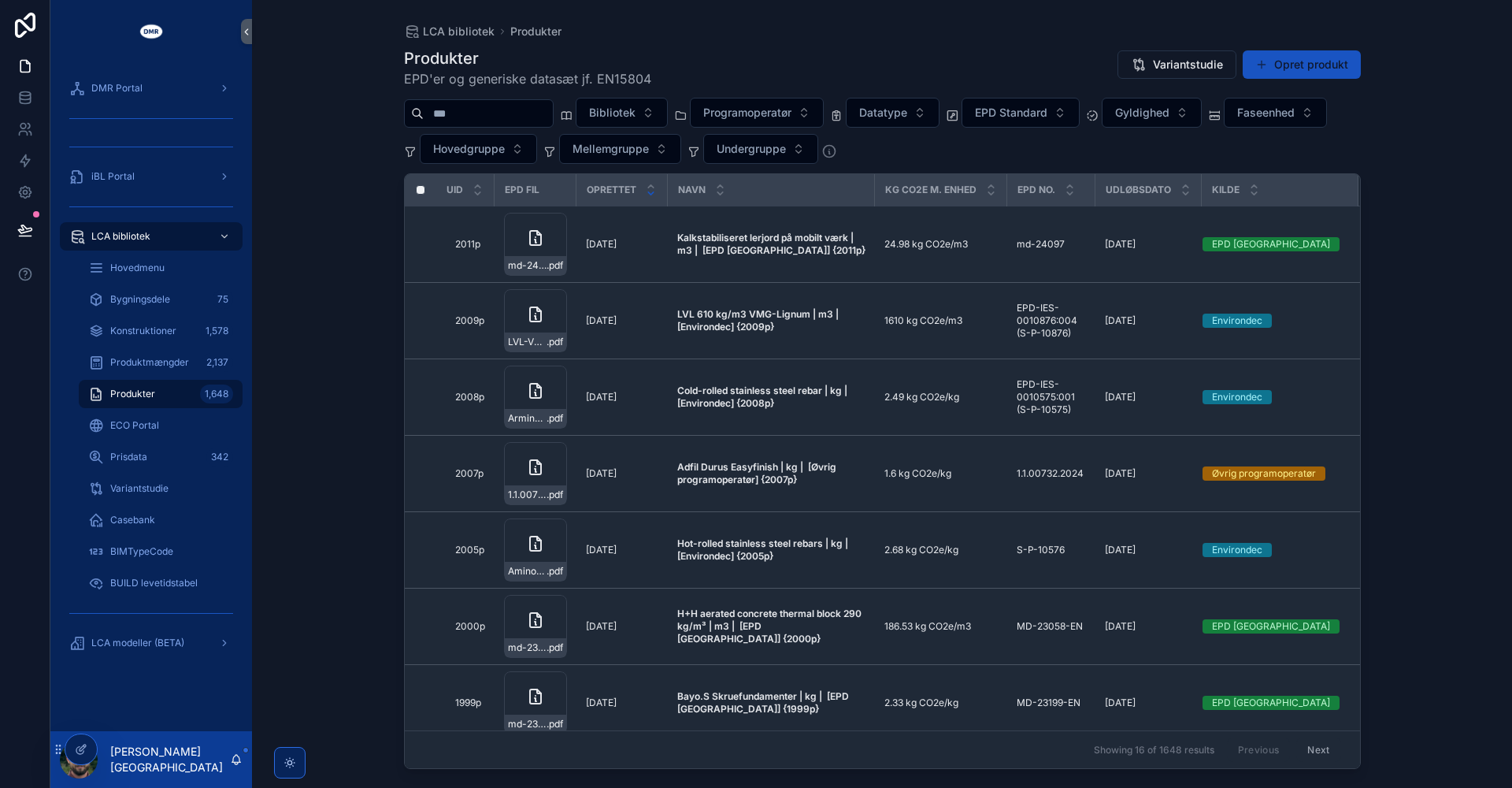
click at [513, 118] on input "scrollable content" at bounding box center [488, 114] width 129 height 22
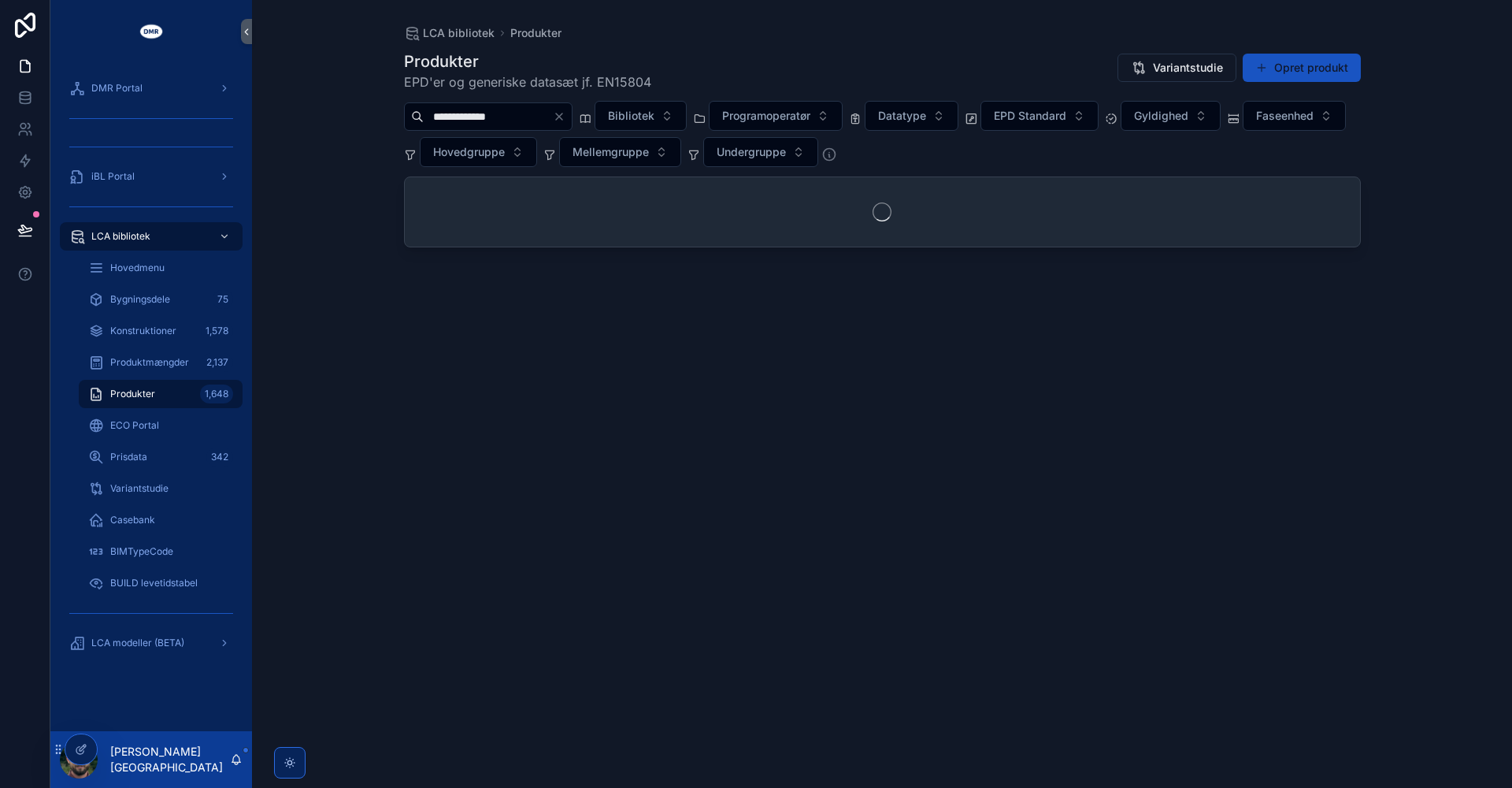
type input "**********"
click at [320, 133] on div "**********" at bounding box center [882, 394] width 1260 height 788
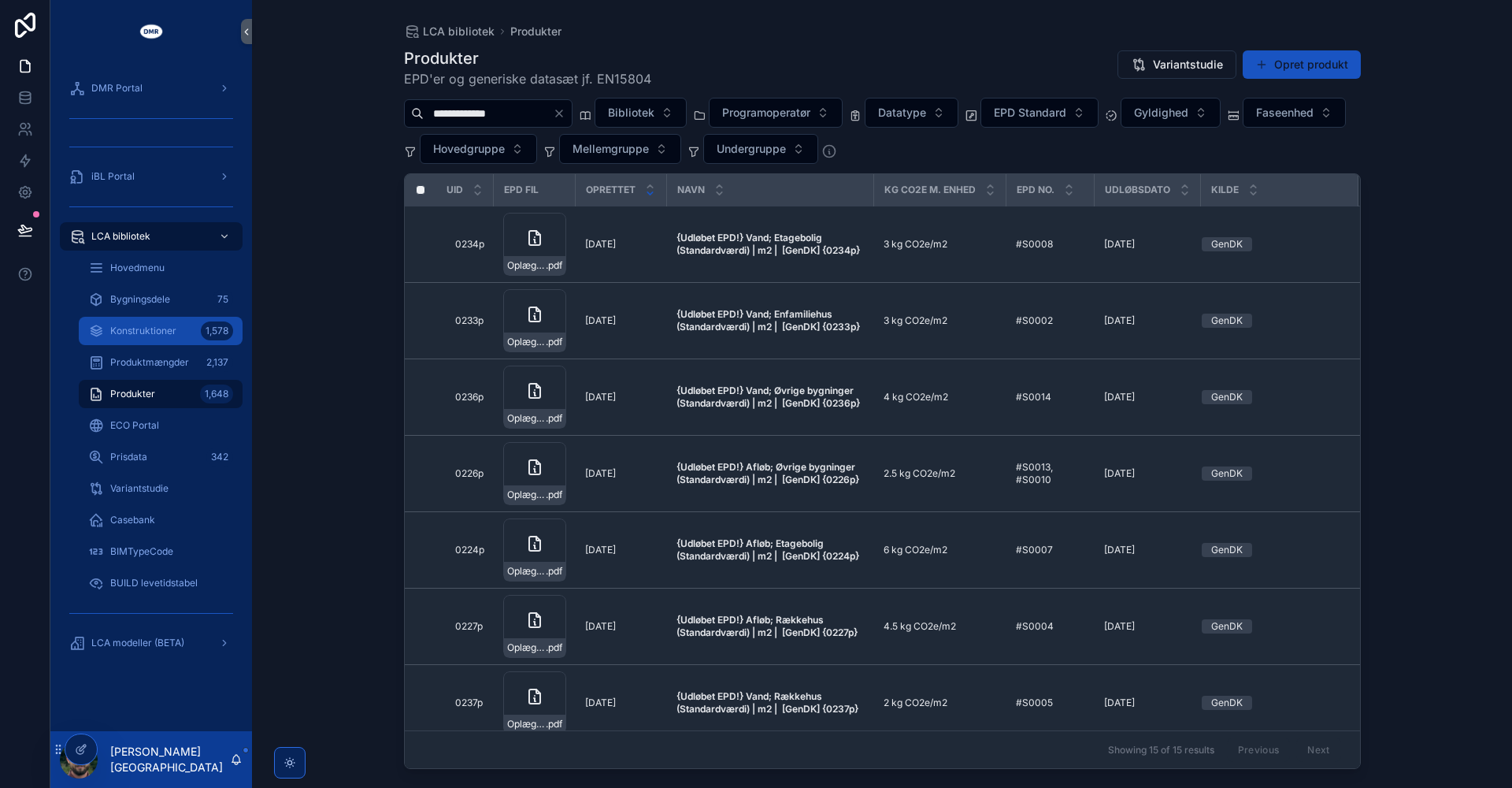
click at [136, 327] on span "Konstruktioner" at bounding box center [143, 331] width 66 height 12
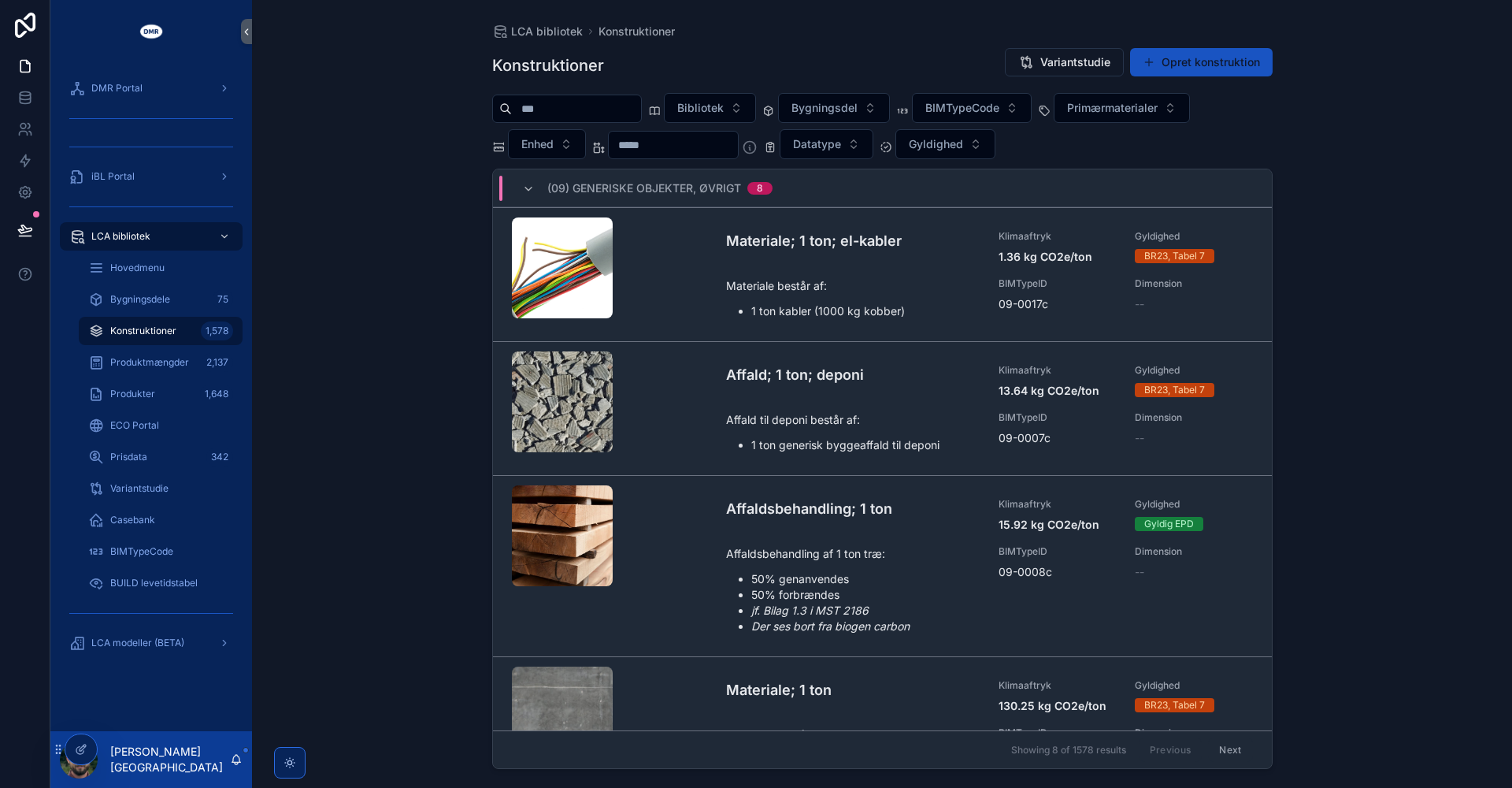
click at [564, 116] on input "scrollable content" at bounding box center [576, 109] width 129 height 22
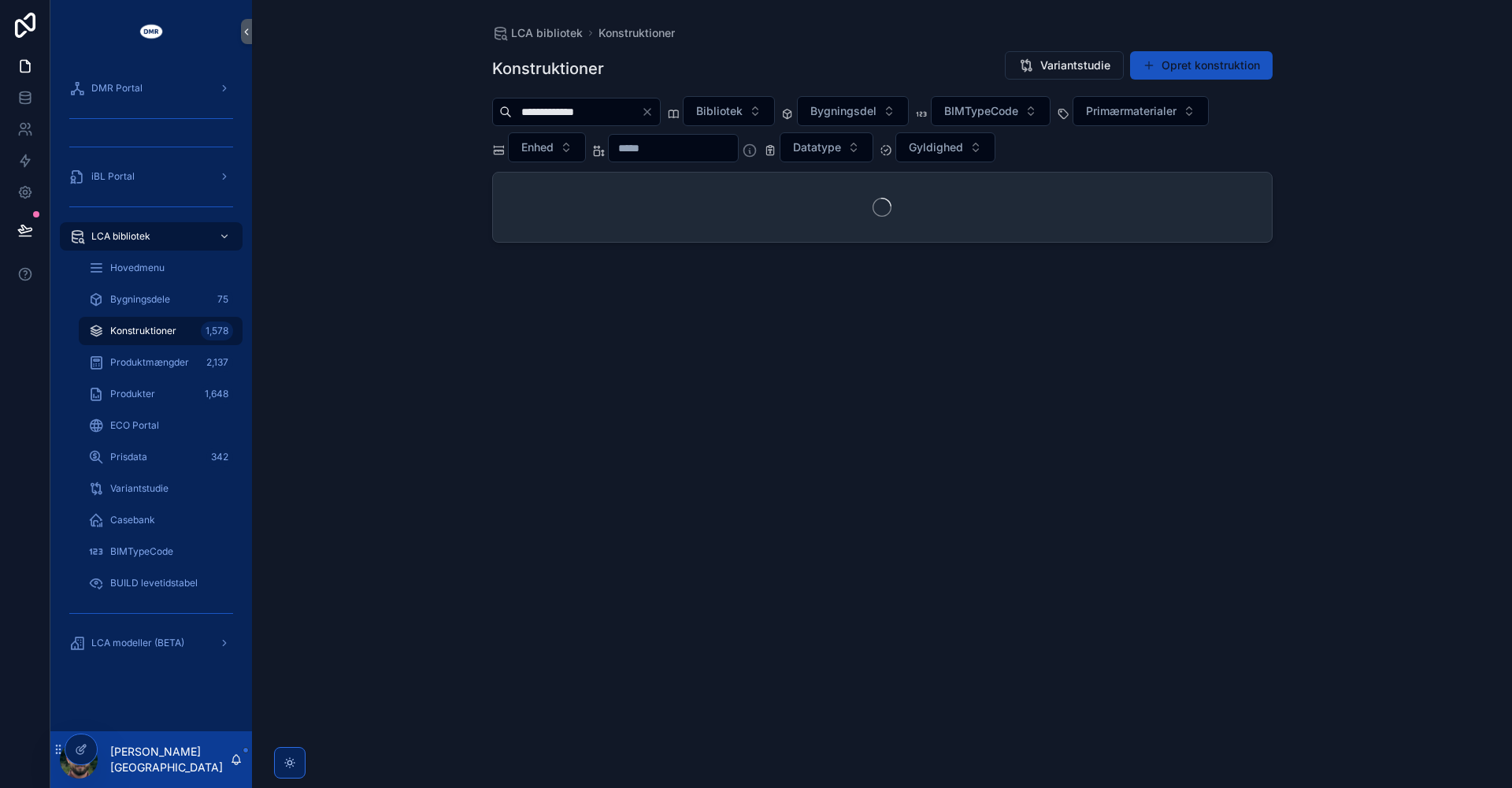
type input "**********"
click at [332, 309] on div "**********" at bounding box center [882, 394] width 1260 height 788
click at [531, 193] on icon "scrollable content" at bounding box center [528, 192] width 12 height 12
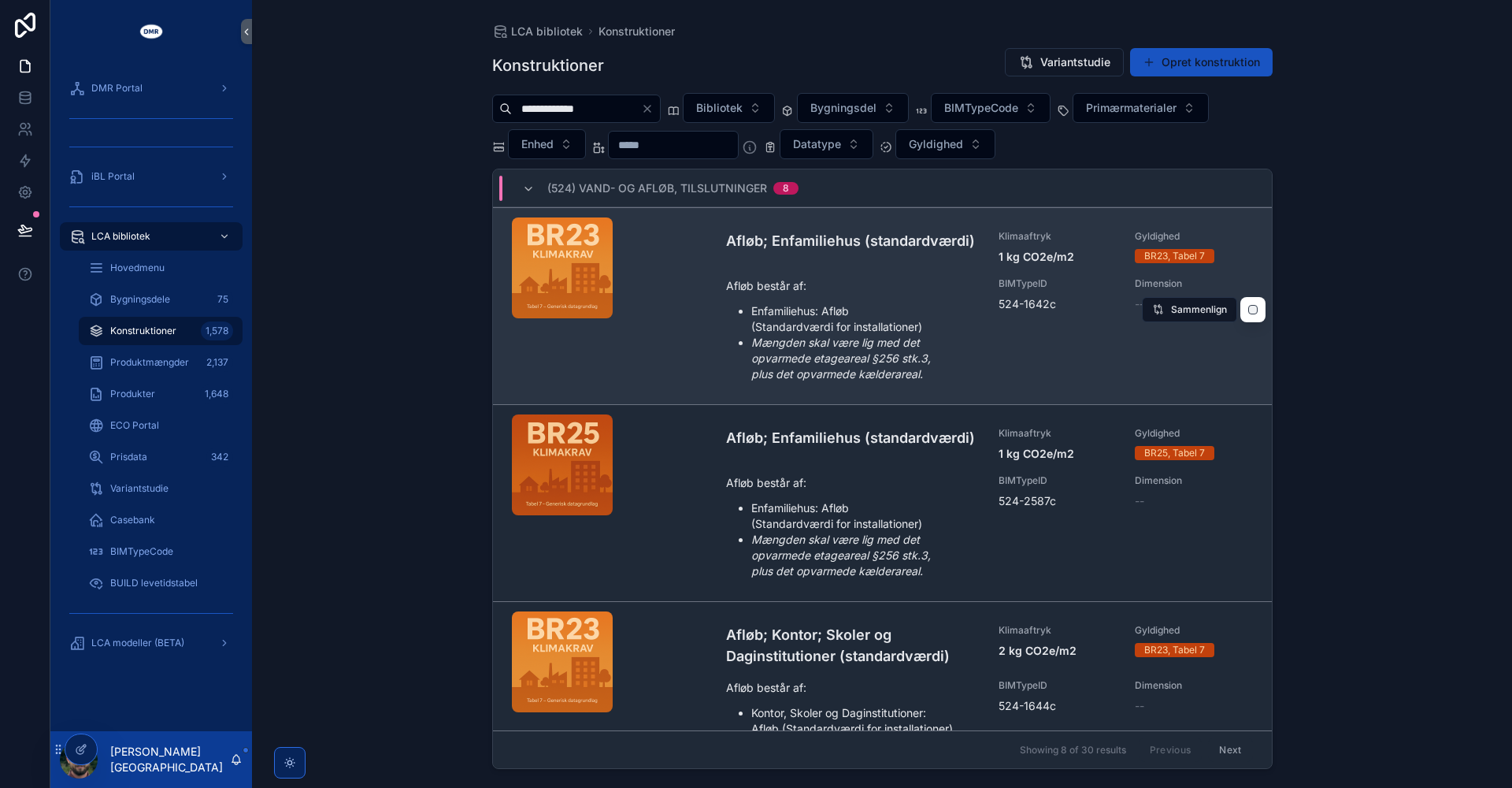
click at [877, 296] on div "Afløb består af: Enfamiliehus: Afløb (Standardværdi for installationer) Mængden…" at bounding box center [853, 329] width 254 height 104
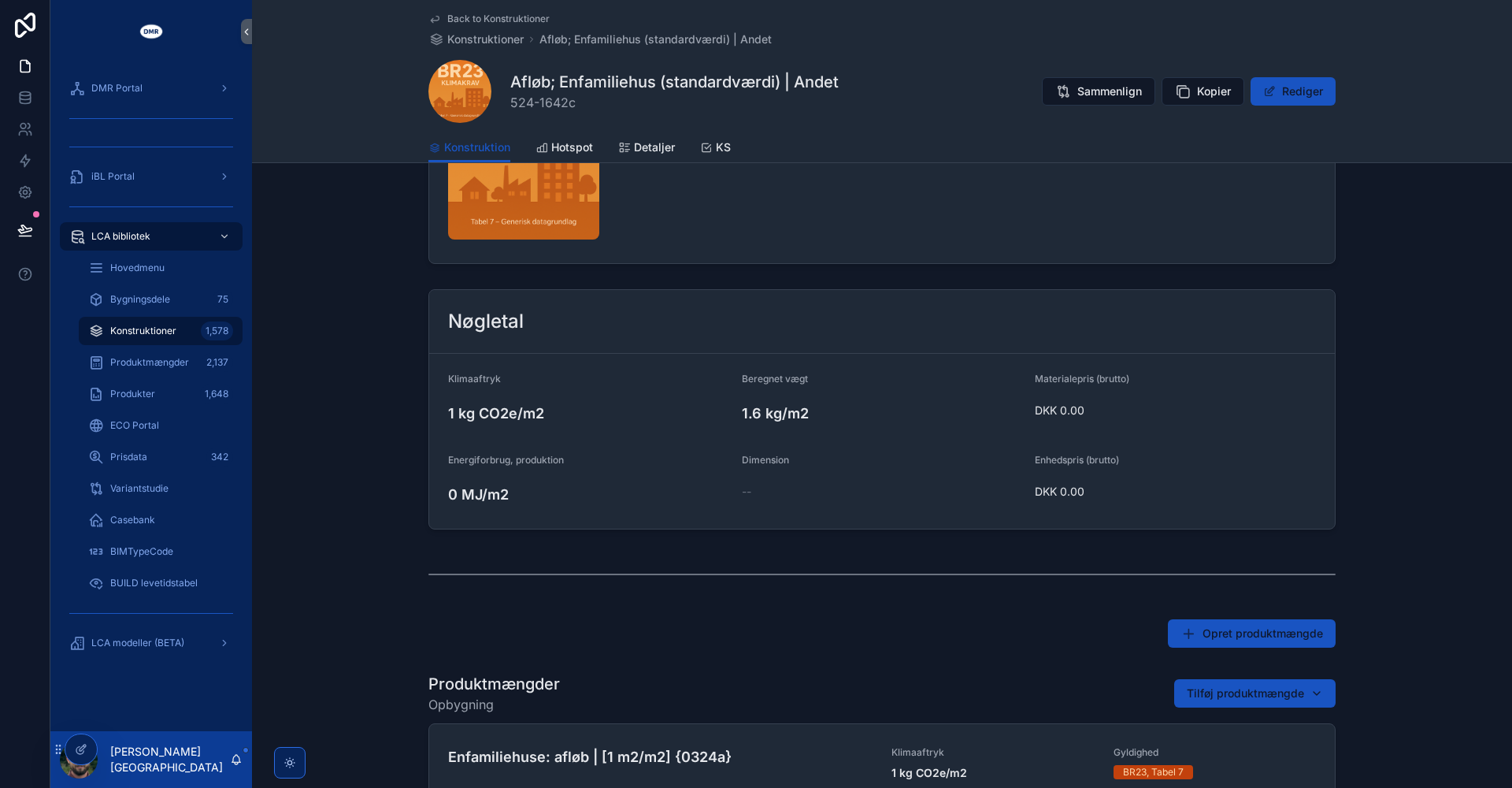
scroll to position [513, 0]
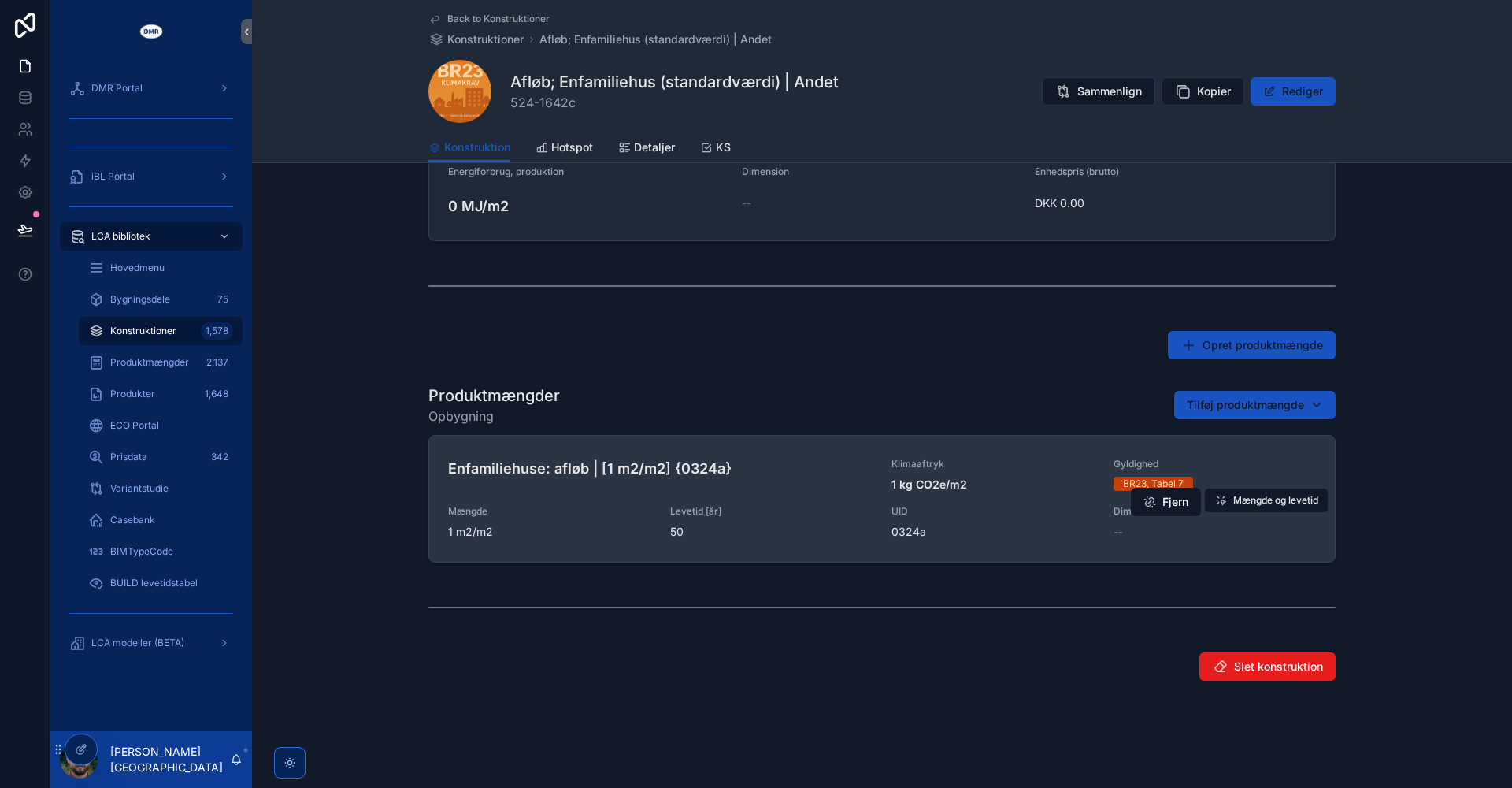
click at [780, 489] on div "Enfamiliehuse: afløb | [1 m2/m2] {0324a}" at bounding box center [660, 475] width 424 height 35
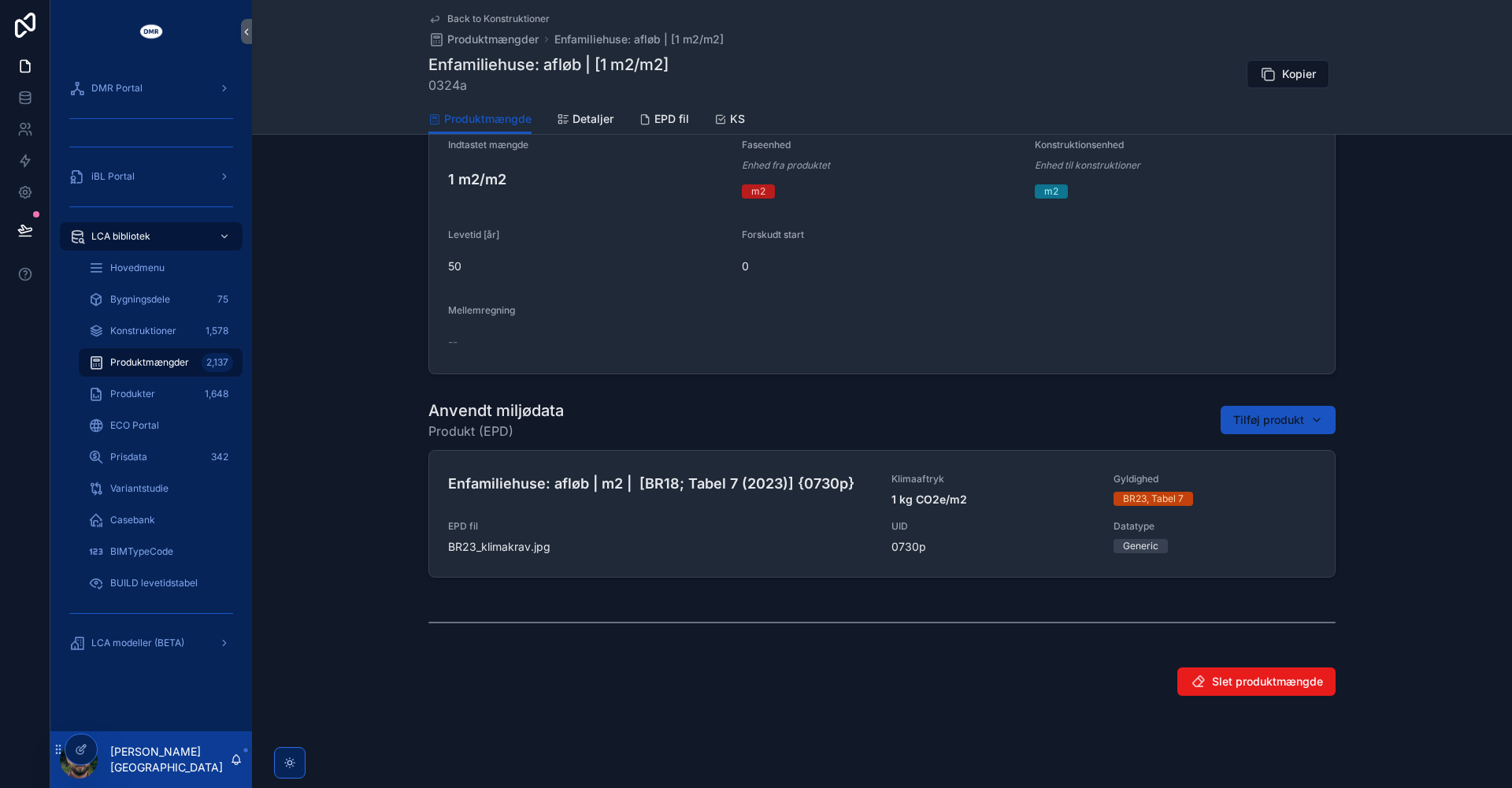
scroll to position [475, 0]
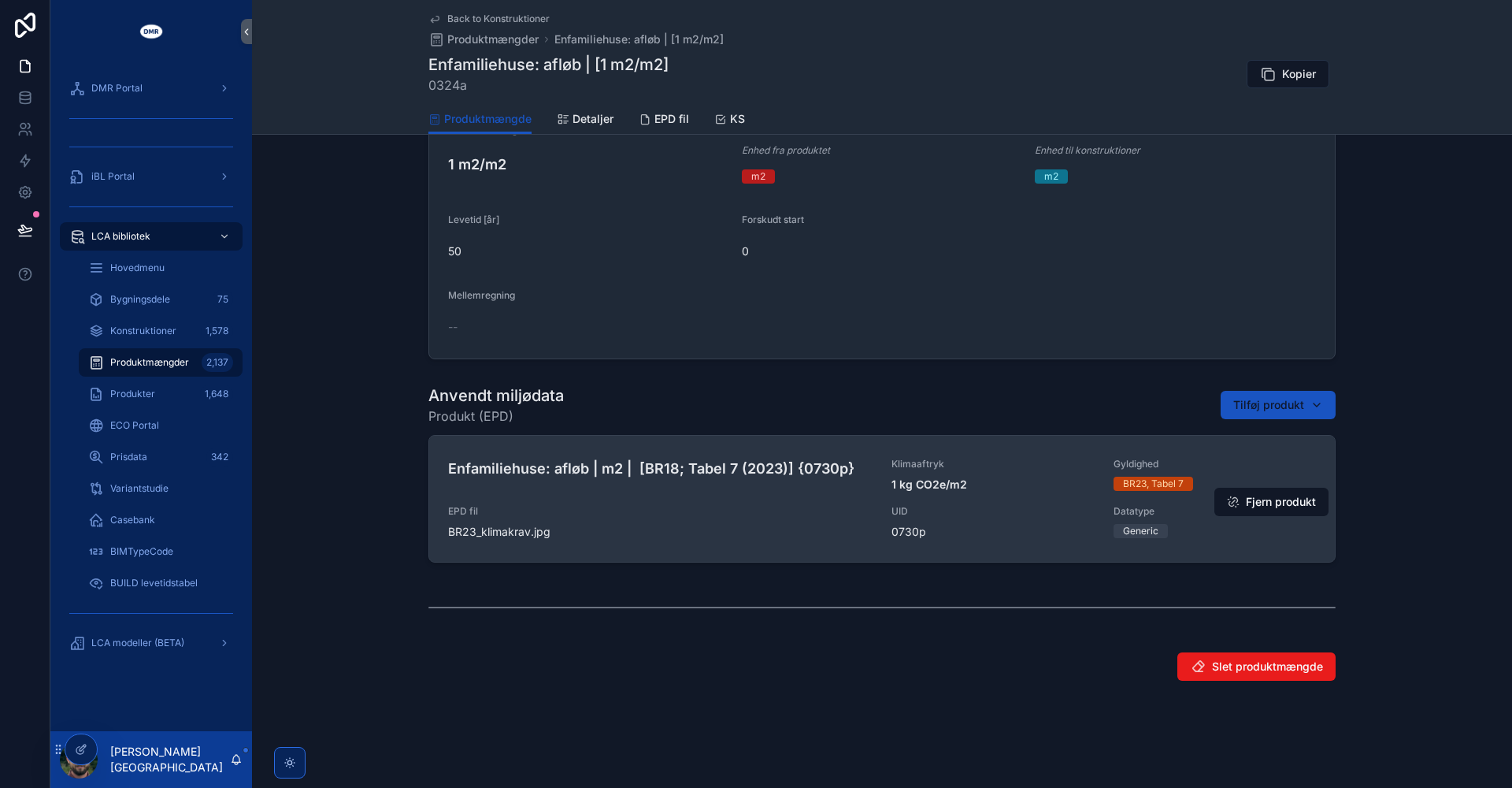
click at [726, 503] on div "Enfamiliehuse: afløb | m2 | [BR18; Tabel 7 (2023)] {0730p} Klimaaftryk 1 kg CO2…" at bounding box center [882, 499] width 868 height 82
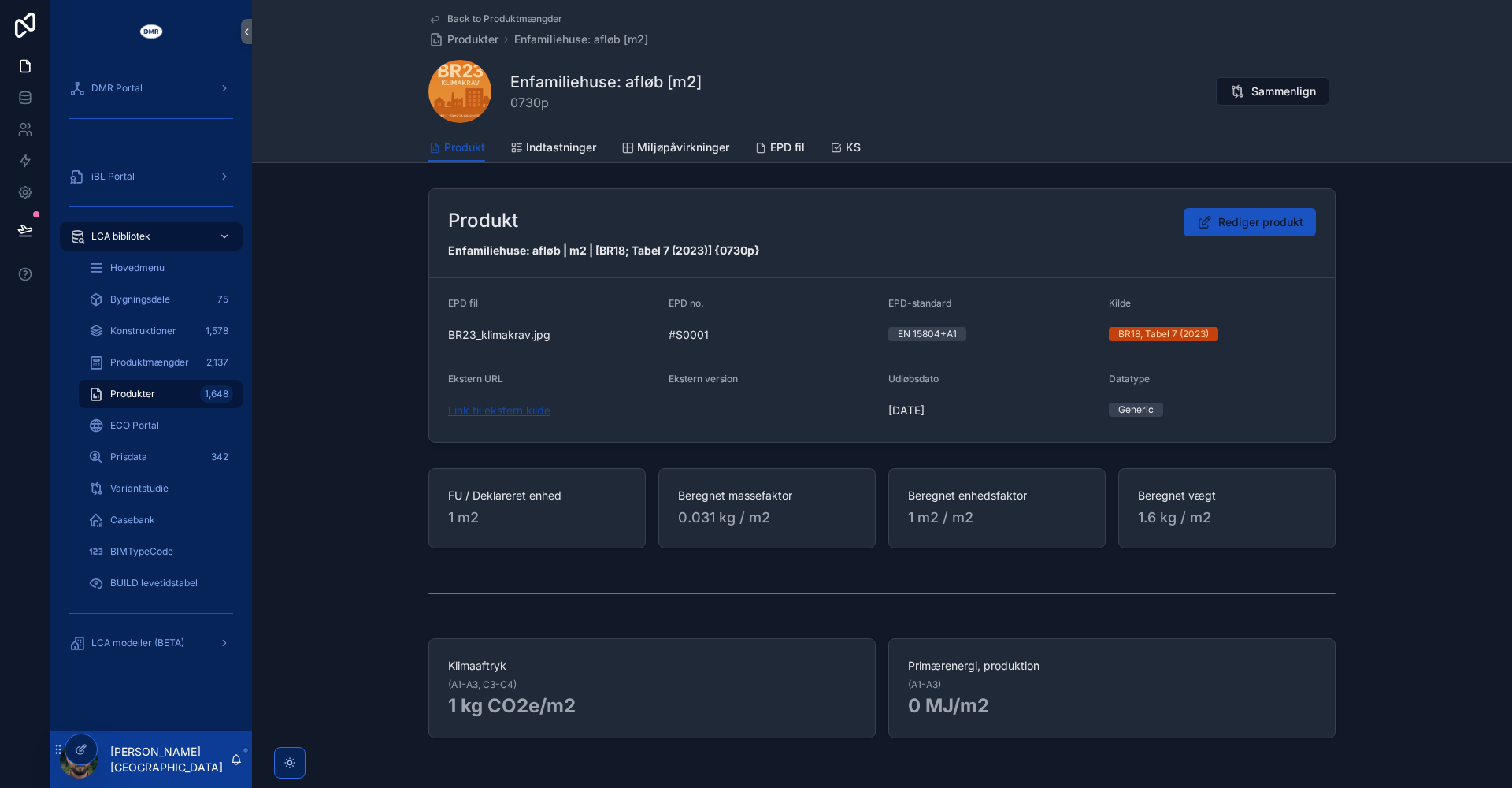
click at [490, 409] on link "Link til ekstern kilde" at bounding box center [499, 410] width 103 height 13
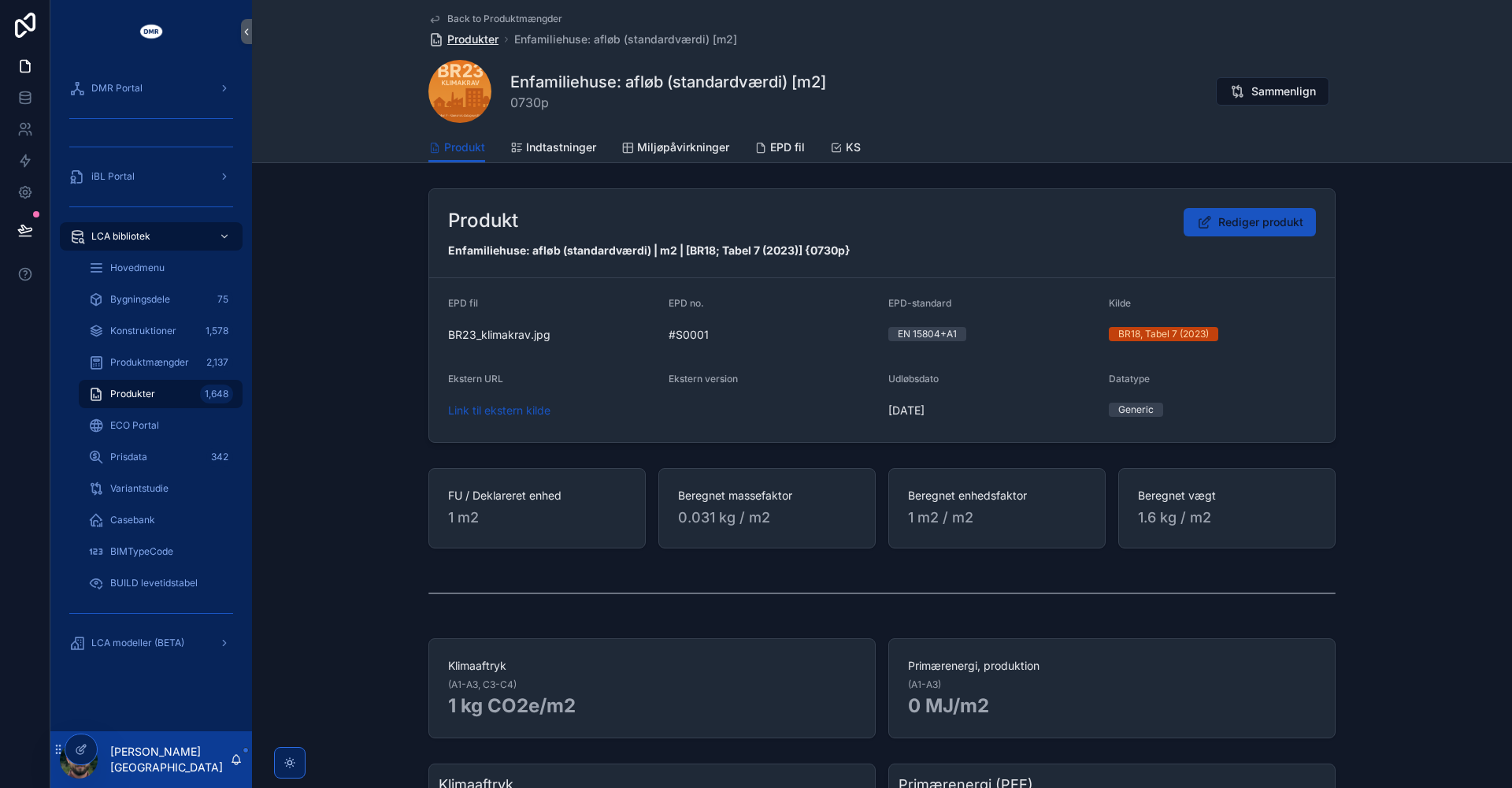
click at [479, 34] on span "Produkter" at bounding box center [473, 39] width 51 height 16
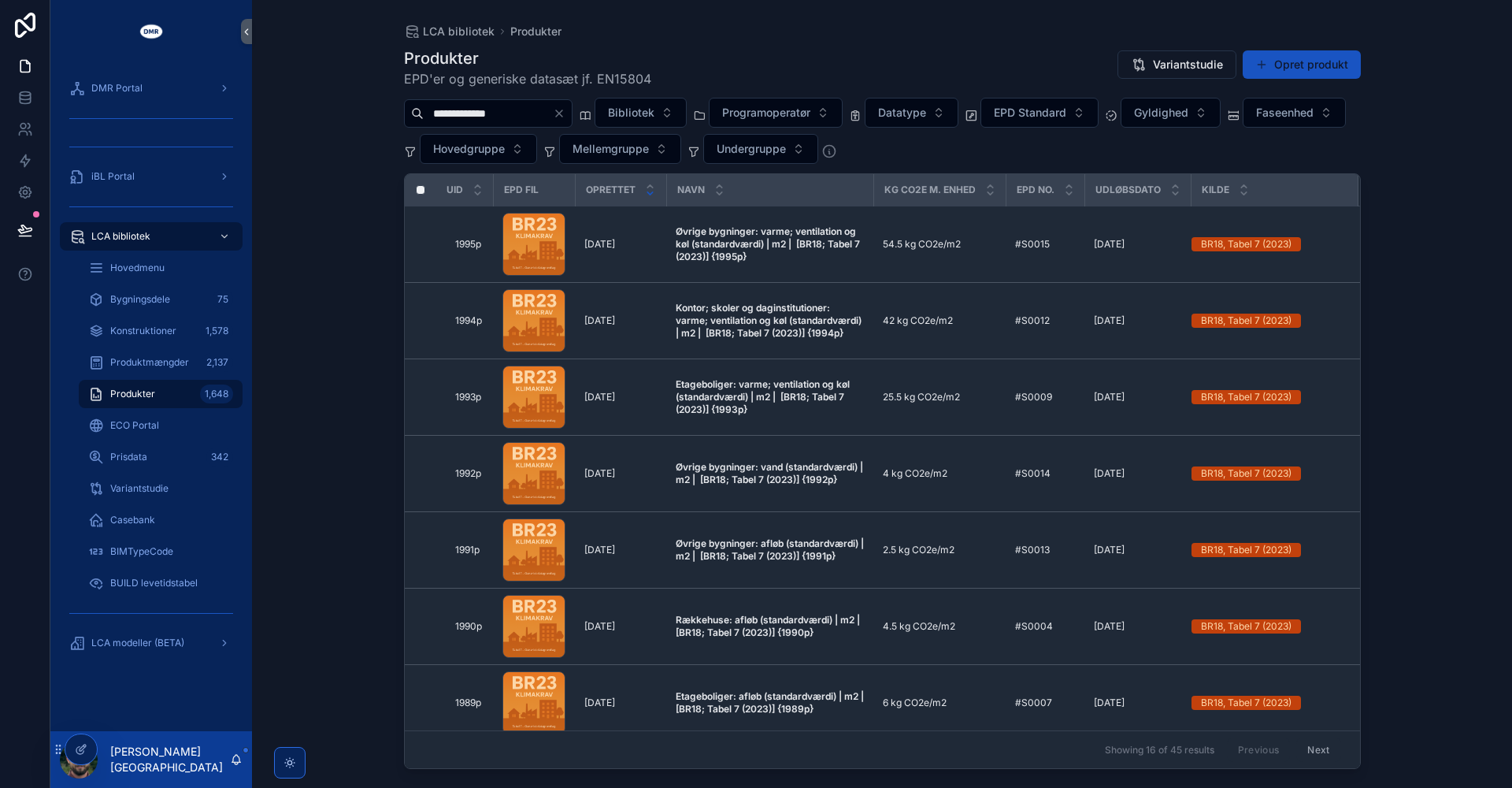
click at [527, 110] on input "**********" at bounding box center [488, 114] width 129 height 22
paste input "**********"
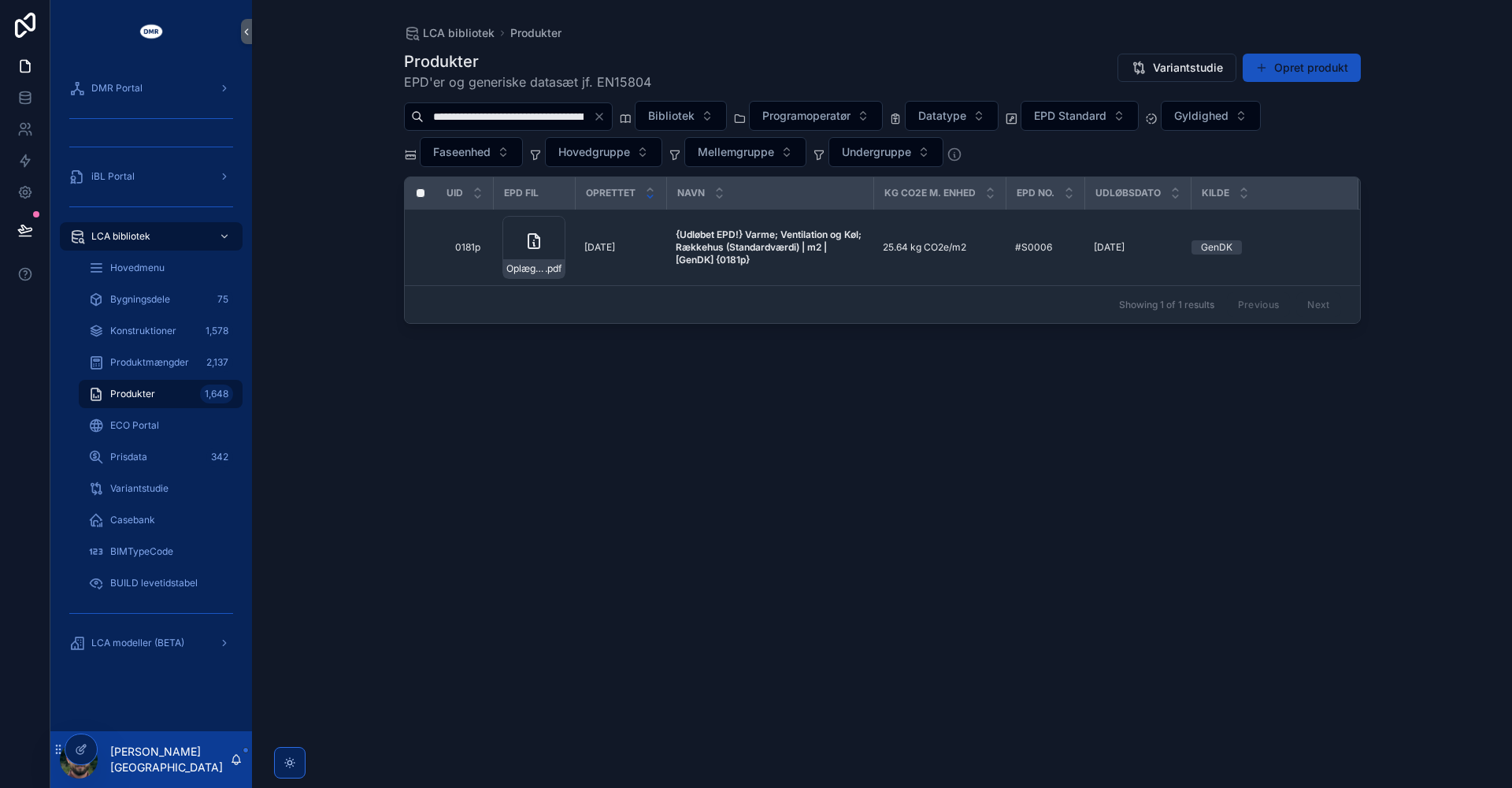
drag, startPoint x: 544, startPoint y: 114, endPoint x: 317, endPoint y: 108, distance: 227.1
click at [317, 108] on div "**********" at bounding box center [882, 394] width 1260 height 788
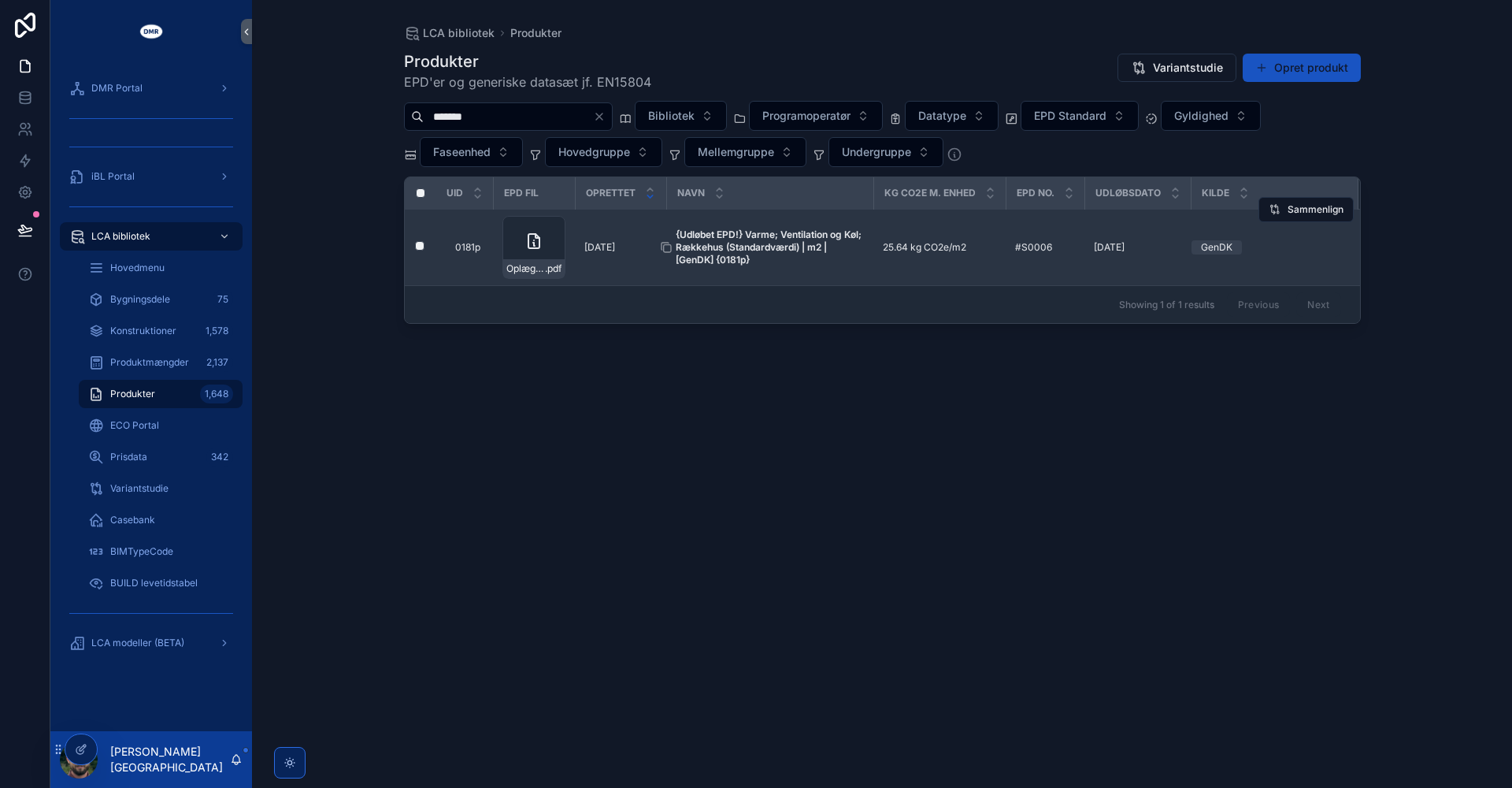
type input "*******"
click at [717, 245] on strong "{Udløbet EPD!} Varme; Ventilation og Køl; Rækkehus (Standardværdi) | m2 | [GenD…" at bounding box center [770, 247] width 188 height 37
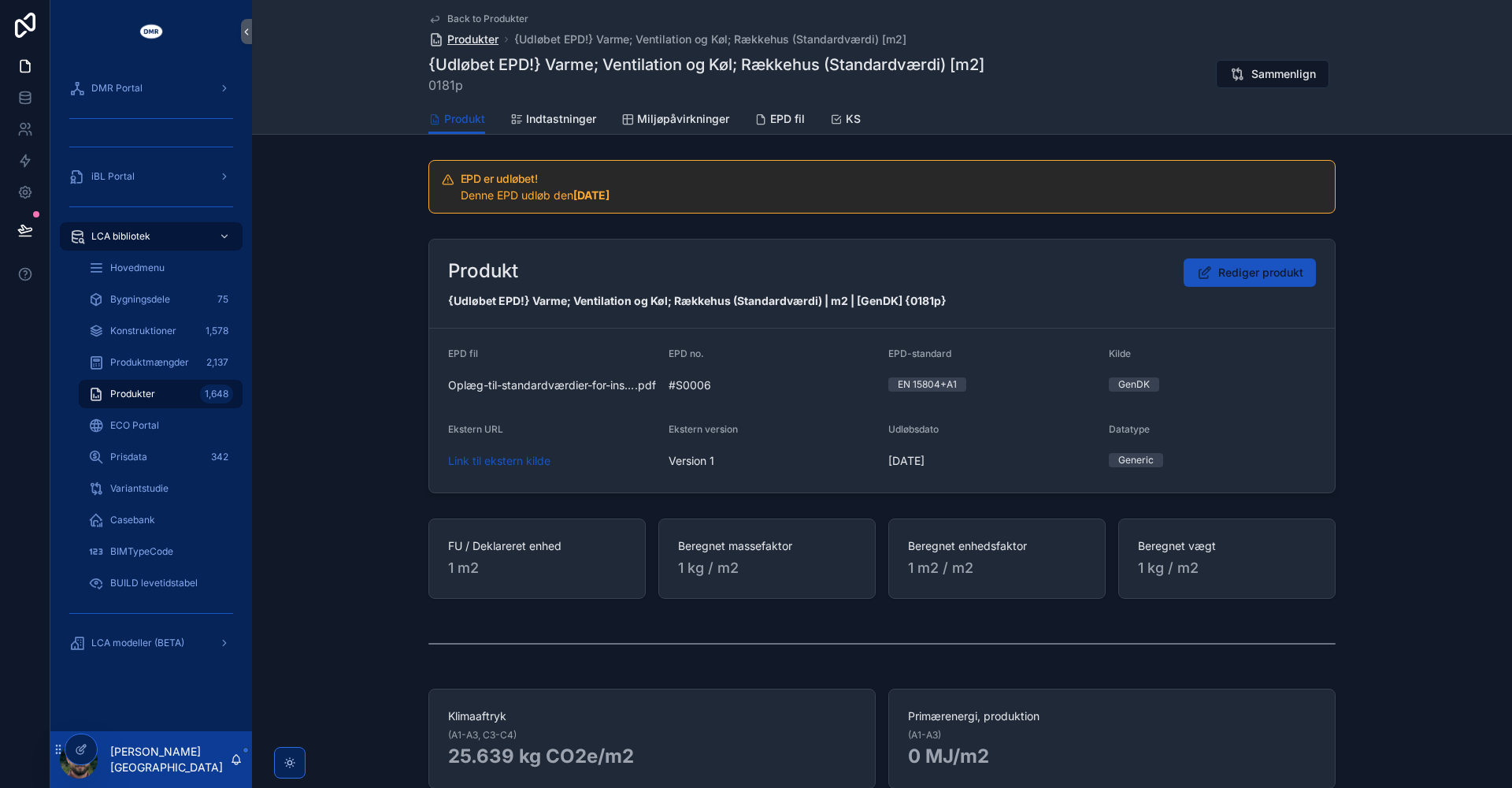
click at [469, 39] on span "Produkter" at bounding box center [473, 39] width 51 height 16
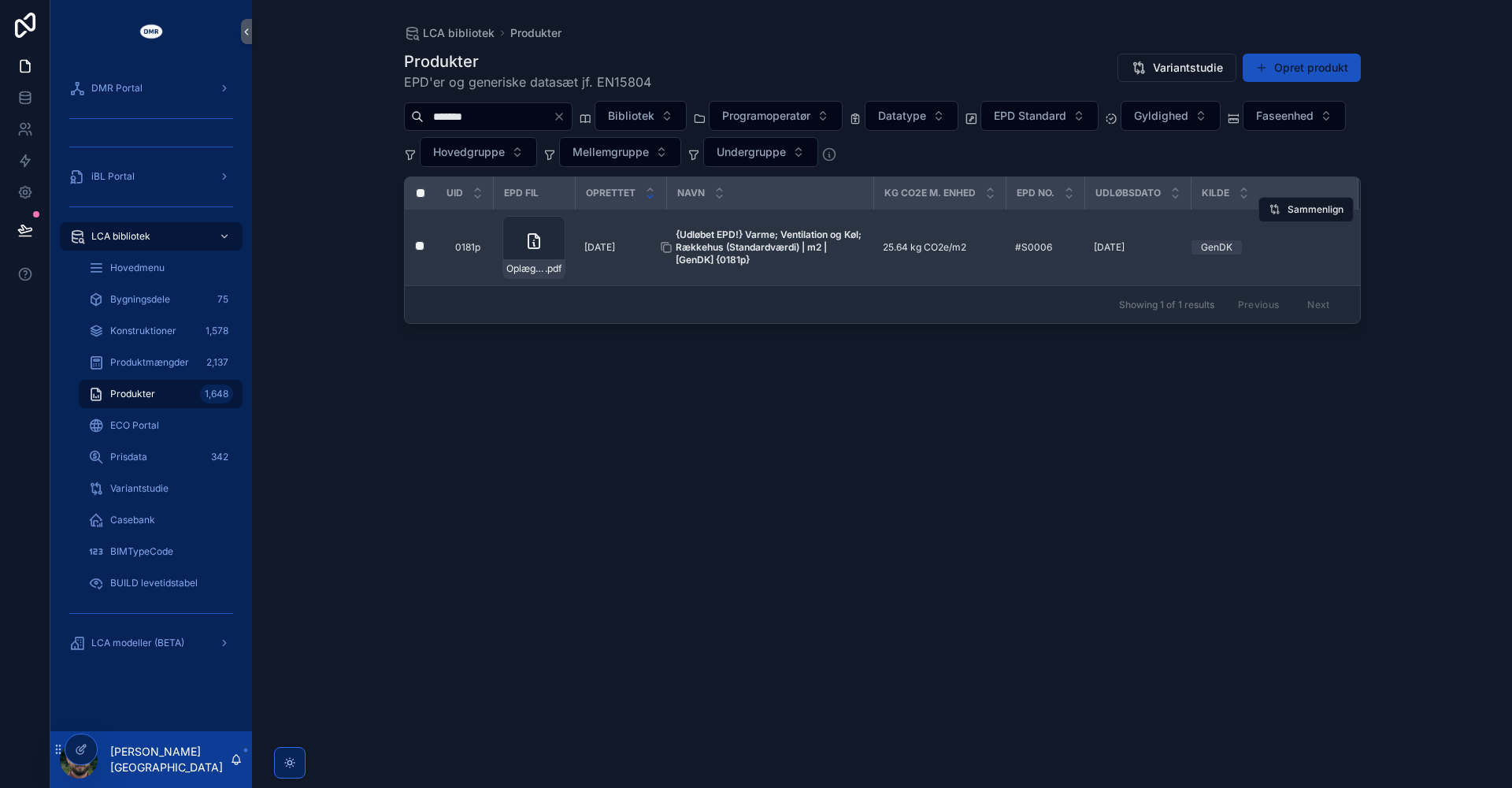
click at [765, 236] on strong "{Udløbet EPD!} Varme; Ventilation og Køl; Rækkehus (Standardværdi) | m2 | [GenD…" at bounding box center [770, 247] width 188 height 37
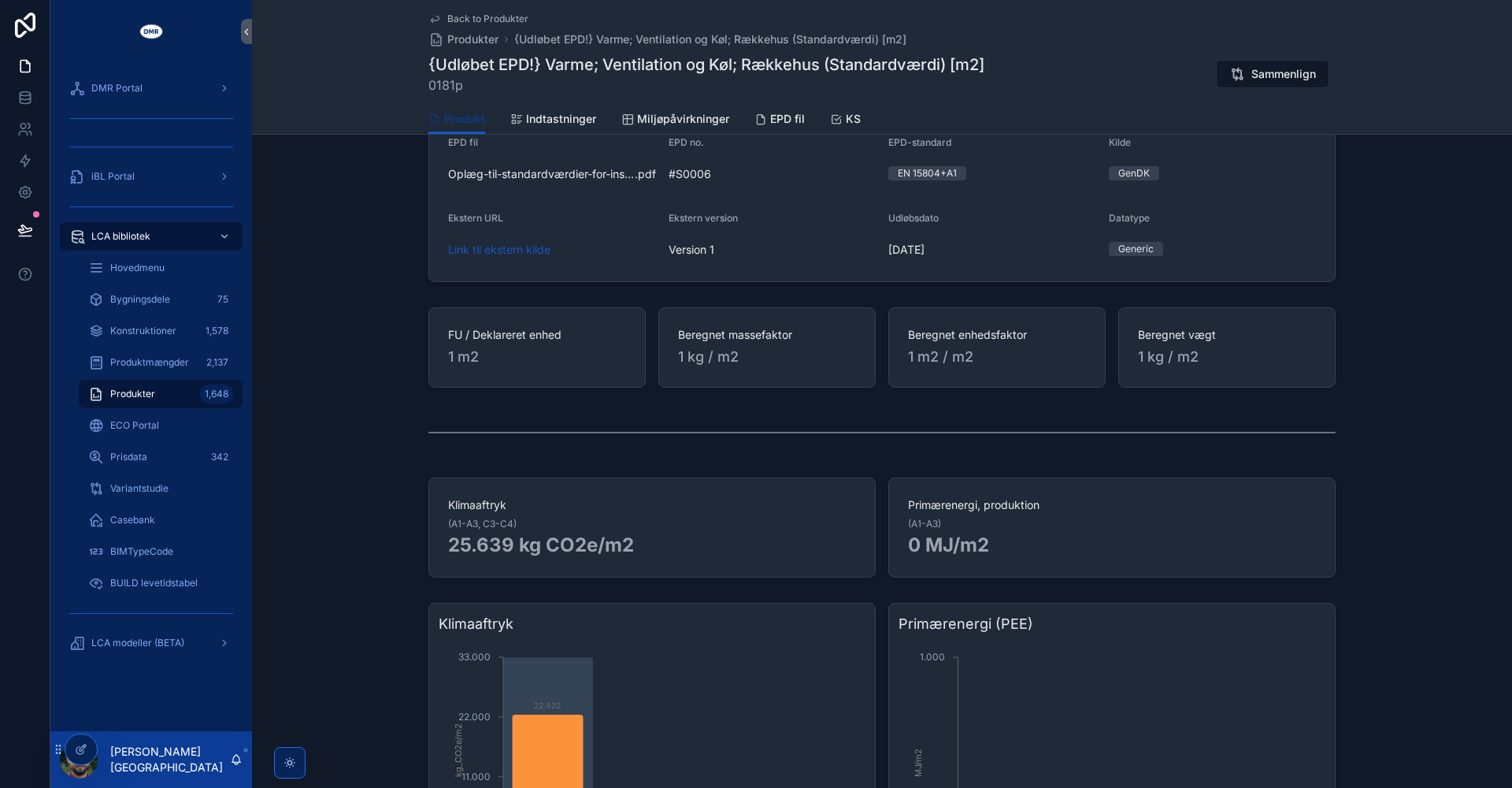
scroll to position [169, 0]
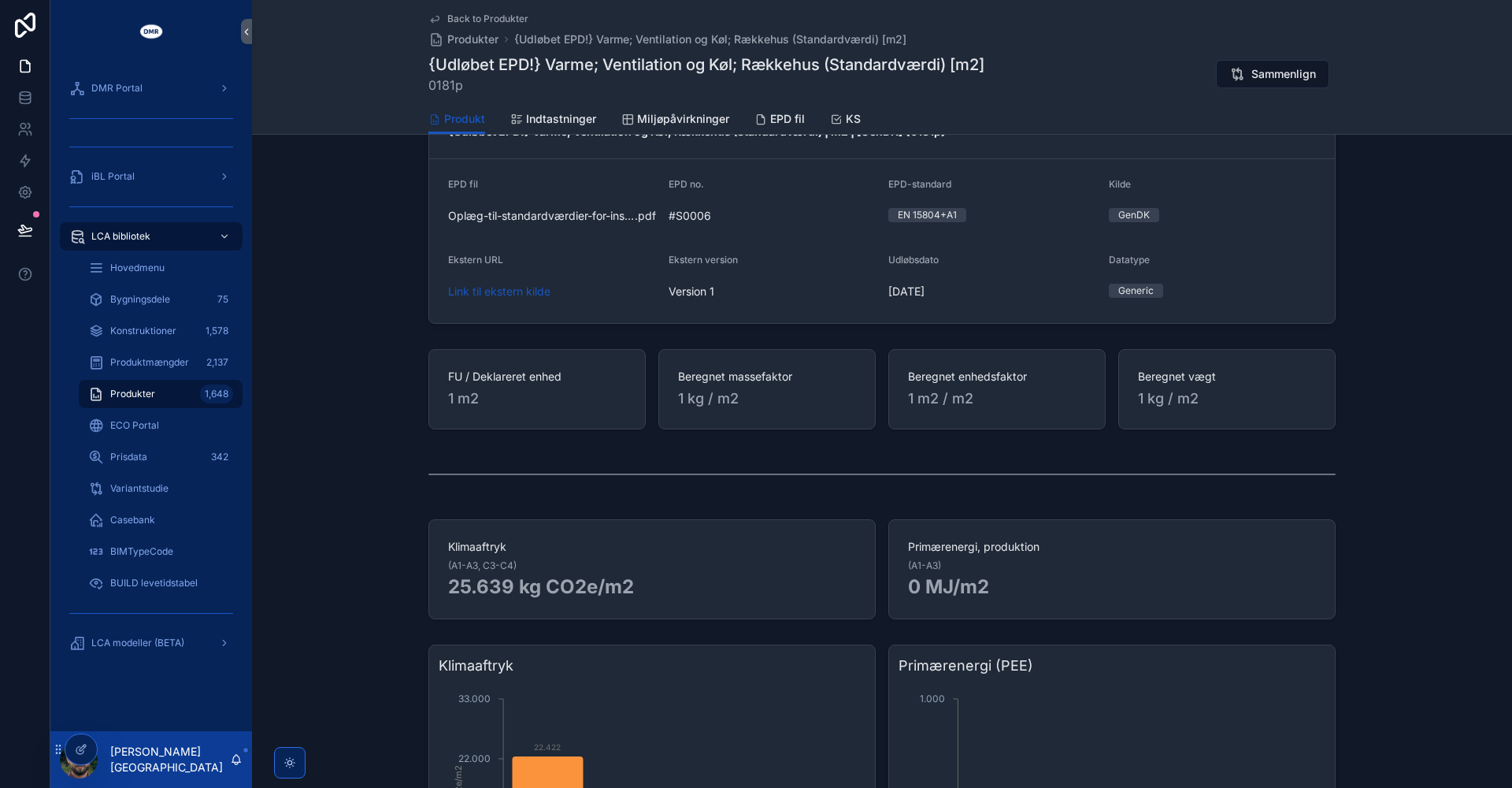
click at [447, 89] on span "0181p" at bounding box center [706, 85] width 556 height 19
copy span "0181p"
click at [163, 637] on span "LCA modeller (BETA)" at bounding box center [137, 642] width 93 height 12
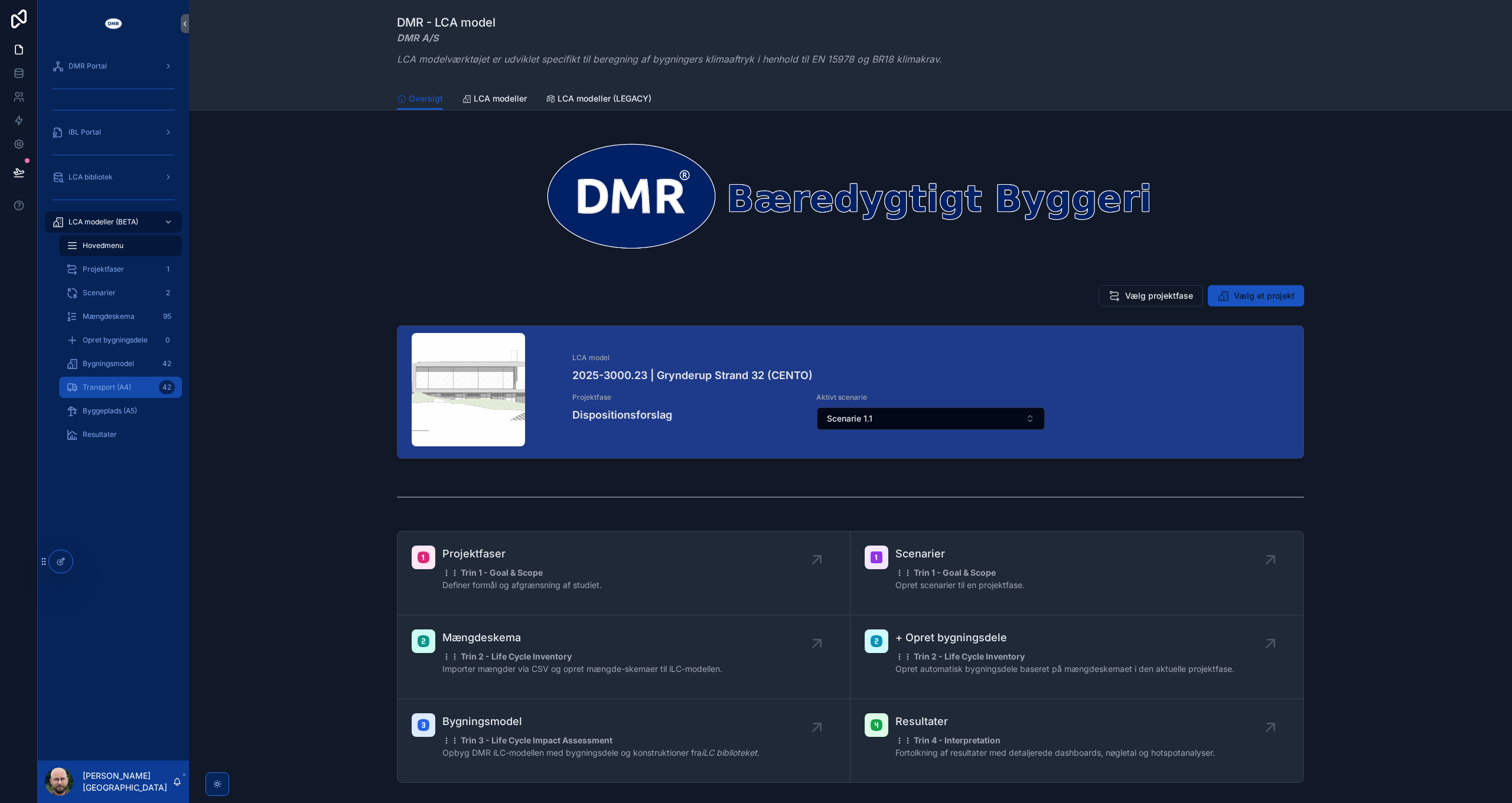
click at [105, 385] on span "Transport (A4)" at bounding box center [107, 387] width 49 height 9
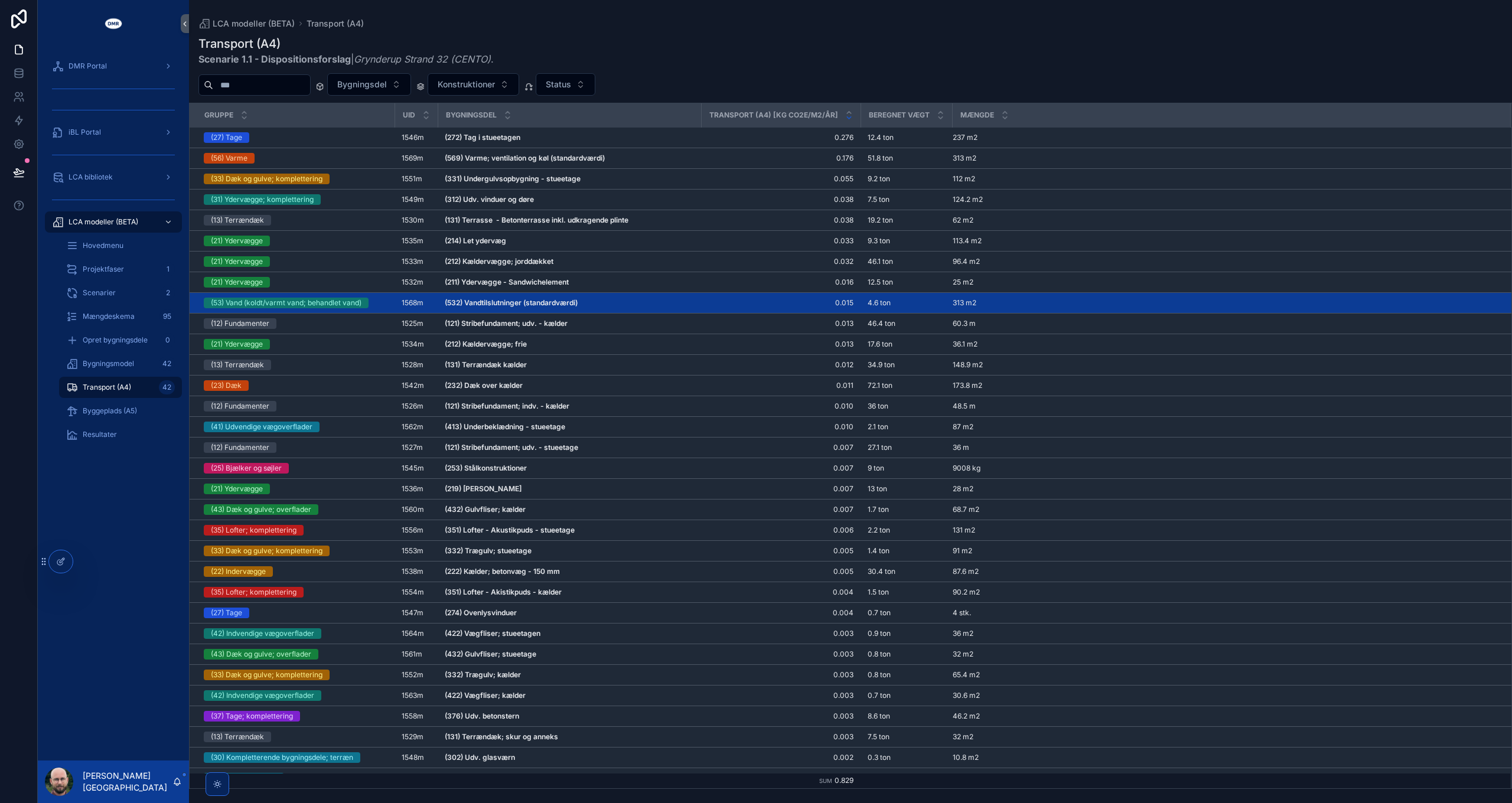
click at [502, 301] on strong "(532) Vandtilslutninger (standardværdi)" at bounding box center [511, 303] width 133 height 9
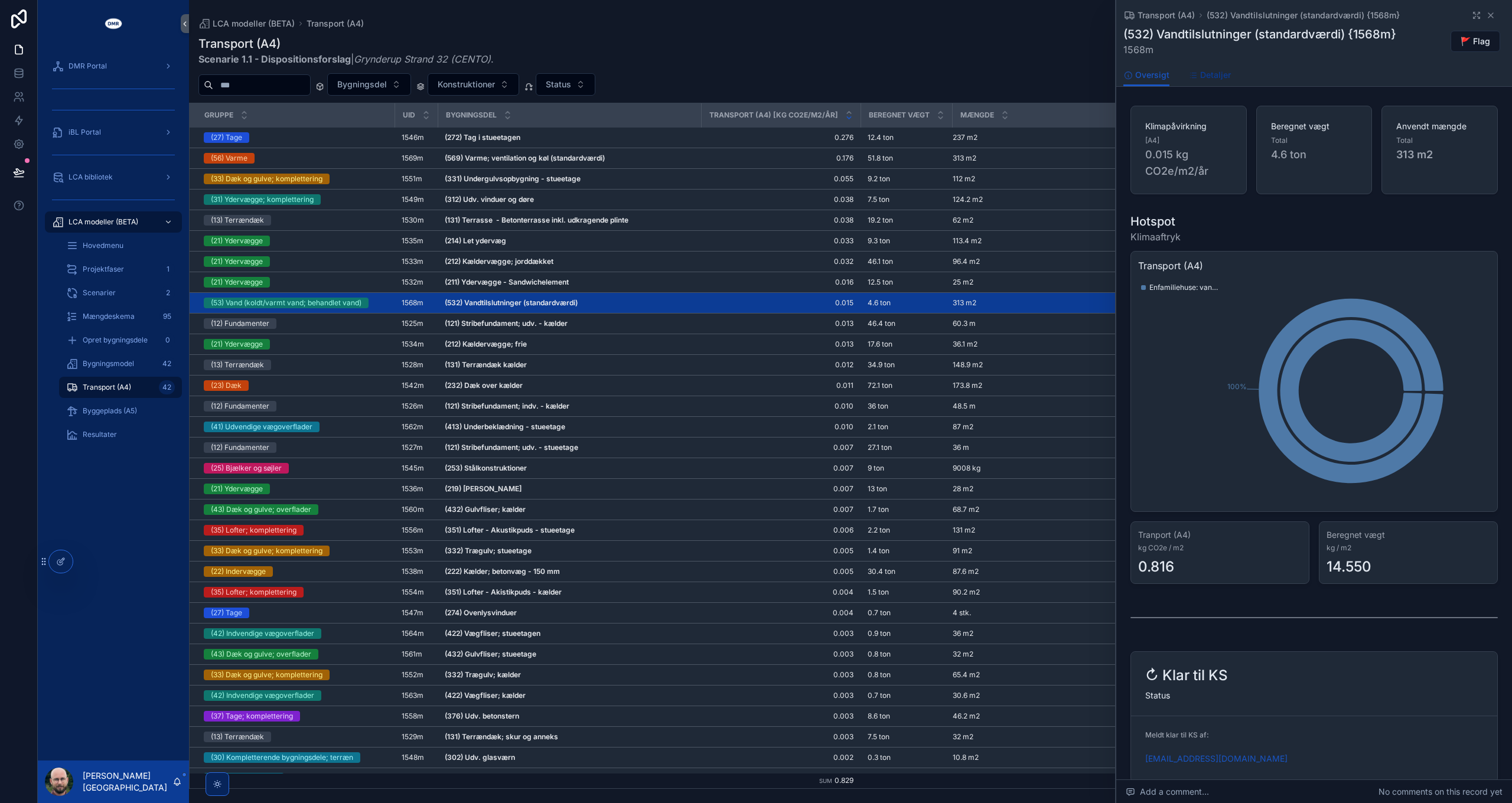
click at [1134, 76] on span "Detaljer" at bounding box center [1216, 75] width 31 height 12
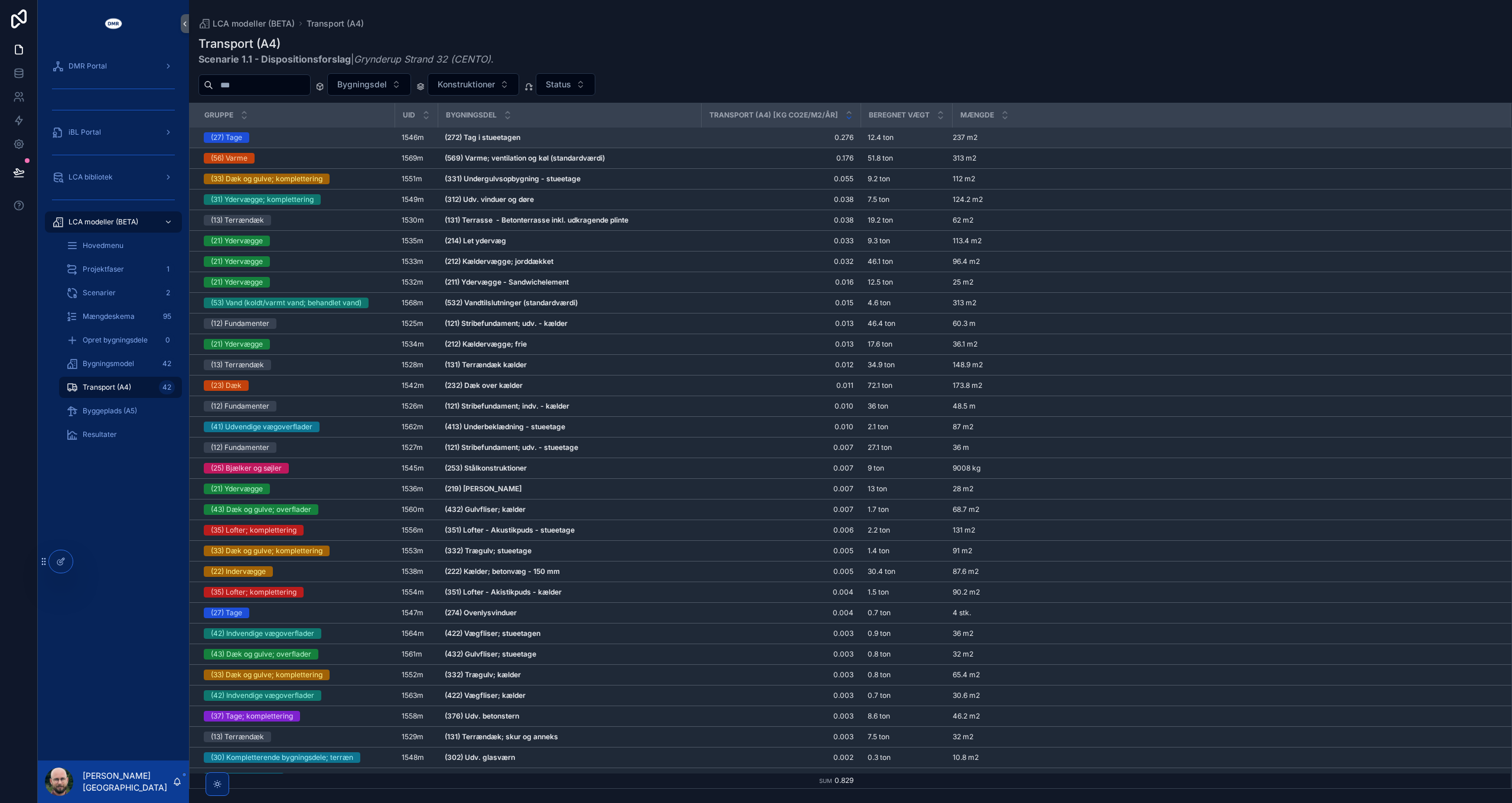
click at [295, 138] on div "(27) Tage" at bounding box center [296, 137] width 184 height 10
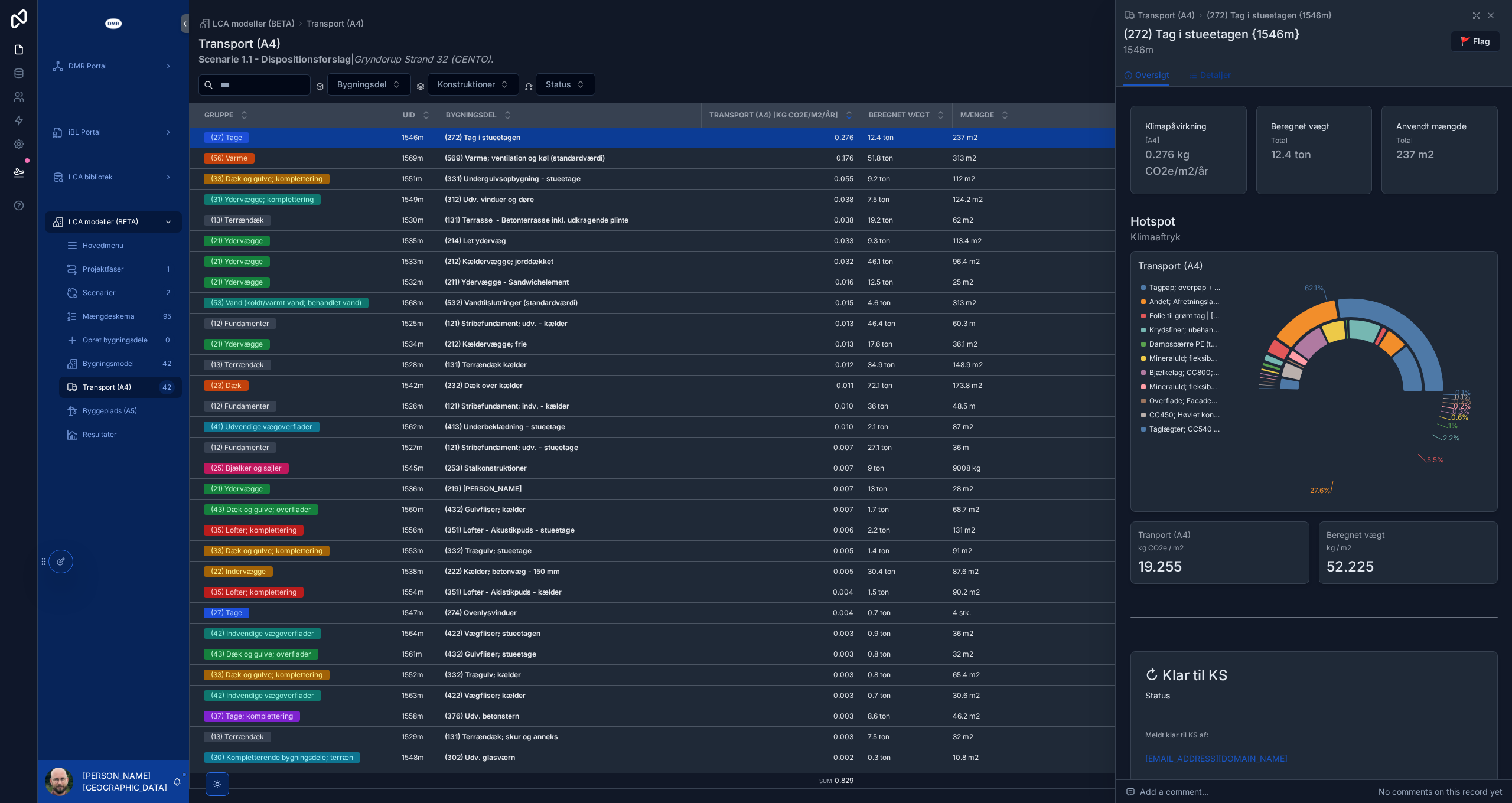
click at [1134, 78] on span "Detaljer" at bounding box center [1216, 75] width 31 height 12
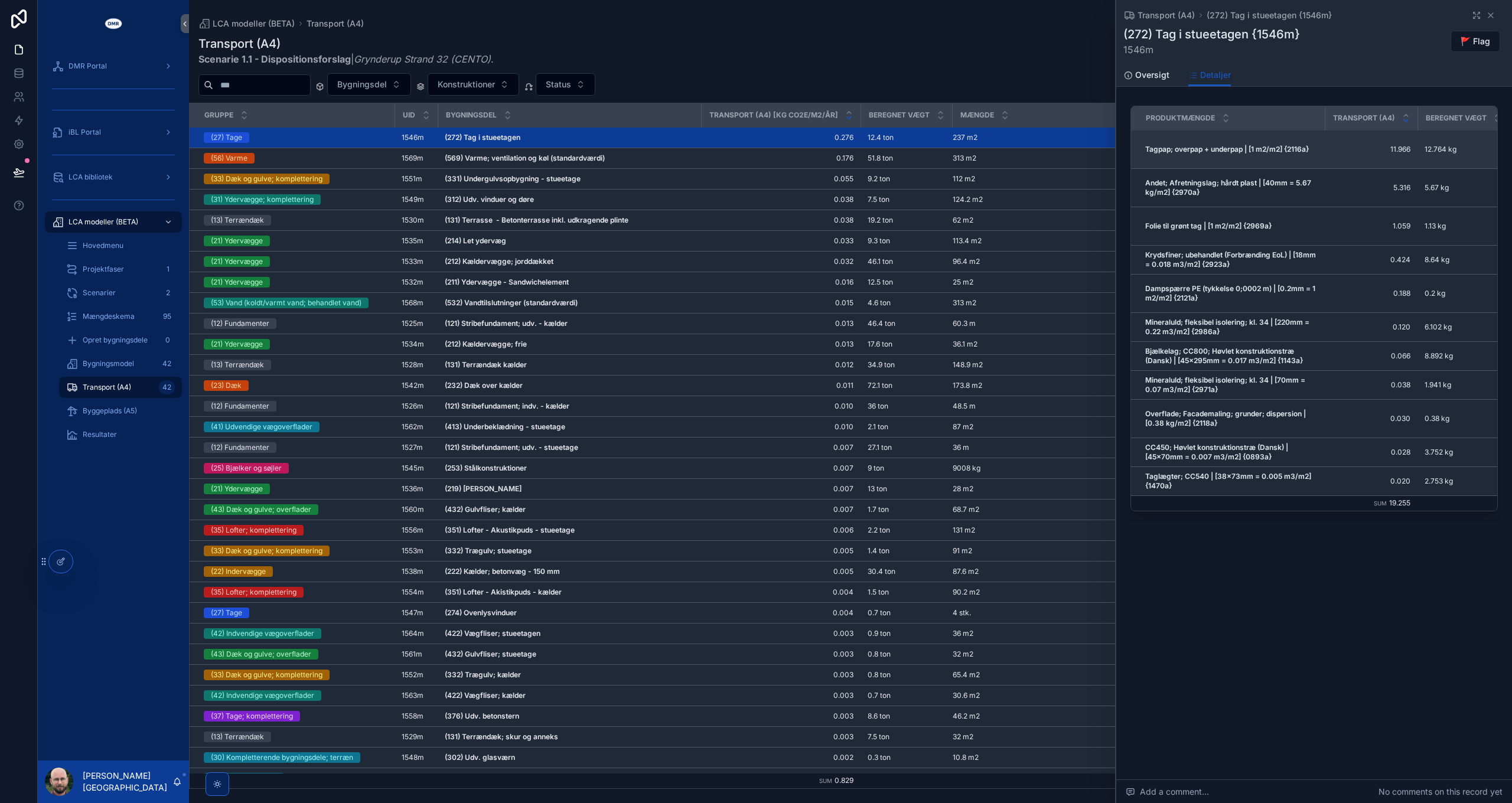
click at [1134, 147] on strong "Tagpap; overpap + underpap | [1 m2/m2] {2116a}" at bounding box center [1227, 149] width 163 height 9
copy strong "2116a"
click at [838, 62] on div "Transport (A4) Scenarie 1.1 - Dispositionsforslag | Grynderup Strand 32 (CENTO)…" at bounding box center [850, 51] width 1304 height 31
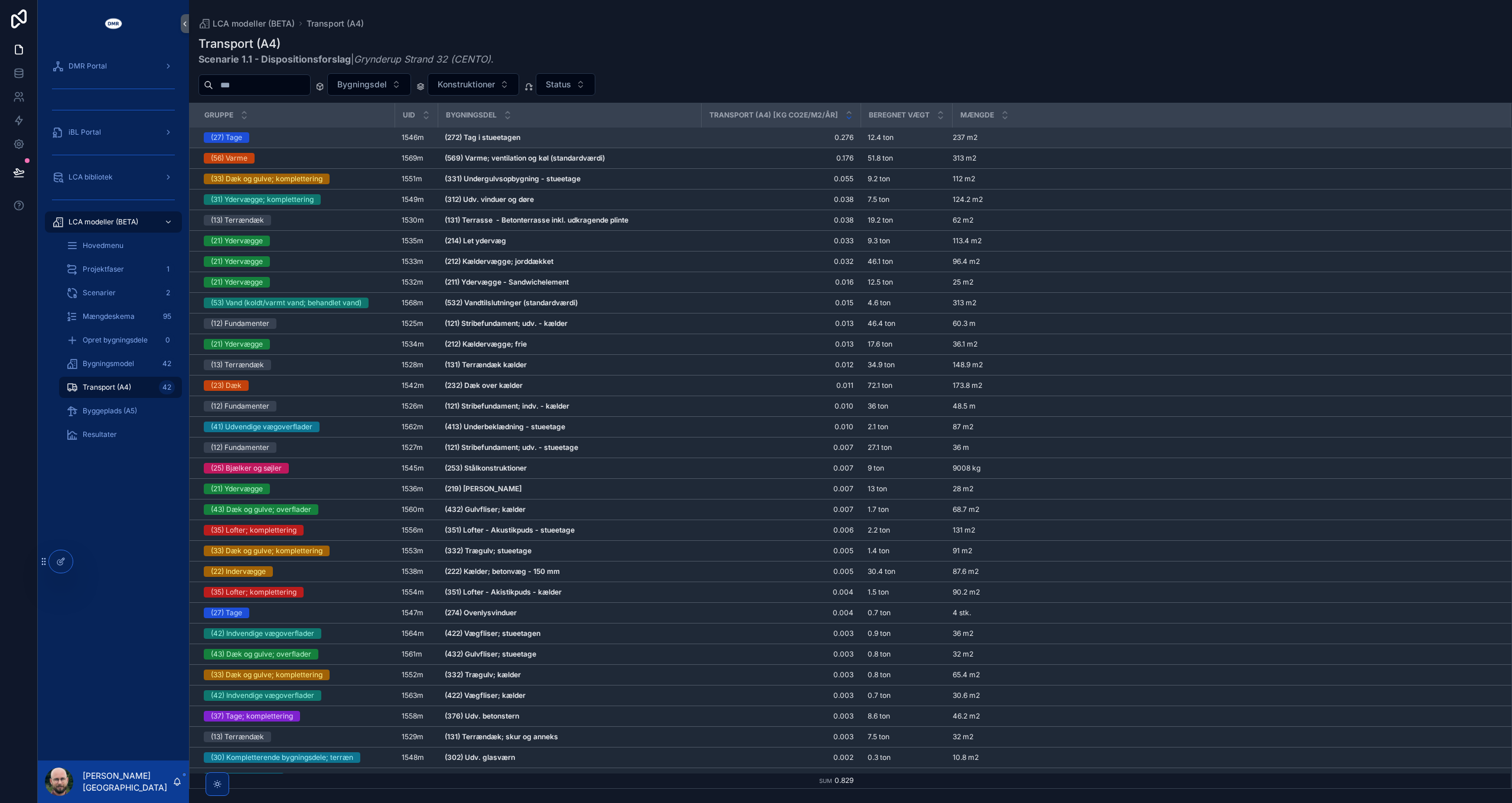
click at [502, 134] on strong "(272) Tag i stueetagen" at bounding box center [482, 137] width 76 height 9
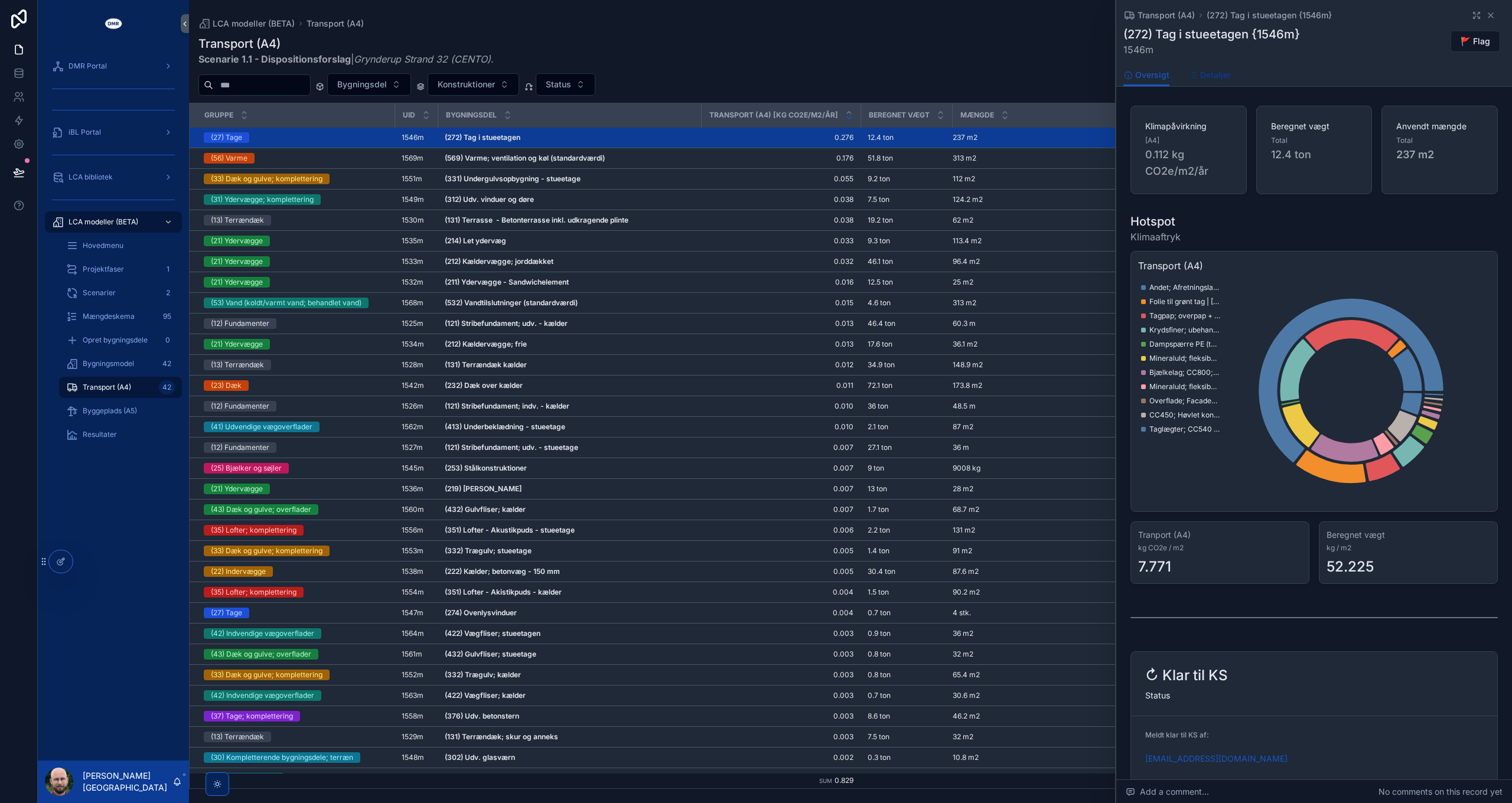
click at [1134, 78] on span "Detaljer" at bounding box center [1216, 75] width 31 height 12
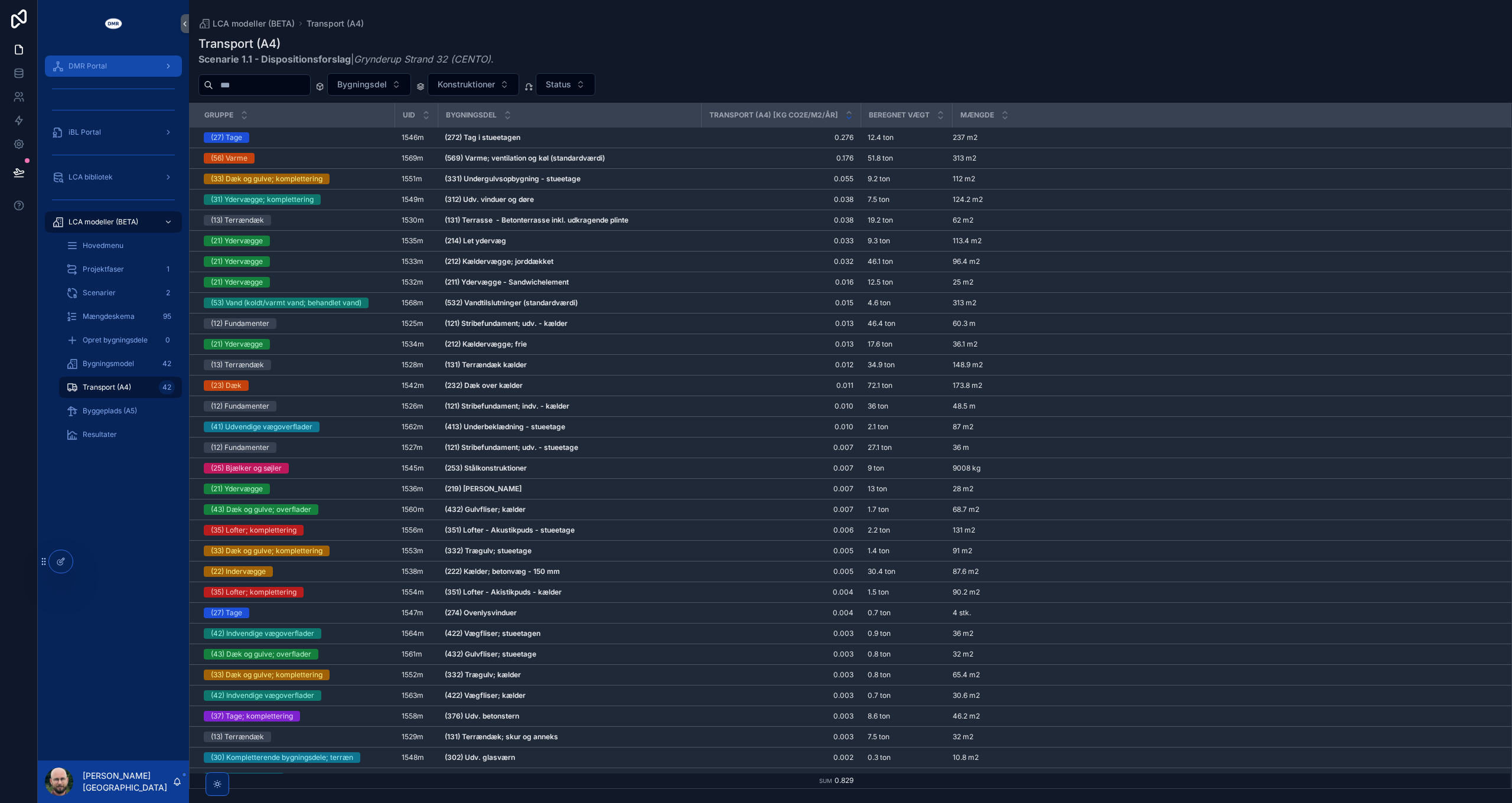
click at [110, 73] on div "DMR Portal" at bounding box center [113, 66] width 123 height 19
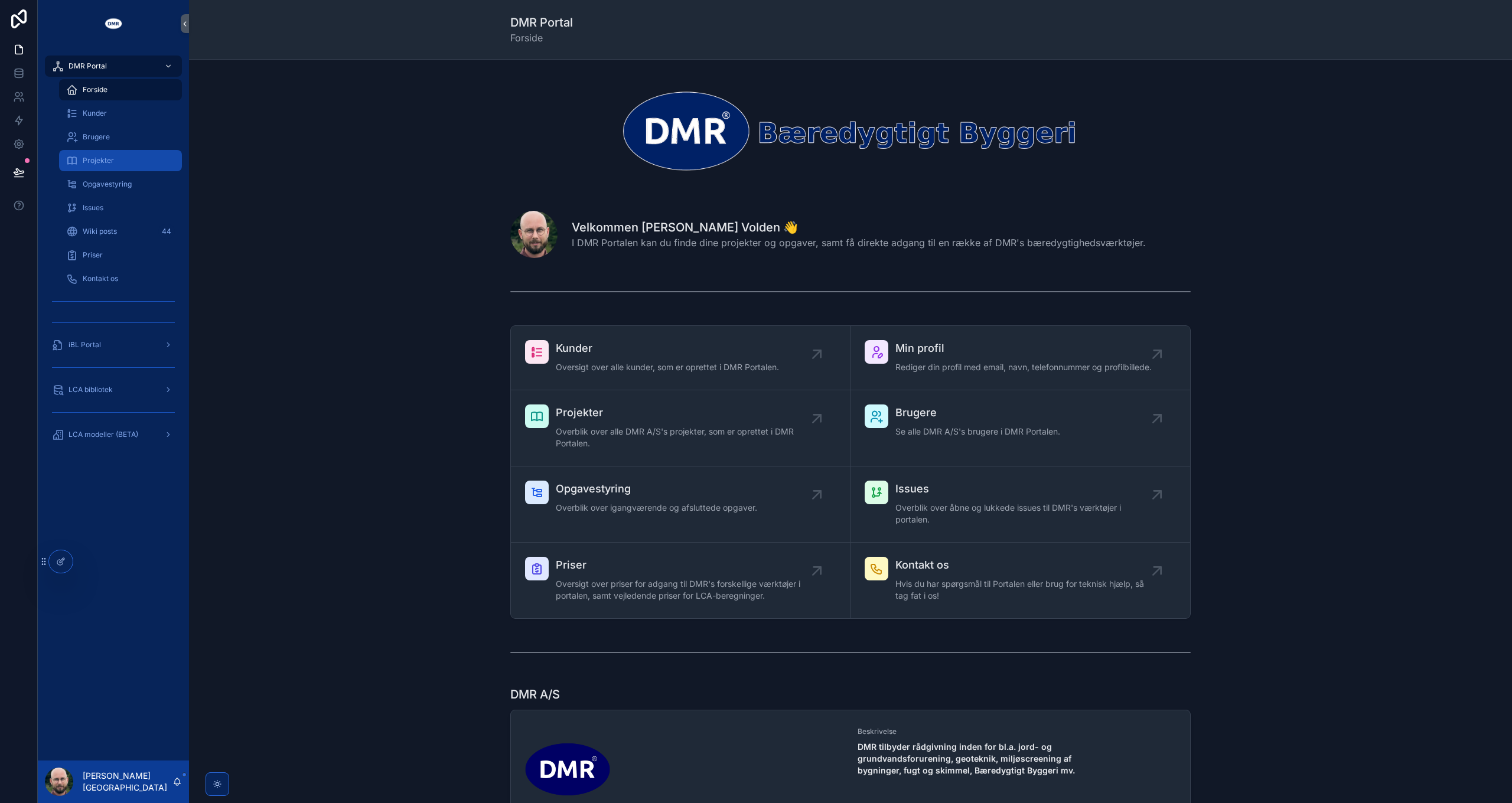
click at [107, 160] on span "Projekter" at bounding box center [98, 160] width 31 height 9
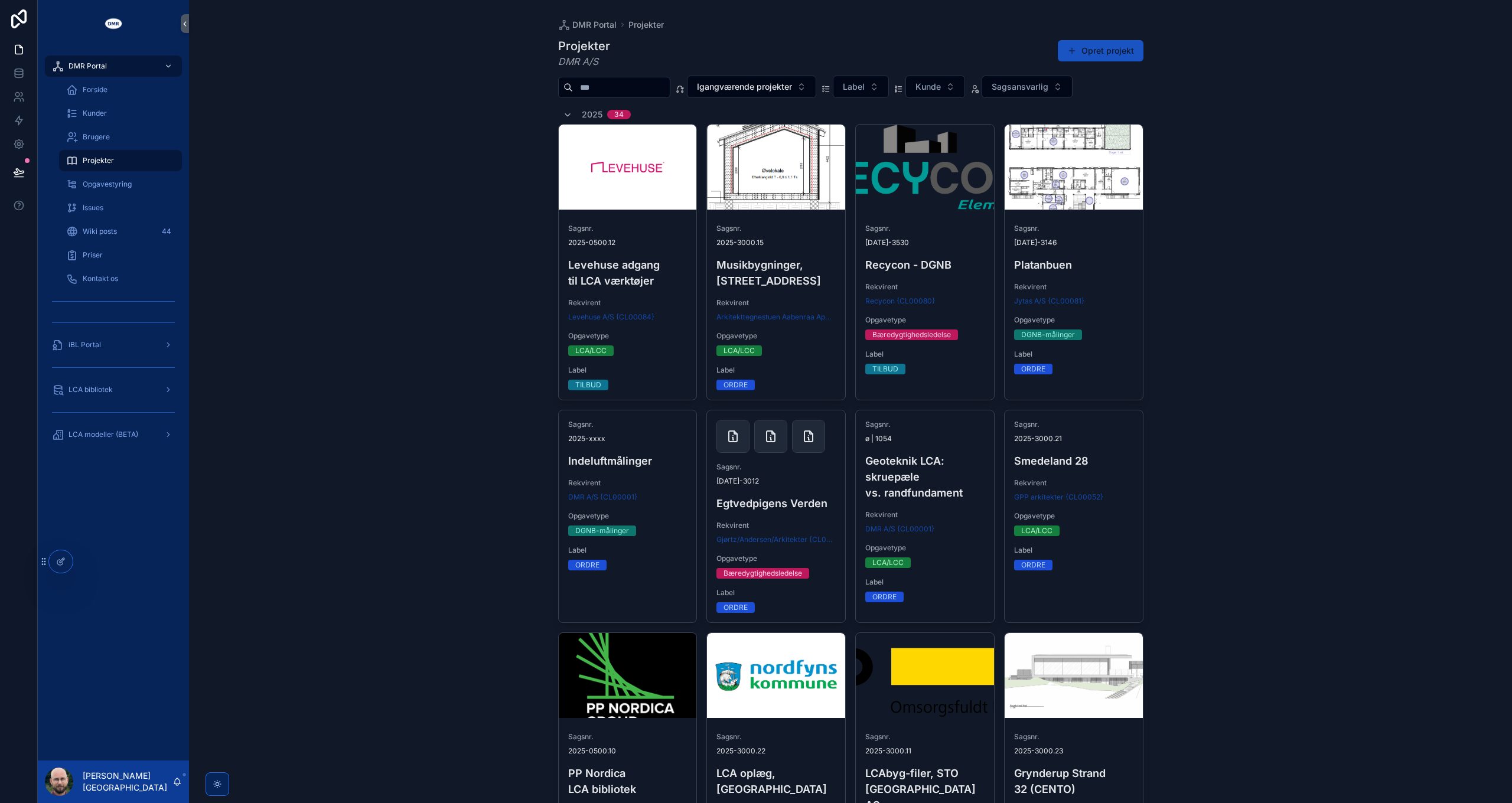
click at [631, 91] on input "scrollable content" at bounding box center [621, 87] width 97 height 17
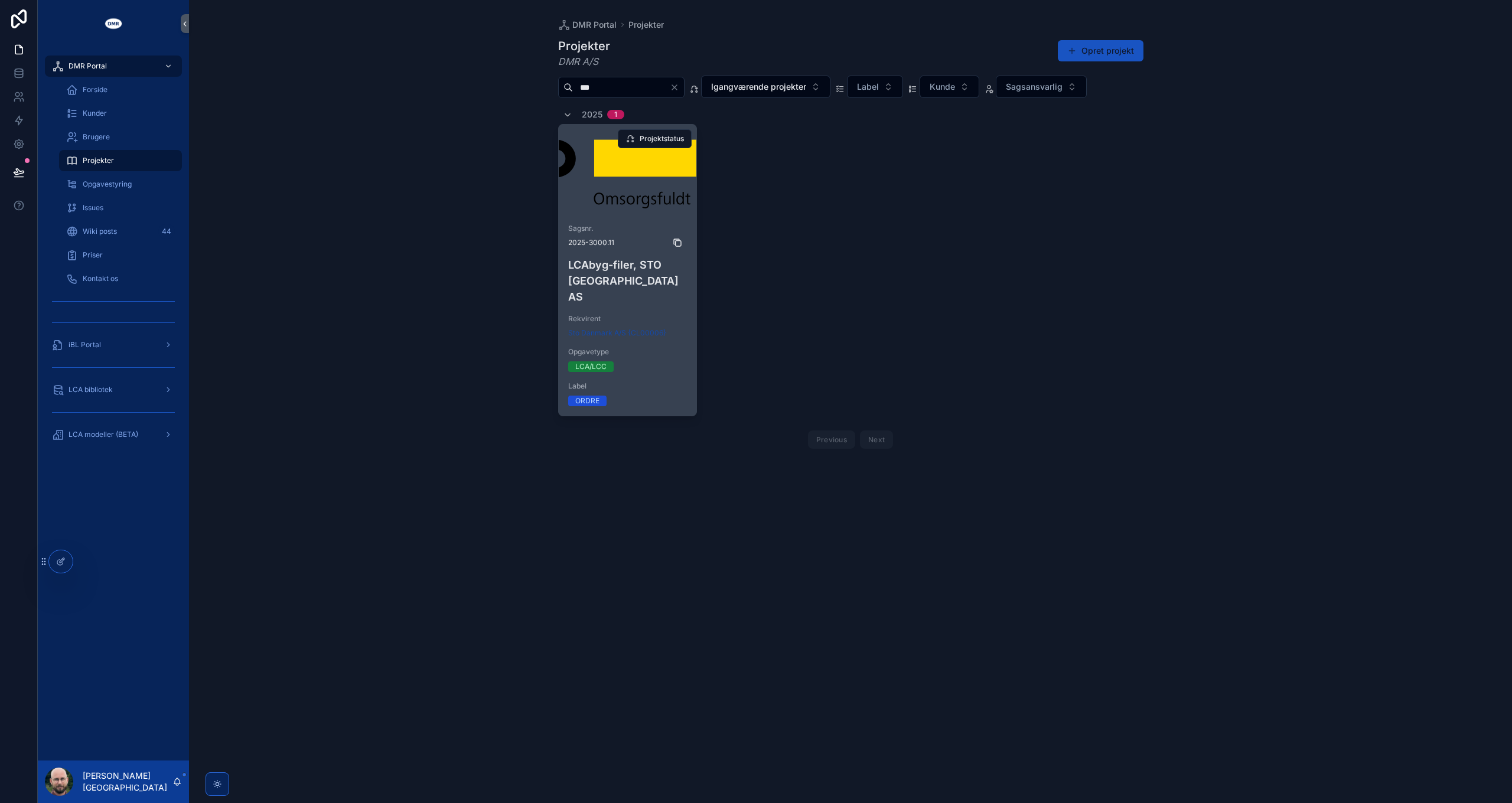
type input "***"
click at [677, 241] on icon "scrollable content" at bounding box center [678, 243] width 6 height 6
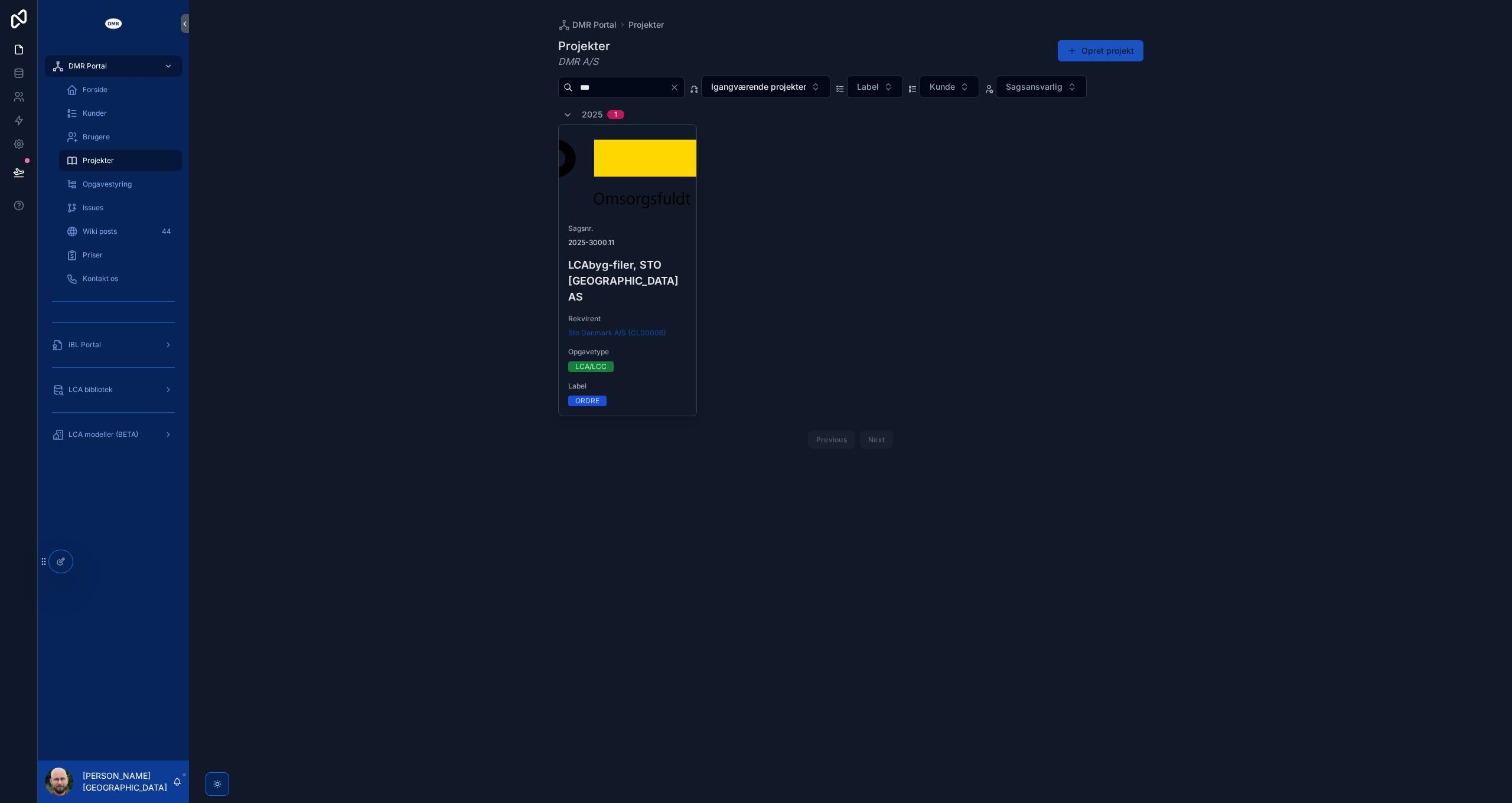
drag, startPoint x: 700, startPoint y: 86, endPoint x: 414, endPoint y: 279, distance: 345.0
click at [677, 86] on icon "Clear" at bounding box center [674, 88] width 5 height 5
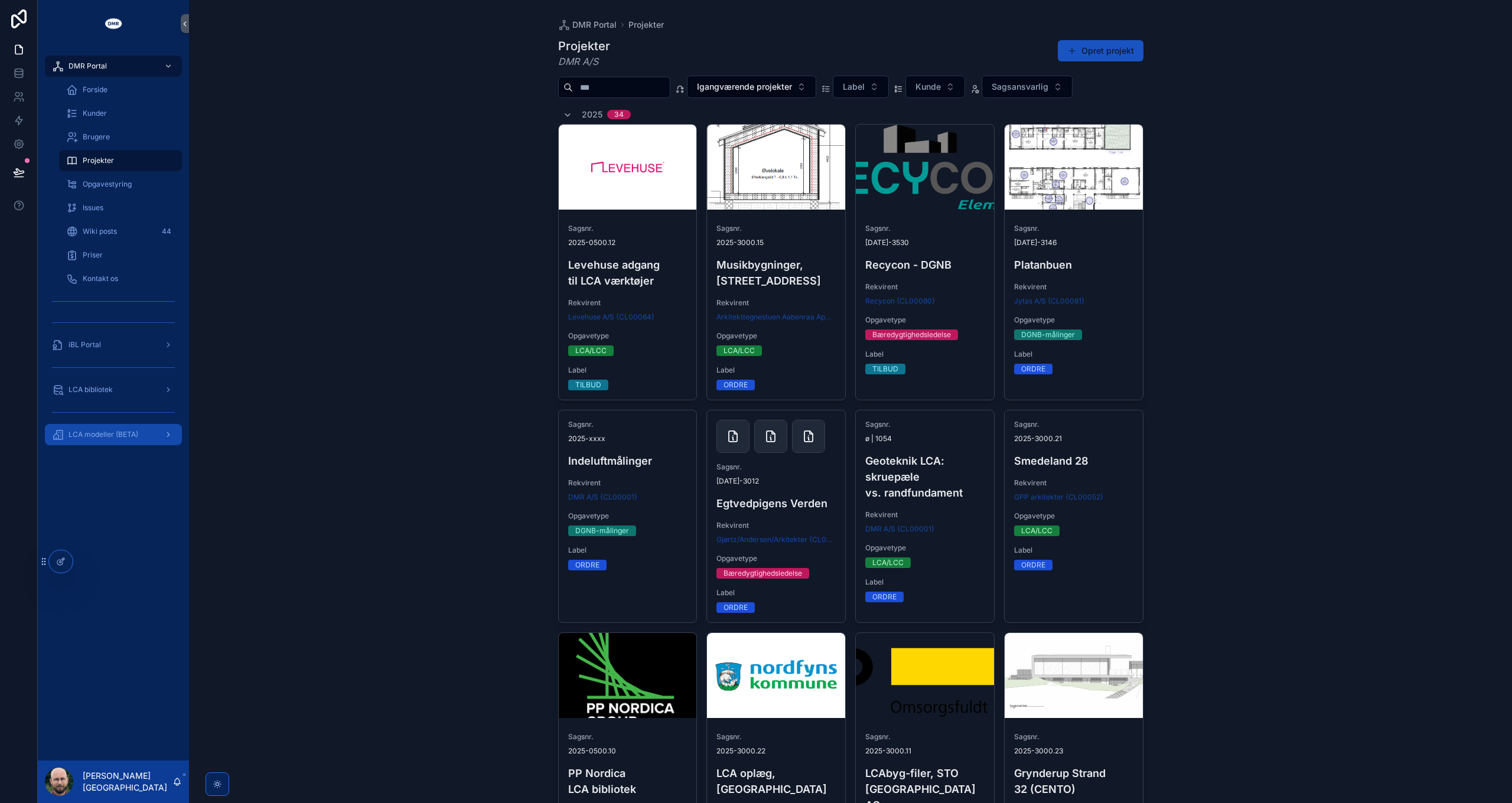
click at [97, 438] on span "LCA modeller (BETA)" at bounding box center [103, 434] width 70 height 9
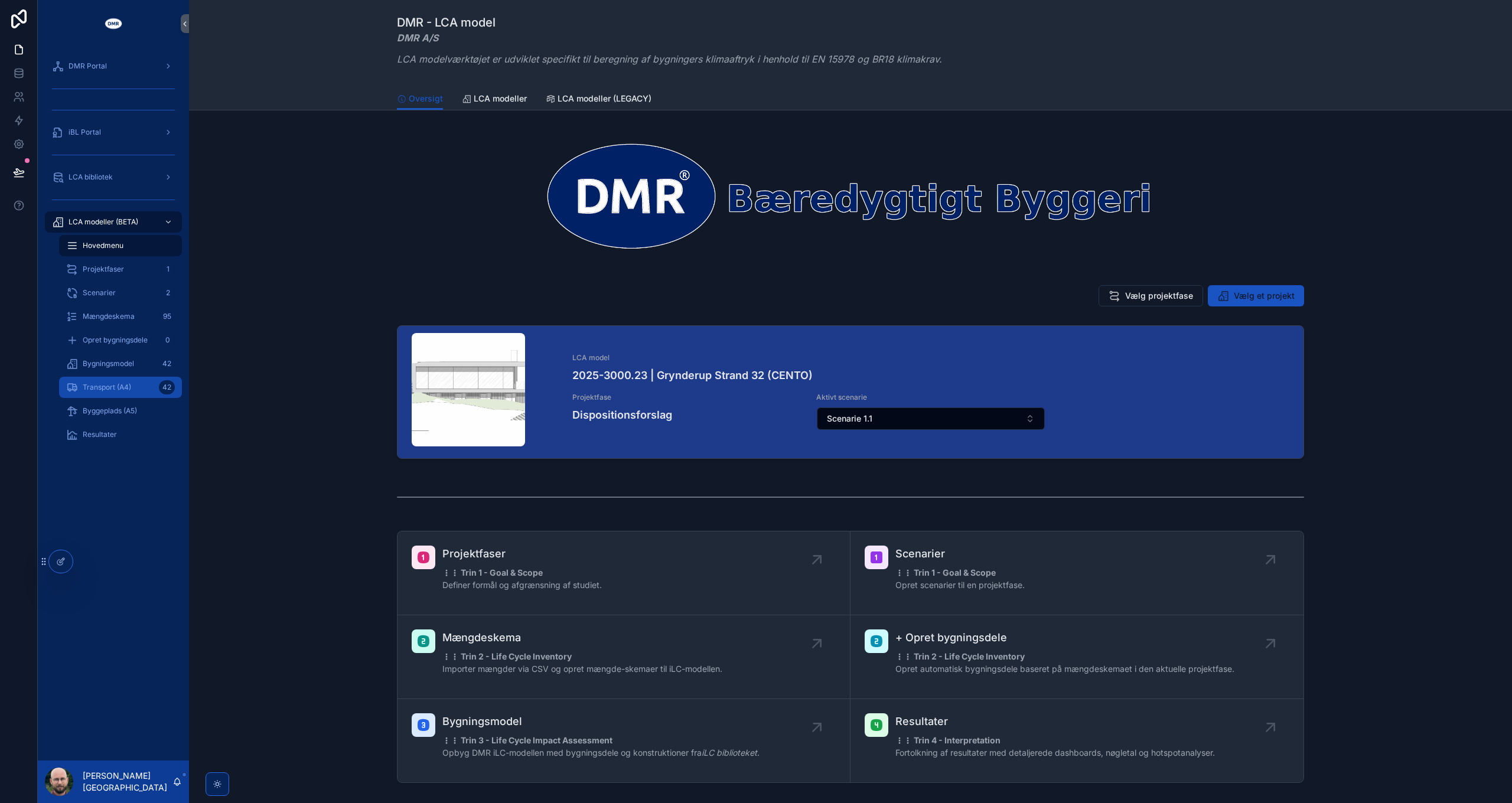
click at [111, 389] on span "Transport (A4)" at bounding box center [107, 387] width 49 height 9
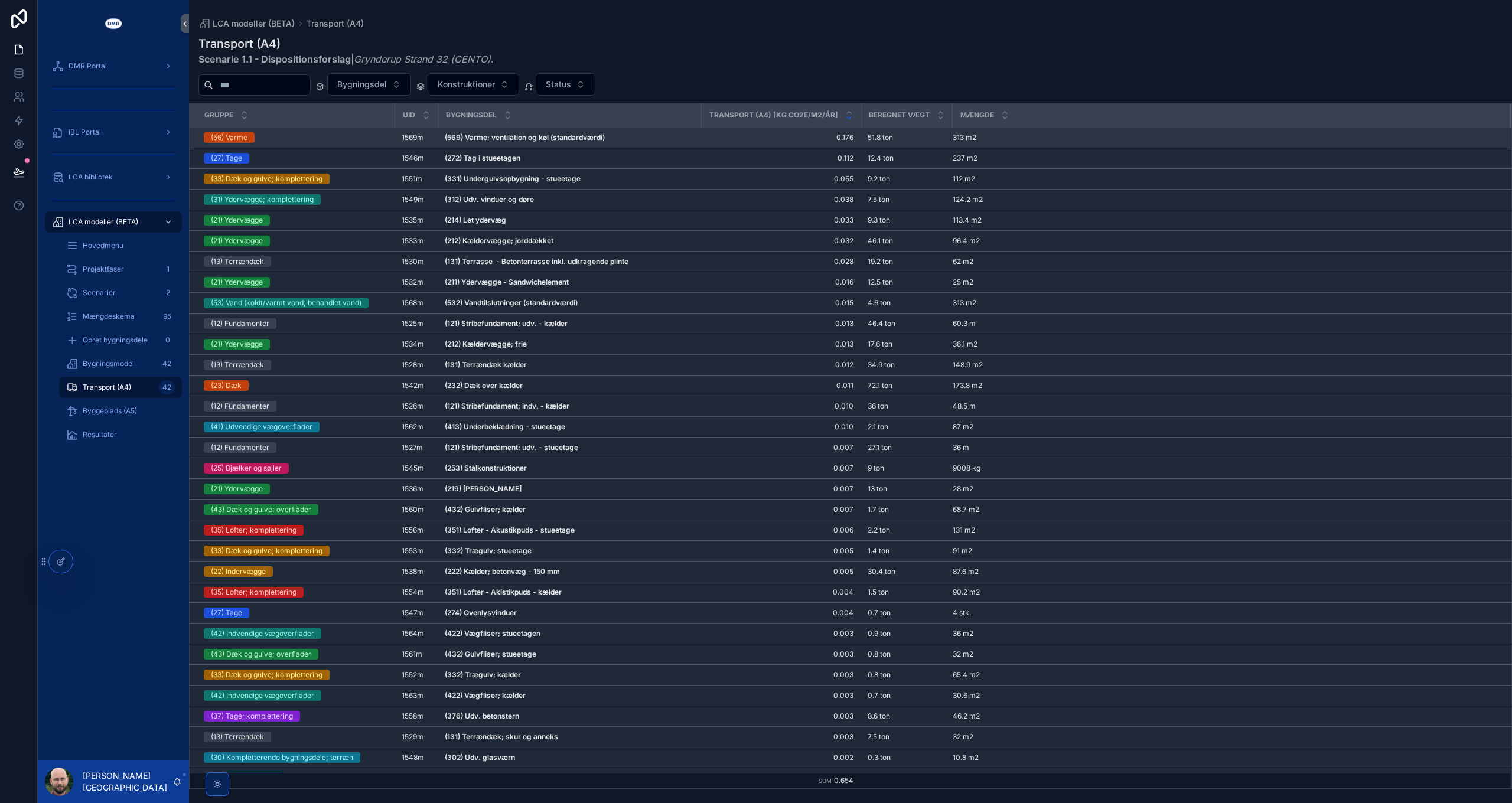
click at [531, 138] on strong "(569) Varme; ventilation og køl (standardværdi)" at bounding box center [525, 137] width 160 height 9
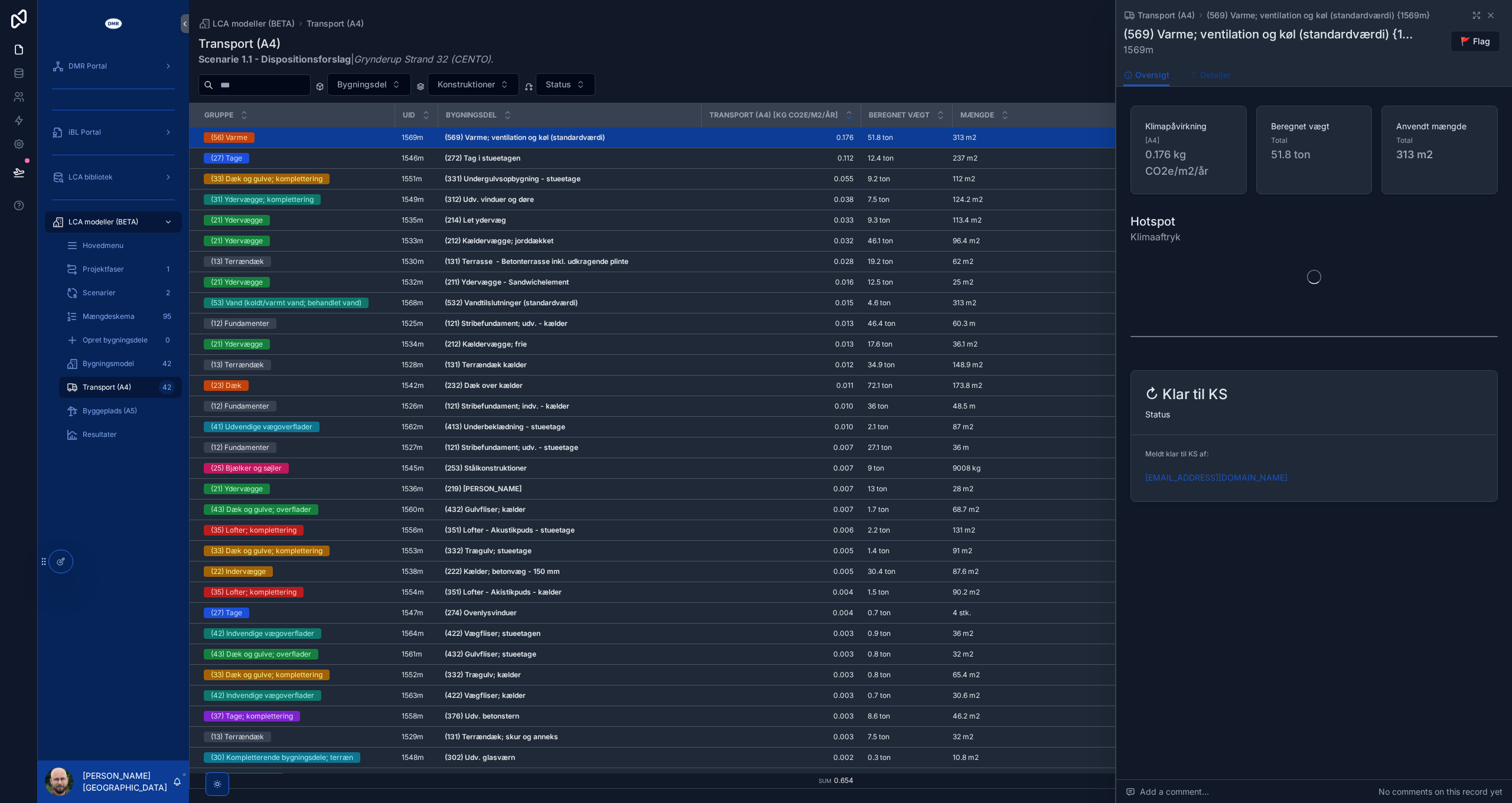
click at [1134, 76] on span "Detaljer" at bounding box center [1216, 75] width 31 height 12
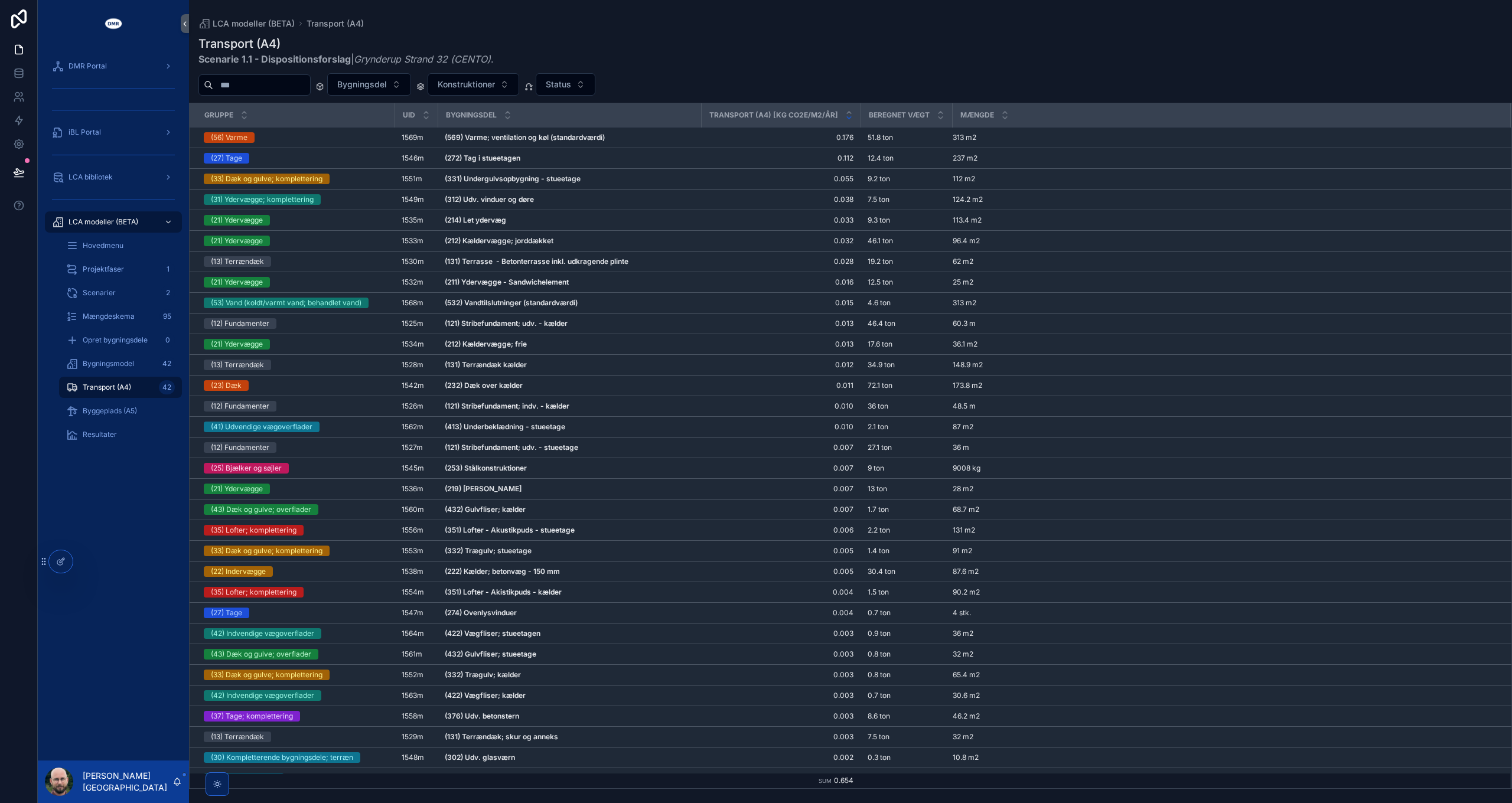
click at [756, 14] on div "LCA modeller (BETA) Transport (A4) Transport (A4) Scenarie 1.1 - Dispositionsfo…" at bounding box center [851, 394] width 1323 height 789
click at [120, 386] on span "Transport (A4)" at bounding box center [107, 387] width 49 height 9
click at [936, 119] on icon "scrollable content" at bounding box center [940, 118] width 7 height 7
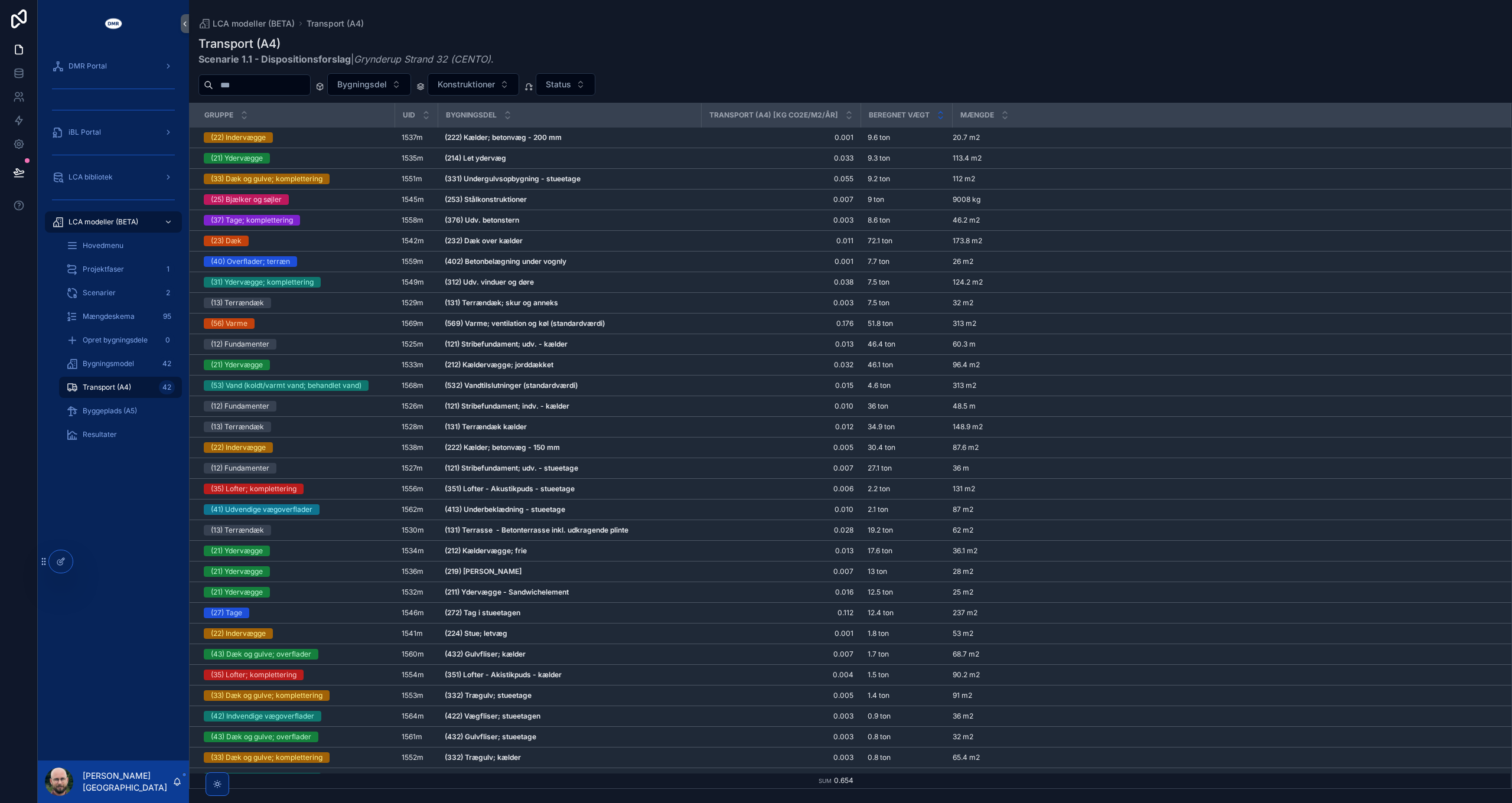
click at [938, 112] on icon "scrollable content" at bounding box center [940, 112] width 4 height 2
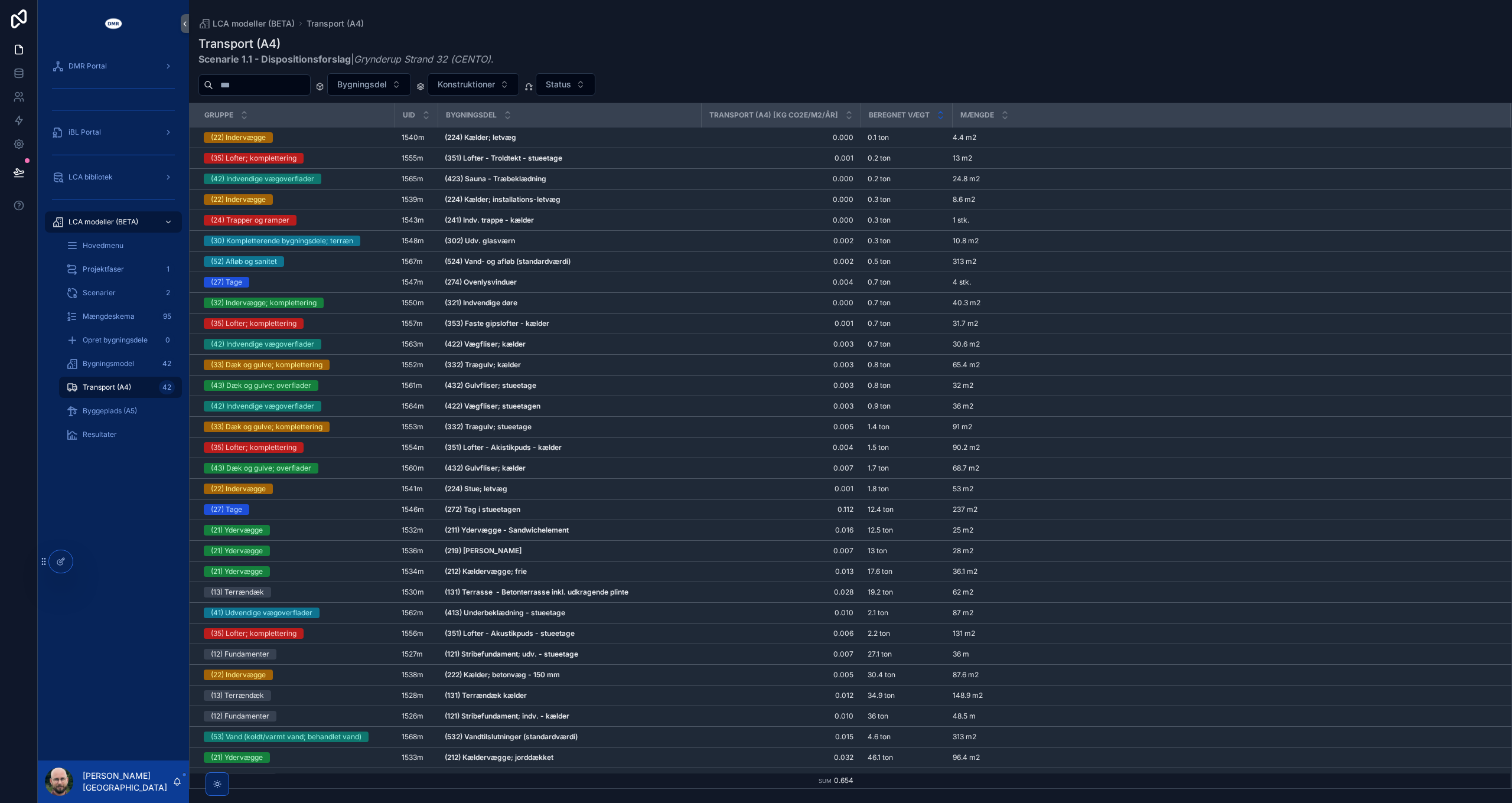
click at [938, 118] on icon "scrollable content" at bounding box center [940, 118] width 4 height 2
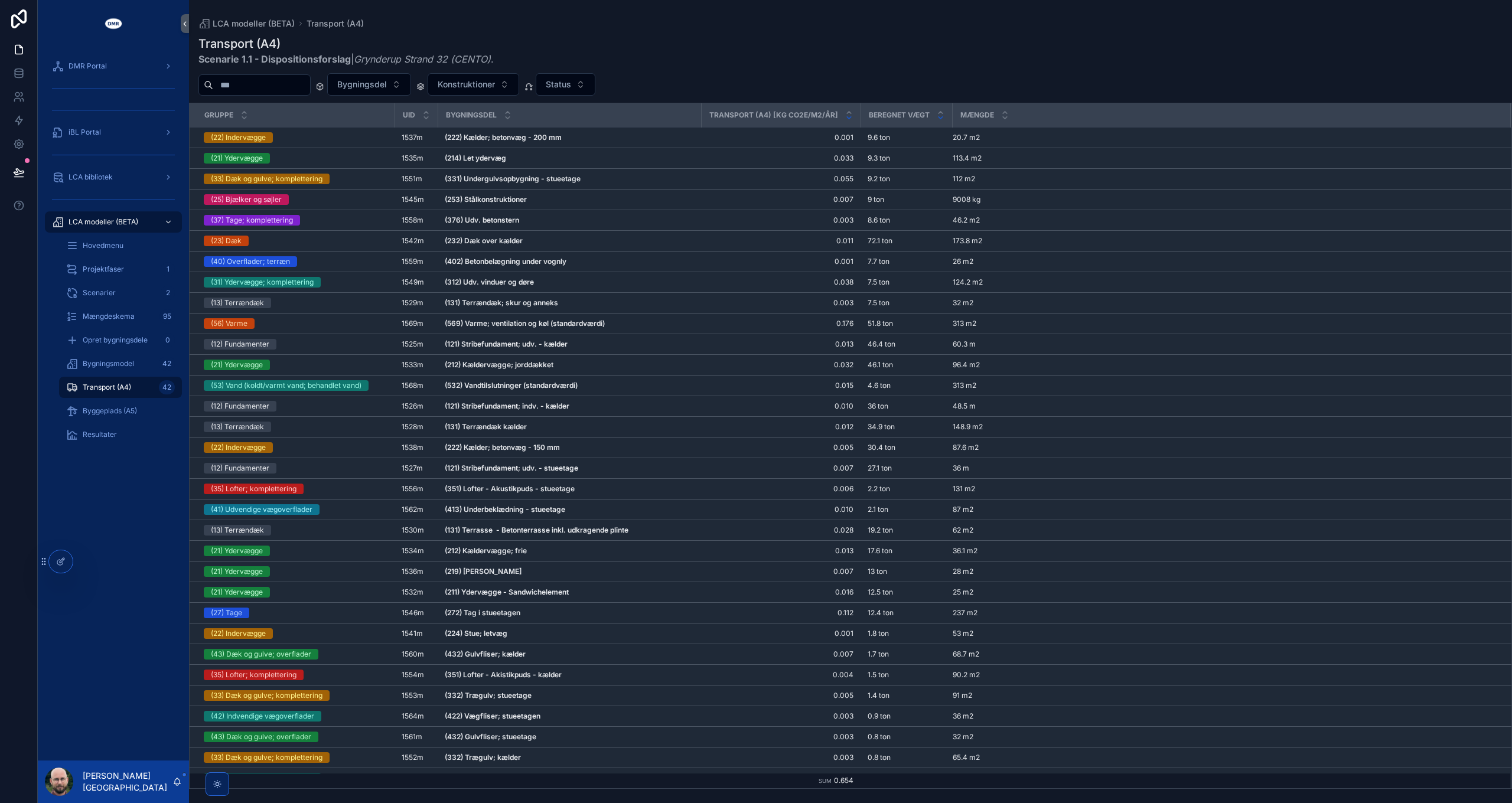
click at [847, 118] on icon "scrollable content" at bounding box center [849, 118] width 4 height 2
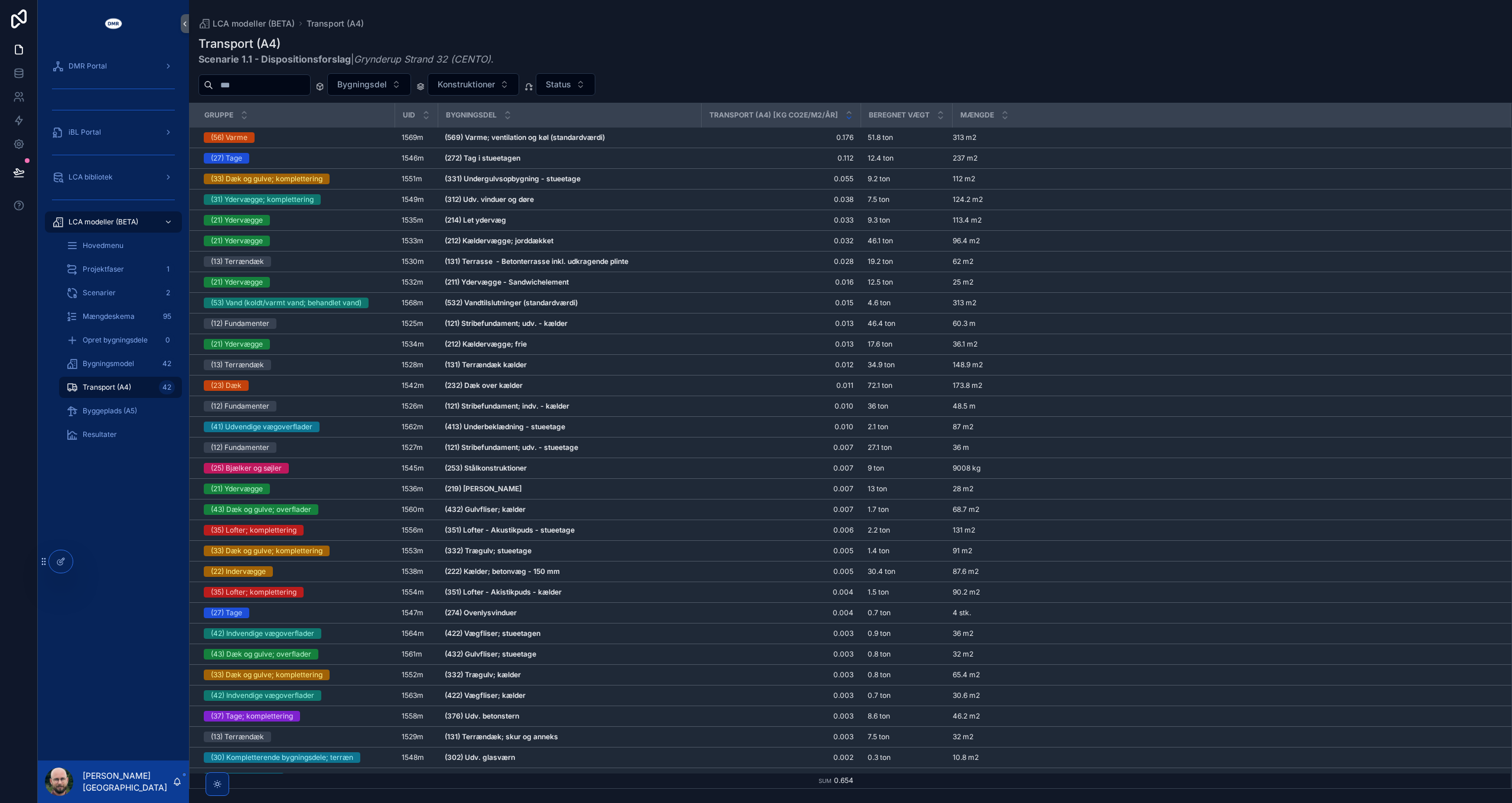
click at [871, 62] on div "Transport (A4) Scenarie 1.1 - Dispositionsforslag | Grynderup Strand 32 (CENTO)…" at bounding box center [850, 51] width 1304 height 31
click at [655, 75] on div "Bygningsdel Konstruktioner Status" at bounding box center [851, 84] width 1323 height 22
click at [484, 157] on strong "(272) Tag i stueetagen" at bounding box center [482, 158] width 76 height 9
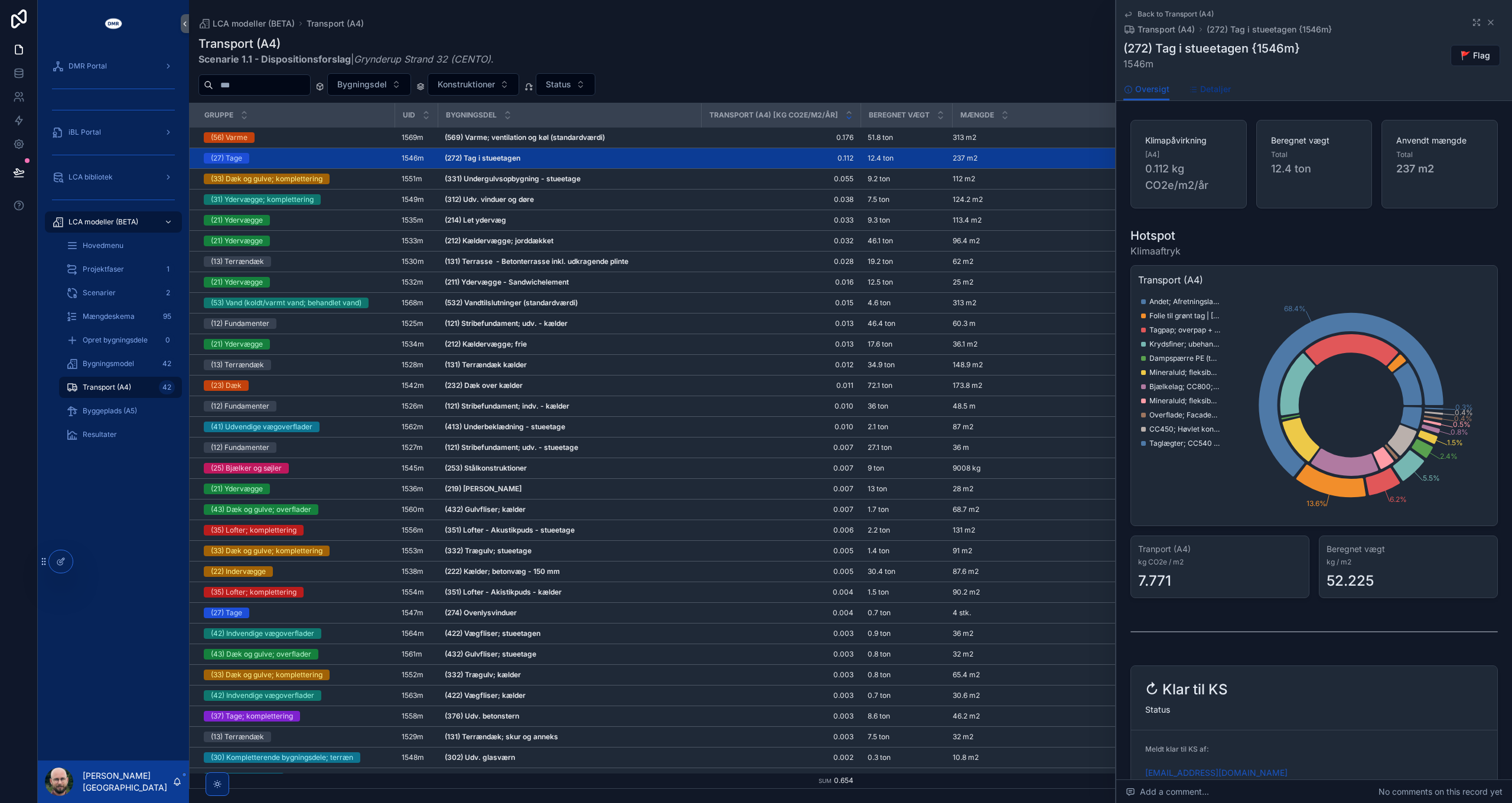
click at [1134, 88] on span "Detaljer" at bounding box center [1216, 89] width 31 height 12
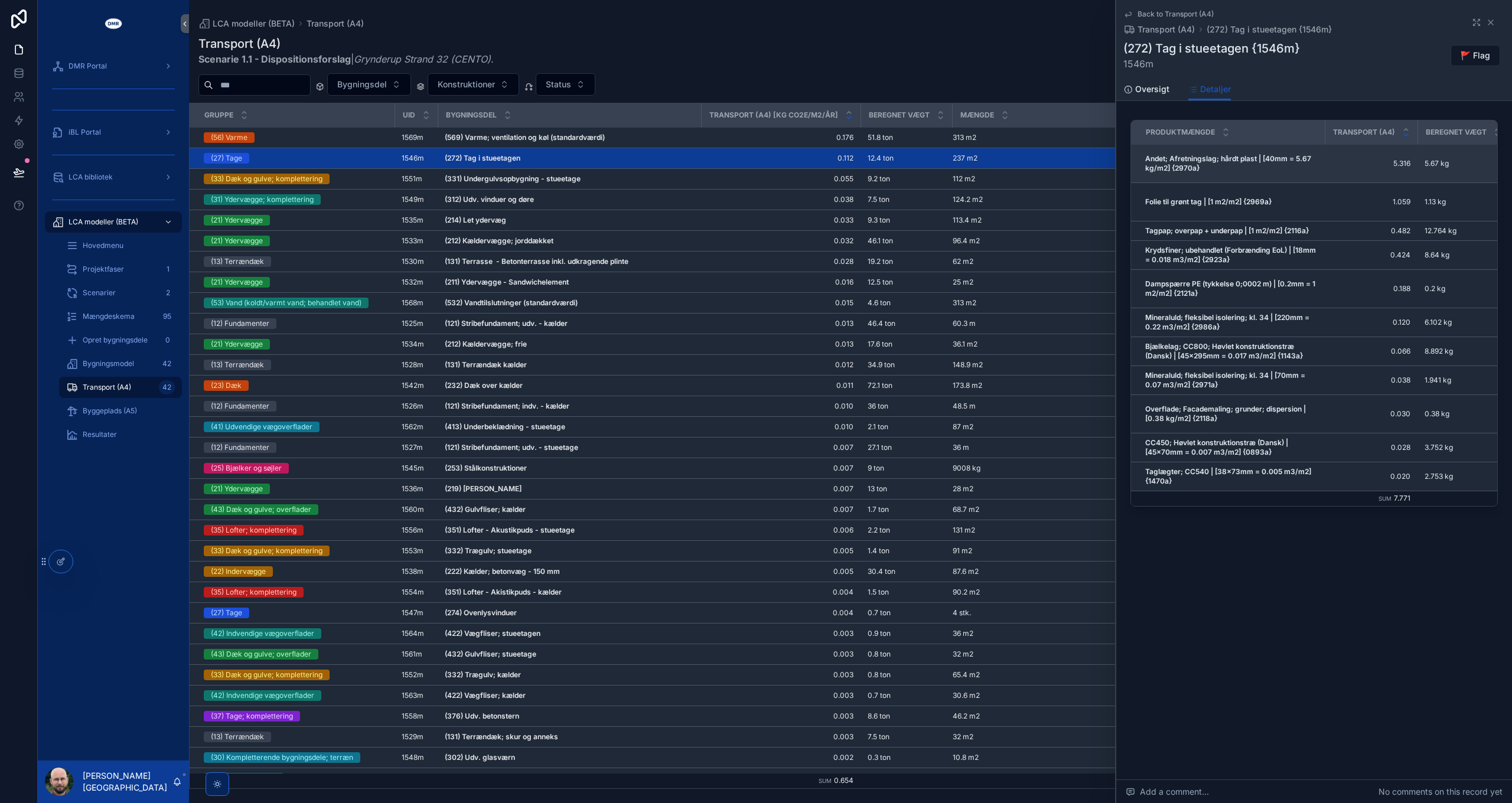
click at [1134, 158] on strong "Andet; Afretningslag; hårdt plast | [40mm = 5.67 kg/m2] {2970a}" at bounding box center [1229, 163] width 168 height 18
click at [1134, 166] on strong "Andet; Afretningslag; hårdt plast | [40mm = 5.67 kg/m2] {2970a}" at bounding box center [1229, 163] width 168 height 18
drag, startPoint x: 1306, startPoint y: 585, endPoint x: 1294, endPoint y: 528, distance: 58.2
click at [1134, 584] on div "Back to Transport (A4) Transport (A4) (272) Tag i stueetagen {1546m} (272) Tag …" at bounding box center [1314, 296] width 396 height 592
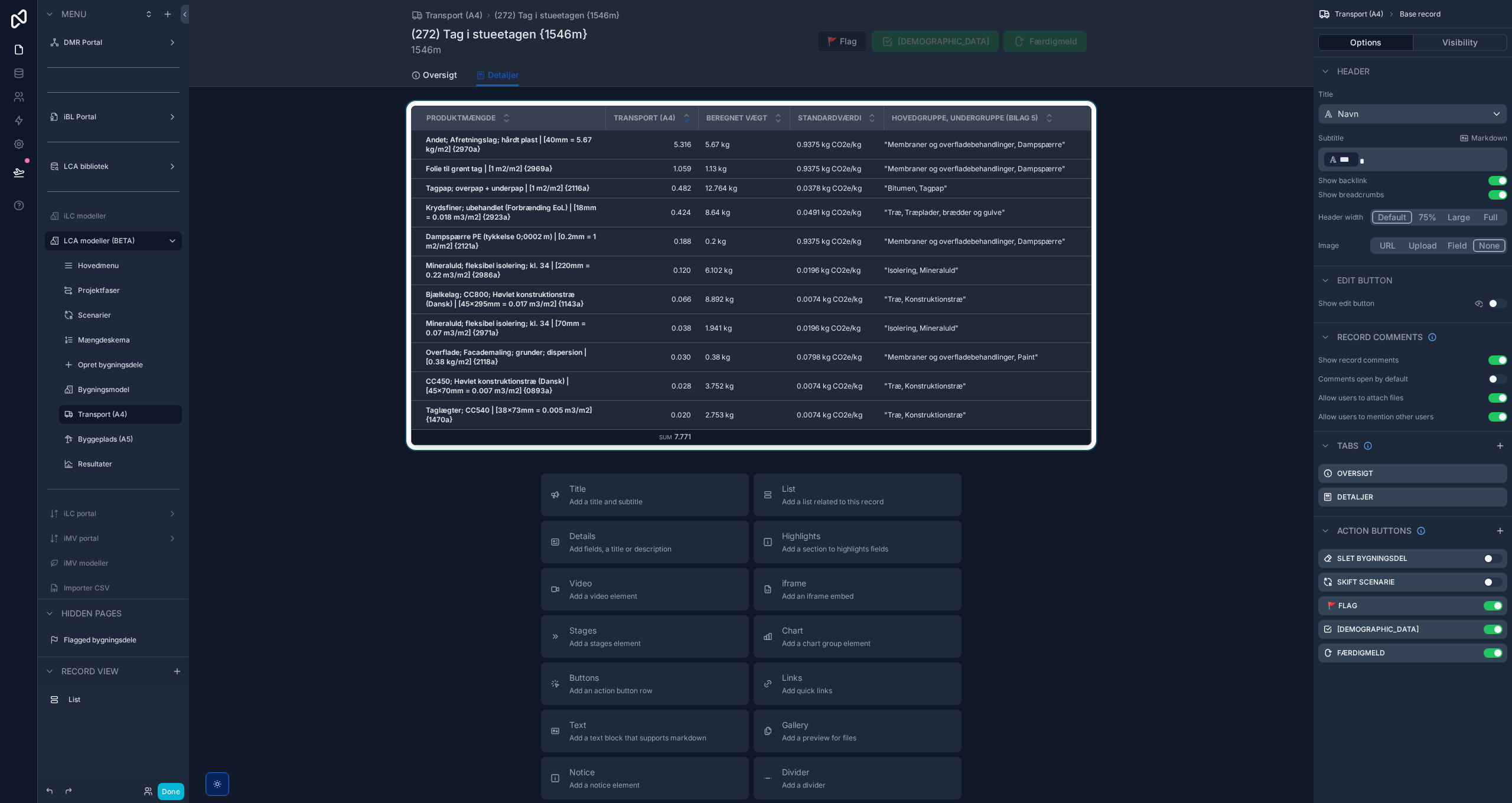
click at [614, 161] on div "scrollable content" at bounding box center [751, 278] width 1124 height 354
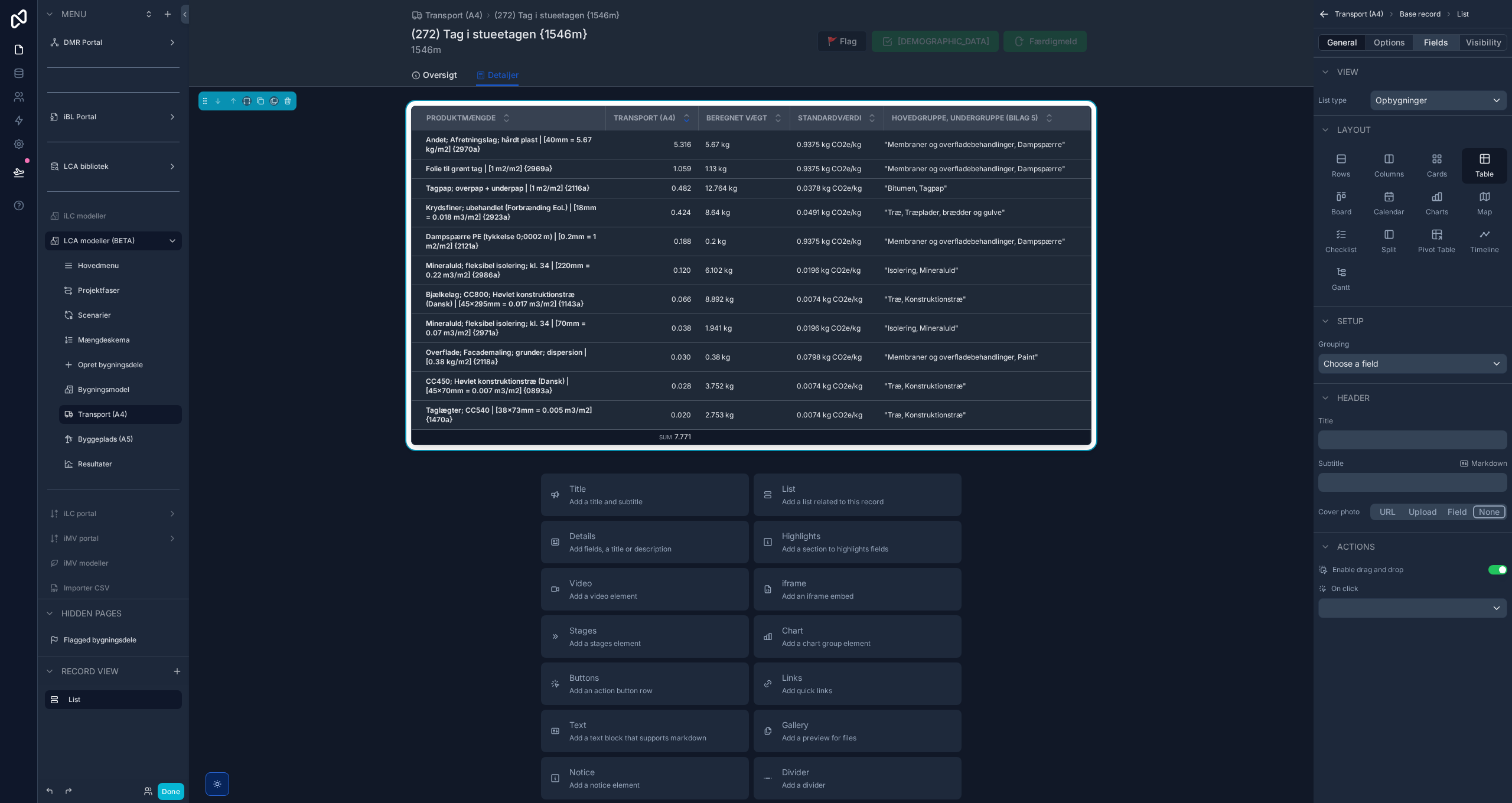
click at [1134, 44] on button "Fields" at bounding box center [1437, 43] width 47 height 17
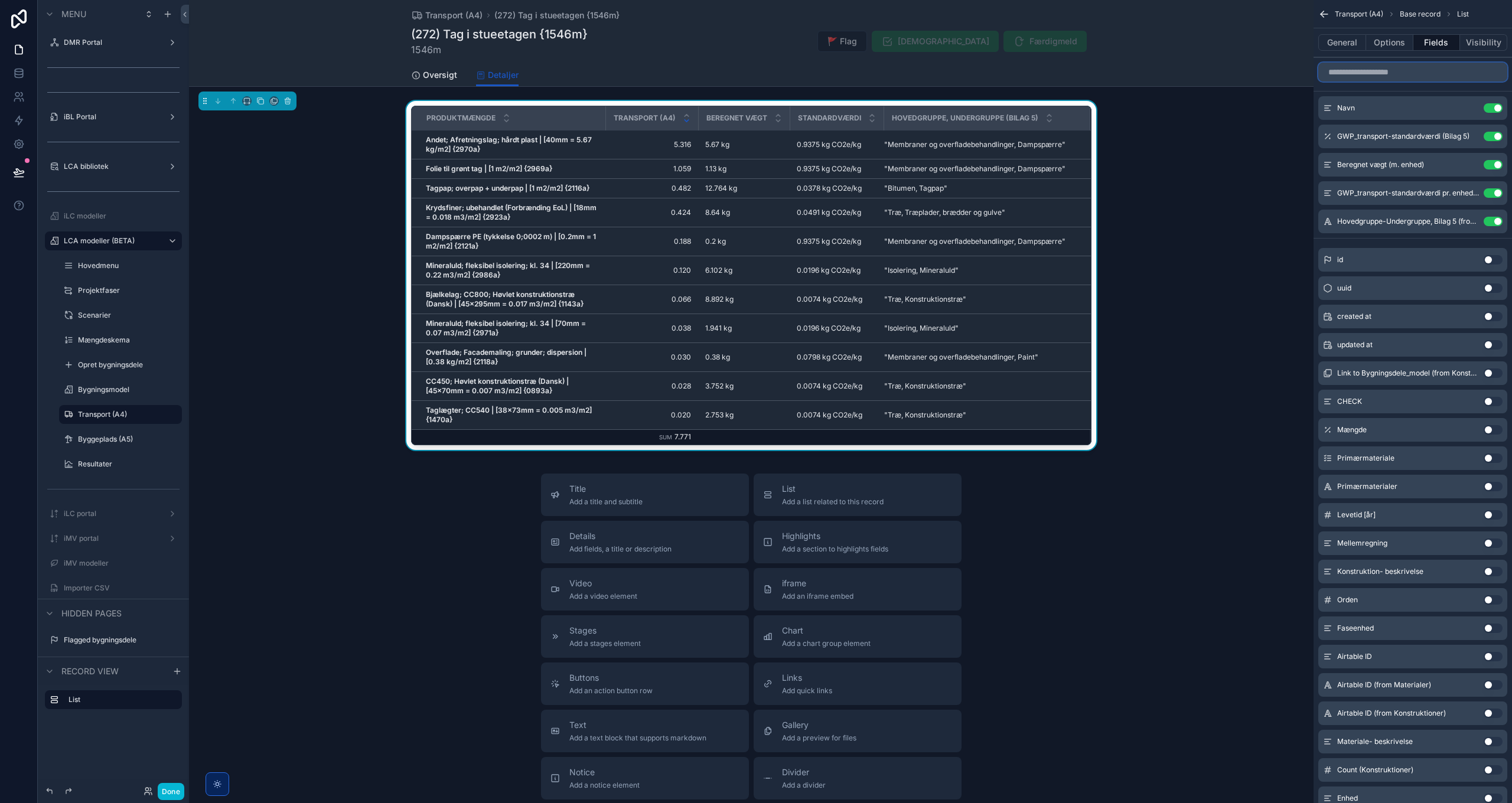
click at [1134, 70] on input "scrollable content" at bounding box center [1412, 72] width 189 height 19
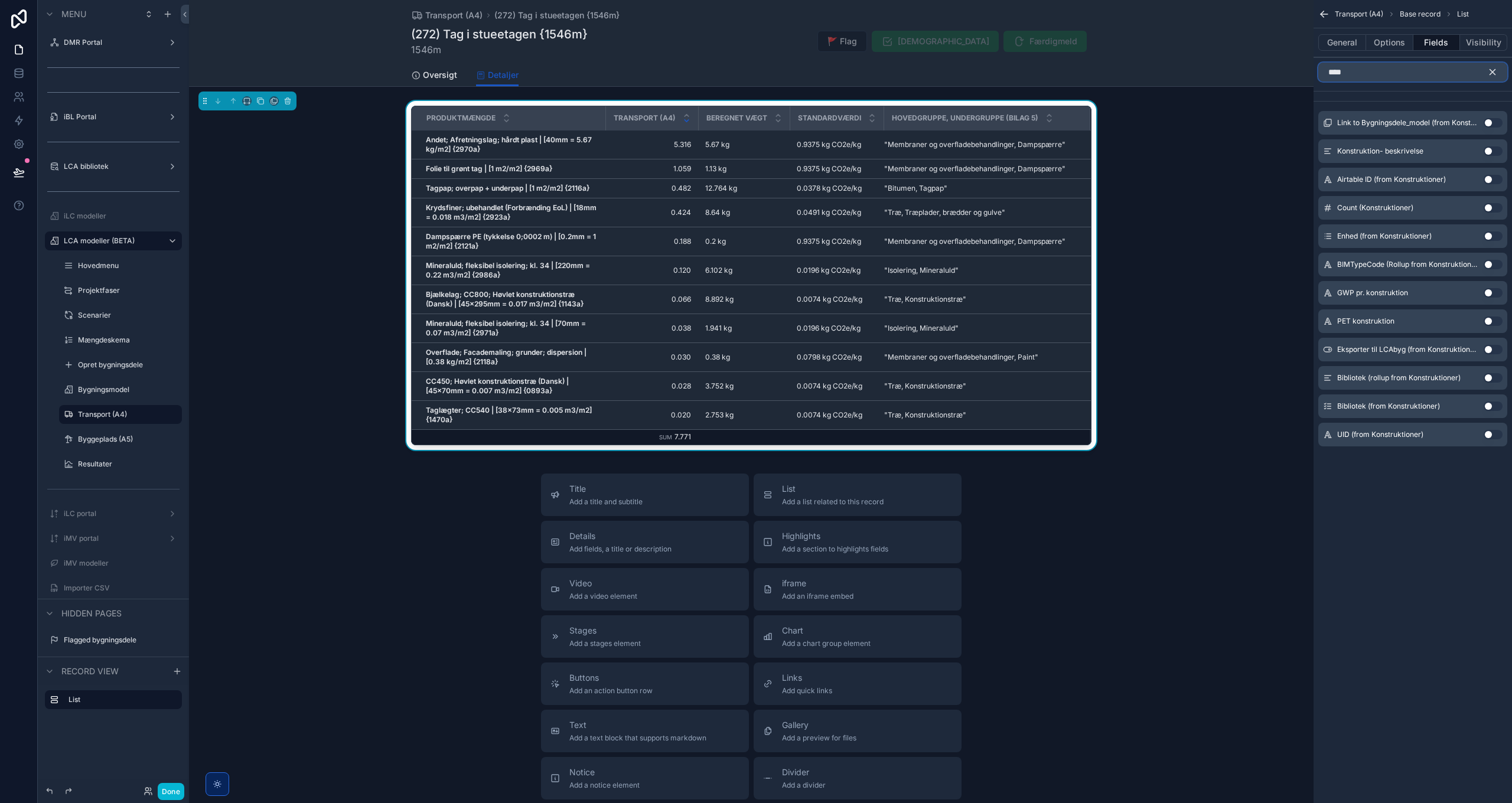
type input "****"
click at [1134, 120] on button "Use setting" at bounding box center [1493, 123] width 19 height 9
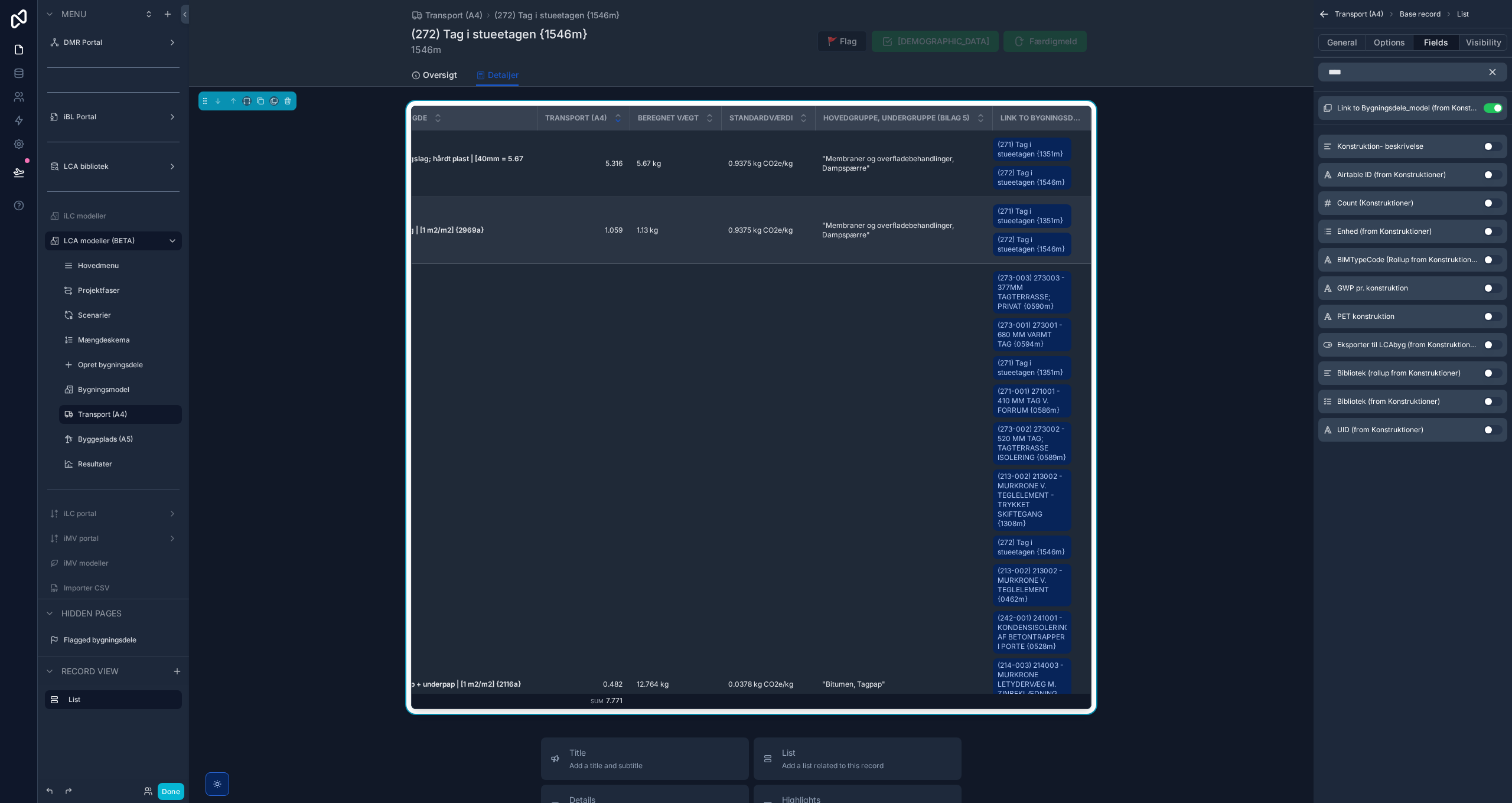
scroll to position [0, 71]
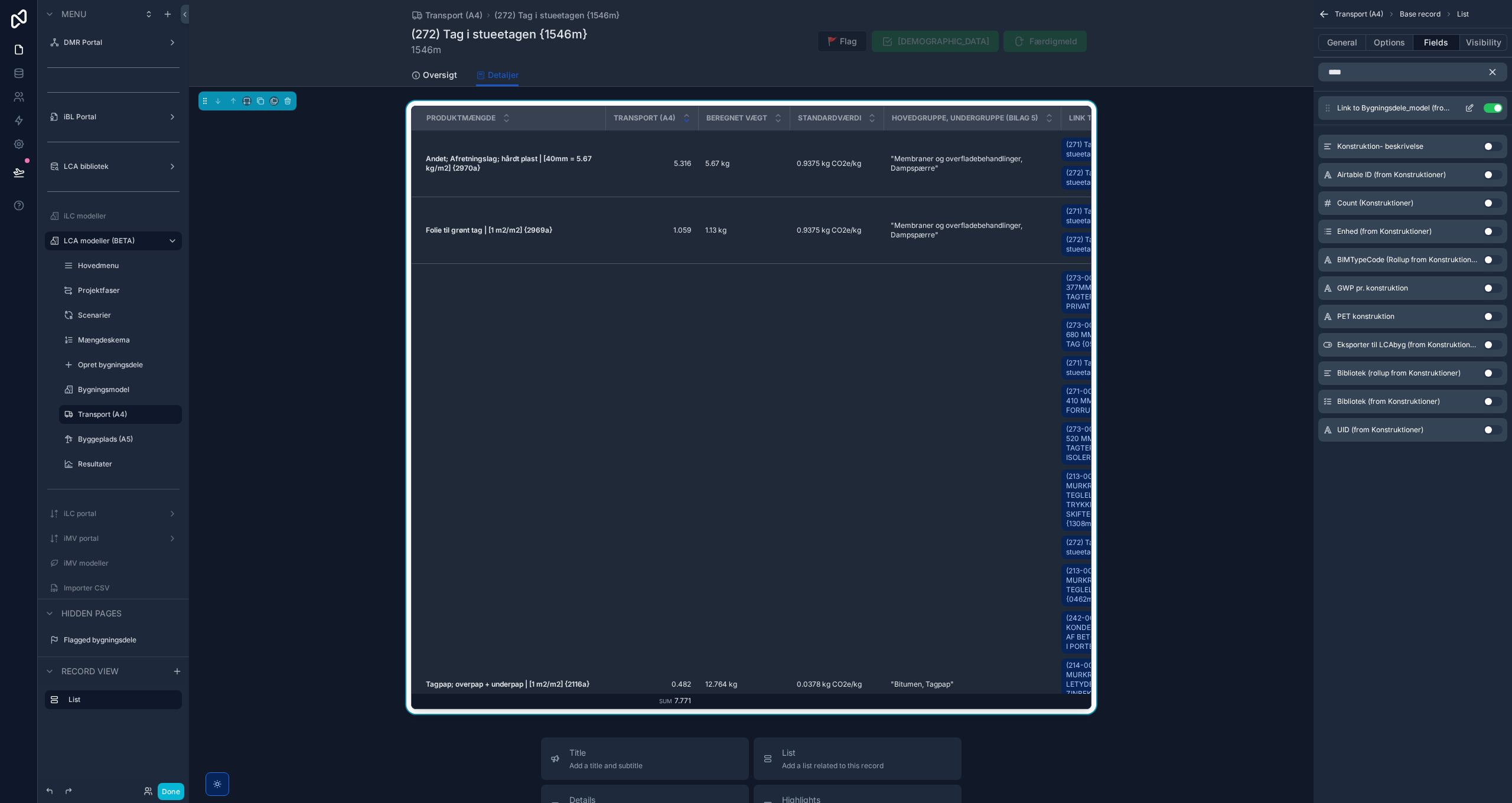
scroll to position [0, 71]
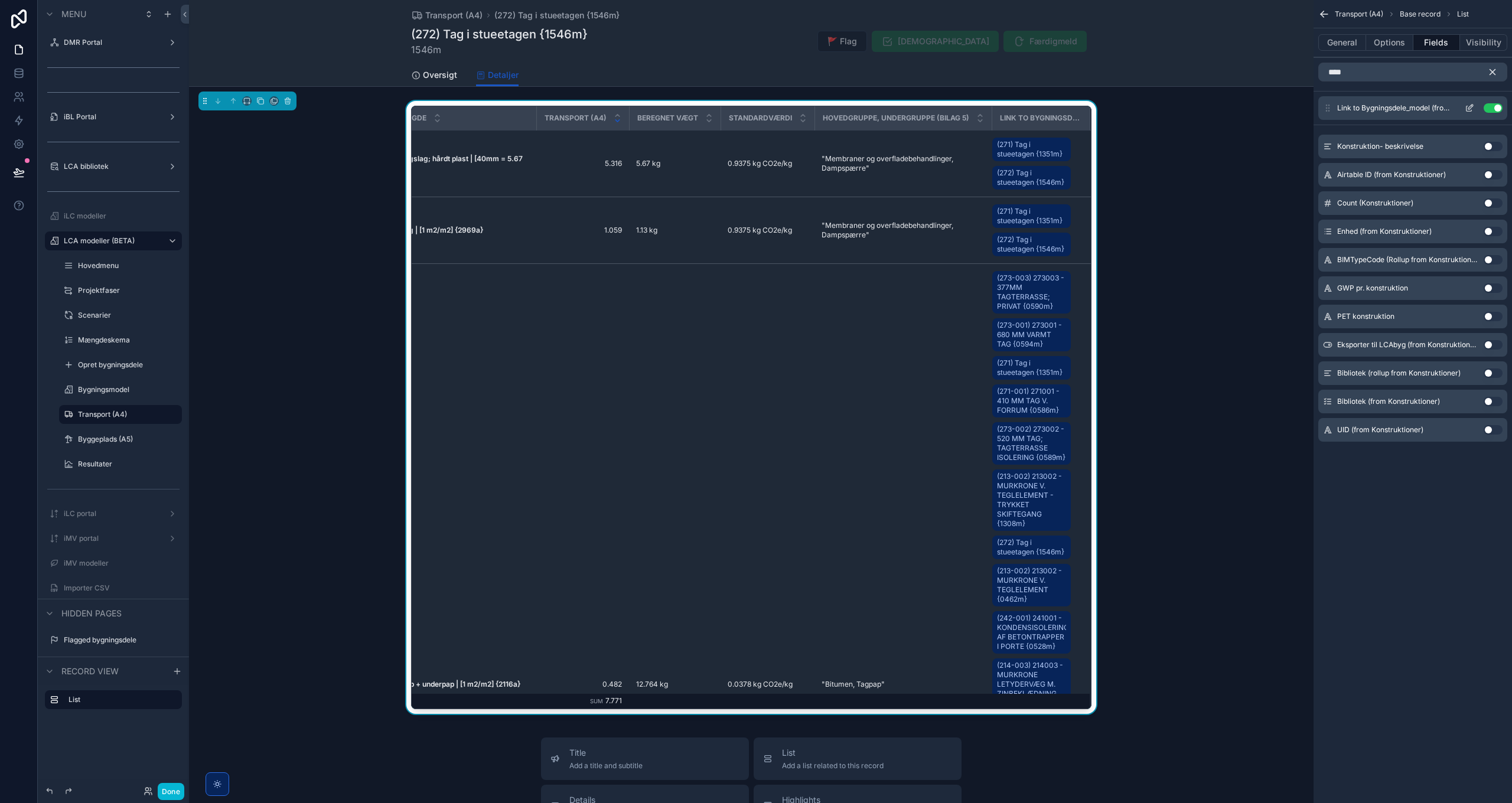
click at [1492, 105] on button "Use setting" at bounding box center [1493, 108] width 19 height 9
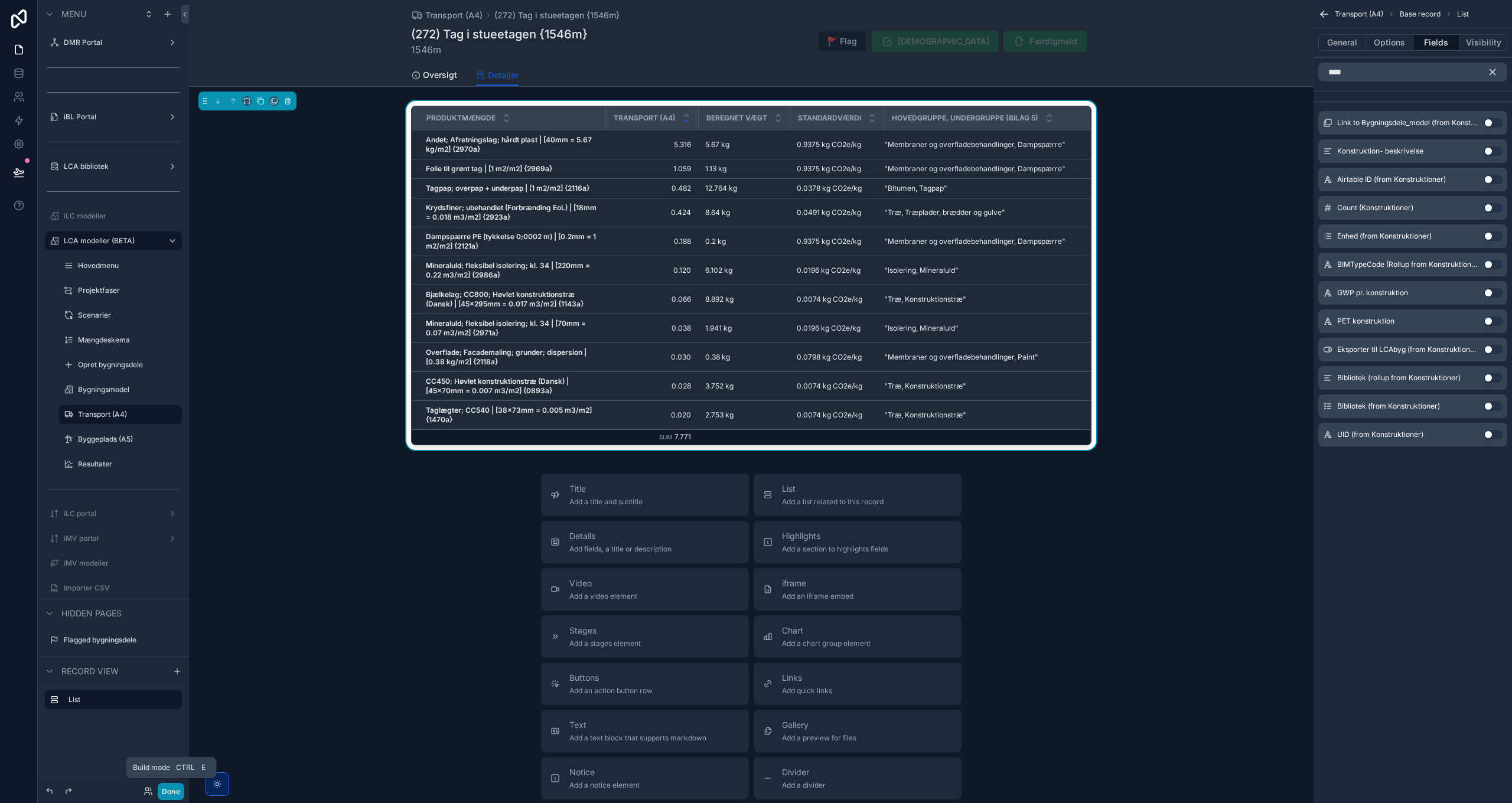
click at [176, 789] on button "Done" at bounding box center [171, 791] width 27 height 17
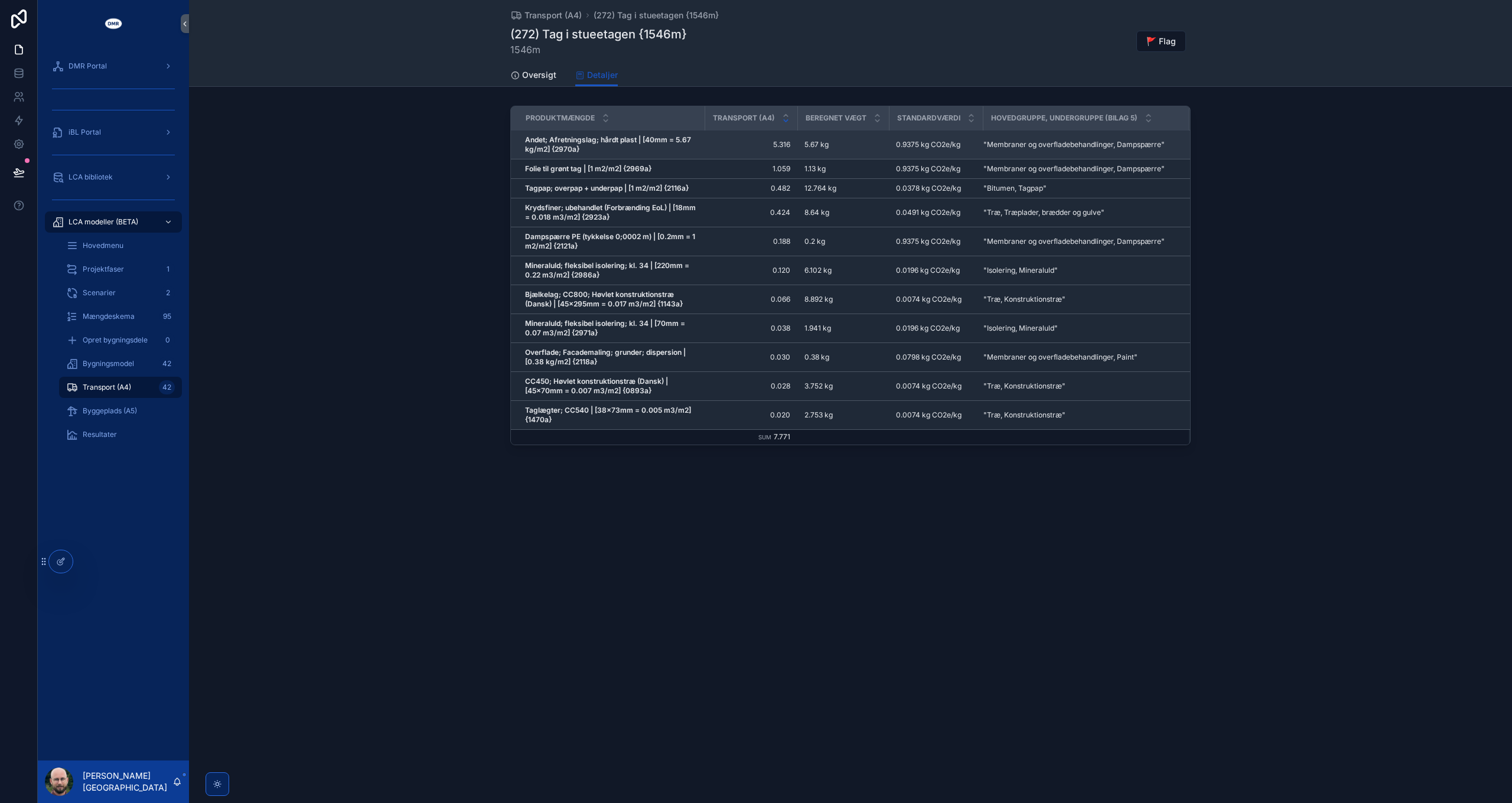
click at [566, 145] on strong "Andet; Afretningslag; hårdt plast | [40mm = 5.67 kg/m2] {2970a}" at bounding box center [609, 144] width 168 height 18
copy strong "2970a"
click at [563, 148] on strong "Andet; Afretningslag; hårdt plast | [40mm = 5.67 kg/m2] {2970a}" at bounding box center [609, 144] width 168 height 18
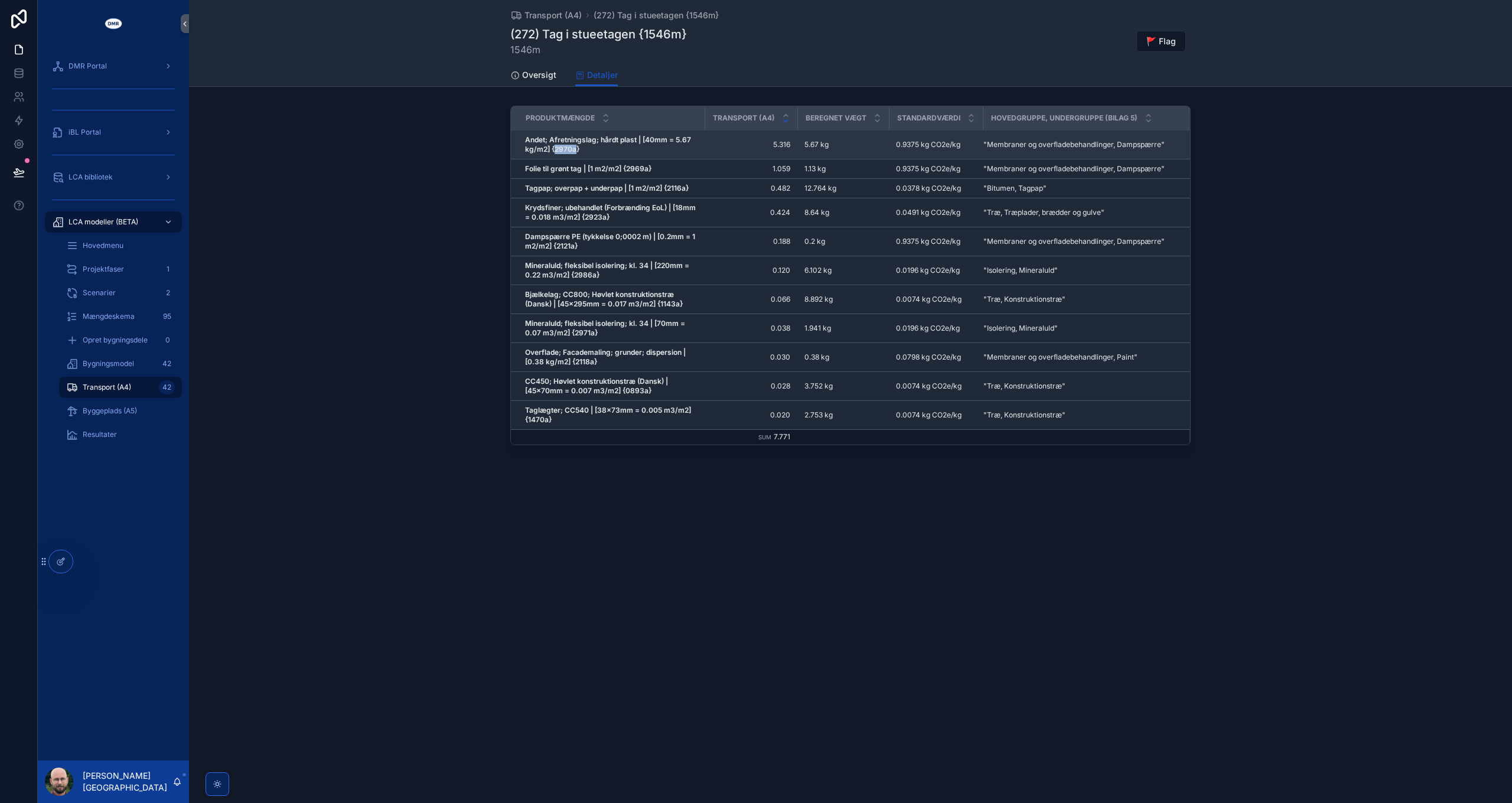
copy strong "2970a"
click at [118, 364] on span "Bygningsmodel" at bounding box center [108, 364] width 51 height 9
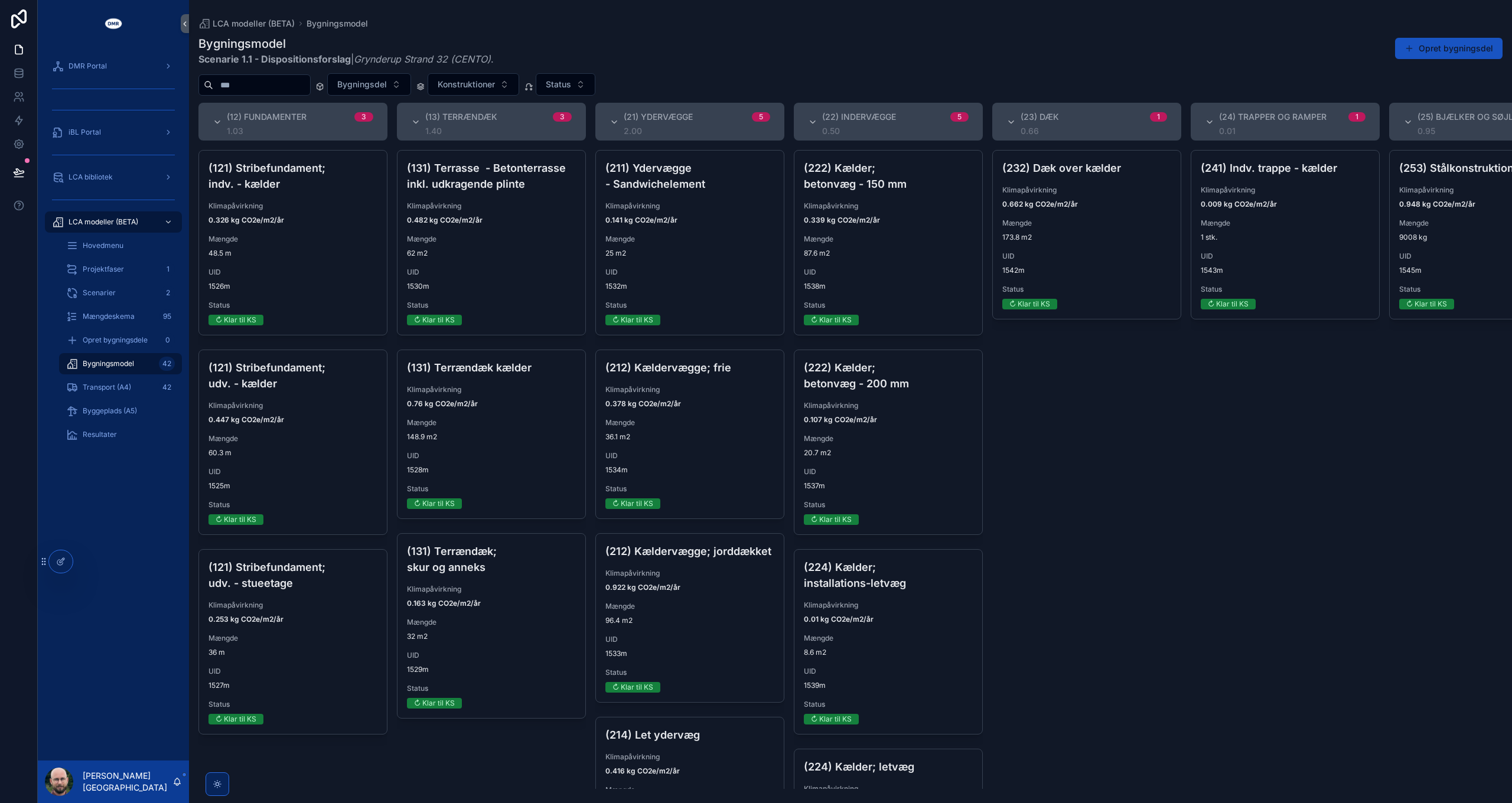
click at [259, 81] on input "scrollable content" at bounding box center [261, 85] width 97 height 17
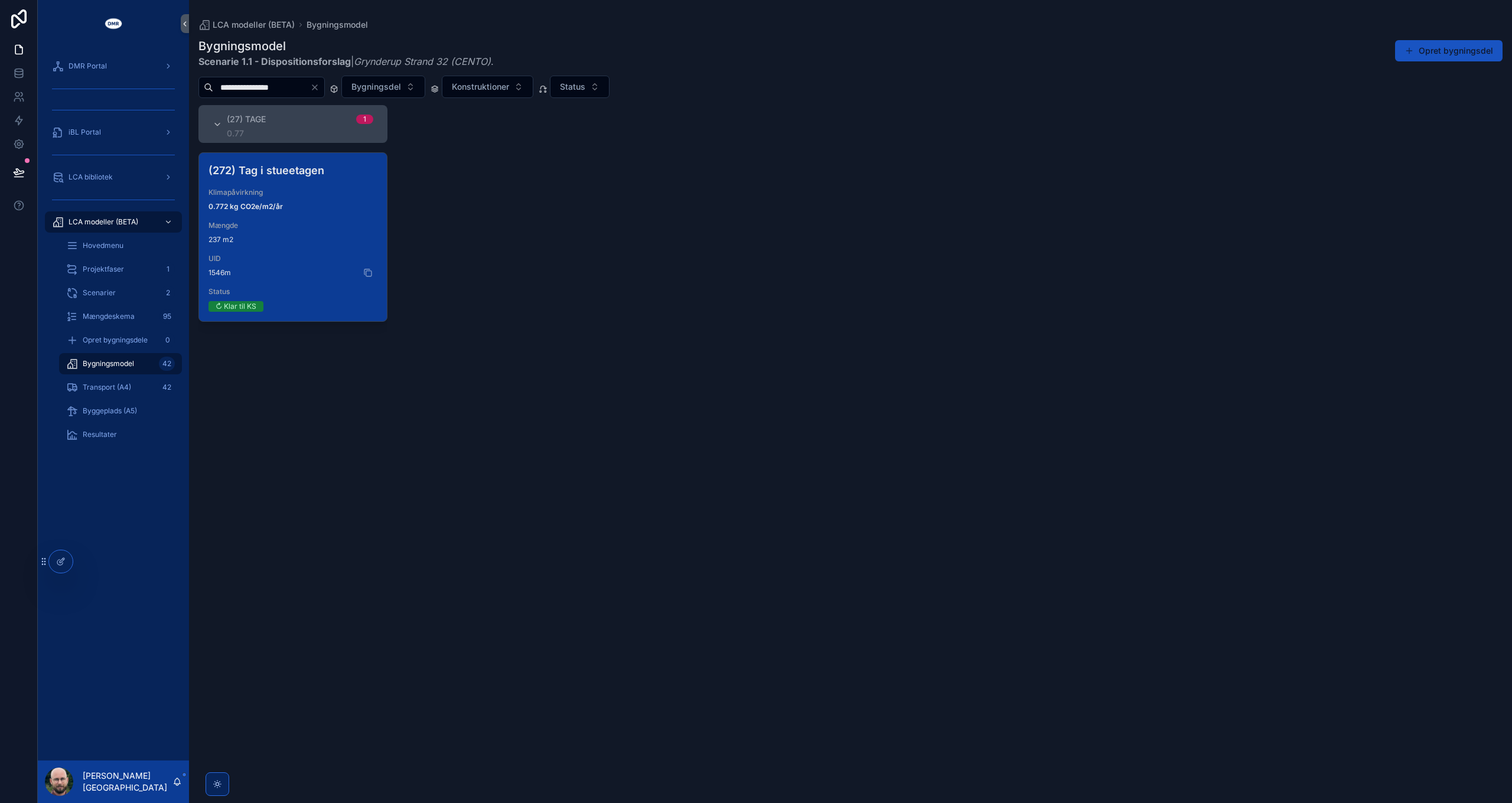
type input "**********"
click at [253, 269] on span "1546m" at bounding box center [293, 272] width 169 height 9
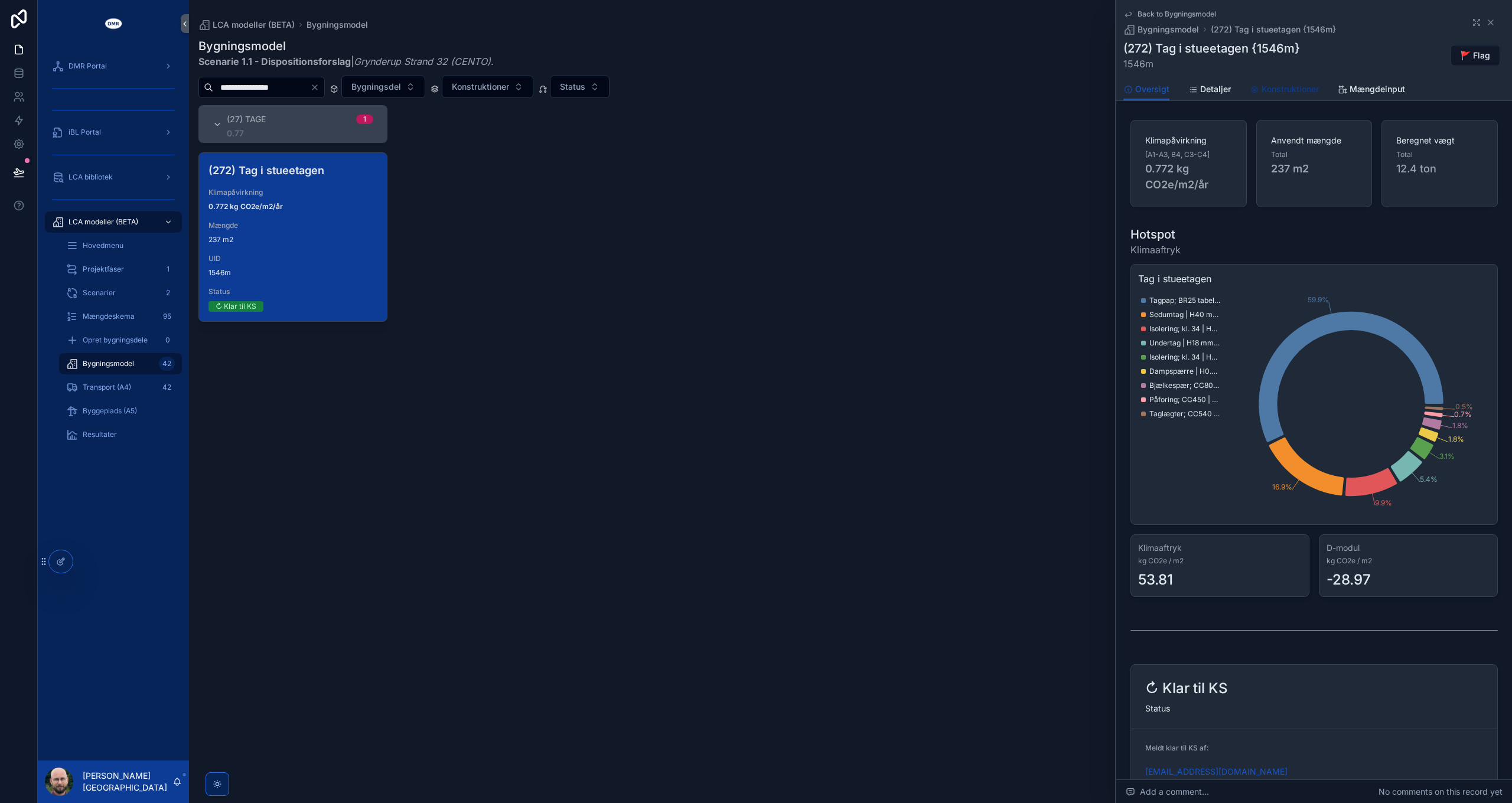
click at [1280, 89] on span "Konstruktioner" at bounding box center [1289, 89] width 57 height 12
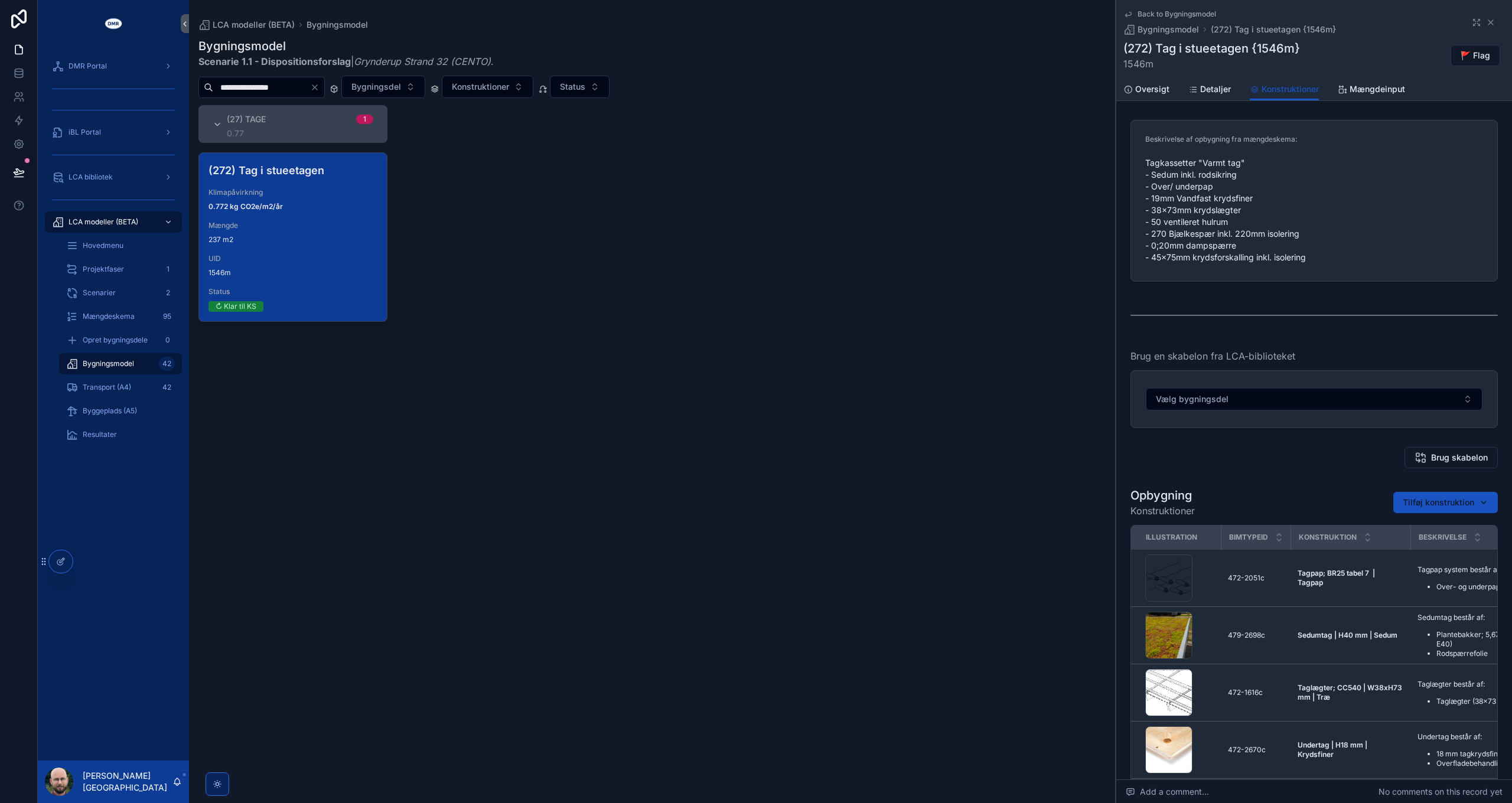
click at [794, 297] on div "(27) Tage 1 0.77 (272) Tag i stueetagen Klimapåvirkning 0.772 kg CO2e/m2/år Mæn…" at bounding box center [851, 447] width 1323 height 683
